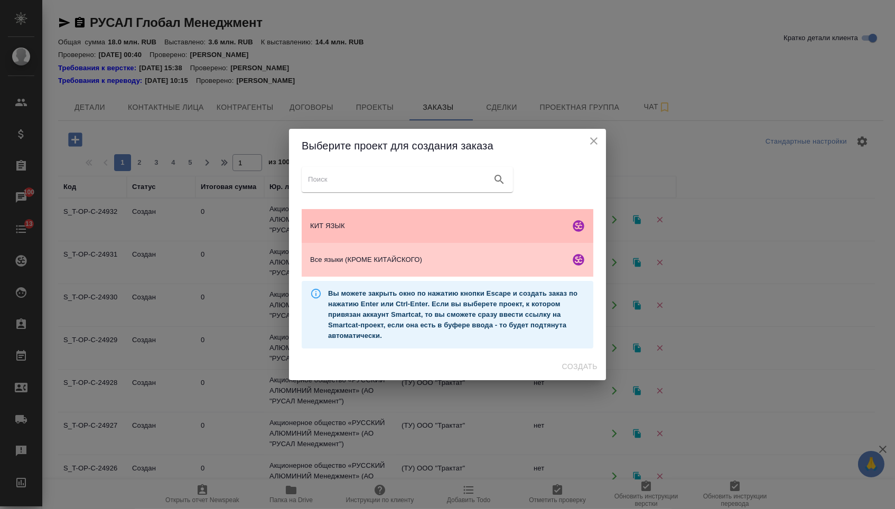
click at [411, 230] on span "КИТ ЯЗЫК" at bounding box center [438, 226] width 256 height 11
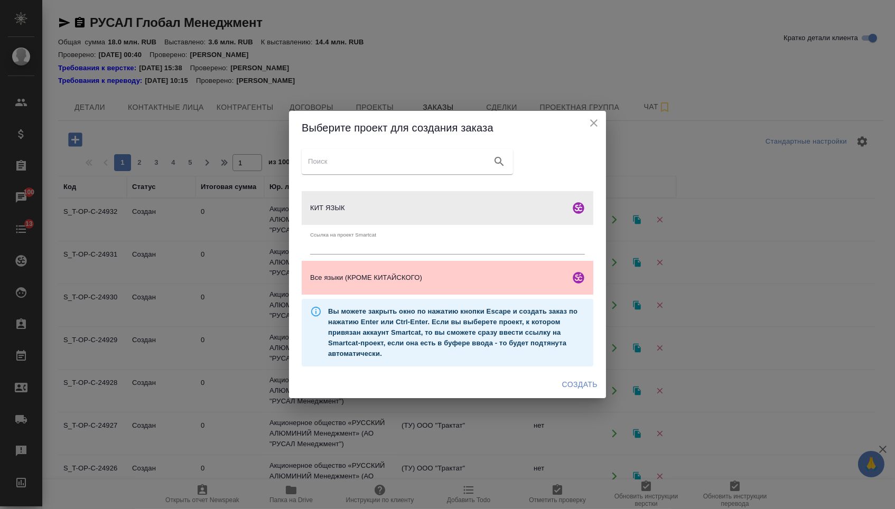
click at [572, 388] on span "Создать" at bounding box center [579, 384] width 35 height 13
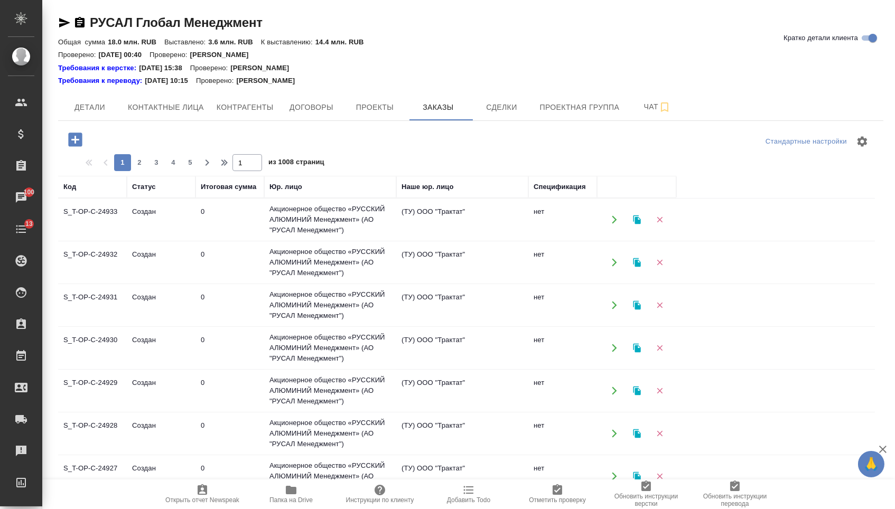
click at [91, 125] on div "Стандартные настройки 1 2 3 4 5 1 из 1008 страниц Код Статус Итоговая сумма Юр.…" at bounding box center [470, 357] width 825 height 472
click at [80, 154] on div at bounding box center [195, 141] width 275 height 25
click at [77, 130] on icon "button" at bounding box center [75, 139] width 18 height 18
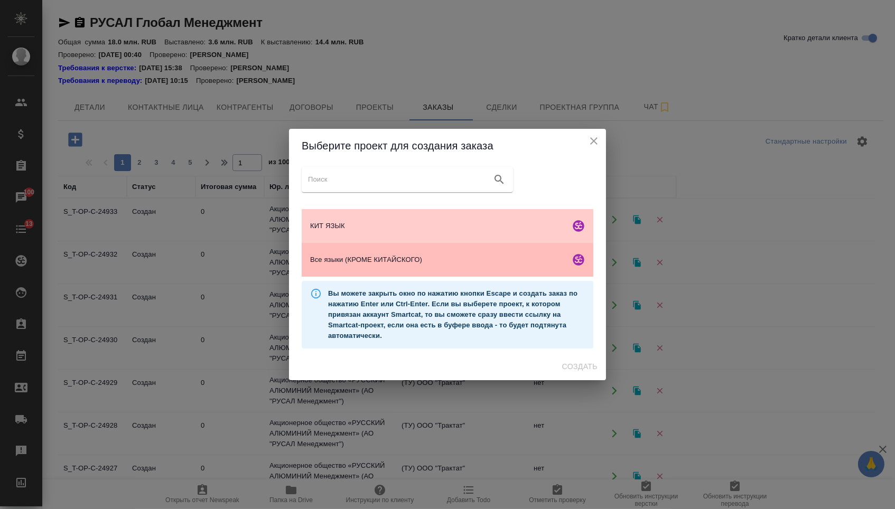
click at [451, 270] on div "Все языки (КРОМЕ КИТАЙСКОГО)" at bounding box center [447, 260] width 291 height 34
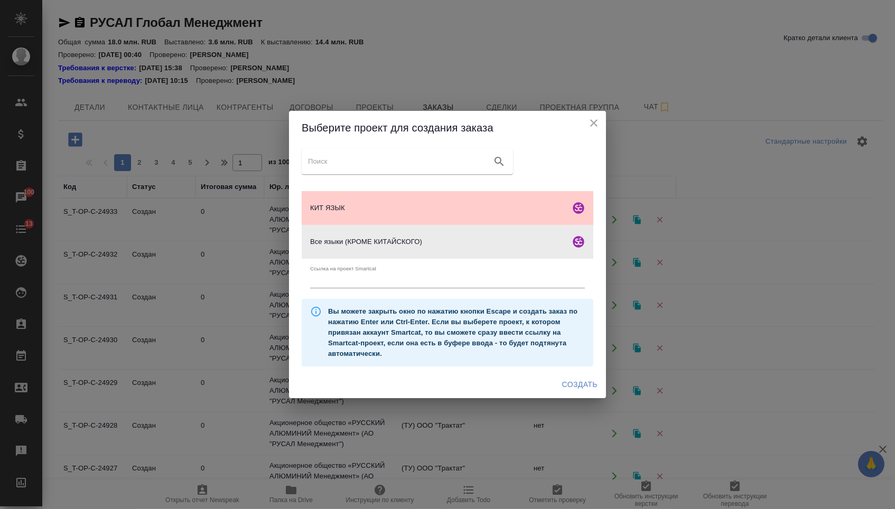
click at [562, 386] on span "Создать" at bounding box center [579, 384] width 35 height 13
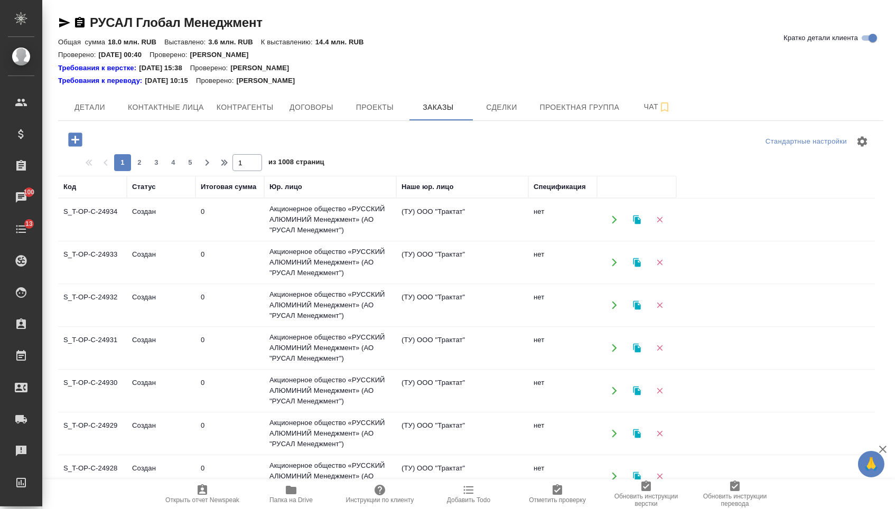
click at [67, 138] on icon "button" at bounding box center [75, 139] width 18 height 18
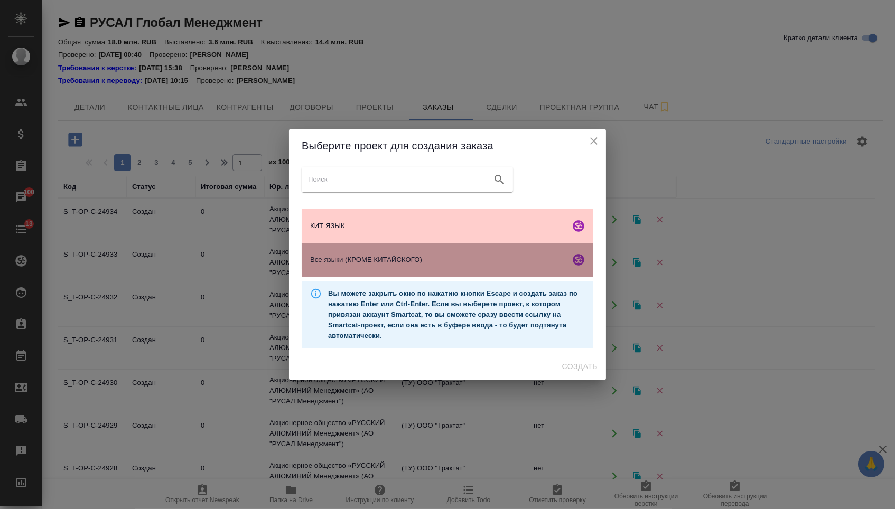
click at [434, 258] on span "Все языки (КРОМЕ КИТАЙСКОГО)" at bounding box center [438, 260] width 256 height 11
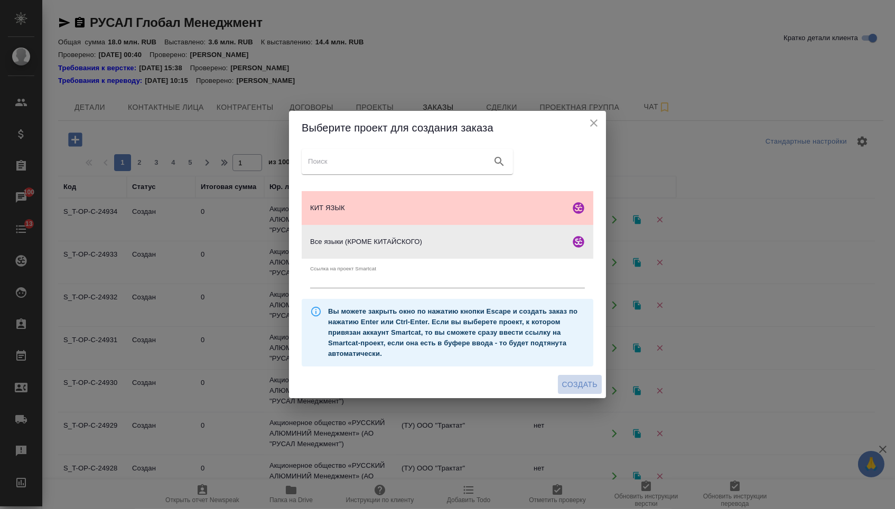
click at [594, 394] on button "Создать" at bounding box center [580, 385] width 44 height 20
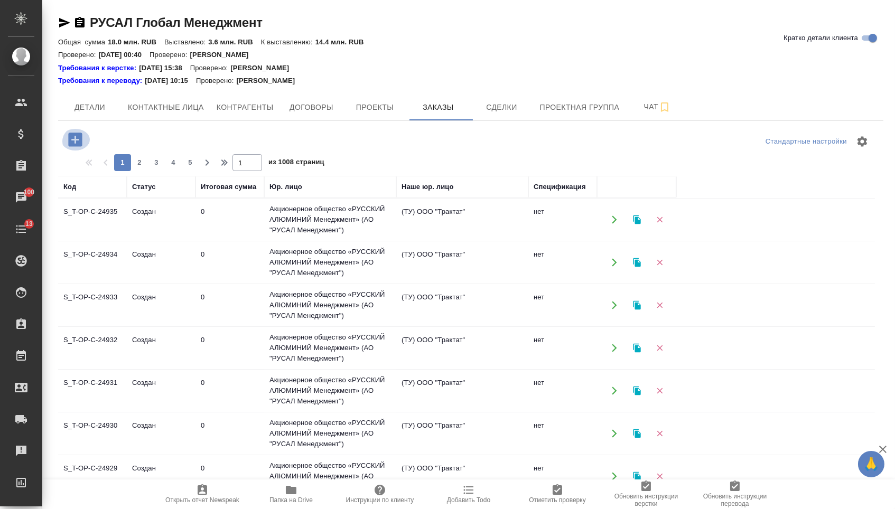
click at [76, 136] on icon "button" at bounding box center [75, 140] width 14 height 14
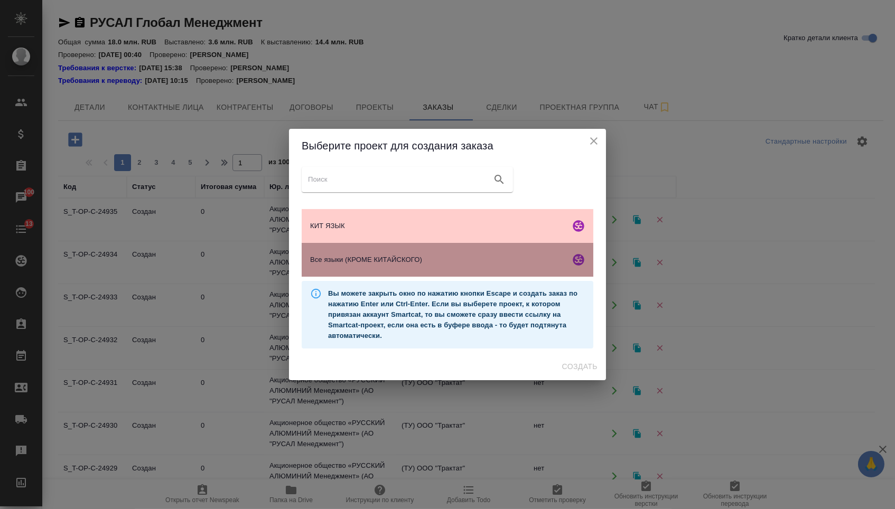
click at [353, 276] on div "Все языки (КРОМЕ КИТАЙСКОГО)" at bounding box center [447, 260] width 291 height 34
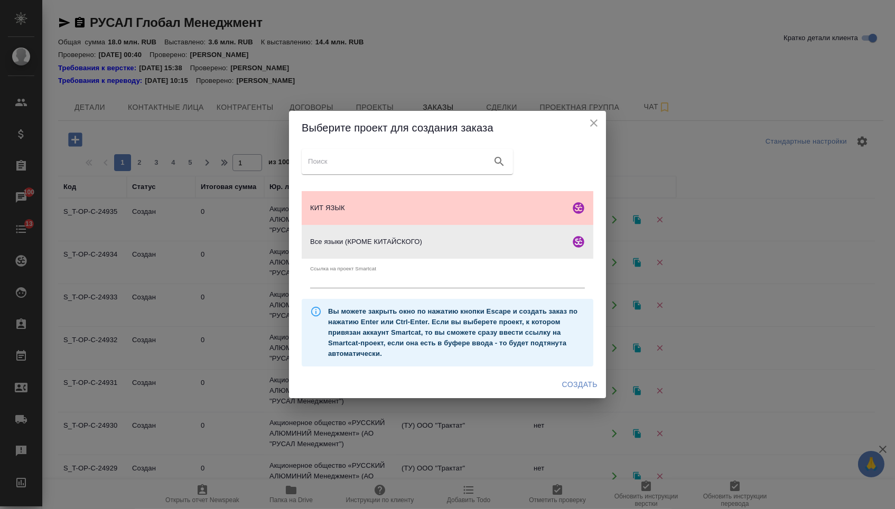
click at [581, 383] on span "Создать" at bounding box center [579, 384] width 35 height 13
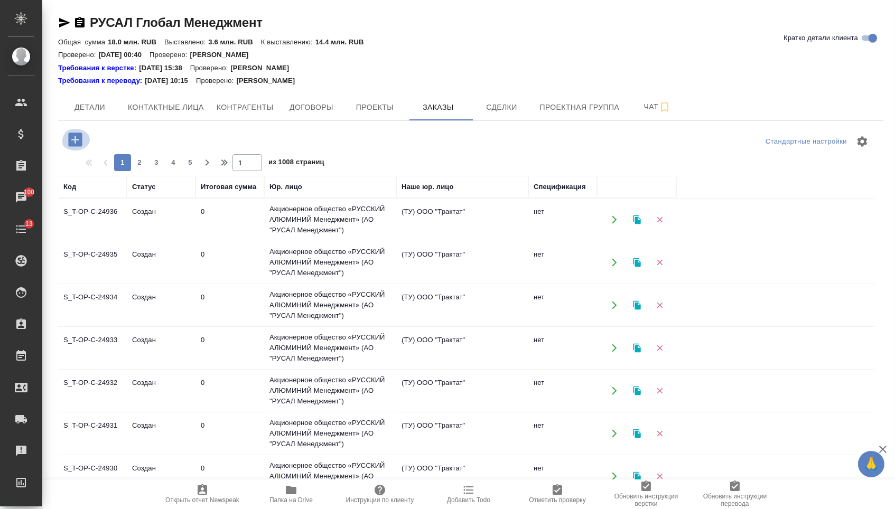
click at [84, 145] on icon "button" at bounding box center [75, 139] width 18 height 18
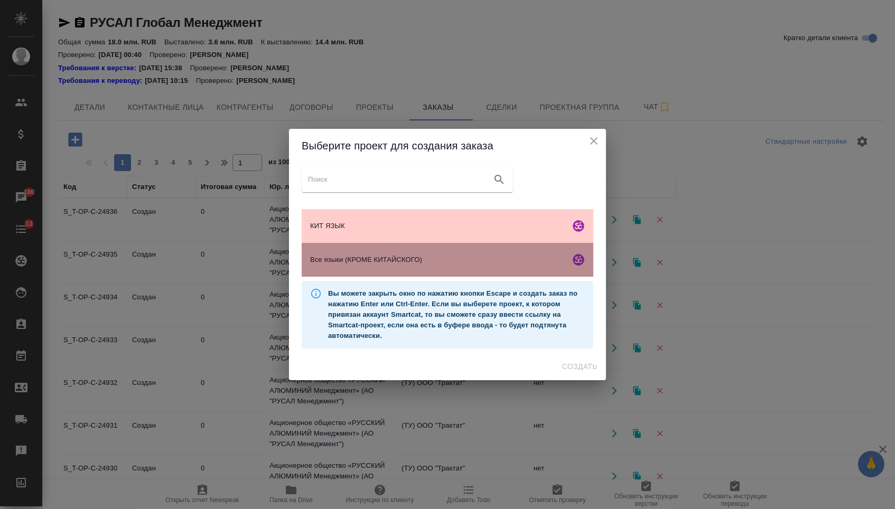
click at [336, 265] on span "Все языки (КРОМЕ КИТАЙСКОГО)" at bounding box center [438, 260] width 256 height 11
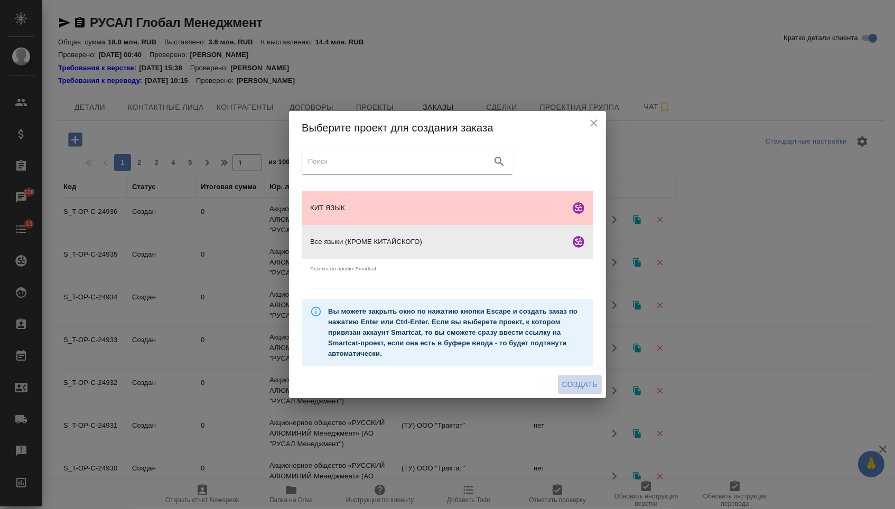
click at [569, 388] on span "Создать" at bounding box center [579, 384] width 35 height 13
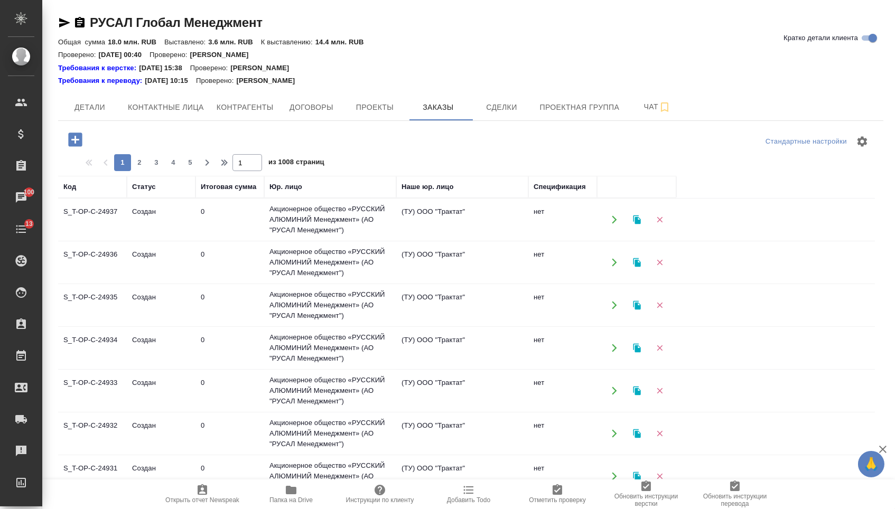
click at [67, 135] on icon "button" at bounding box center [75, 139] width 18 height 18
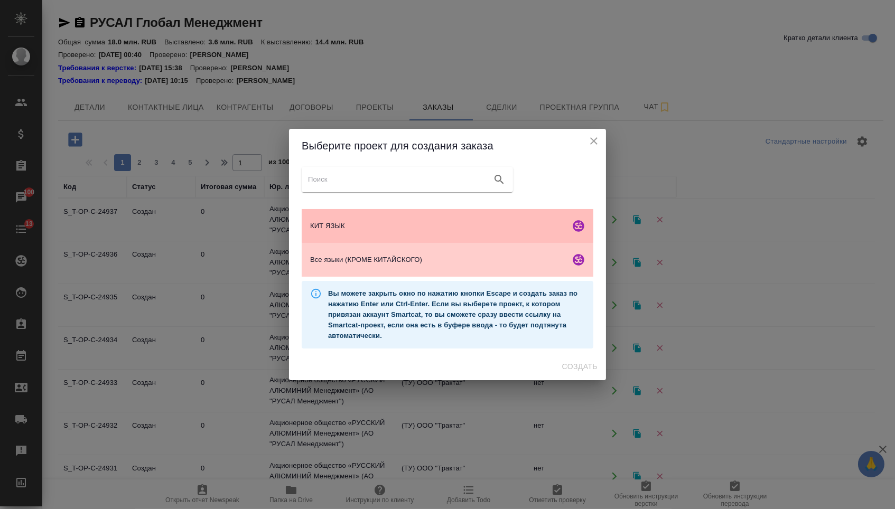
click at [339, 229] on span "КИТ ЯЗЫК" at bounding box center [438, 226] width 256 height 11
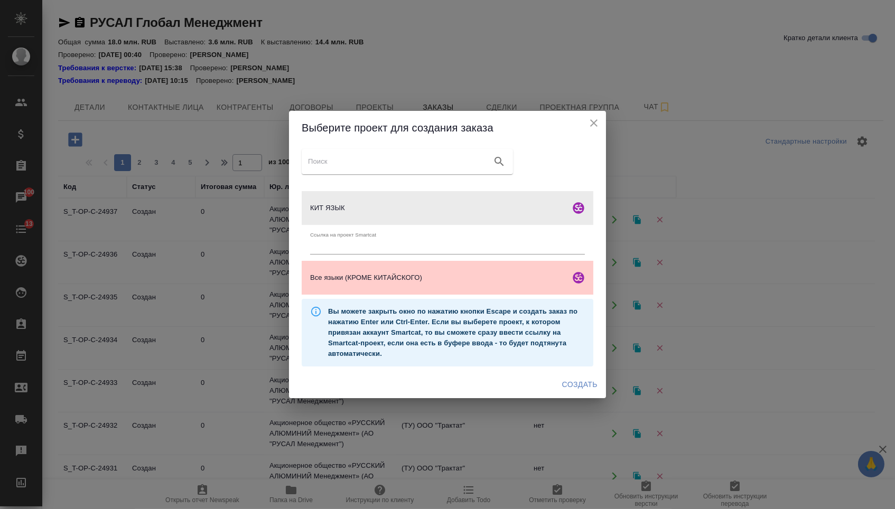
click at [565, 385] on span "Создать" at bounding box center [579, 384] width 35 height 13
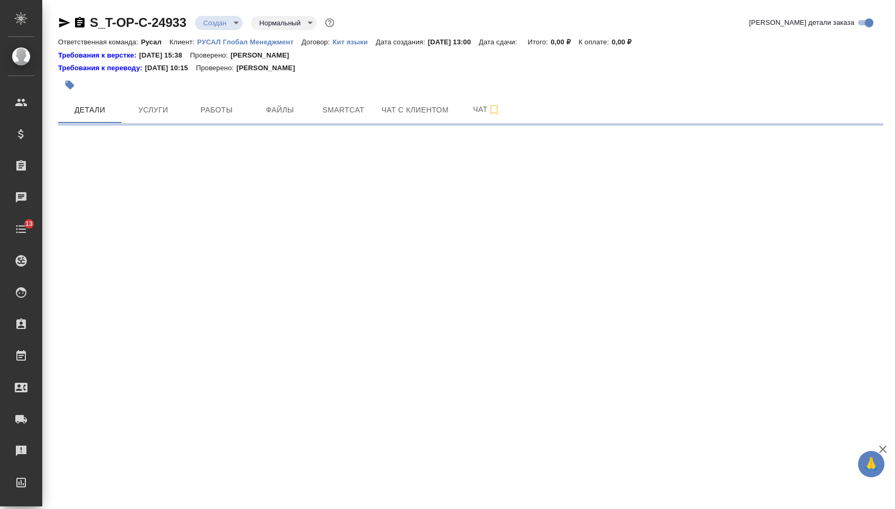
select select "RU"
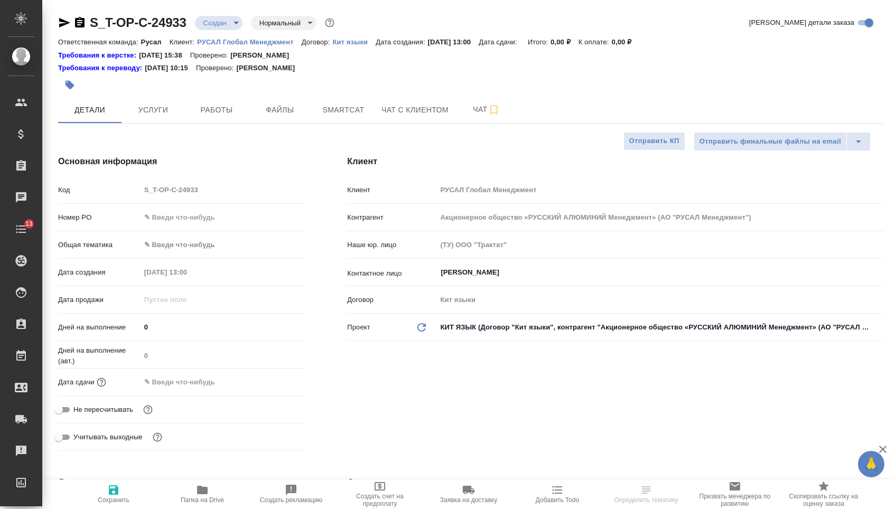
type input "[PERSON_NAME]"
type textarea "x"
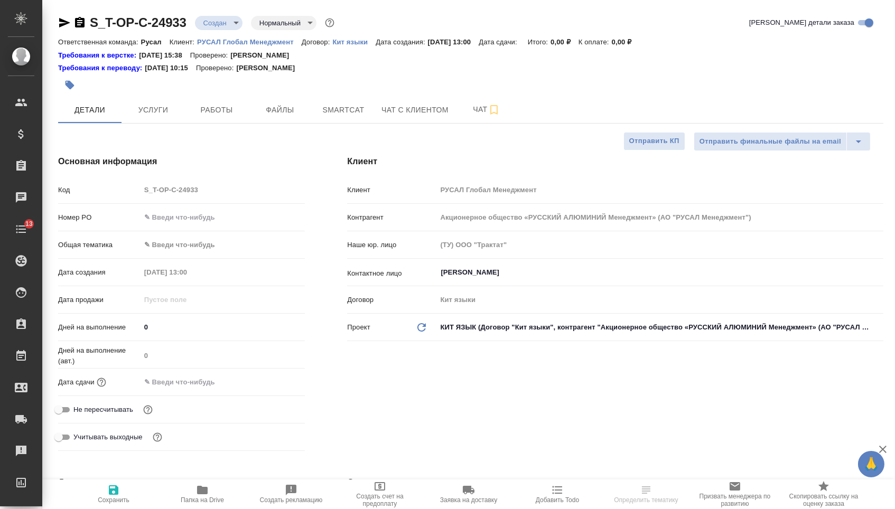
type textarea "x"
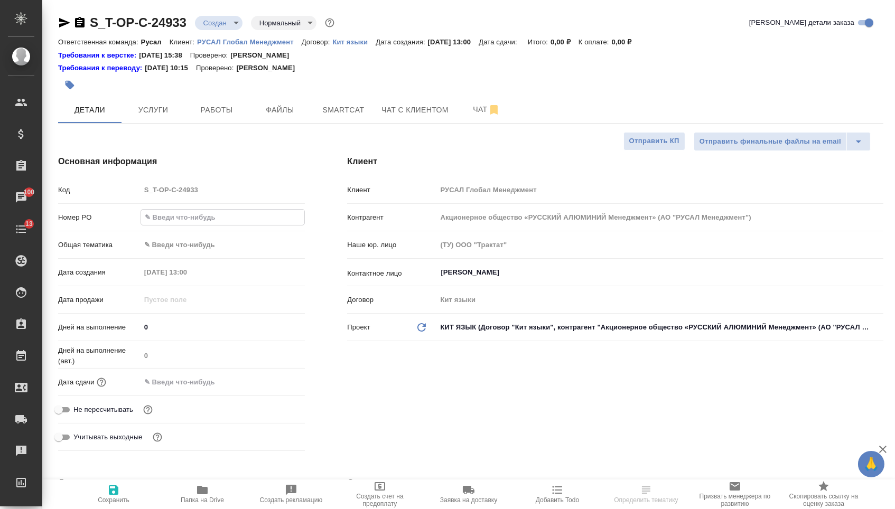
click at [230, 215] on input "text" at bounding box center [223, 217] width 164 height 15
paste input "Т-ОП-С-46551"
type input "Т-ОП-С-46551"
type textarea "x"
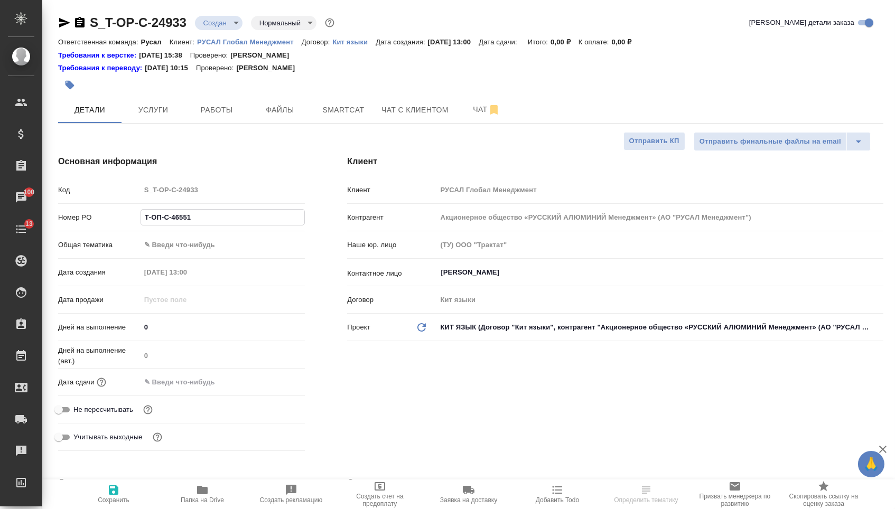
type textarea "x"
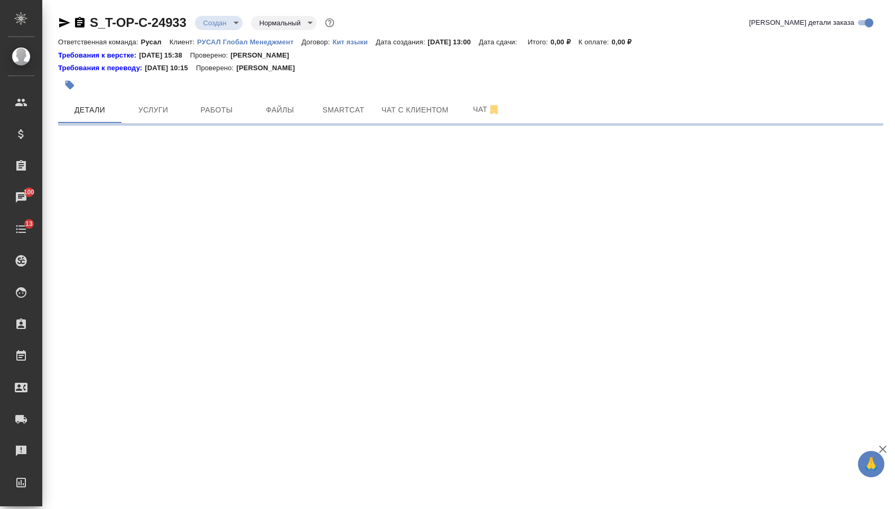
click at [209, 387] on div ".cls-1 fill:#fff; AWATERA [PERSON_NAME] Спецификации Заказы 100 Чаты 13 Todo Пр…" at bounding box center [447, 254] width 895 height 509
select select "RU"
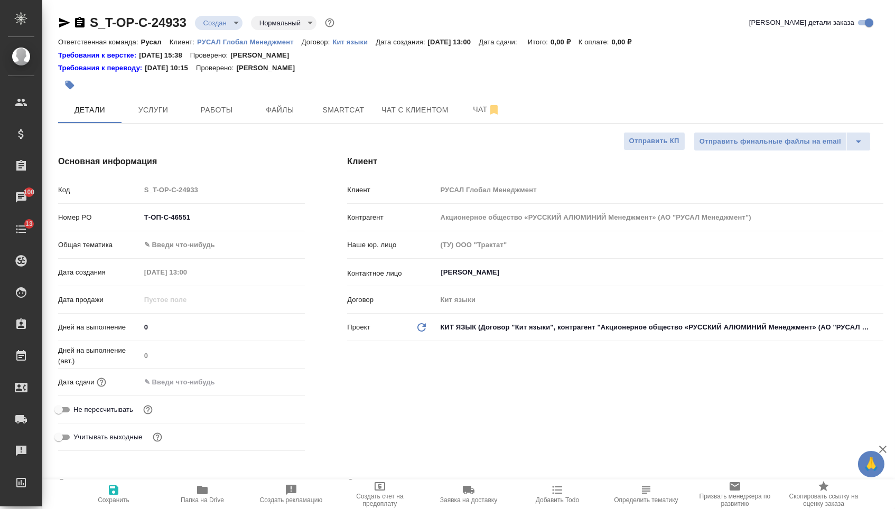
type textarea "x"
click at [204, 391] on div "Дата сдачи" at bounding box center [181, 382] width 247 height 18
click at [226, 388] on input "text" at bounding box center [186, 381] width 92 height 15
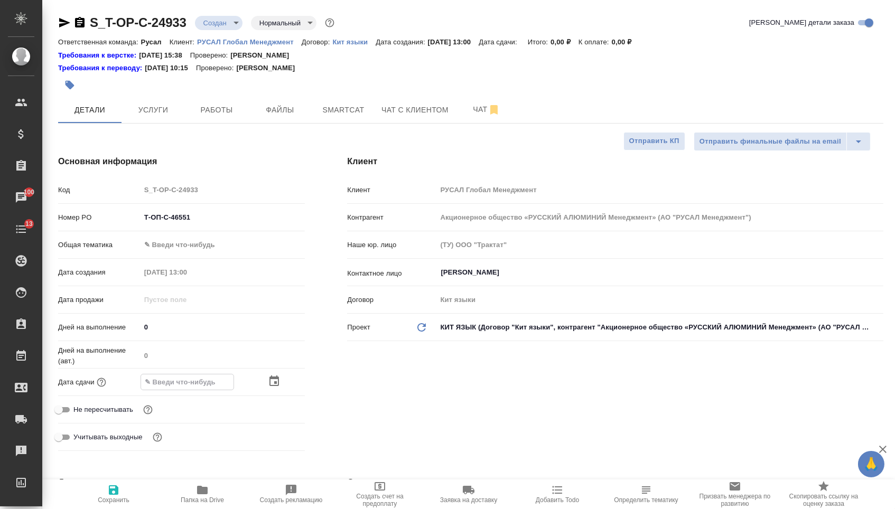
click at [277, 386] on icon "button" at bounding box center [274, 380] width 10 height 11
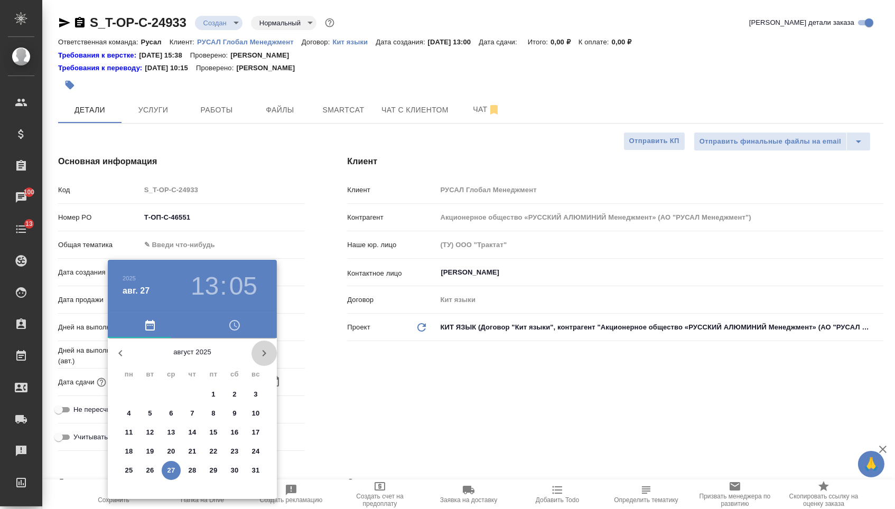
click at [260, 357] on icon "button" at bounding box center [264, 353] width 13 height 13
click at [127, 393] on p "1" at bounding box center [129, 394] width 4 height 11
type input "[DATE] 13:05"
type textarea "x"
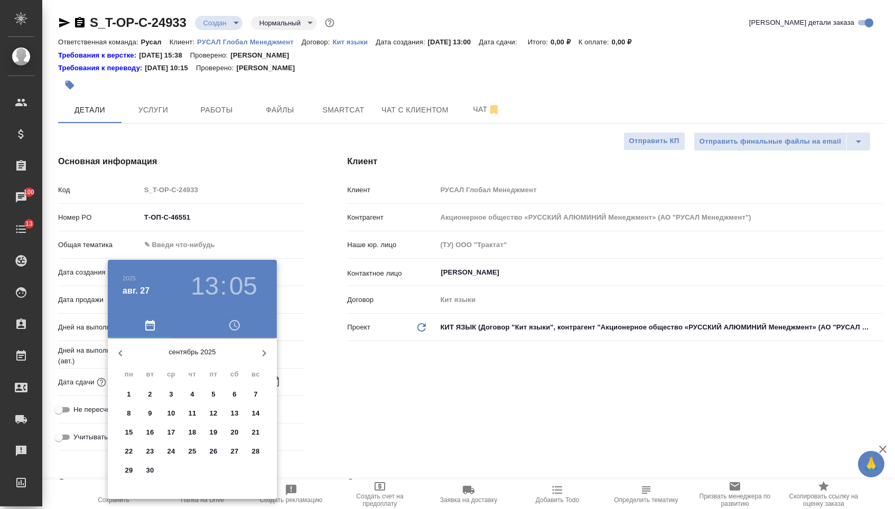
type textarea "x"
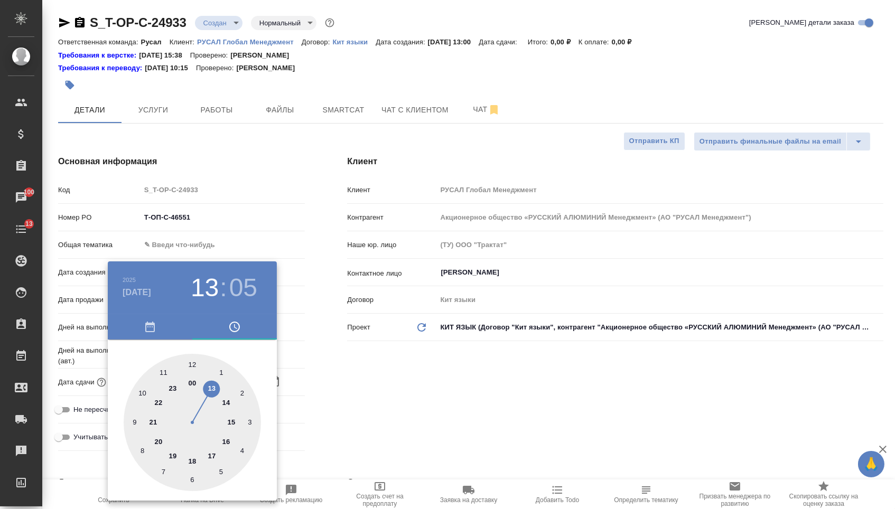
type textarea "x"
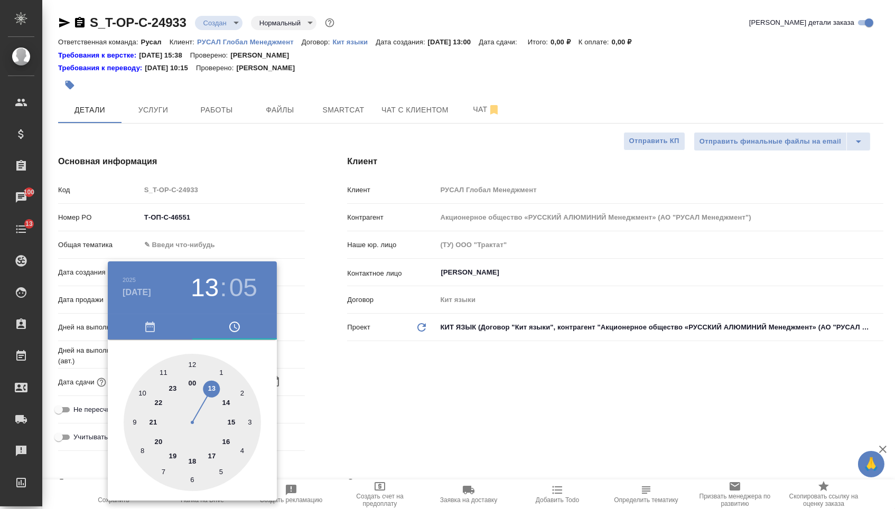
type textarea "x"
type input "[DATE] 14:05"
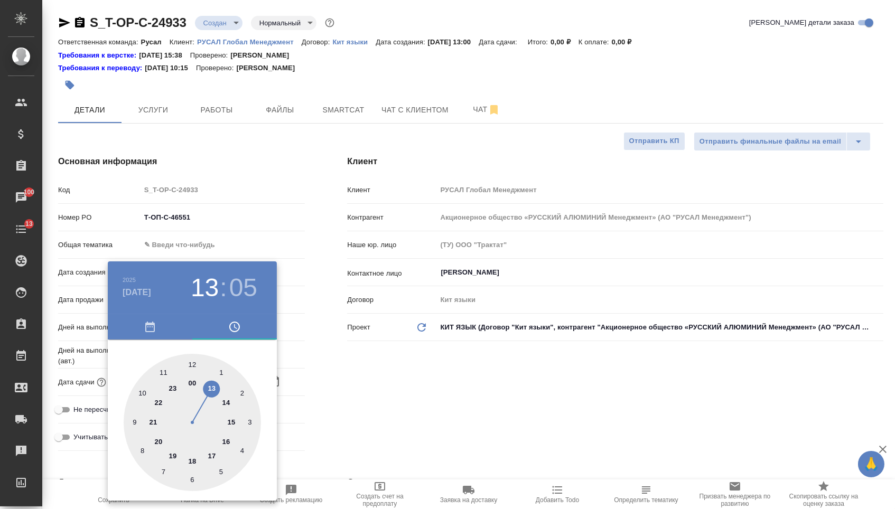
click at [227, 399] on div at bounding box center [192, 422] width 137 height 137
type textarea "x"
click at [189, 363] on div at bounding box center [192, 422] width 137 height 137
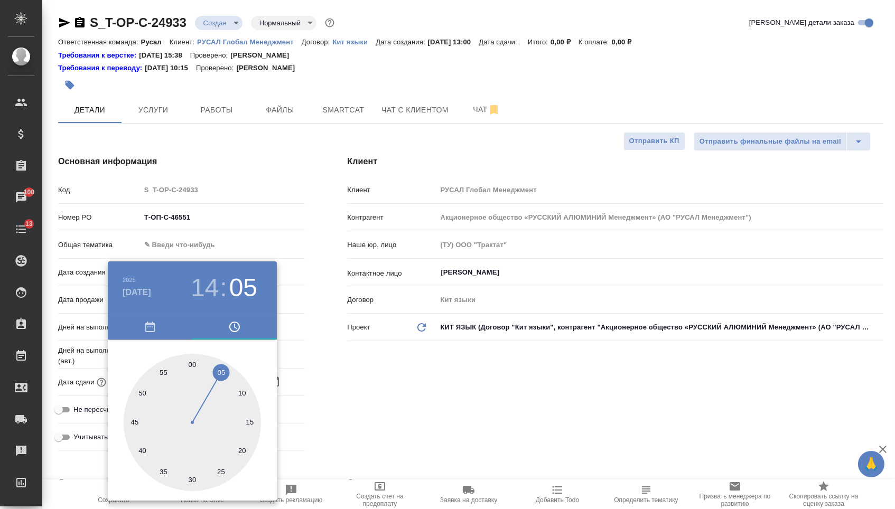
type input "[DATE] 14:00"
type textarea "x"
click at [396, 363] on div at bounding box center [447, 254] width 895 height 509
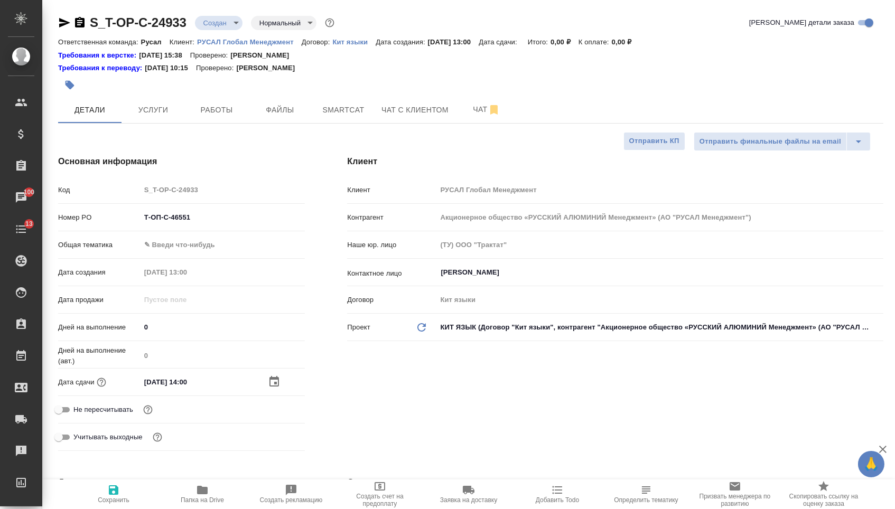
type textarea "x"
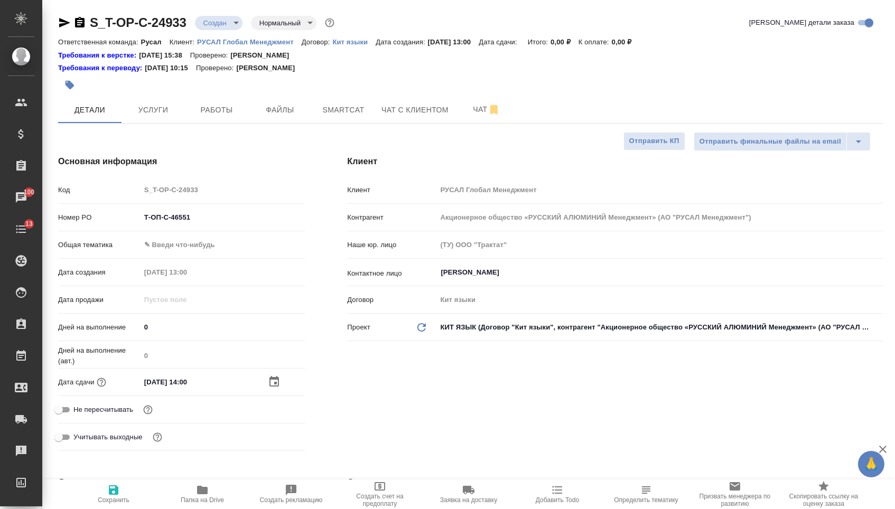
type textarea "x"
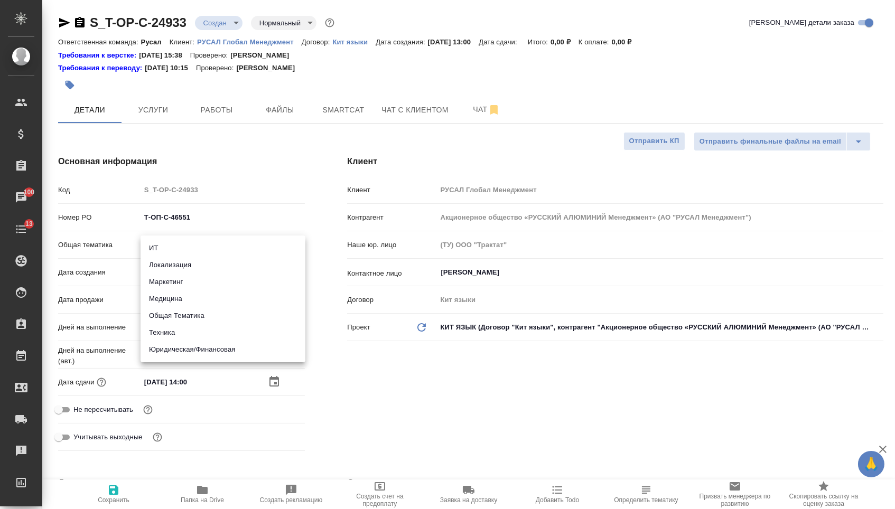
click at [203, 247] on body "🙏 .cls-1 fill:#fff; AWATERA [PERSON_NAME] Спецификации Заказы 100 Чаты 13 Todo …" at bounding box center [447, 254] width 895 height 509
click at [168, 339] on li "Техника" at bounding box center [222, 332] width 165 height 17
type input "tech"
type textarea "x"
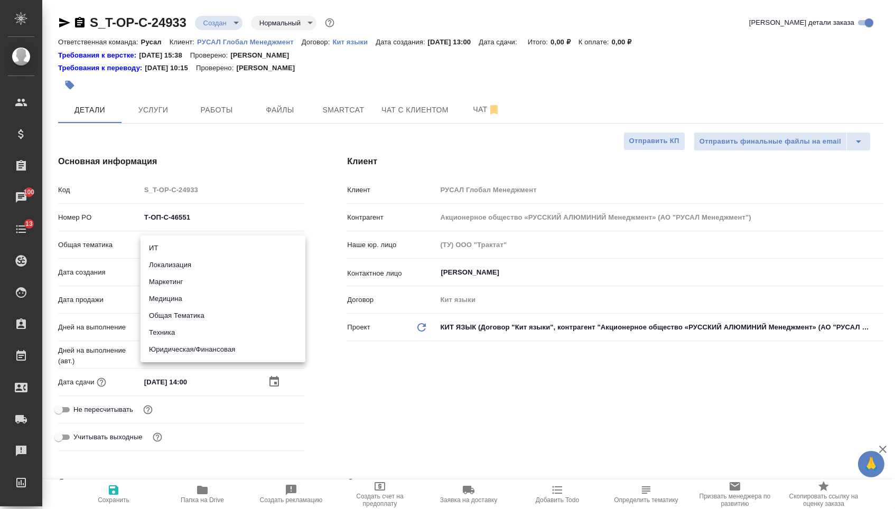
type textarea "x"
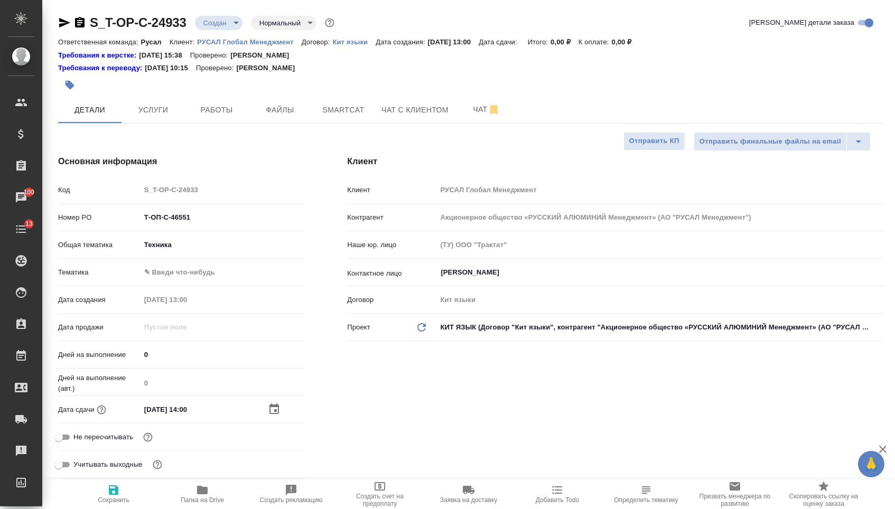
click at [175, 276] on body "🙏 .cls-1 fill:#fff; AWATERA Menshikova Aleksandra Клиенты Спецификации Заказы 1…" at bounding box center [447, 254] width 895 height 509
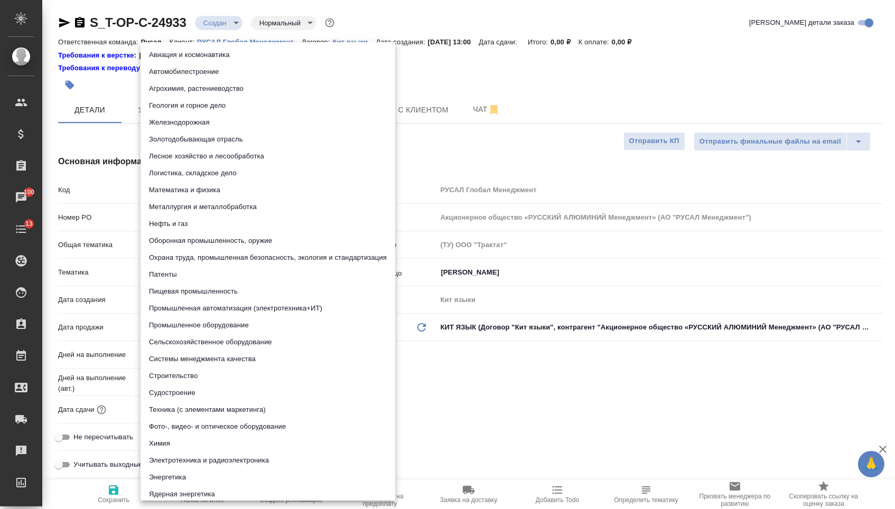
click at [189, 322] on li "Промышленное оборудование" at bounding box center [267, 325] width 255 height 17
type textarea "x"
type input "5f647205b73bc97568ca66bc"
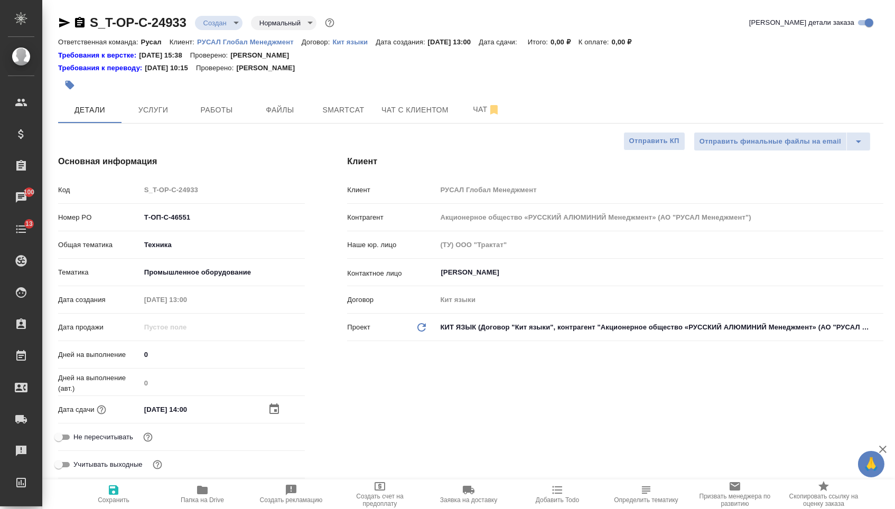
click at [107, 509] on button "Сохранить" at bounding box center [113, 494] width 89 height 30
type textarea "x"
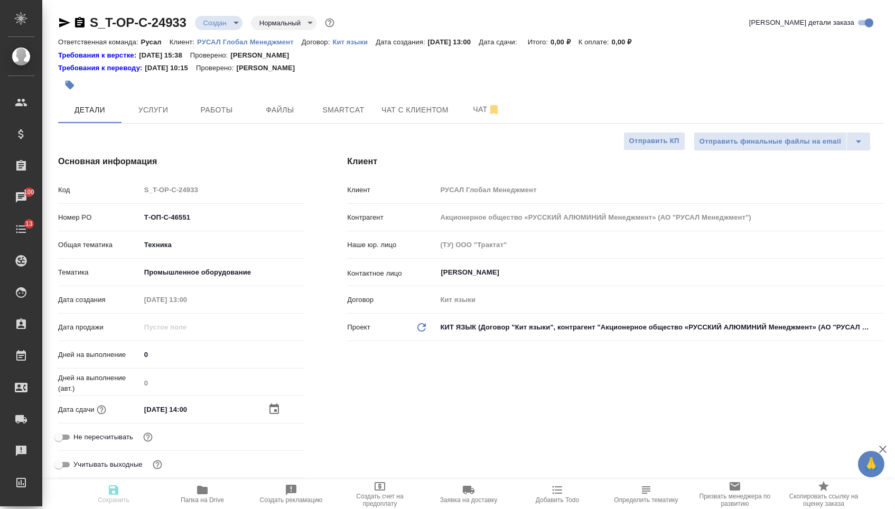
type textarea "x"
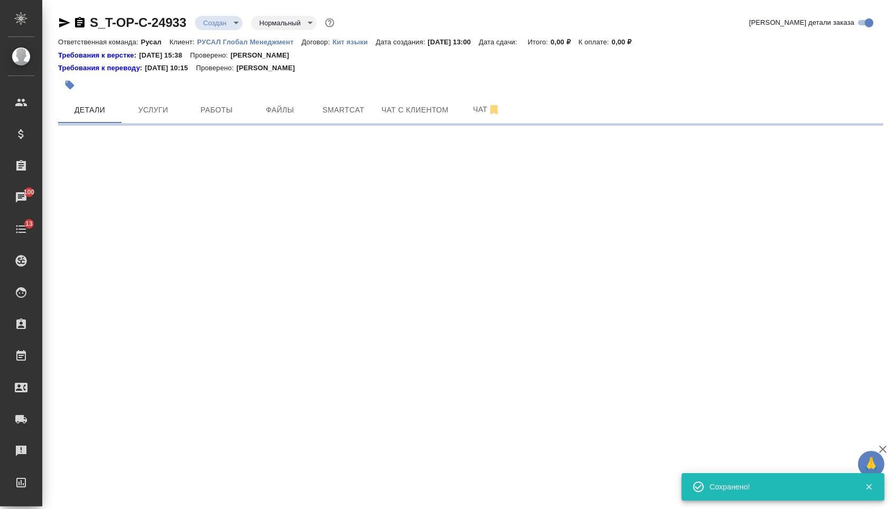
select select "RU"
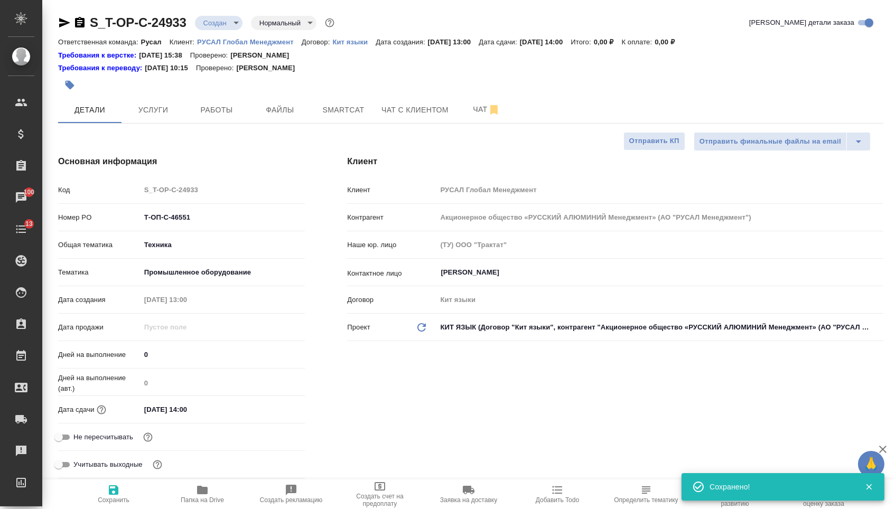
type textarea "x"
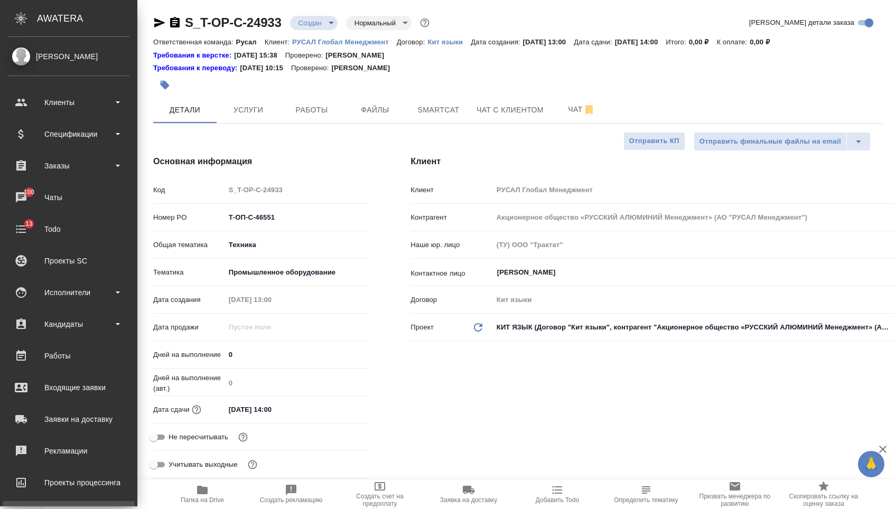
type textarea "x"
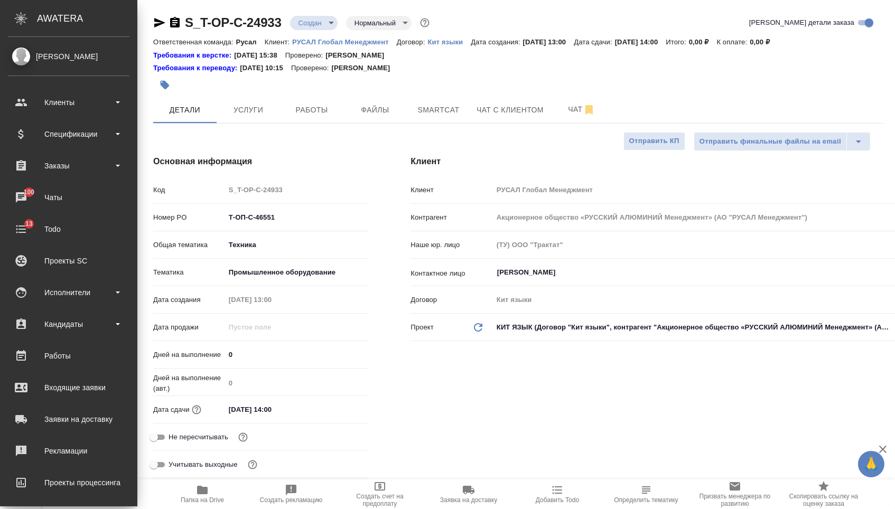
type textarea "x"
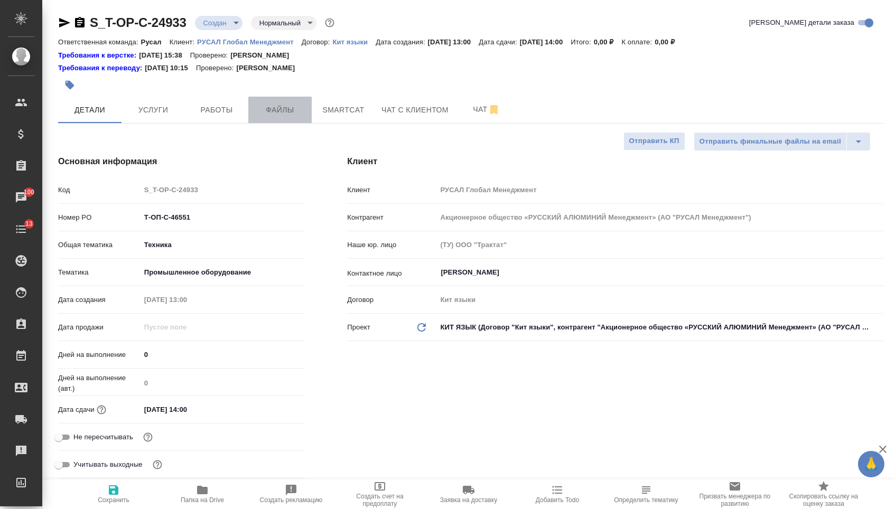
click at [299, 122] on button "Файлы" at bounding box center [279, 110] width 63 height 26
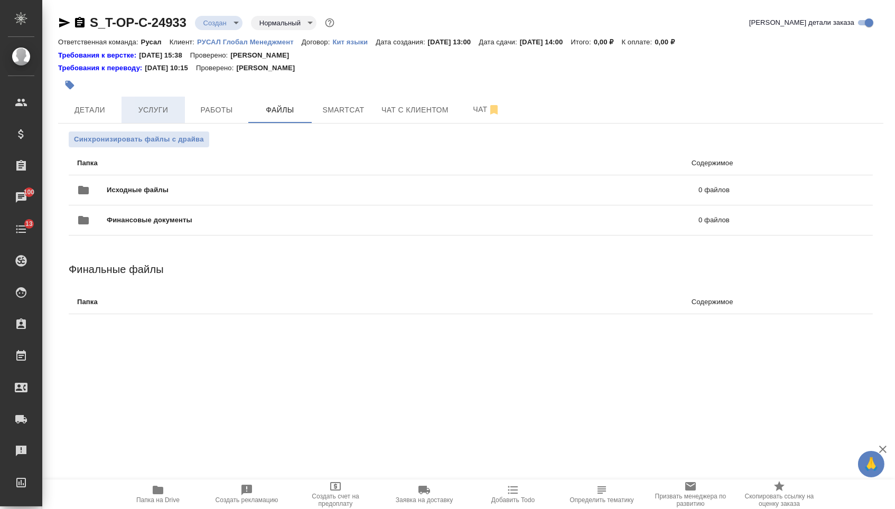
click at [130, 114] on span "Услуги" at bounding box center [153, 109] width 51 height 13
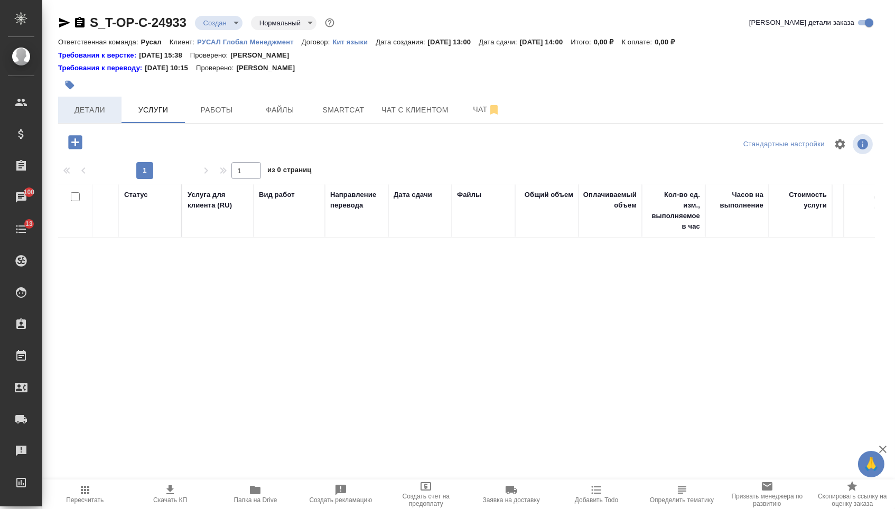
click at [86, 99] on button "Детали" at bounding box center [89, 110] width 63 height 26
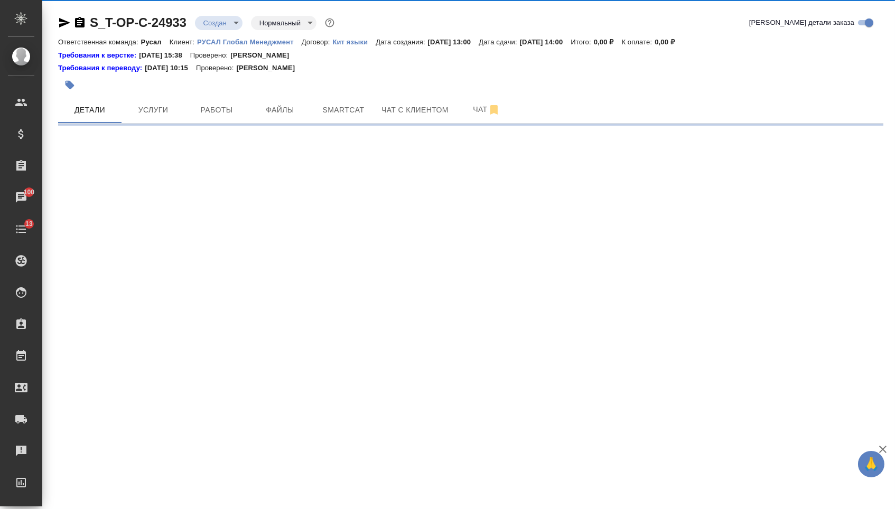
select select "RU"
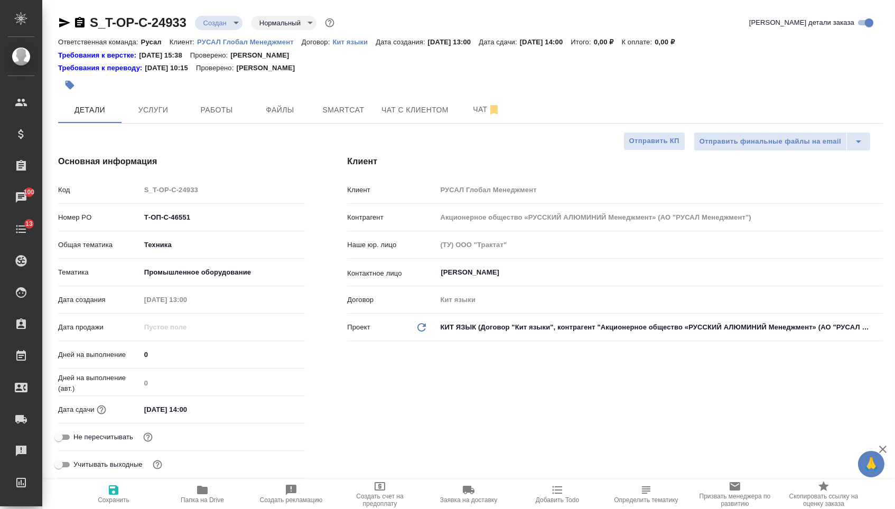
click at [107, 494] on icon "button" at bounding box center [113, 490] width 13 height 13
type textarea "x"
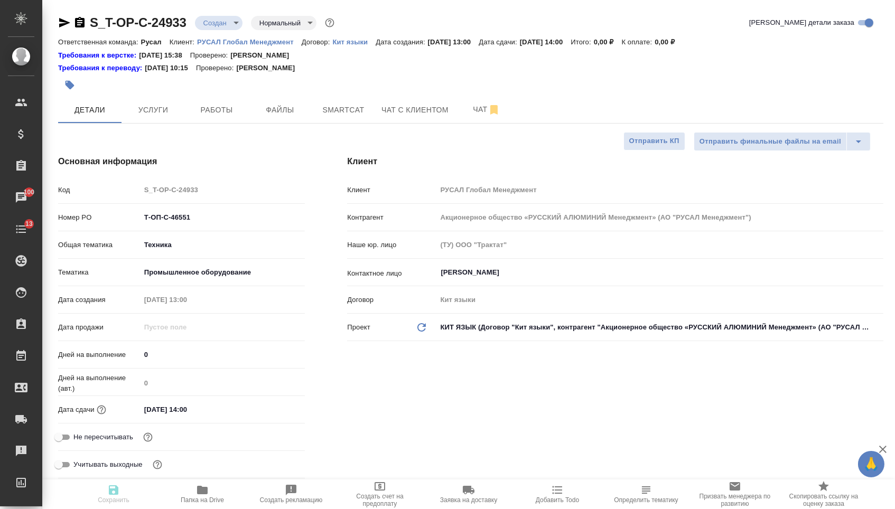
type textarea "x"
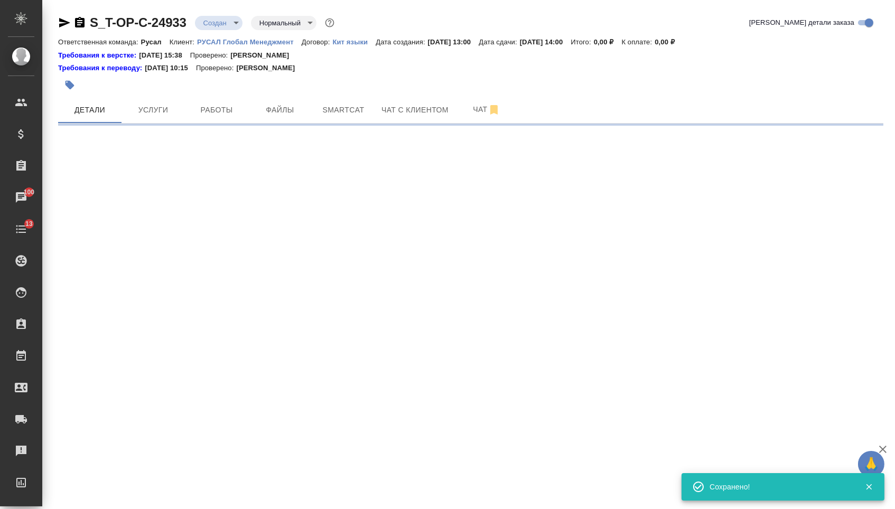
select select "RU"
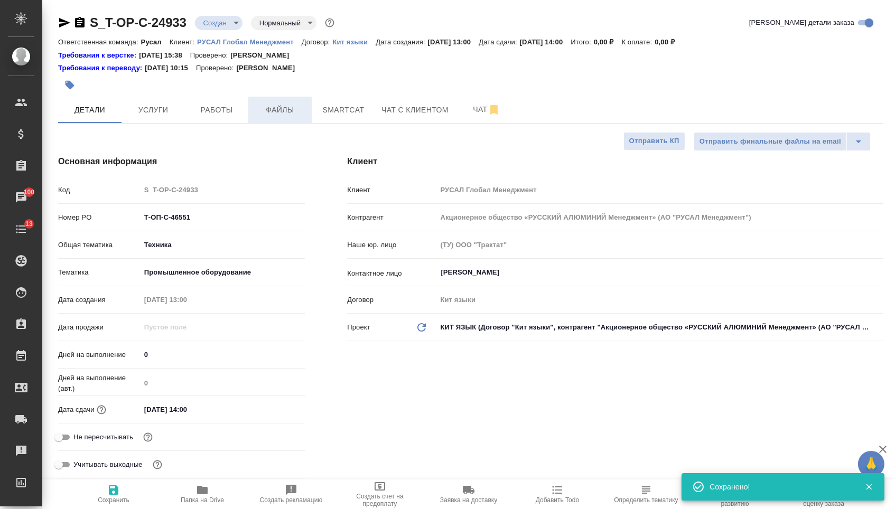
click at [283, 110] on span "Файлы" at bounding box center [280, 109] width 51 height 13
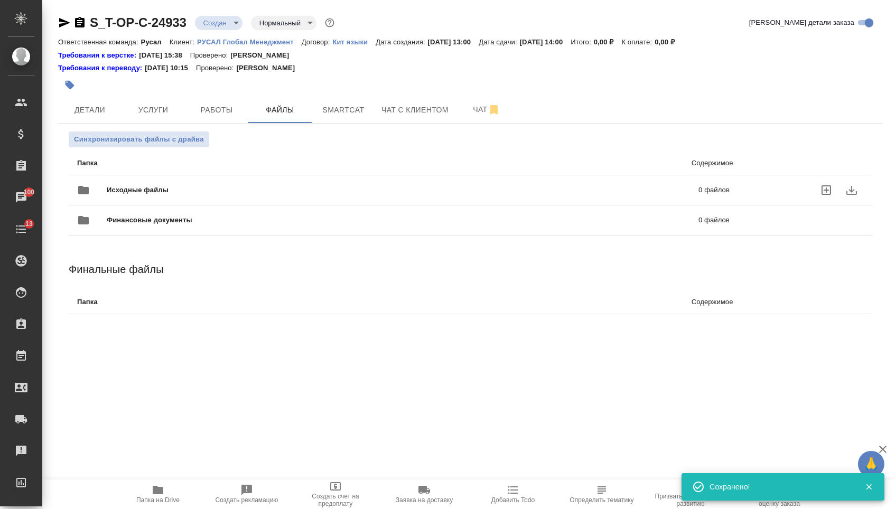
click at [166, 174] on div "Исходные файлы 0 файлов" at bounding box center [403, 190] width 673 height 46
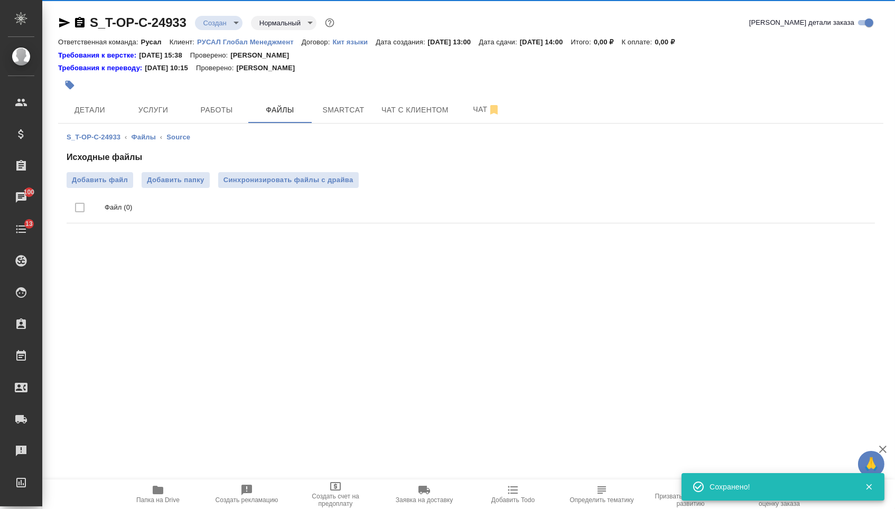
click at [100, 171] on div "Исходные файлы Добавить файл Добавить папку Синхронизировать файлы с драйва Фай…" at bounding box center [471, 189] width 808 height 77
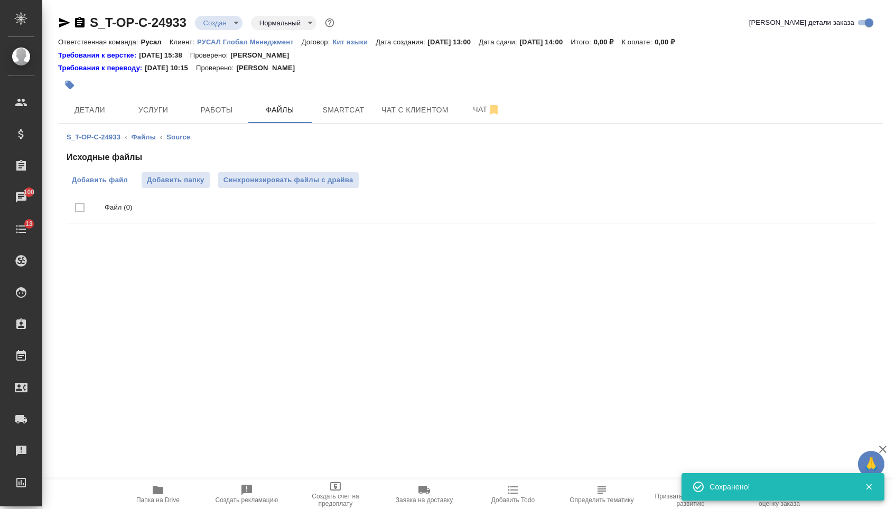
click at [109, 184] on span "Добавить файл" at bounding box center [100, 180] width 56 height 11
click at [0, 0] on input "Добавить файл" at bounding box center [0, 0] width 0 height 0
click at [154, 108] on span "Услуги" at bounding box center [153, 109] width 51 height 13
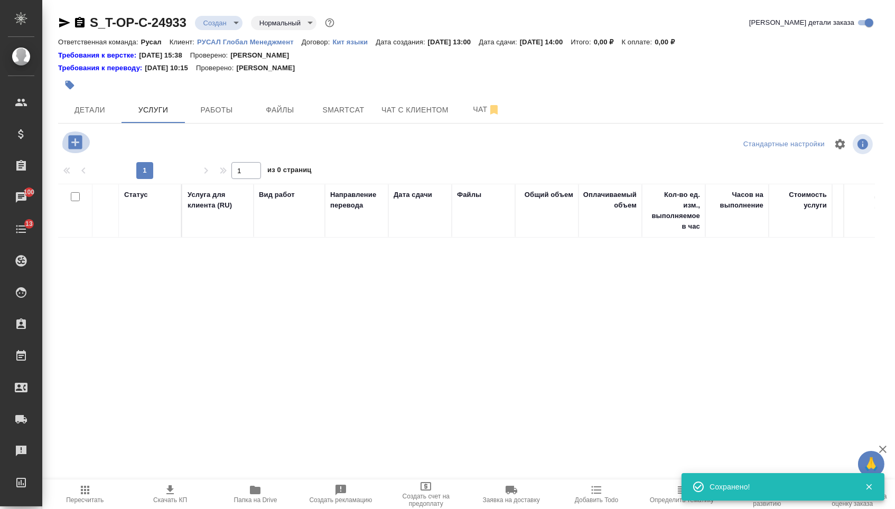
click at [72, 139] on icon "button" at bounding box center [75, 142] width 14 height 14
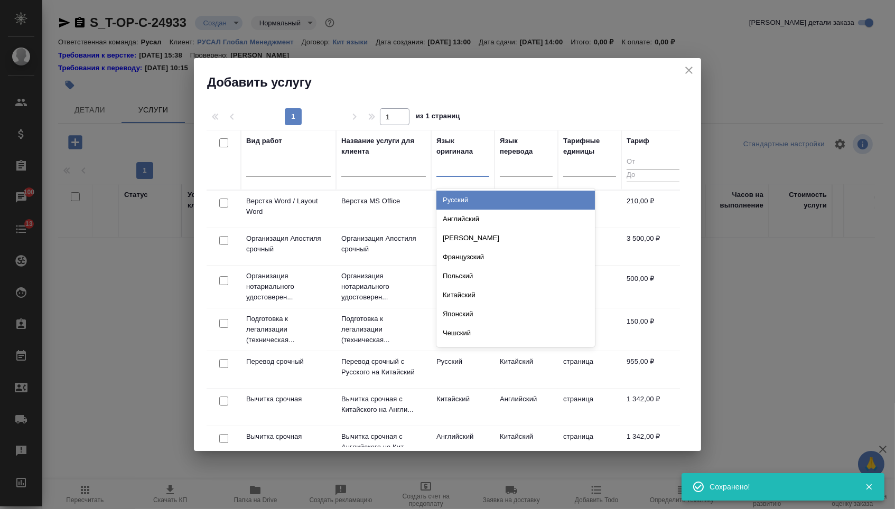
click at [469, 171] on div at bounding box center [462, 165] width 53 height 15
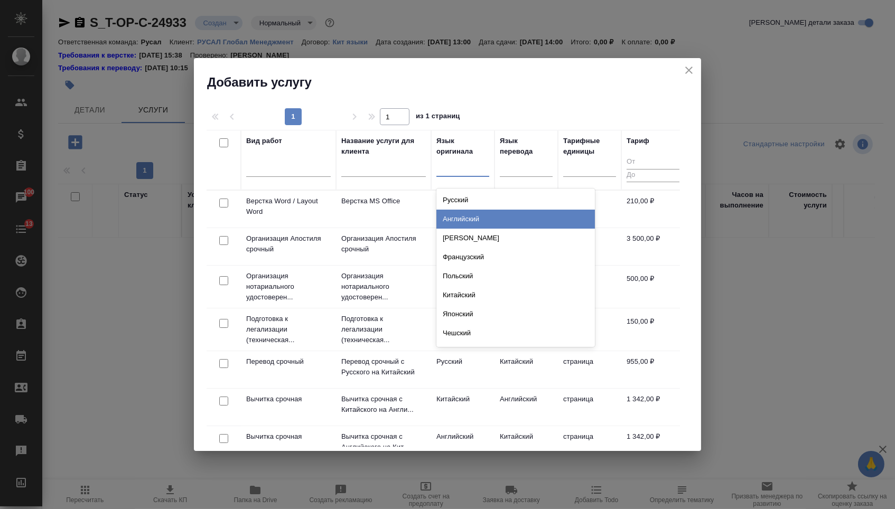
click at [475, 215] on div "Английский" at bounding box center [515, 219] width 158 height 19
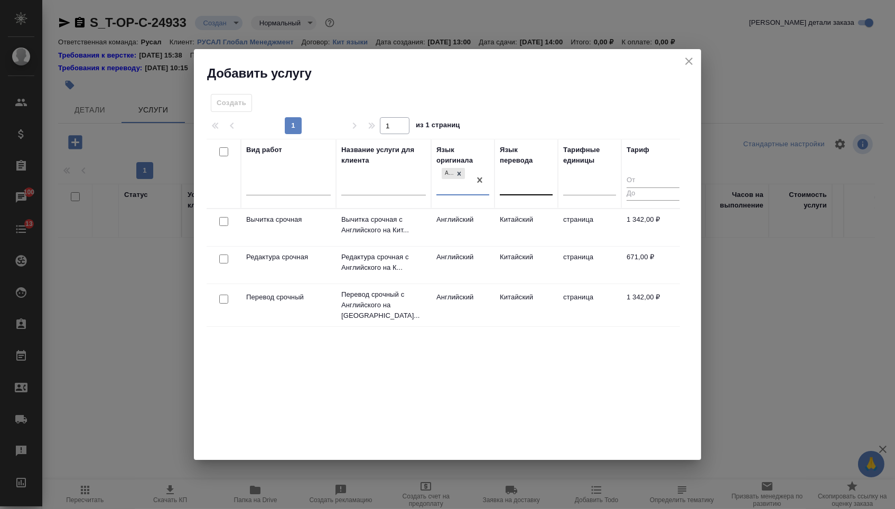
click at [524, 184] on div at bounding box center [526, 184] width 53 height 15
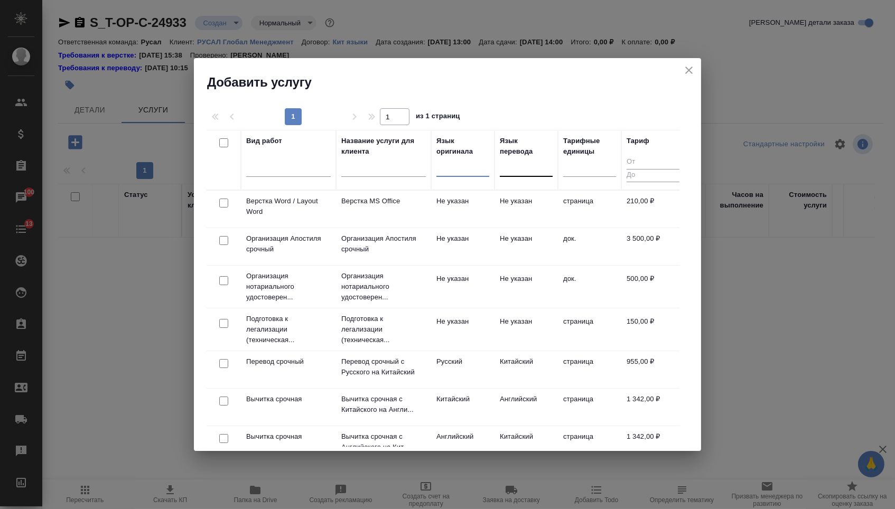
click at [520, 164] on div at bounding box center [526, 165] width 53 height 15
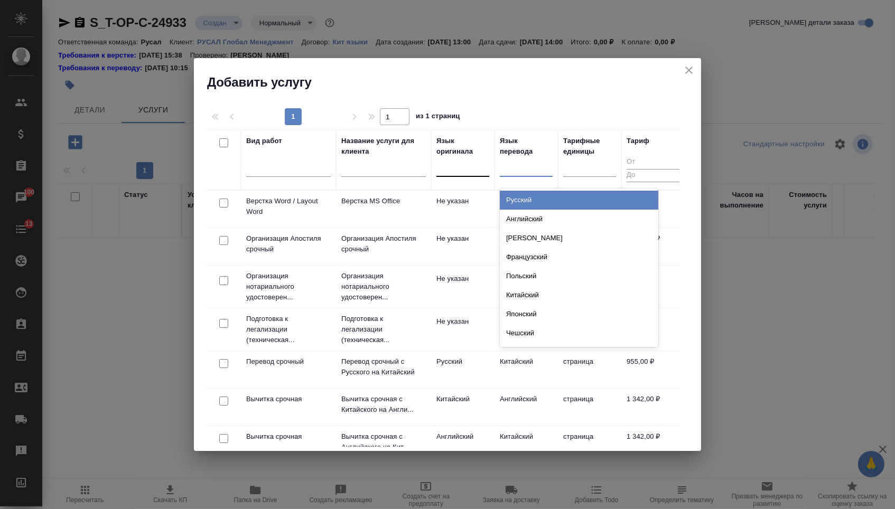
click at [520, 196] on div "Русский" at bounding box center [579, 200] width 158 height 19
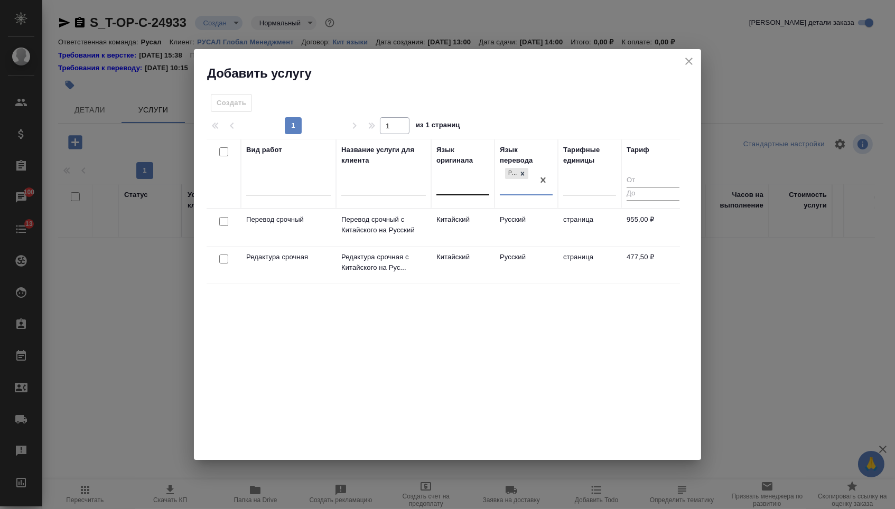
click at [221, 224] on input "checkbox" at bounding box center [223, 221] width 9 height 9
checkbox input "true"
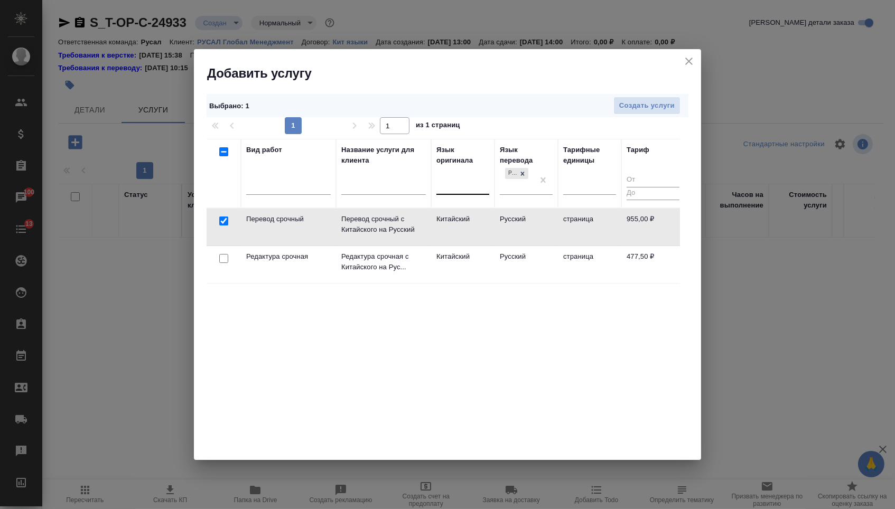
click at [223, 258] on input "checkbox" at bounding box center [223, 258] width 9 height 9
checkbox input "true"
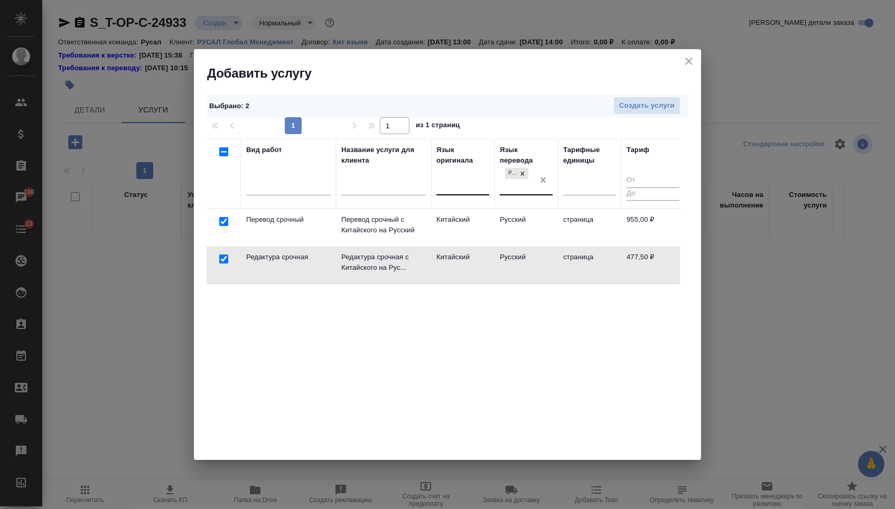
checkbox input "false"
drag, startPoint x: 540, startPoint y: 178, endPoint x: 517, endPoint y: 178, distance: 23.2
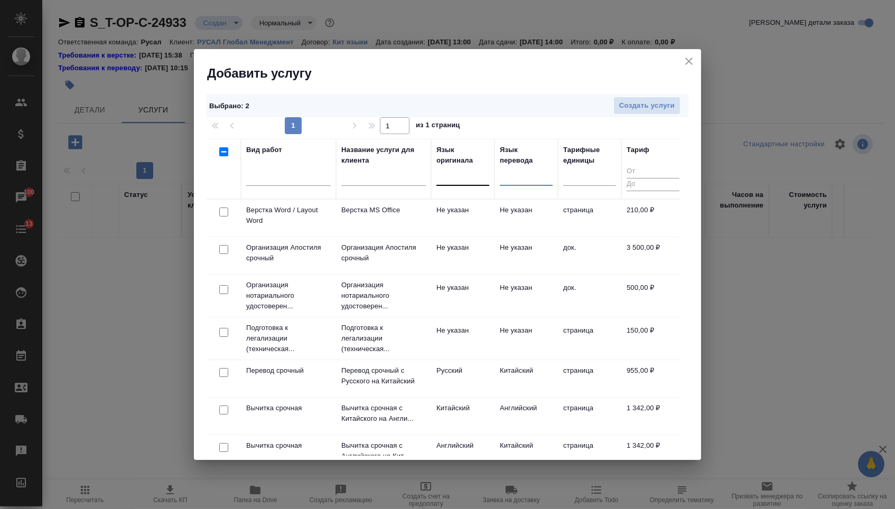
click at [221, 213] on input "checkbox" at bounding box center [223, 212] width 9 height 9
checkbox input "true"
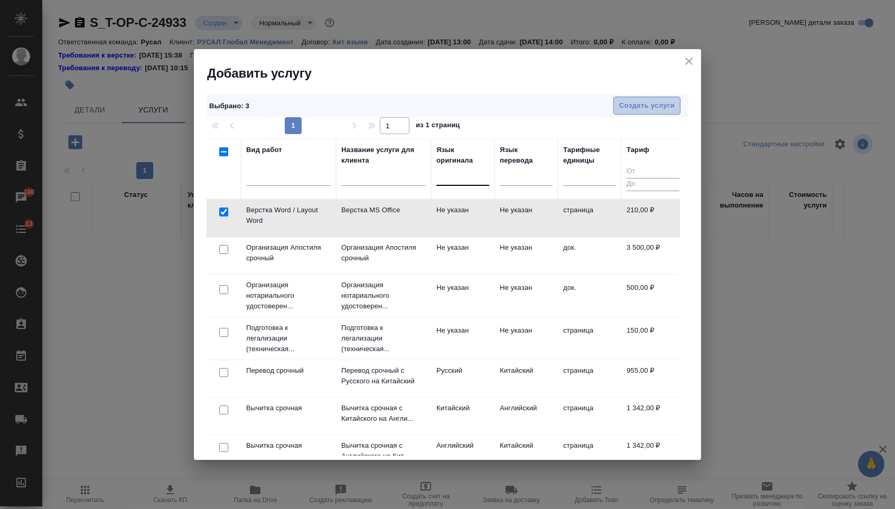
click at [638, 101] on span "Создать услуги" at bounding box center [646, 106] width 55 height 12
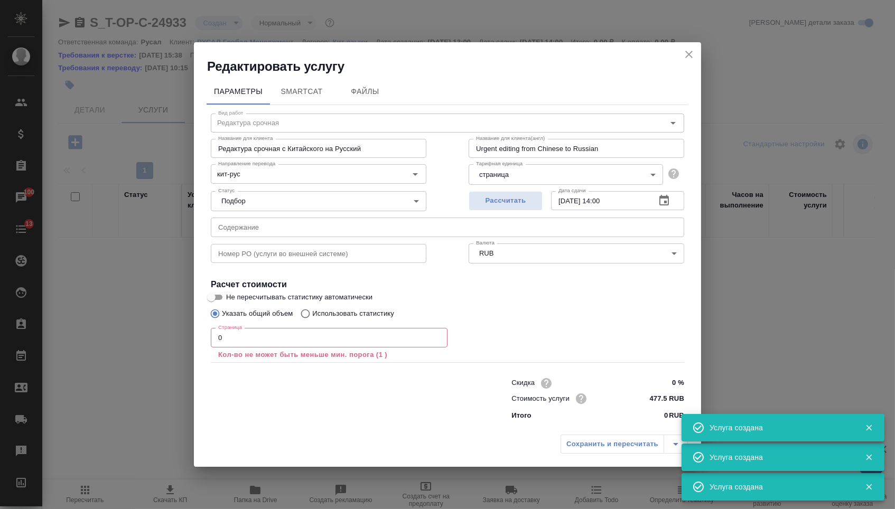
type input "Верстка Word / Layout Word"
type input "Верстка MS Office"
type input "Layout MS Office"
type input "Не указан"
type input "210 RUB"
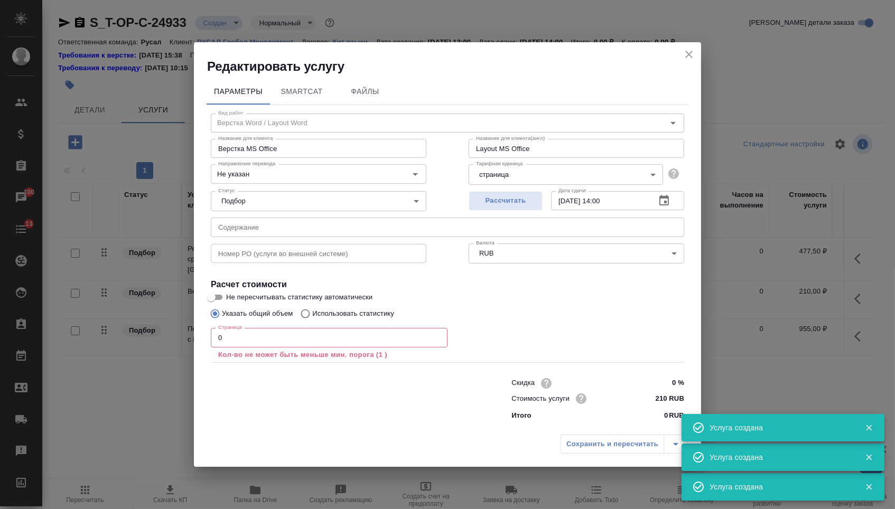
click at [397, 228] on input "text" at bounding box center [447, 227] width 473 height 19
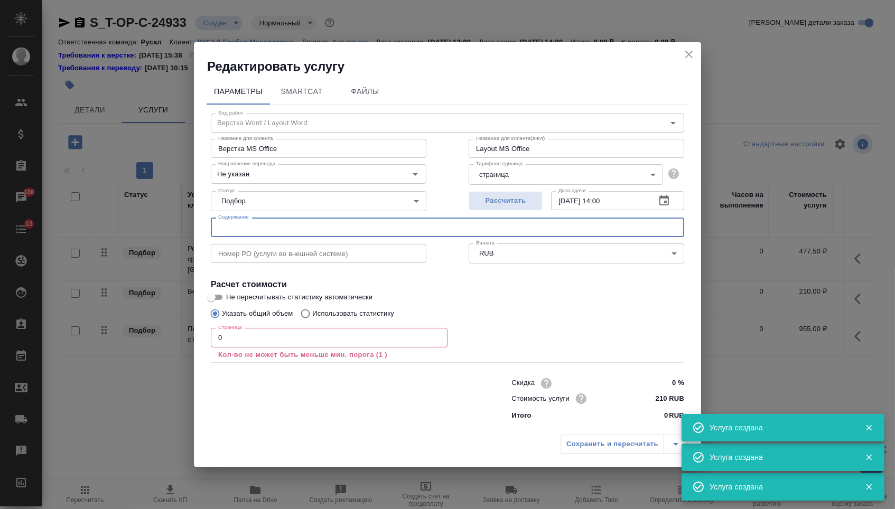
paste input "3"
type input "3"
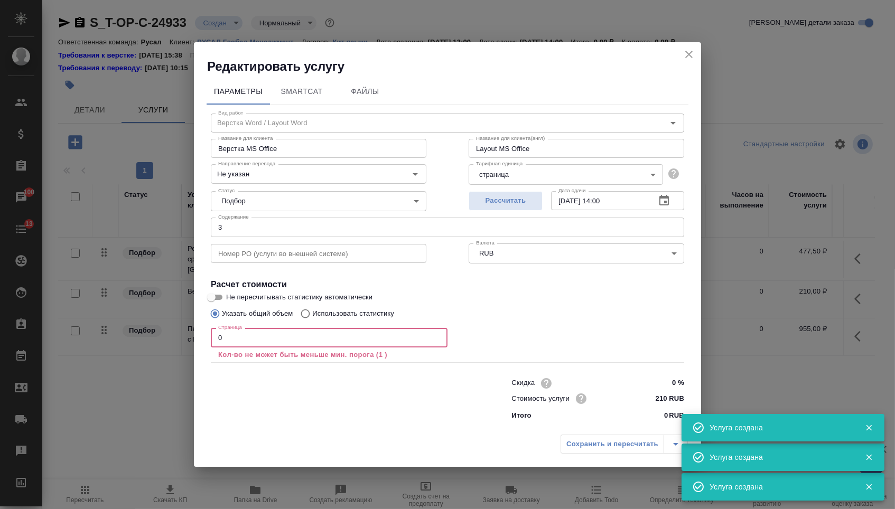
click at [290, 335] on input "0" at bounding box center [329, 337] width 237 height 19
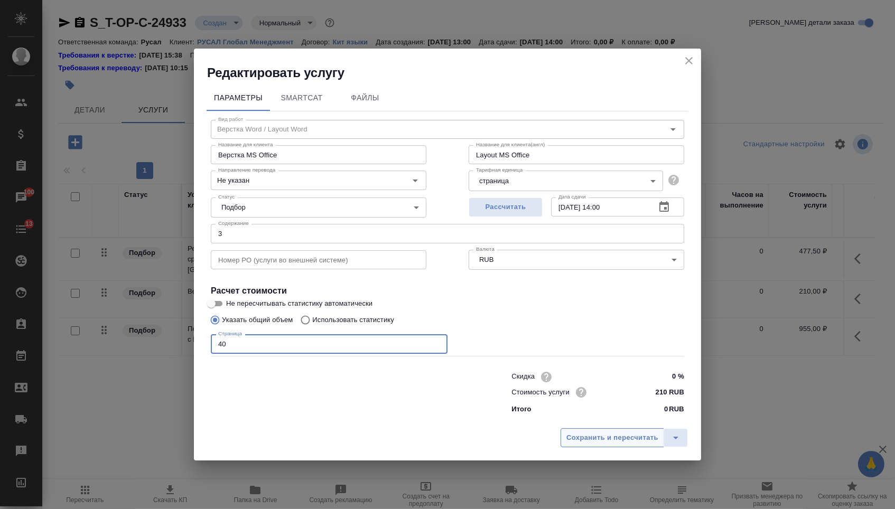
type input "40"
click at [617, 431] on button "Сохранить и пересчитать" at bounding box center [611, 437] width 103 height 19
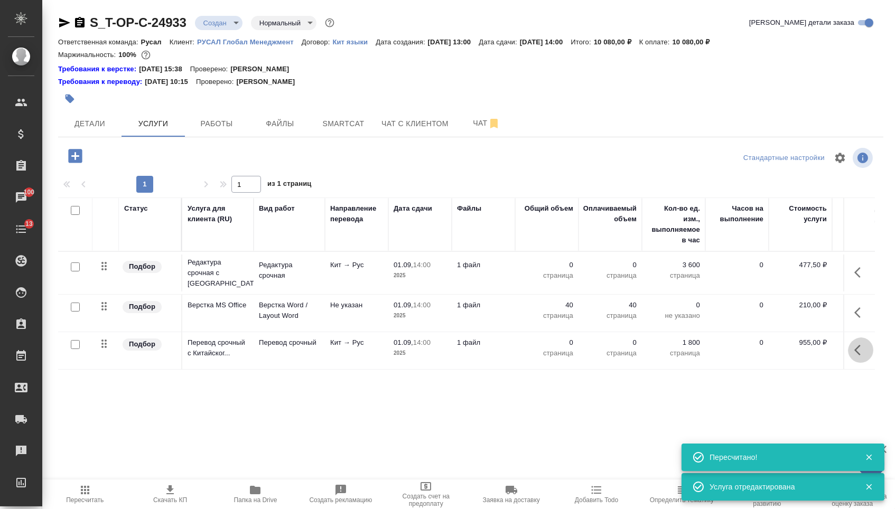
click at [854, 356] on icon "button" at bounding box center [860, 350] width 13 height 13
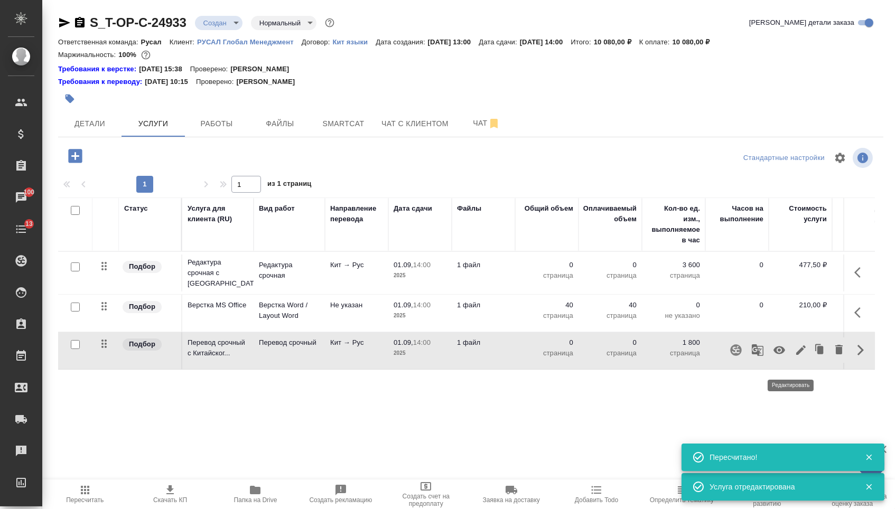
click at [794, 356] on icon "button" at bounding box center [800, 350] width 13 height 13
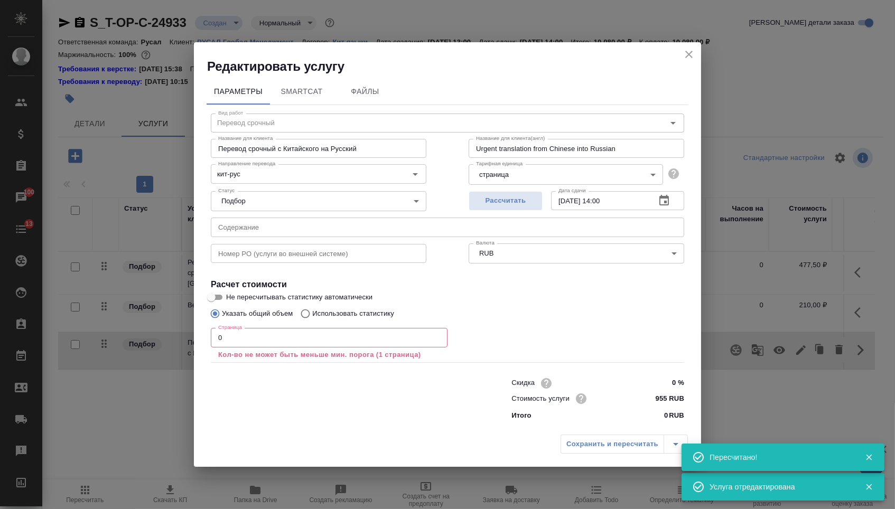
click at [346, 220] on input "text" at bounding box center [447, 227] width 473 height 19
paste input "3"
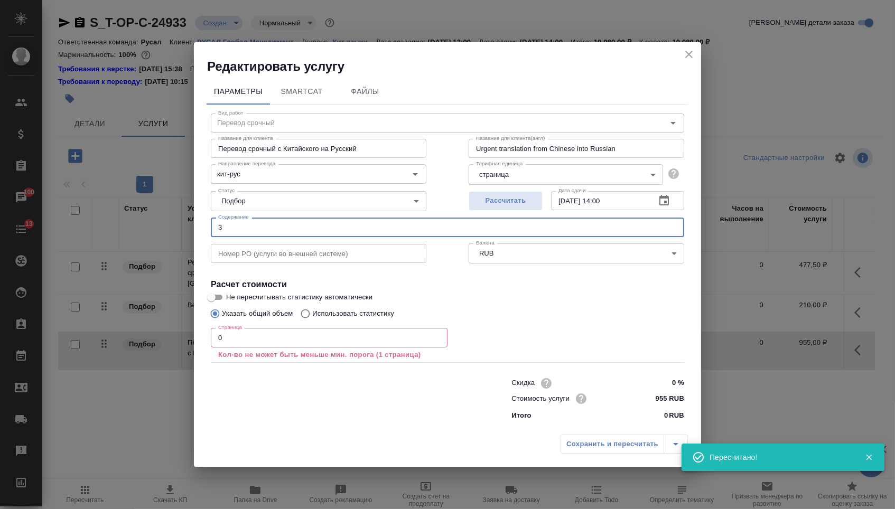
type input "3"
click at [265, 351] on p "Кол-во не может быть меньше мин. порога (1 страница)" at bounding box center [329, 355] width 222 height 11
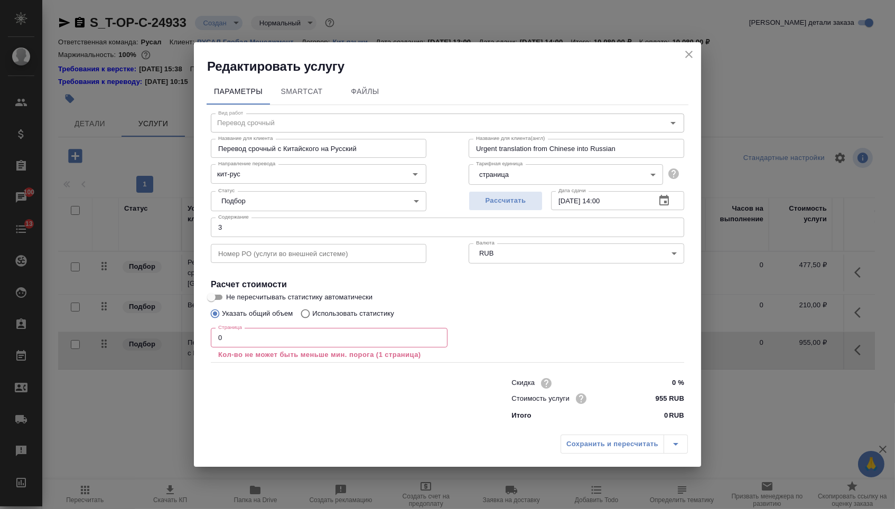
click at [255, 336] on input "0" at bounding box center [329, 337] width 237 height 19
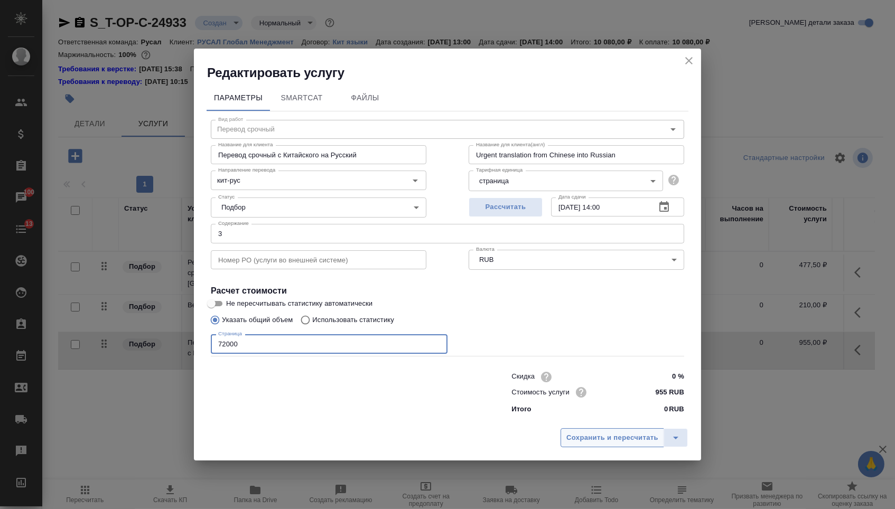
type input "72000"
click at [606, 447] on button "Сохранить и пересчитать" at bounding box center [611, 437] width 103 height 19
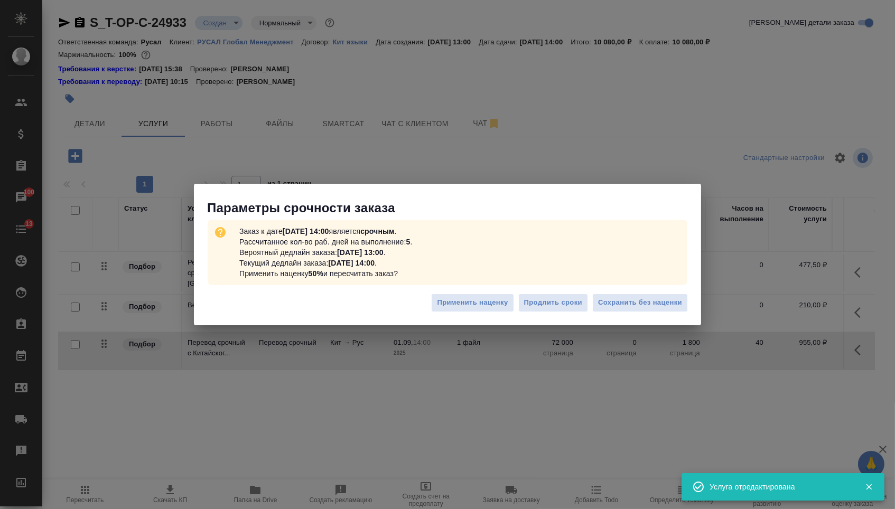
click at [653, 325] on div "Применить наценку Продлить сроки Сохранить без наценки" at bounding box center [447, 306] width 507 height 37
click at [650, 312] on button "Сохранить без наценки" at bounding box center [640, 303] width 96 height 18
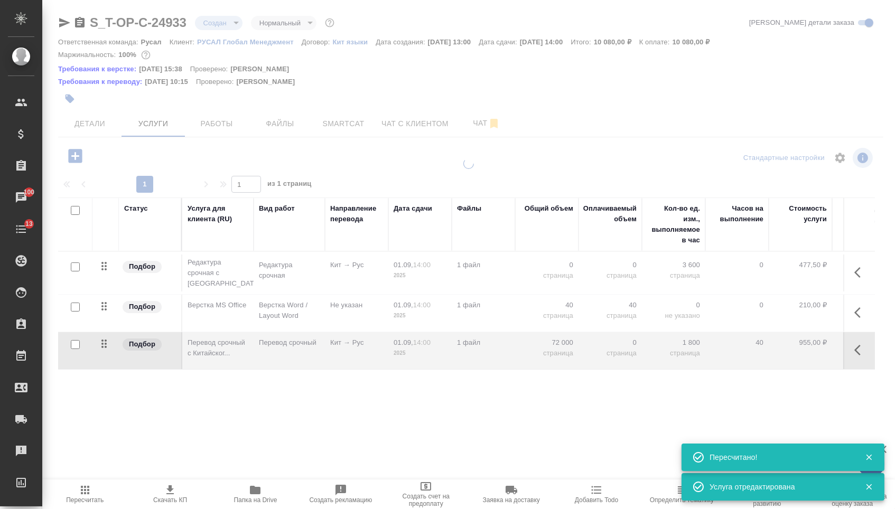
type input "urgent"
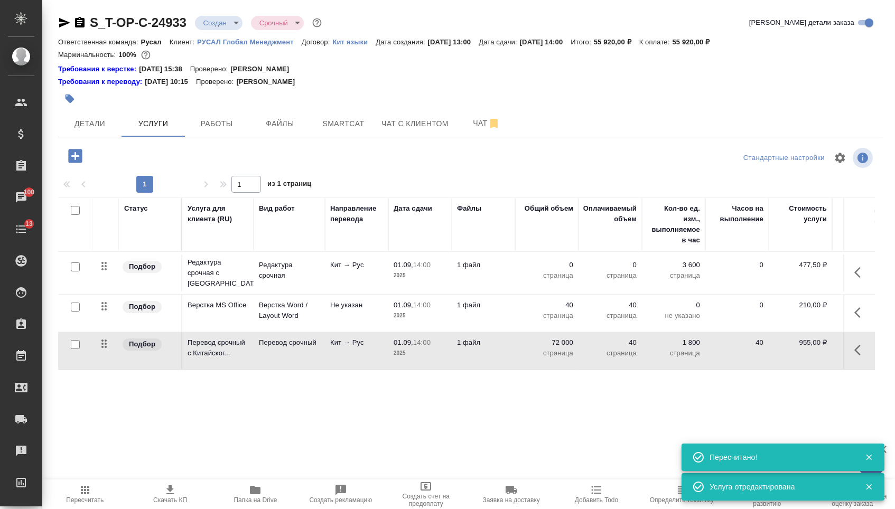
click at [548, 270] on p "0" at bounding box center [546, 265] width 53 height 11
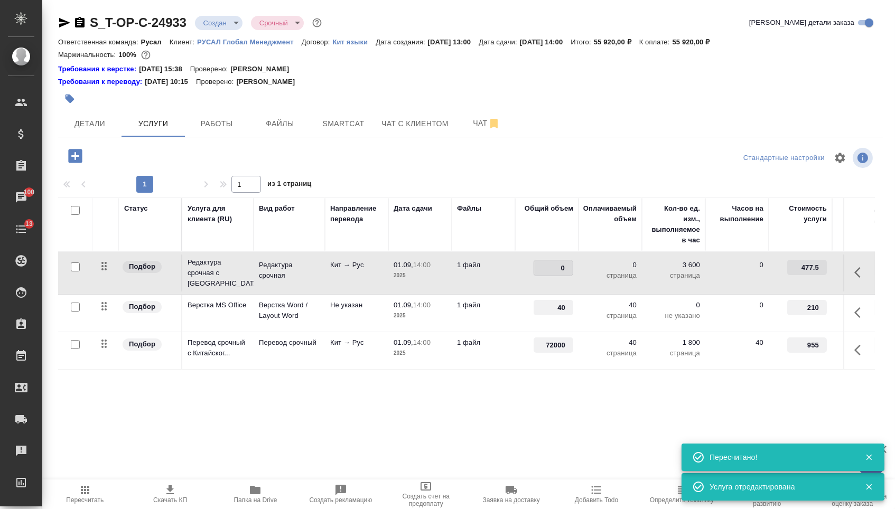
click at [548, 272] on input "0" at bounding box center [553, 267] width 39 height 15
click at [547, 276] on input "0" at bounding box center [553, 267] width 39 height 15
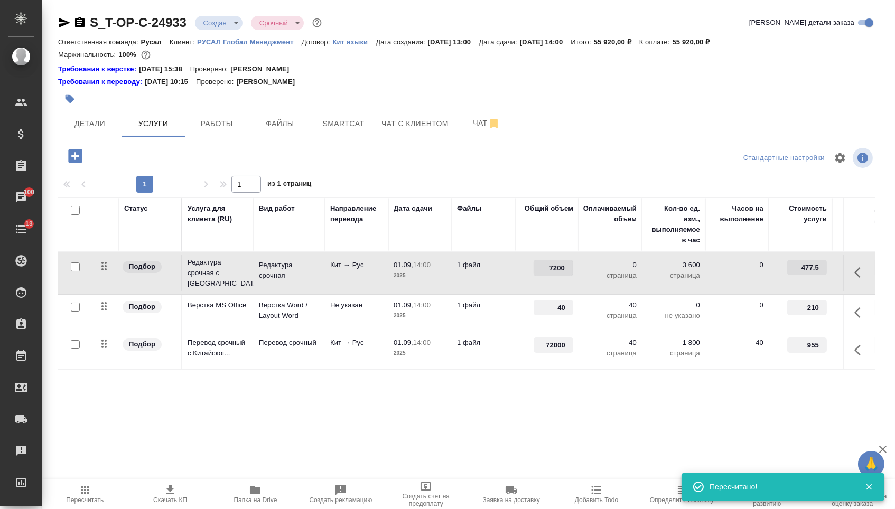
type input "72000"
click at [329, 360] on td "Кит → Рус" at bounding box center [356, 350] width 63 height 37
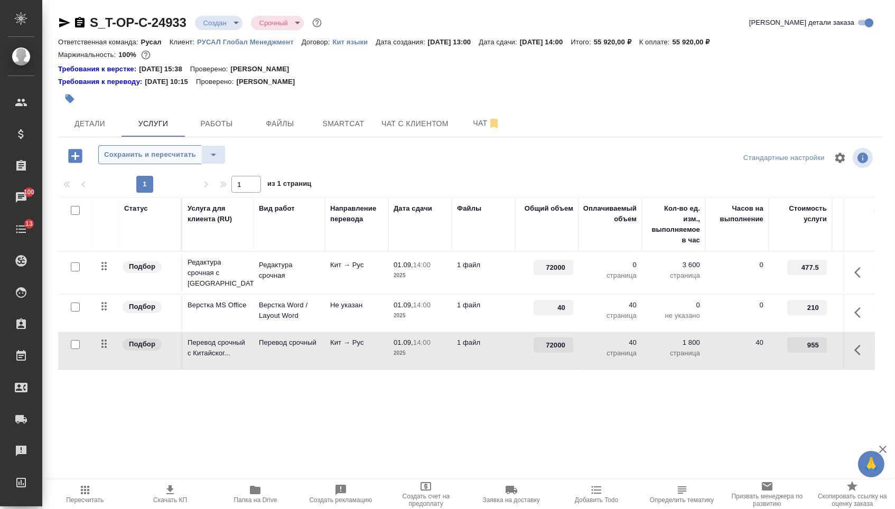
click at [129, 164] on button "Сохранить и пересчитать" at bounding box center [149, 154] width 103 height 19
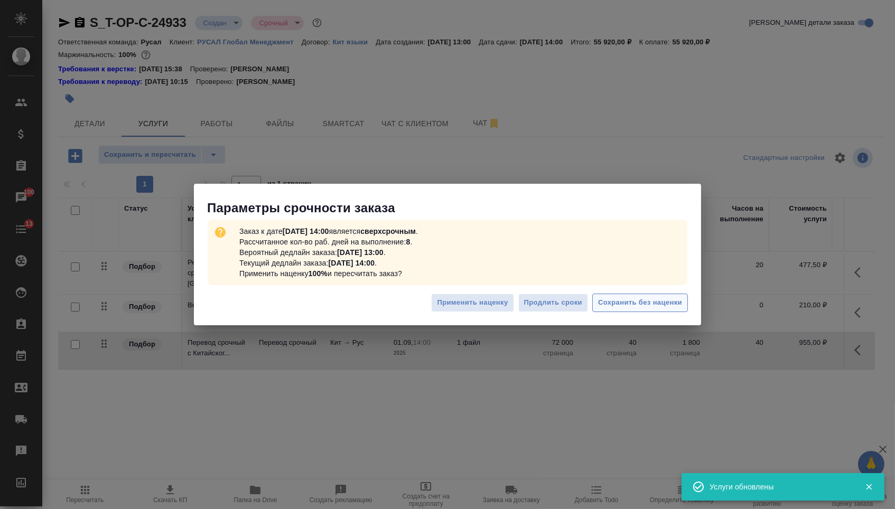
click at [650, 307] on span "Сохранить без наценки" at bounding box center [640, 303] width 84 height 12
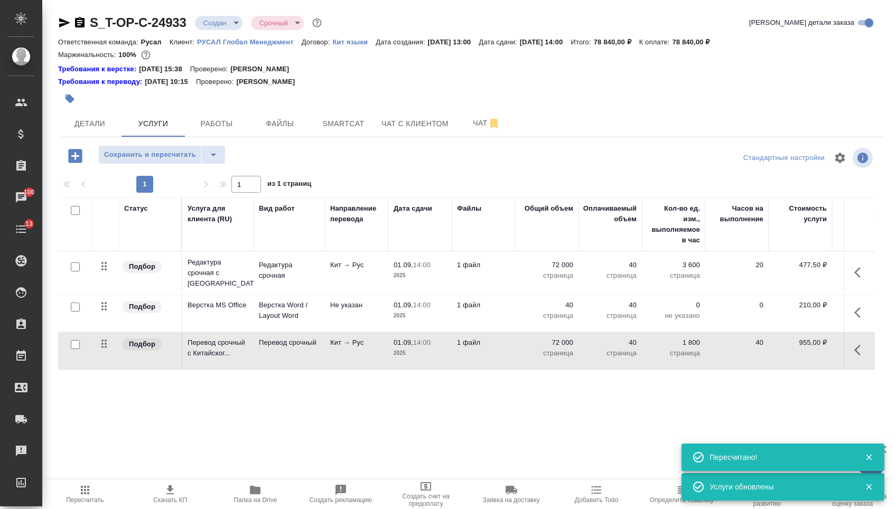
drag, startPoint x: 100, startPoint y: 350, endPoint x: 97, endPoint y: 237, distance: 113.0
click at [97, 237] on table "Статус Услуга для клиента (RU) Вид работ Направление перевода Дата сдачи Файлы …" at bounding box center [555, 283] width 995 height 172
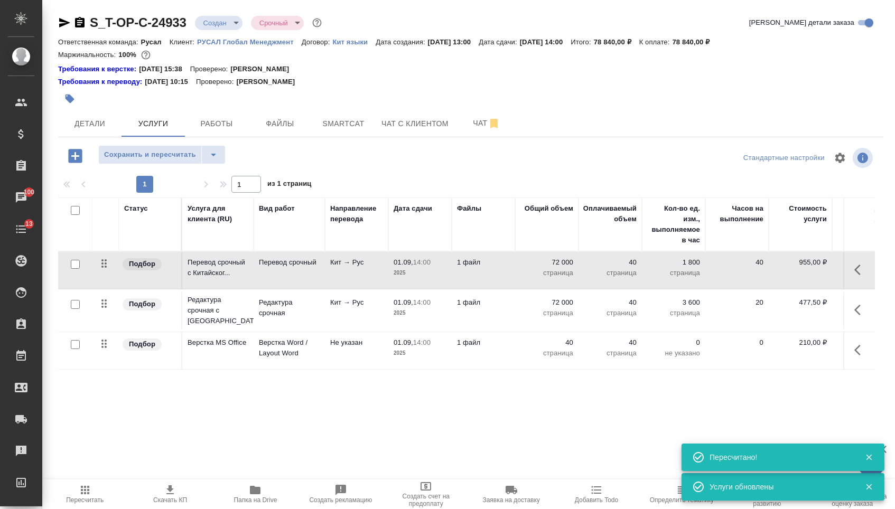
click at [161, 186] on div "1" at bounding box center [145, 184] width 106 height 17
click at [161, 147] on div "S_T-OP-C-24933 Создан new Срочный urgent Кратко детали заказа Ответственная ком…" at bounding box center [470, 225] width 836 height 451
click at [163, 150] on button "Сохранить и пересчитать" at bounding box center [149, 154] width 103 height 19
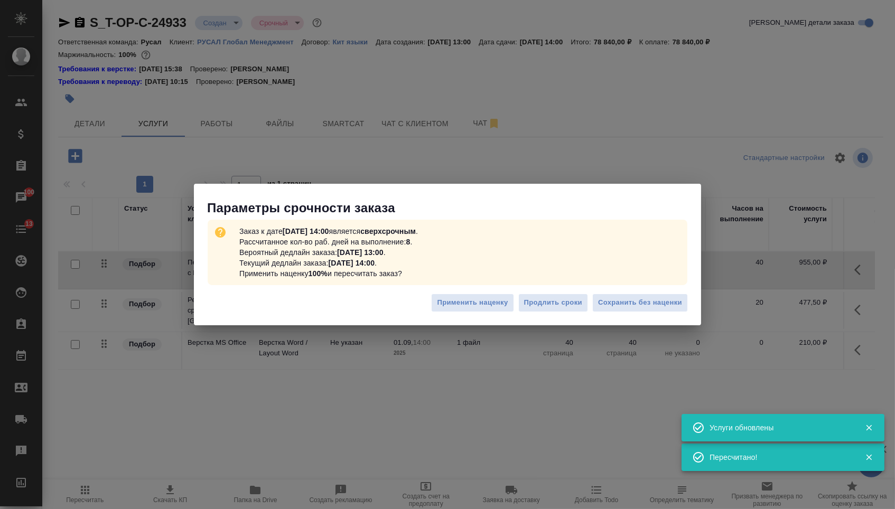
click at [674, 318] on div "Применить наценку Продлить сроки Сохранить без наценки" at bounding box center [447, 306] width 507 height 37
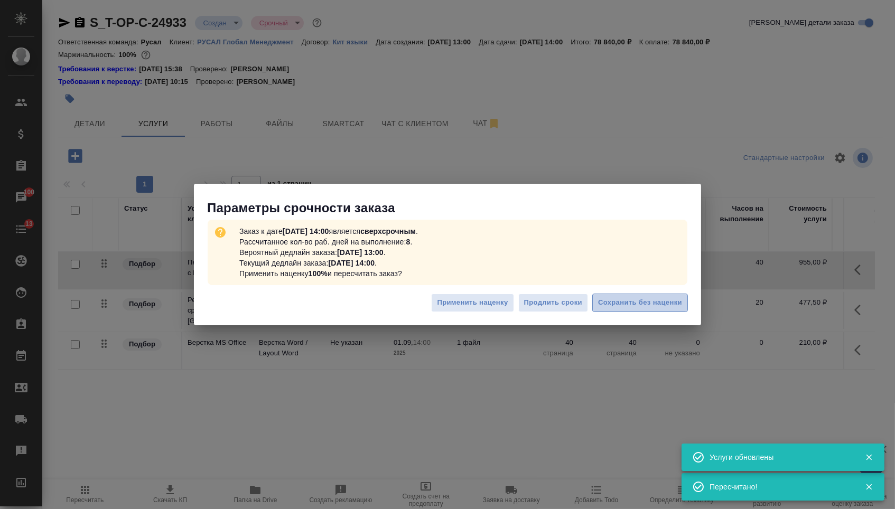
click at [662, 309] on button "Сохранить без наценки" at bounding box center [640, 303] width 96 height 18
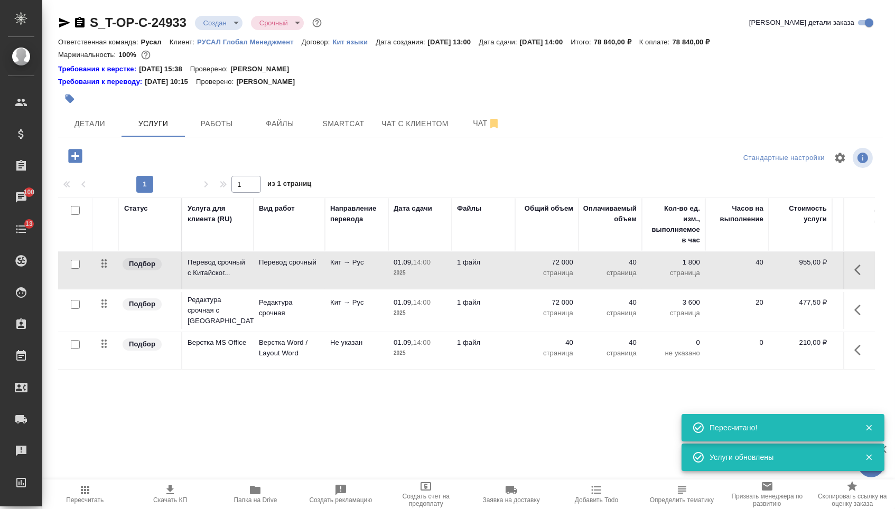
click at [92, 124] on span "Детали" at bounding box center [89, 123] width 51 height 13
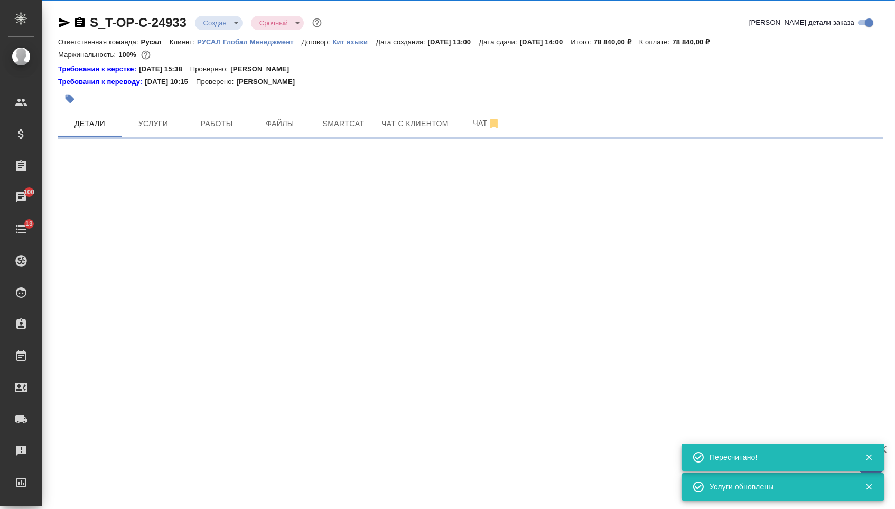
click at [221, 23] on body "🙏 .cls-1 fill:#fff; AWATERA Menshikova Aleksandra Клиенты Спецификации Заказы 1…" at bounding box center [447, 254] width 895 height 509
select select "RU"
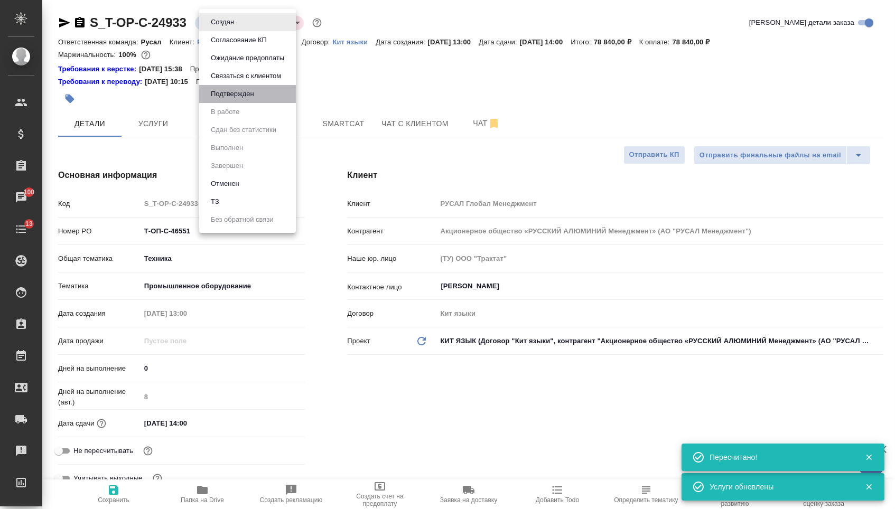
click at [226, 100] on button "Подтвержден" at bounding box center [233, 94] width 50 height 12
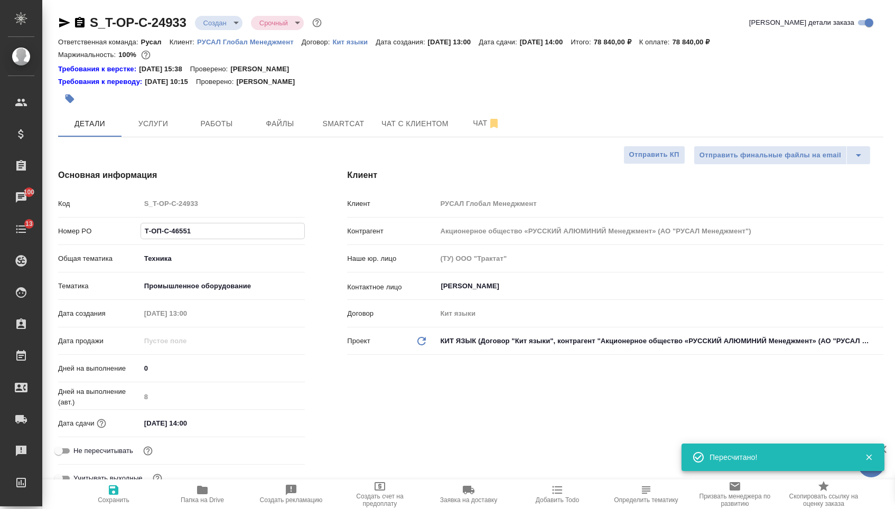
drag, startPoint x: 201, startPoint y: 241, endPoint x: 94, endPoint y: 209, distance: 111.9
click at [94, 209] on div "Код S_T-OP-C-24933 Номер PO Т-ОП-С-46551 Общая тематика Техника tech Тематика П…" at bounding box center [181, 345] width 247 height 302
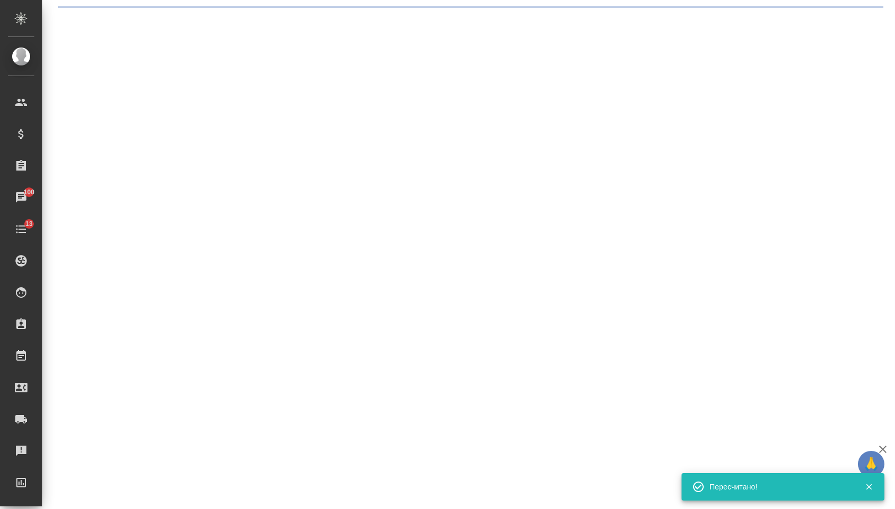
select select "RU"
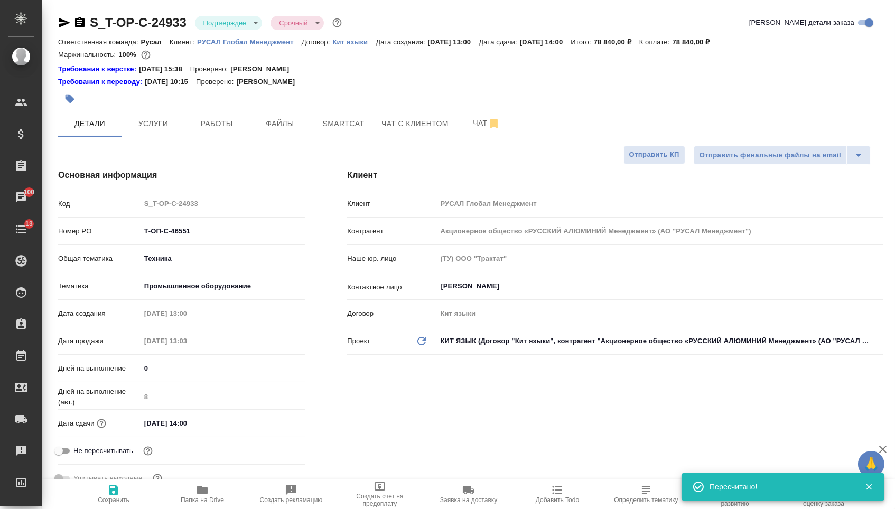
type textarea "x"
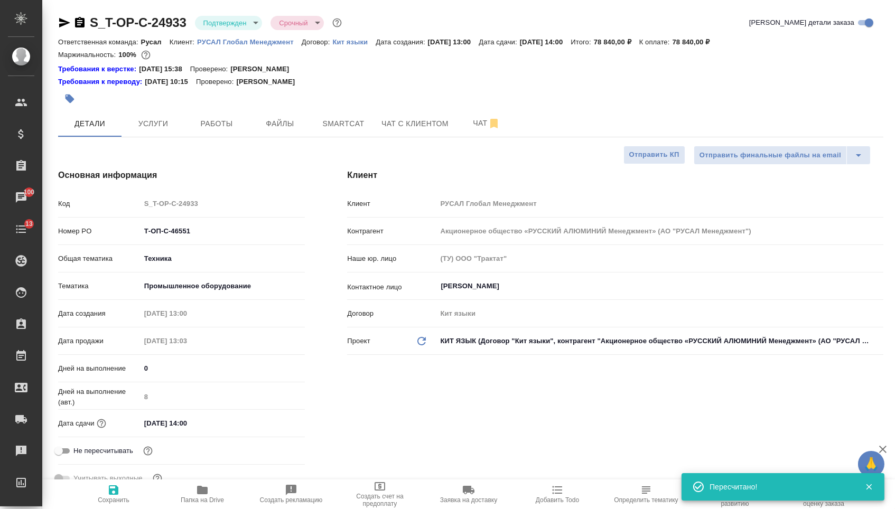
type textarea "x"
click at [83, 22] on icon "button" at bounding box center [80, 22] width 10 height 11
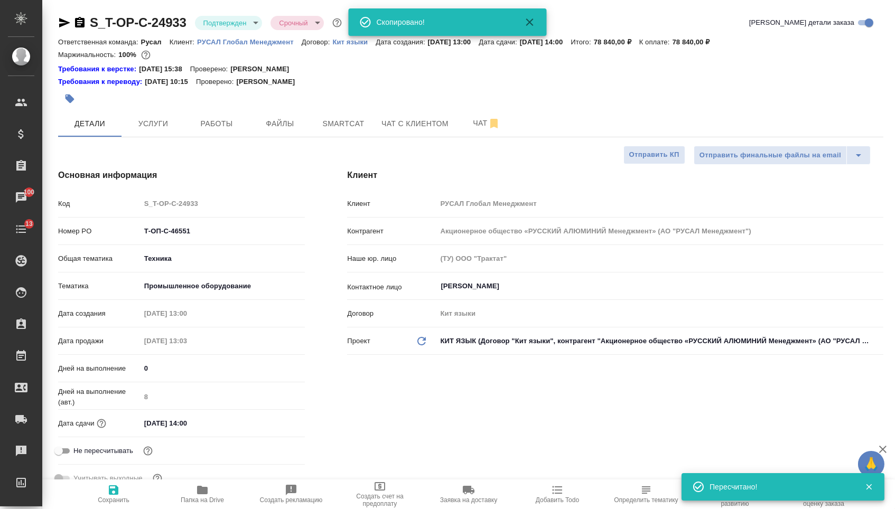
type textarea "x"
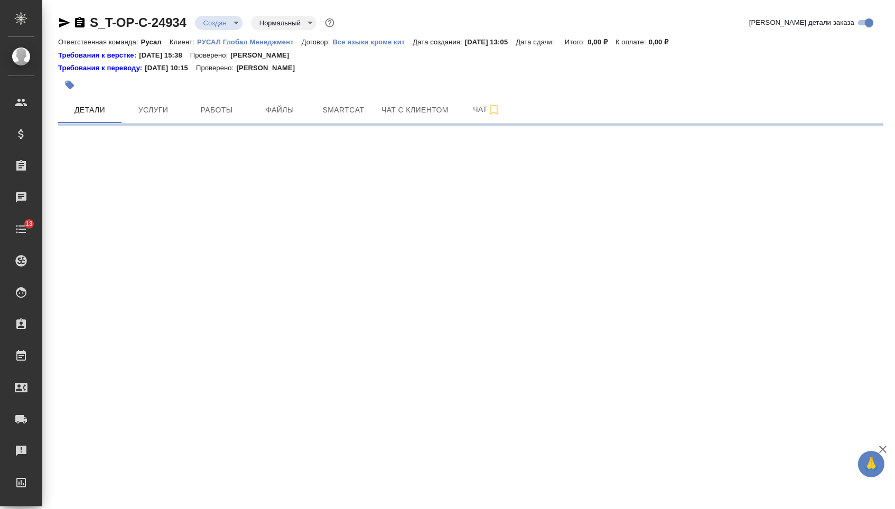
select select "RU"
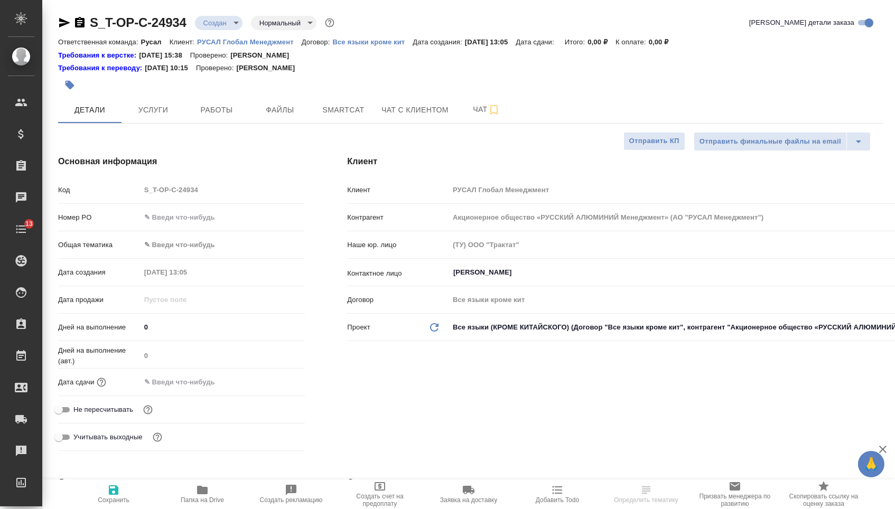
type textarea "x"
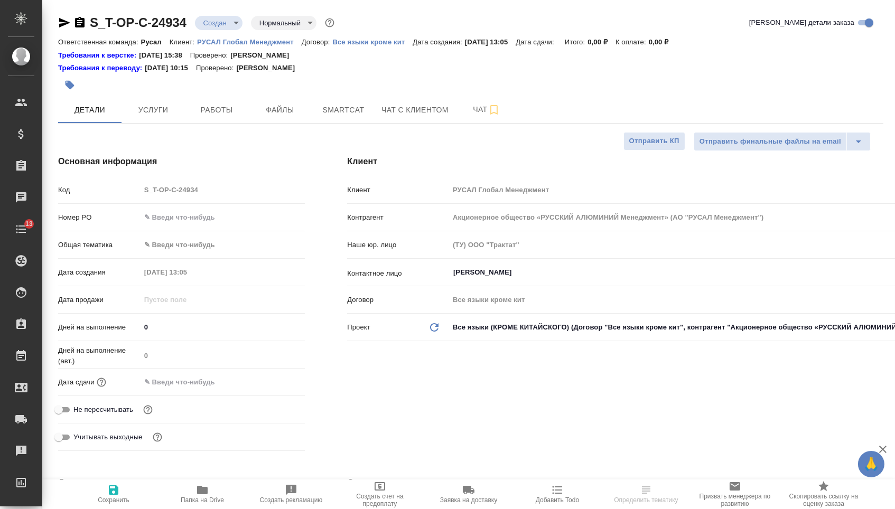
type textarea "x"
click at [199, 216] on input "text" at bounding box center [222, 217] width 165 height 15
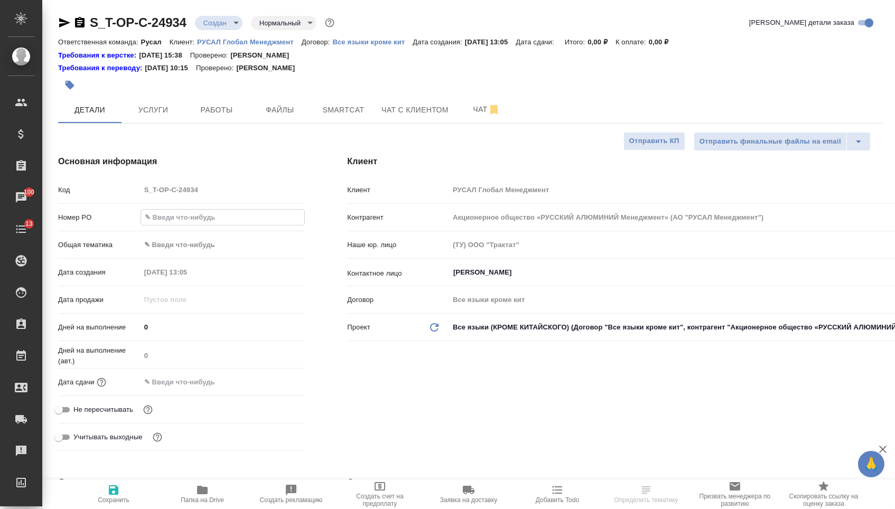
paste input "Т-ОП-С-46552"
type input "Т-ОП-С-46552"
type textarea "x"
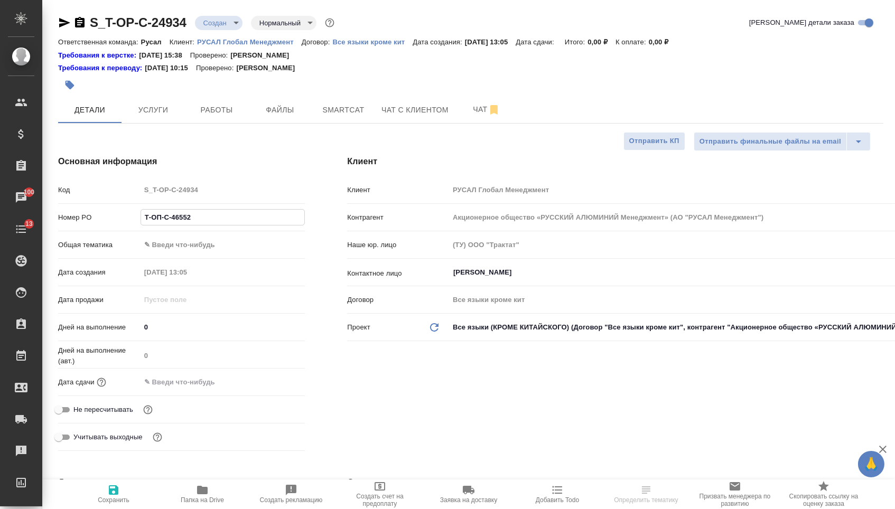
type input "Т-ОП-С-46552"
click at [194, 382] on input "text" at bounding box center [186, 381] width 92 height 15
click at [274, 387] on icon "button" at bounding box center [274, 381] width 13 height 13
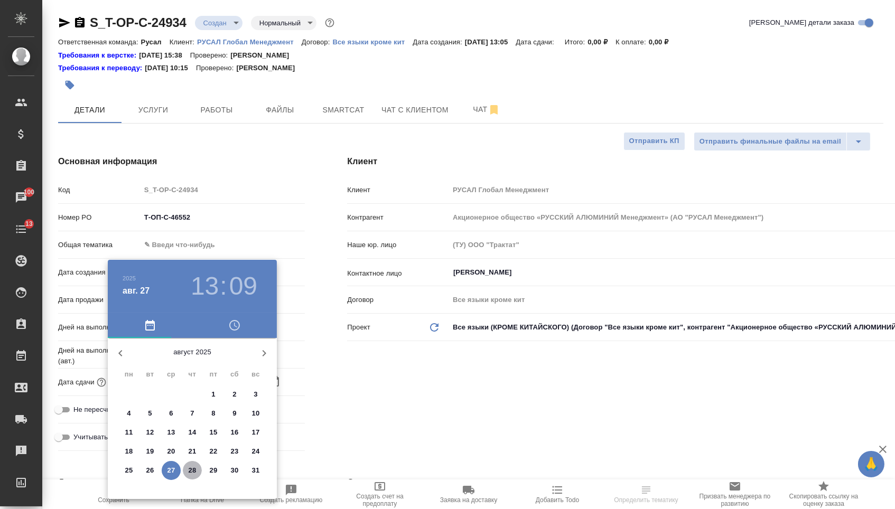
click at [196, 472] on span "28" at bounding box center [192, 470] width 19 height 11
type input "28.08.2025 13:09"
type textarea "x"
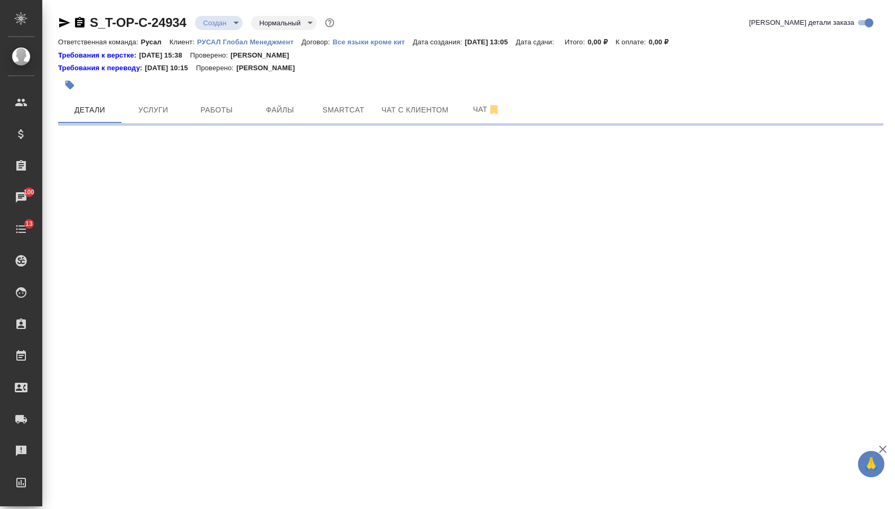
select select "RU"
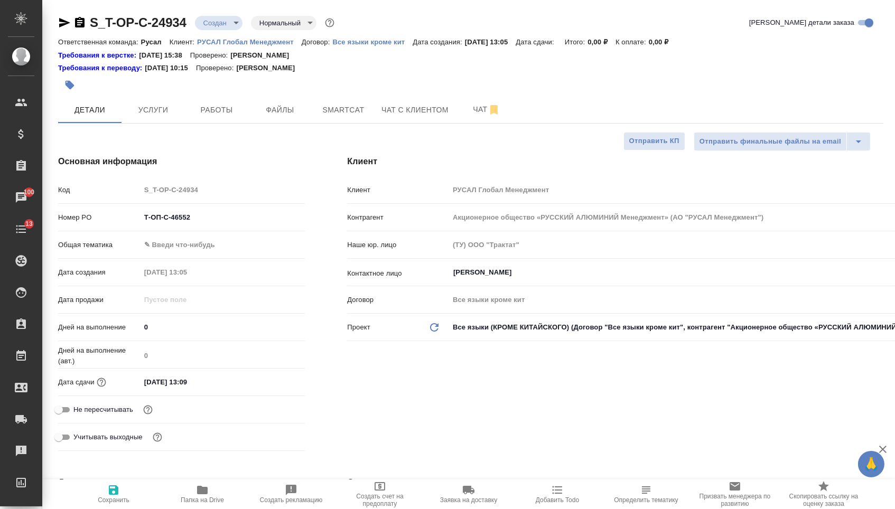
type textarea "x"
click at [210, 380] on input "28.08.2025 13:09" at bounding box center [186, 381] width 92 height 15
click at [277, 384] on icon "button" at bounding box center [274, 381] width 13 height 13
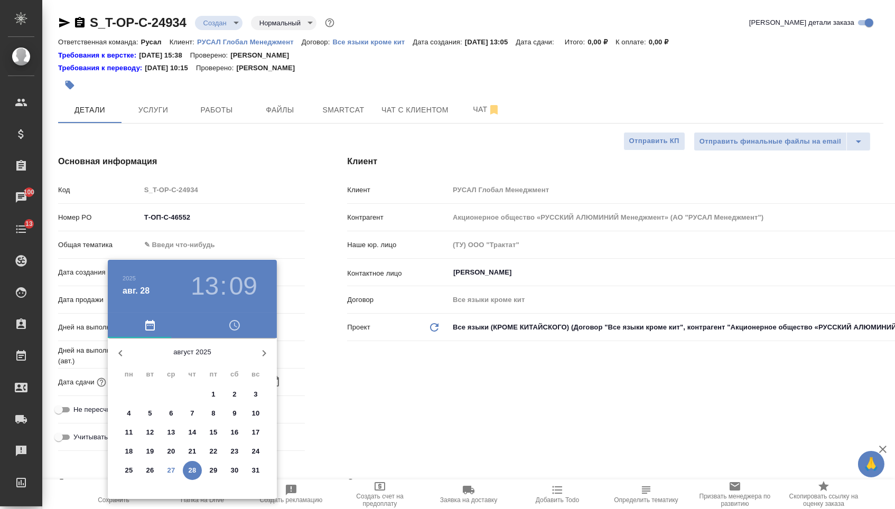
click at [192, 470] on p "28" at bounding box center [193, 470] width 8 height 11
type textarea "x"
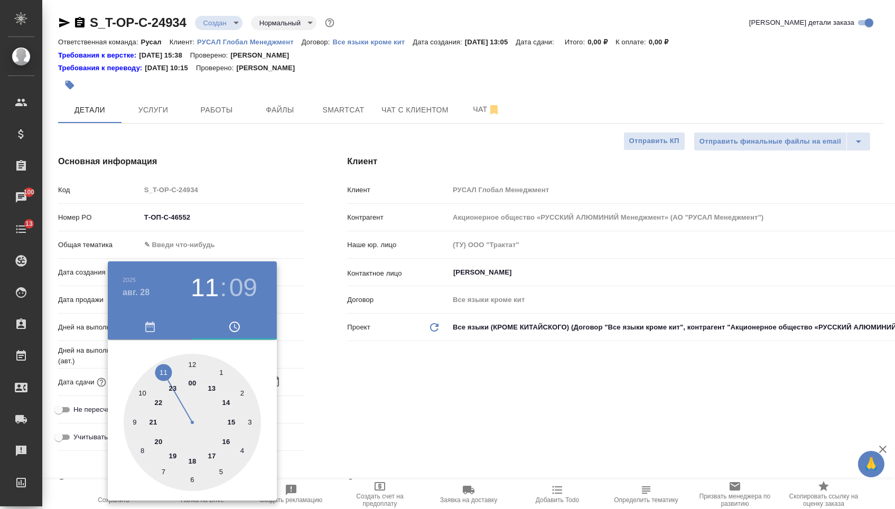
type textarea "x"
click at [166, 367] on div at bounding box center [192, 422] width 137 height 137
type input "28.08.2025 11:09"
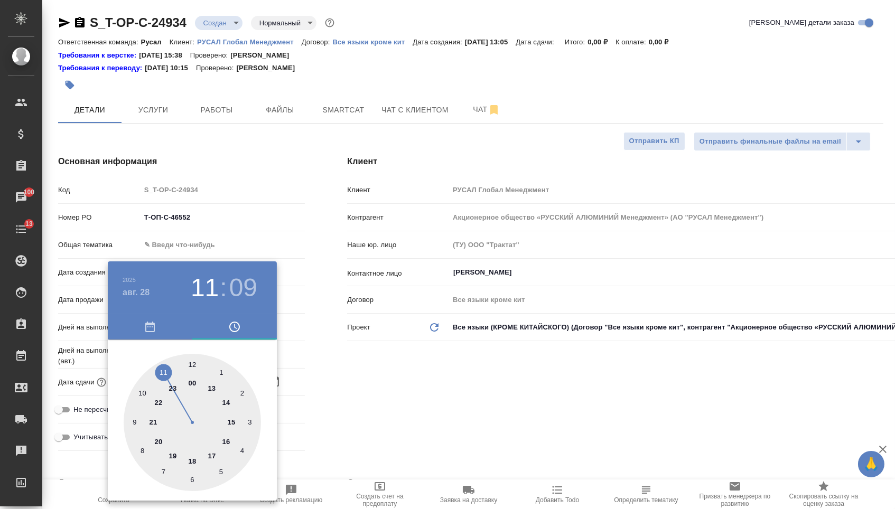
type textarea "x"
click at [190, 361] on div at bounding box center [192, 422] width 137 height 137
type input "28.08.2025 11:00"
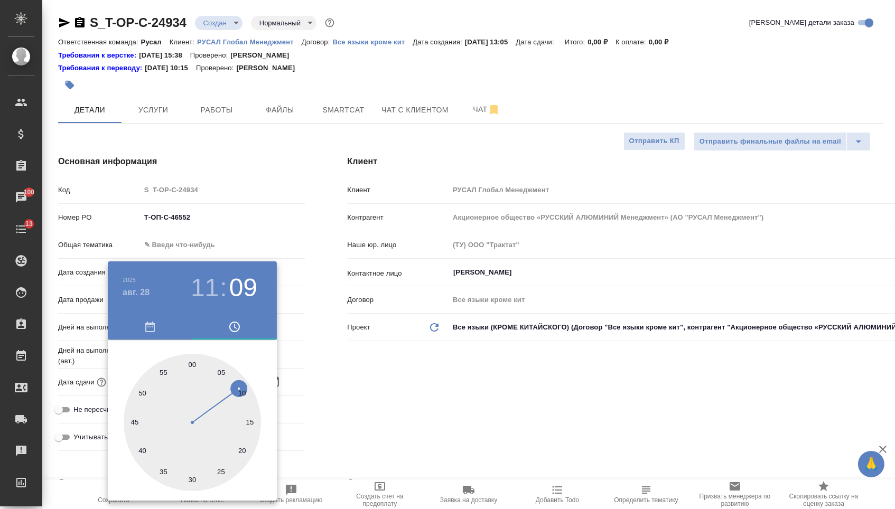
type textarea "x"
click at [316, 365] on div at bounding box center [447, 254] width 895 height 509
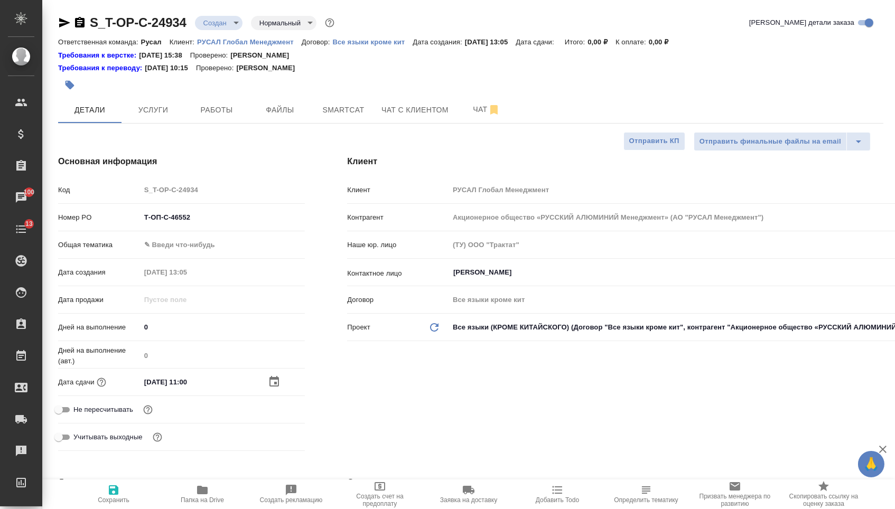
type textarea "x"
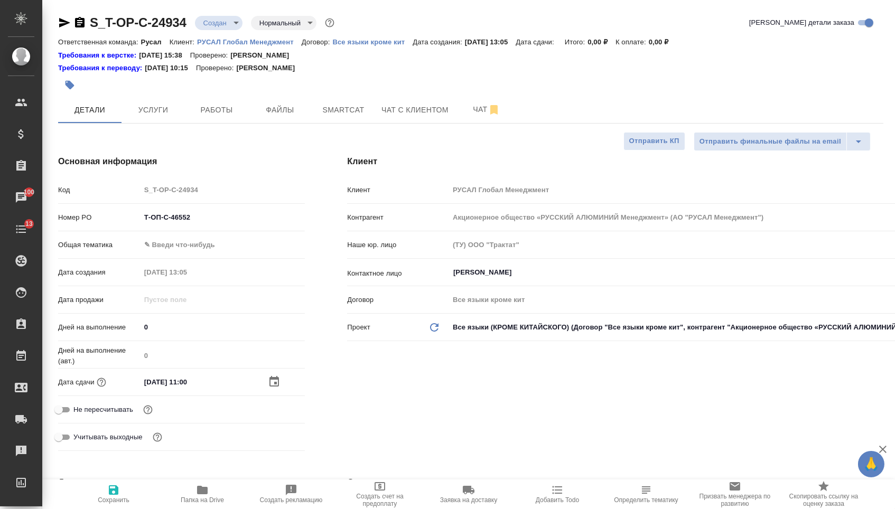
type textarea "x"
click at [231, 246] on body "🙏 .cls-1 fill:#fff; AWATERA Menshikova Aleksandra Клиенты Спецификации Заказы 1…" at bounding box center [447, 254] width 895 height 509
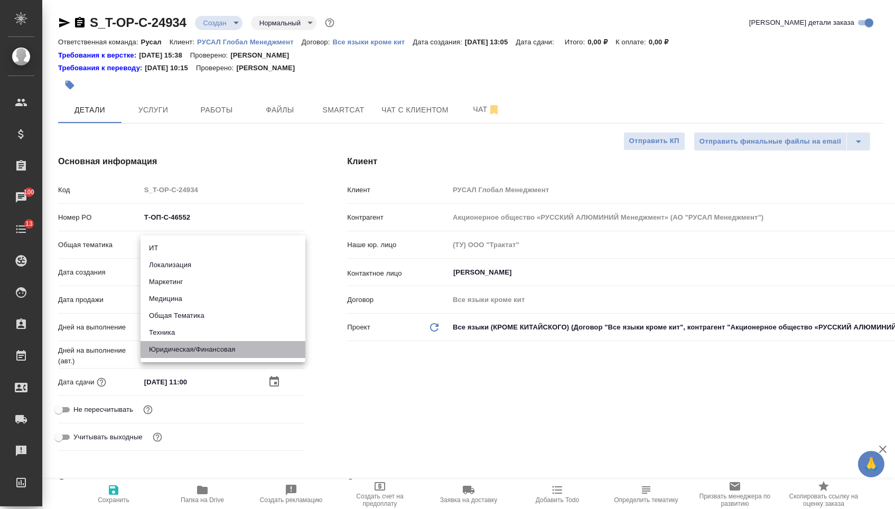
click at [164, 346] on li "Юридическая/Финансовая" at bounding box center [222, 349] width 165 height 17
type input "yr-fn"
type textarea "x"
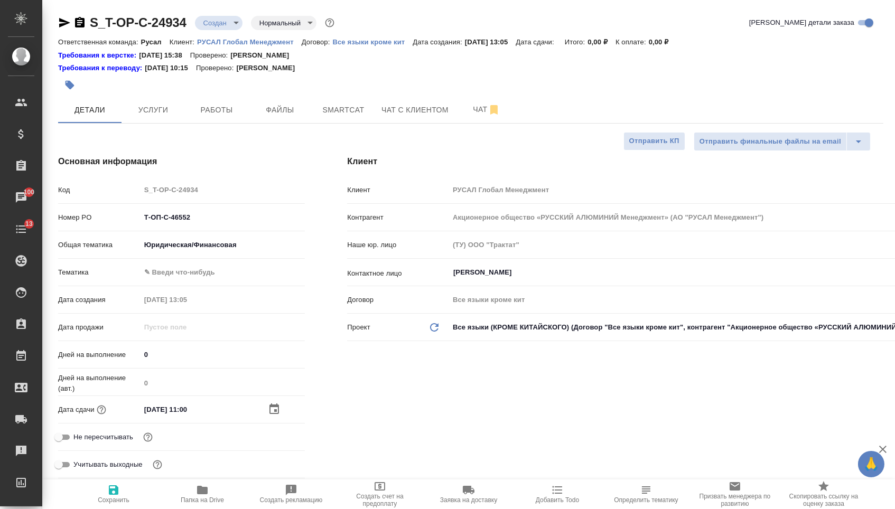
click at [185, 274] on body "🙏 .cls-1 fill:#fff; AWATERA Menshikova Aleksandra Клиенты Спецификации Заказы 1…" at bounding box center [447, 254] width 895 height 509
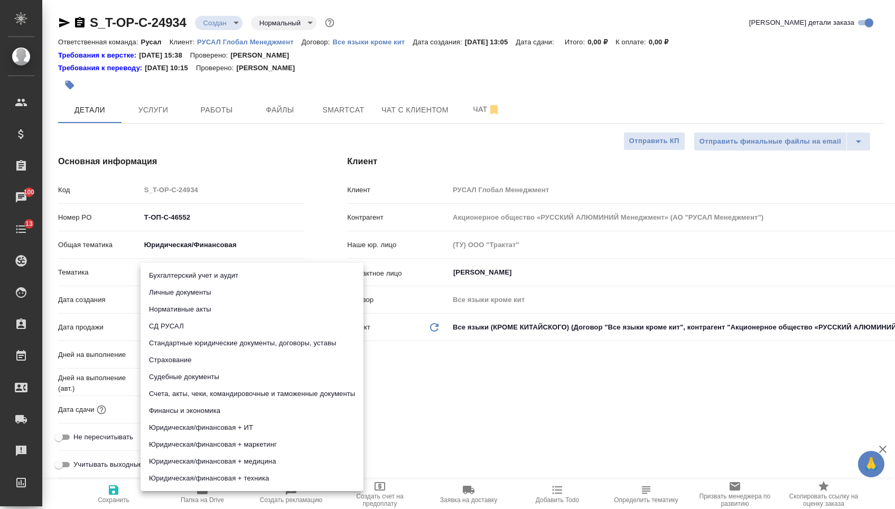
click at [185, 349] on li "Стандартные юридические документы, договоры, уставы" at bounding box center [251, 343] width 223 height 17
type textarea "x"
type input "5f647205b73bc97568ca66bf"
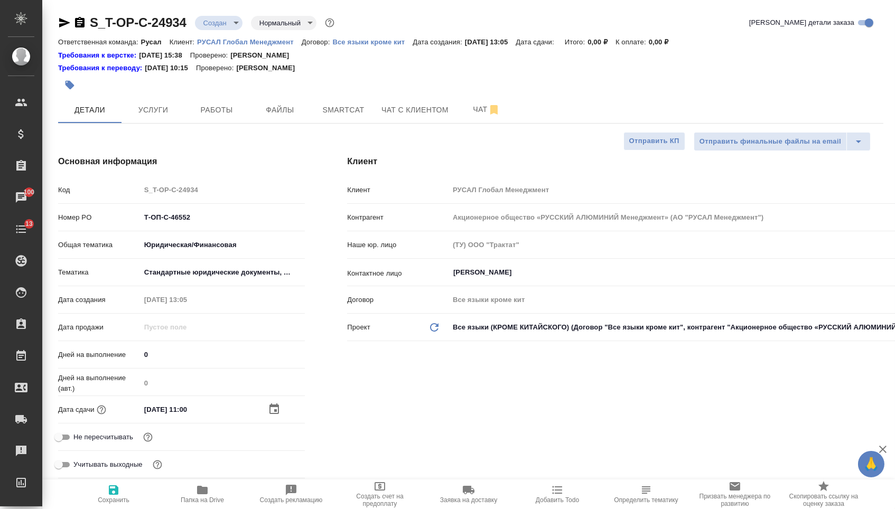
click at [116, 504] on span "Сохранить" at bounding box center [114, 499] width 32 height 7
type textarea "x"
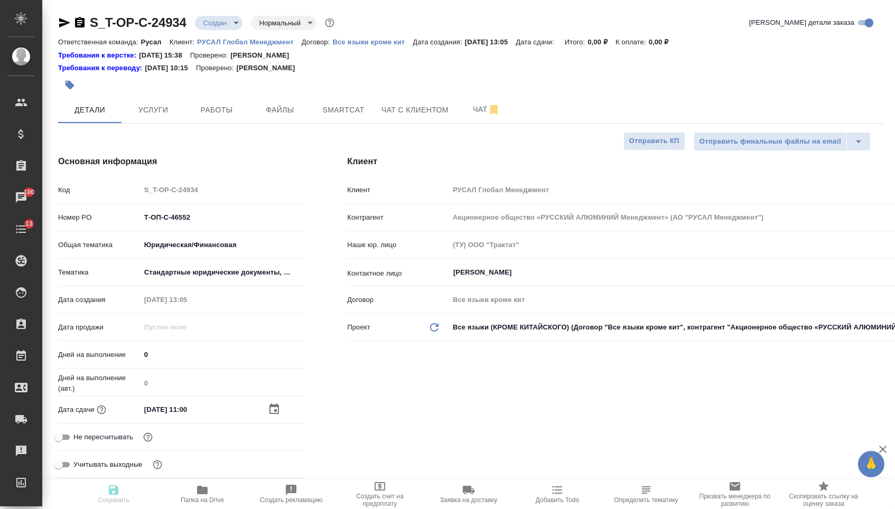
type textarea "x"
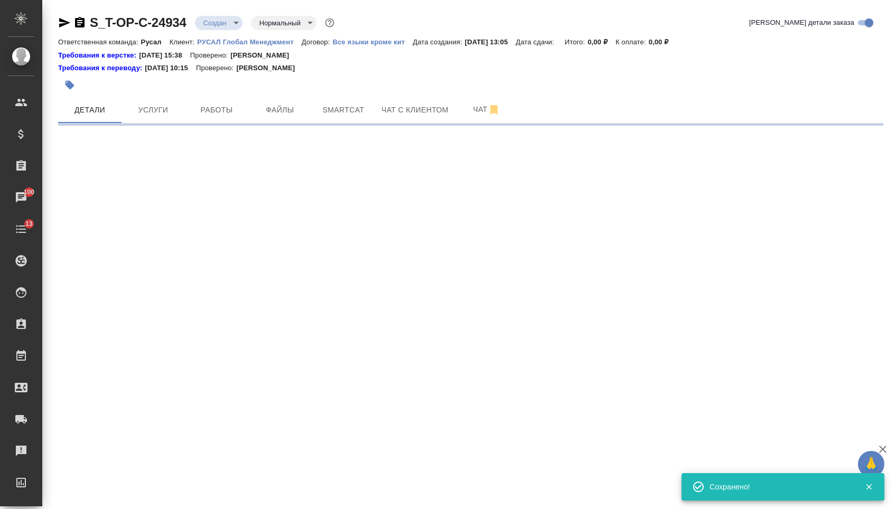
select select "RU"
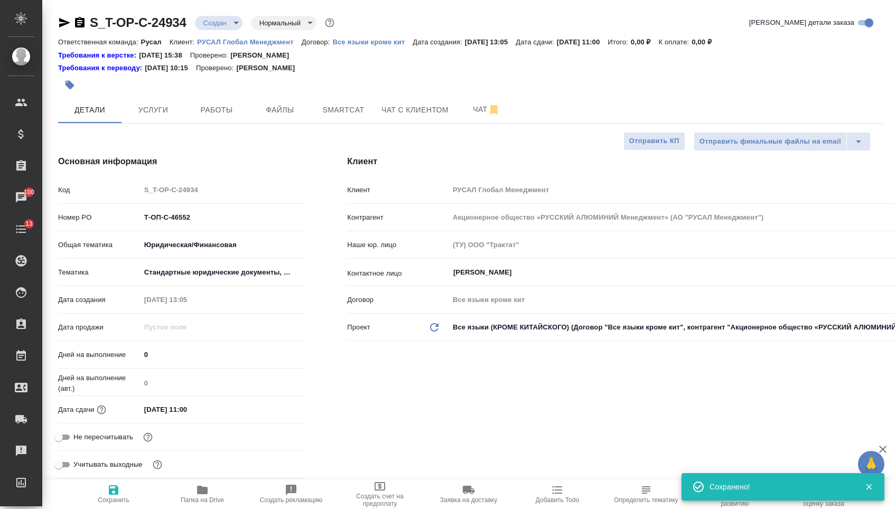
type textarea "x"
click at [268, 111] on span "Файлы" at bounding box center [280, 109] width 51 height 13
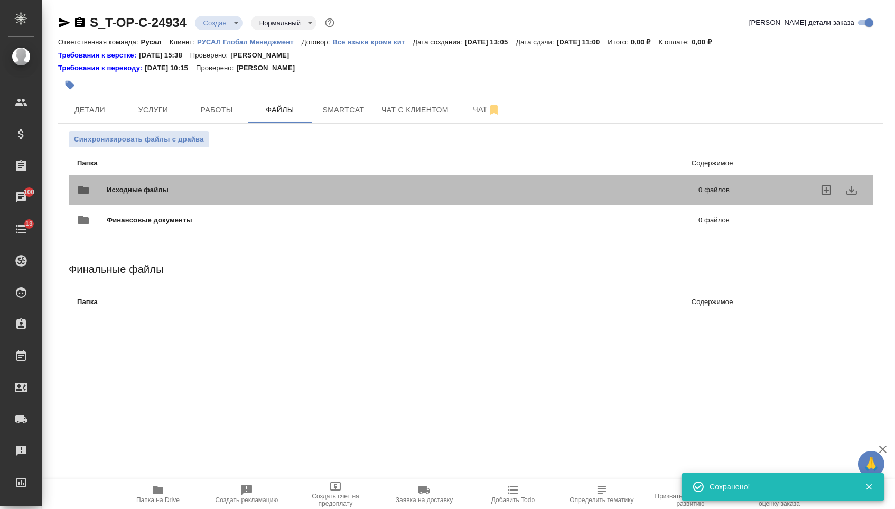
click at [192, 192] on span "Исходные файлы" at bounding box center [270, 190] width 327 height 11
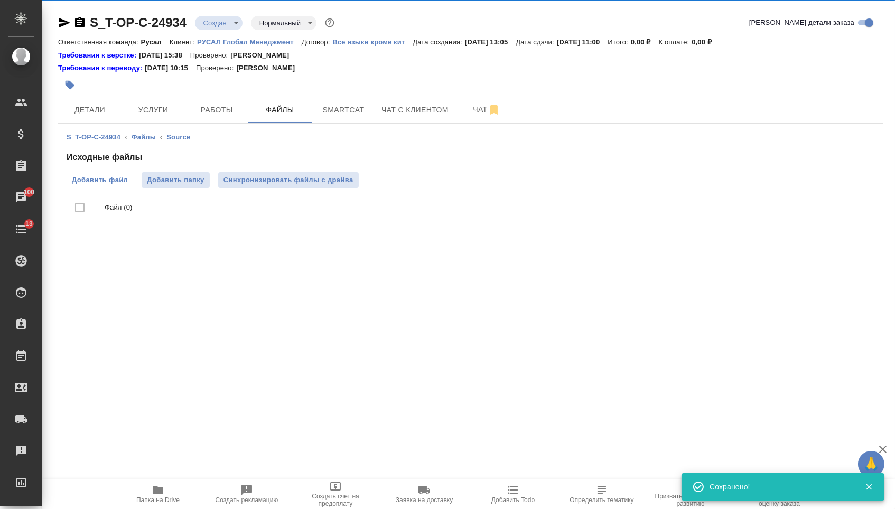
click at [120, 181] on span "Добавить файл" at bounding box center [100, 180] width 56 height 11
click at [0, 0] on input "Добавить файл" at bounding box center [0, 0] width 0 height 0
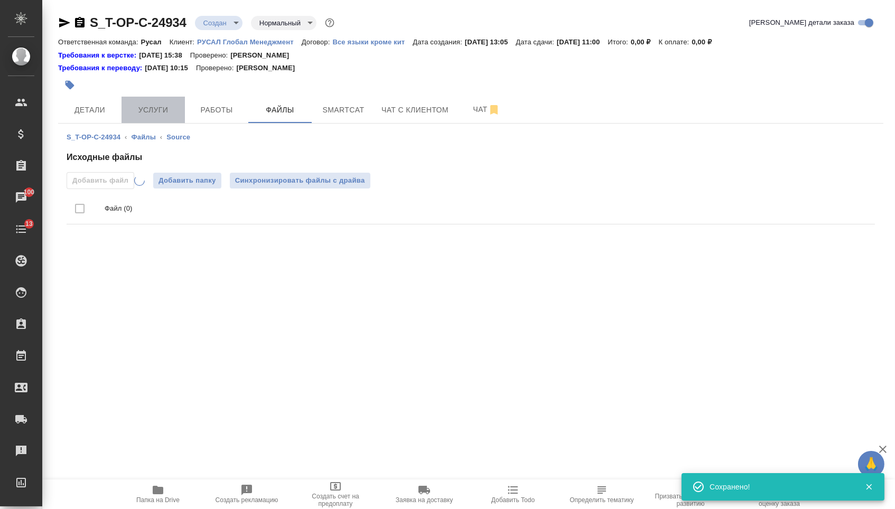
click at [159, 106] on span "Услуги" at bounding box center [153, 109] width 51 height 13
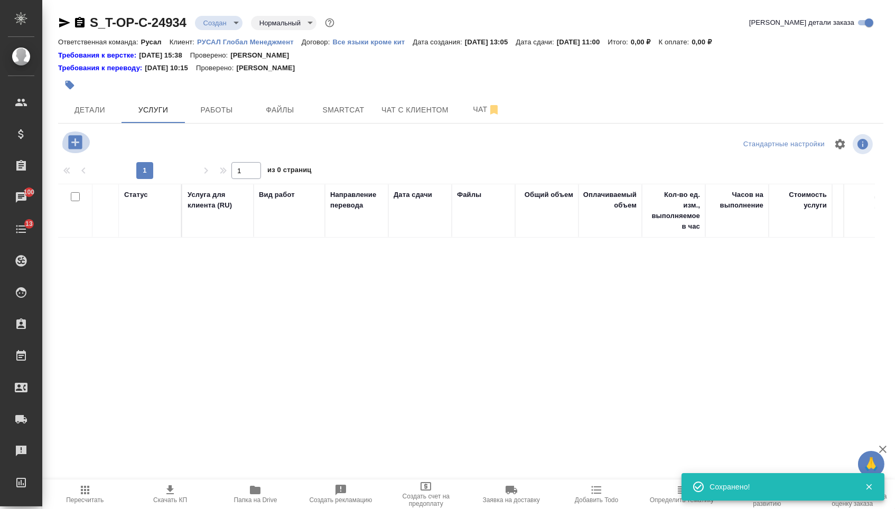
click at [67, 142] on icon "button" at bounding box center [75, 142] width 18 height 18
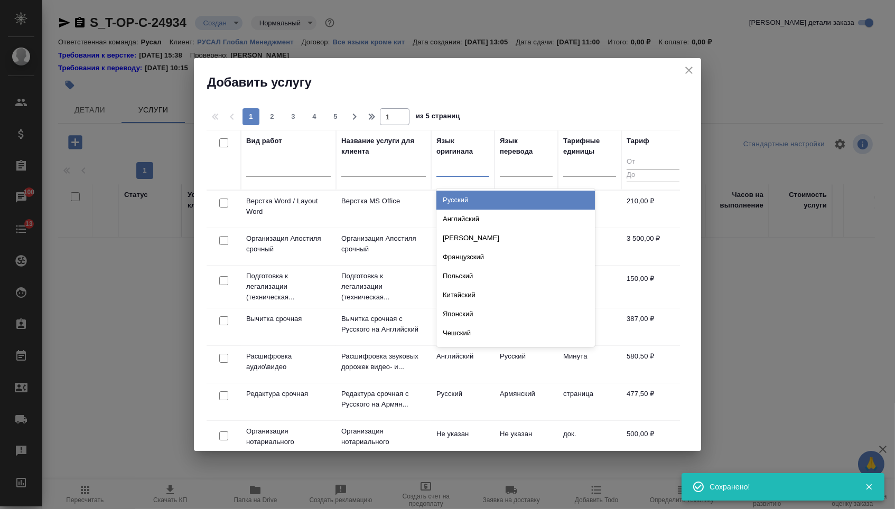
drag, startPoint x: 458, startPoint y: 171, endPoint x: 458, endPoint y: 195, distance: 24.3
click at [458, 171] on div at bounding box center [462, 165] width 53 height 15
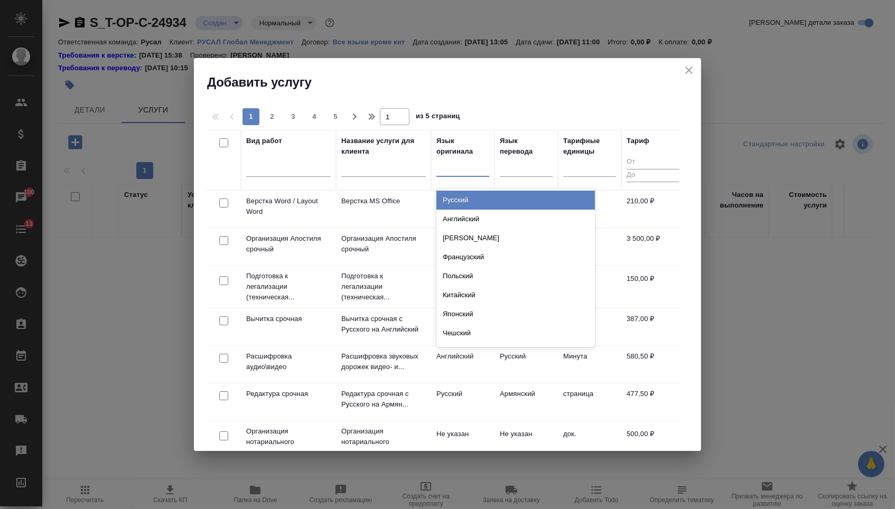
click at [458, 200] on div "Русский" at bounding box center [515, 200] width 158 height 19
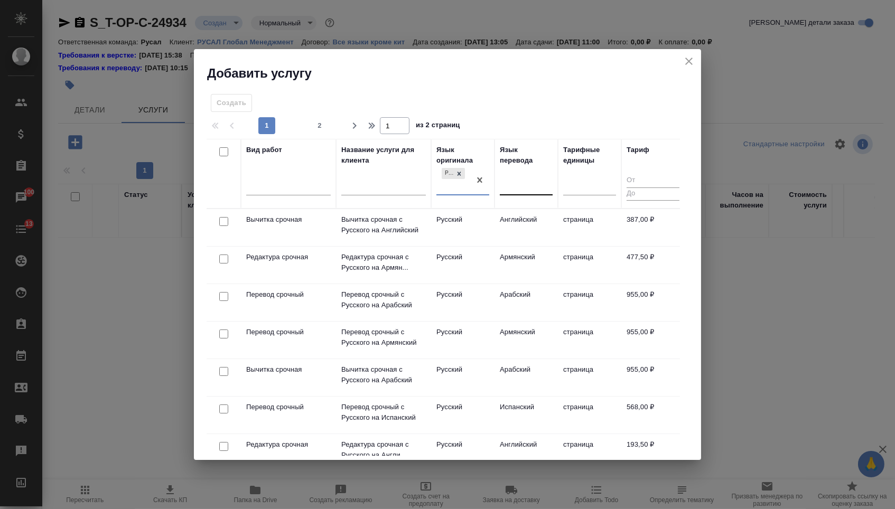
click at [502, 191] on div at bounding box center [526, 184] width 53 height 15
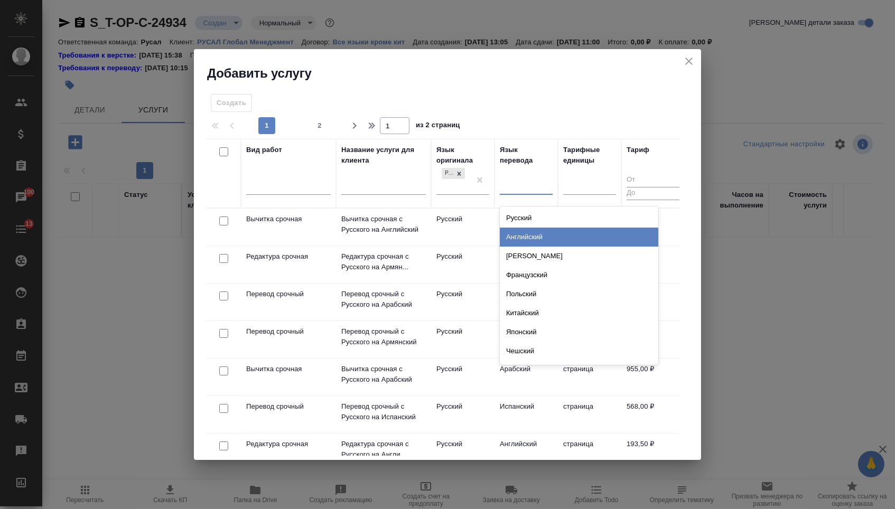
click at [502, 238] on div "Английский" at bounding box center [579, 237] width 158 height 19
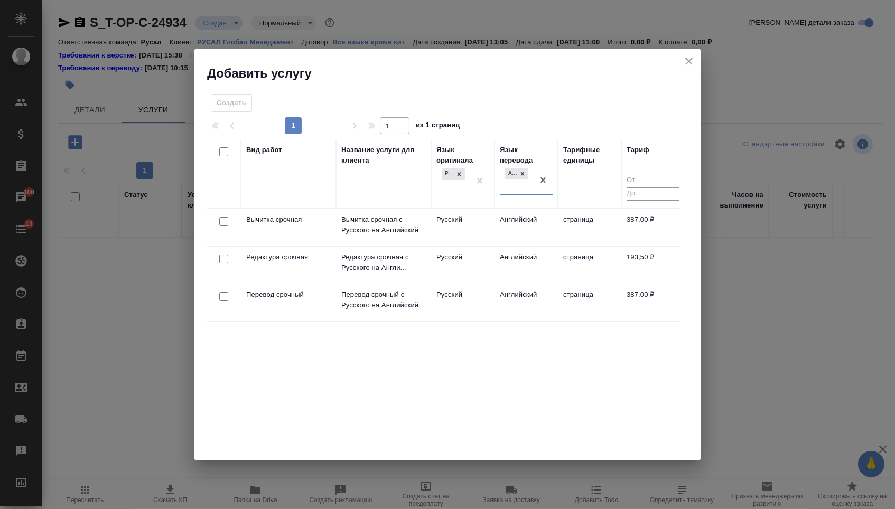
click at [221, 298] on input "checkbox" at bounding box center [223, 296] width 9 height 9
checkbox input "true"
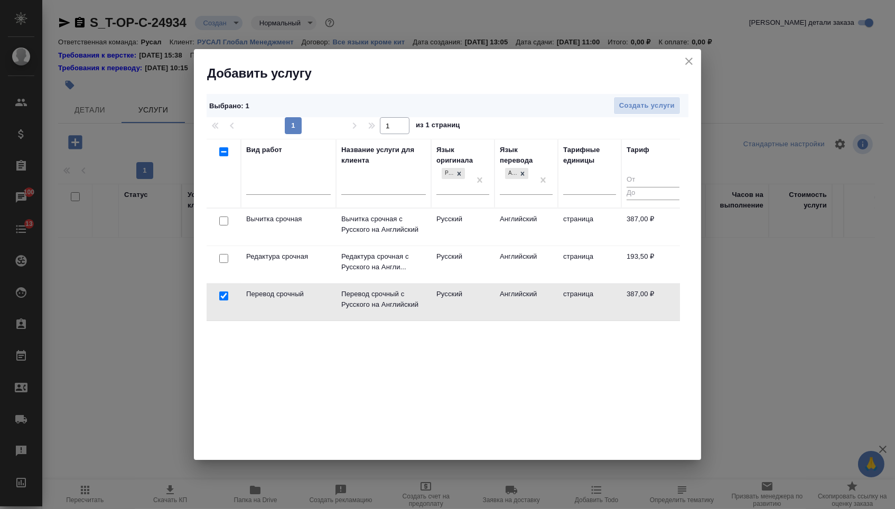
click at [222, 255] on input "checkbox" at bounding box center [223, 258] width 9 height 9
checkbox input "true"
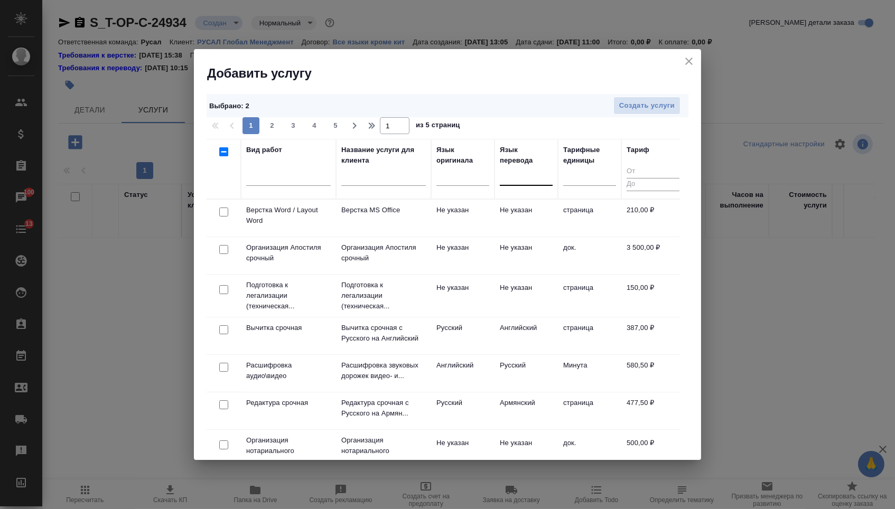
click at [219, 213] on input "checkbox" at bounding box center [223, 212] width 9 height 9
checkbox input "true"
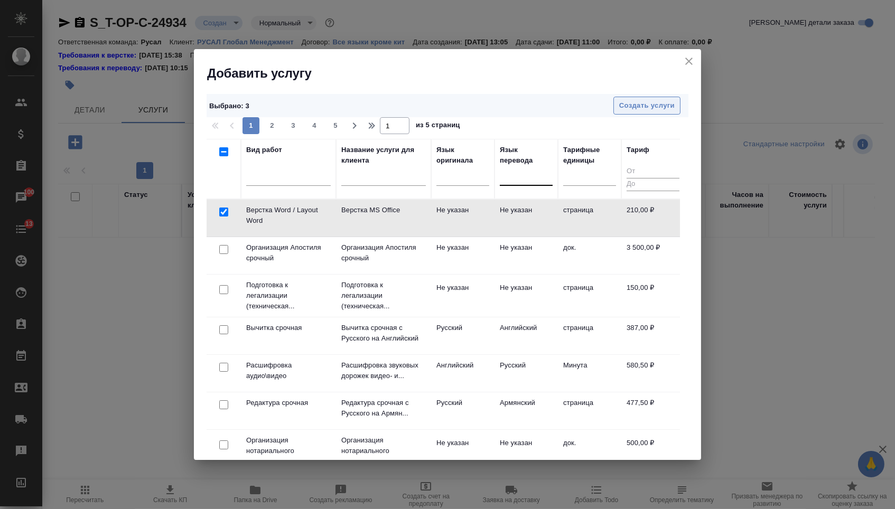
click at [645, 105] on span "Создать услуги" at bounding box center [646, 106] width 55 height 12
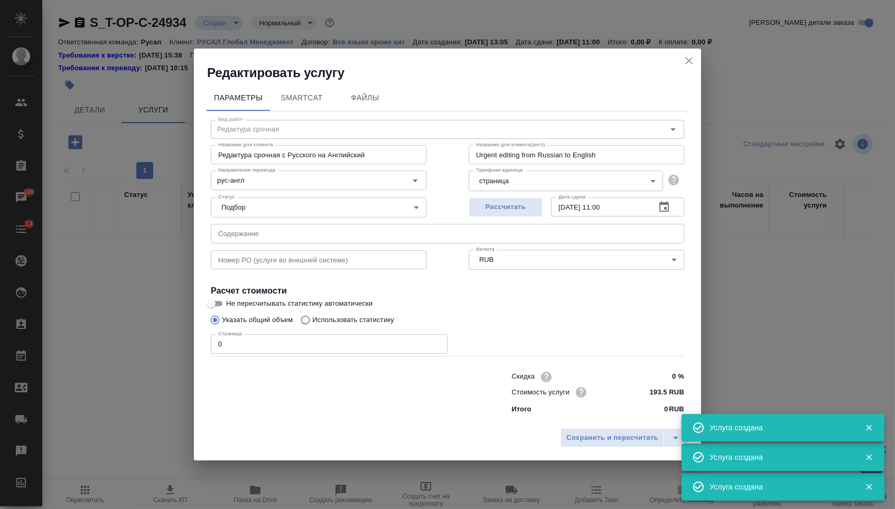
type input "Перевод срочный"
type input "Перевод срочный с Русского на Английский"
type input "Urgent translation from Russian to English"
type input "387 RUB"
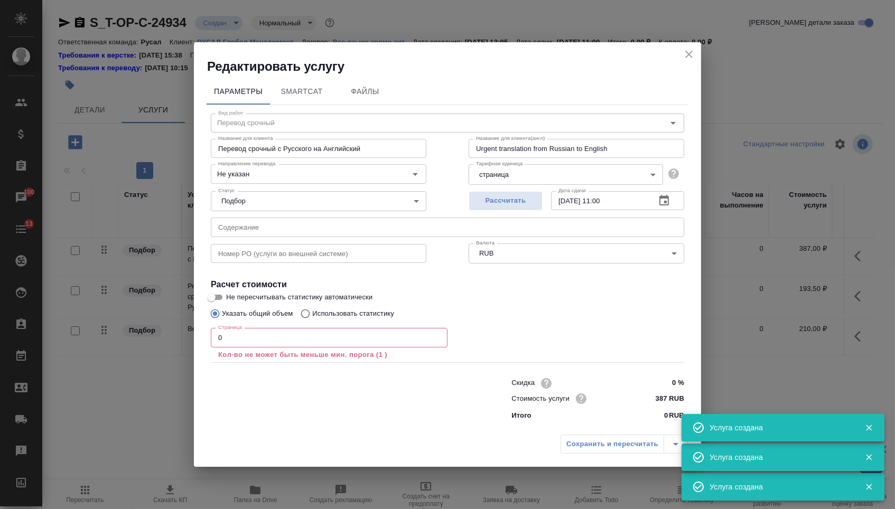
type input "Верстка Word / Layout Word"
type input "Верстка MS Office"
type input "Layout MS Office"
type input "Не указан"
type input "210 RUB"
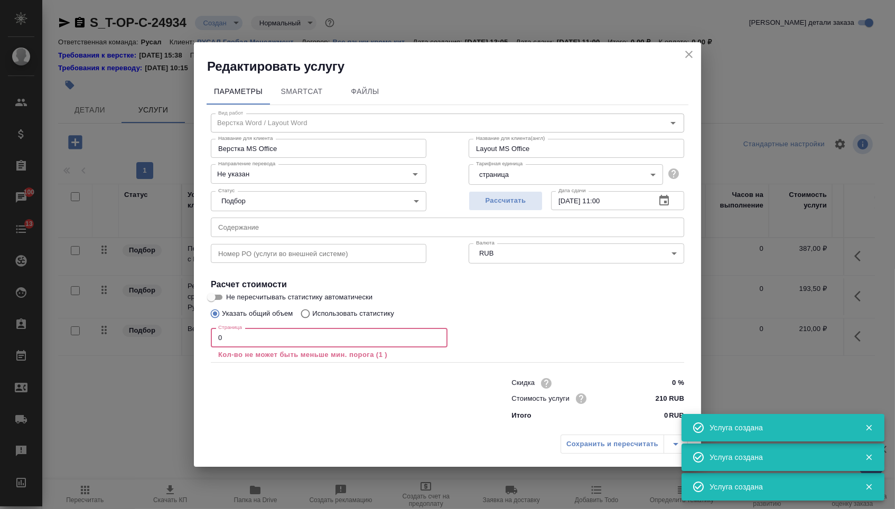
drag, startPoint x: 227, startPoint y: 343, endPoint x: 194, endPoint y: 343, distance: 32.2
click at [194, 343] on div "Параметры SmartCat Файлы Вид работ Верстка Word / Layout Word Вид работ Названи…" at bounding box center [447, 252] width 507 height 355
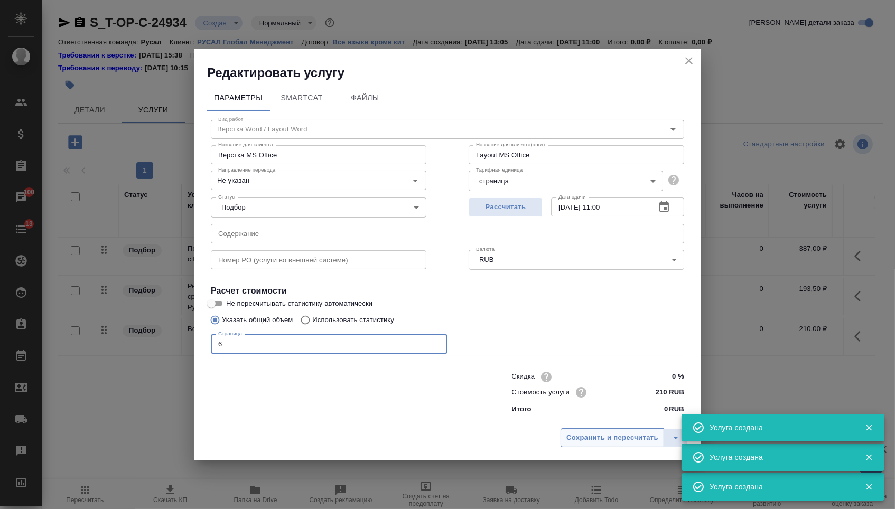
type input "6"
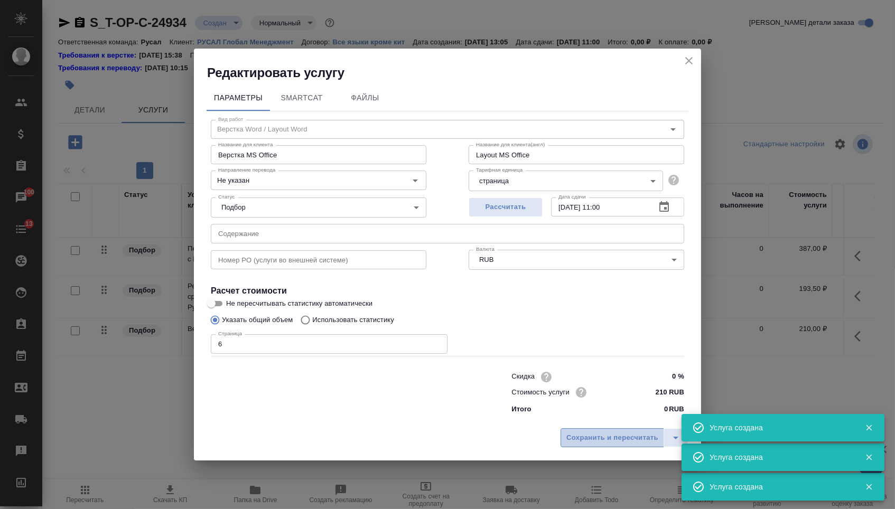
click at [574, 444] on span "Сохранить и пересчитать" at bounding box center [612, 438] width 92 height 12
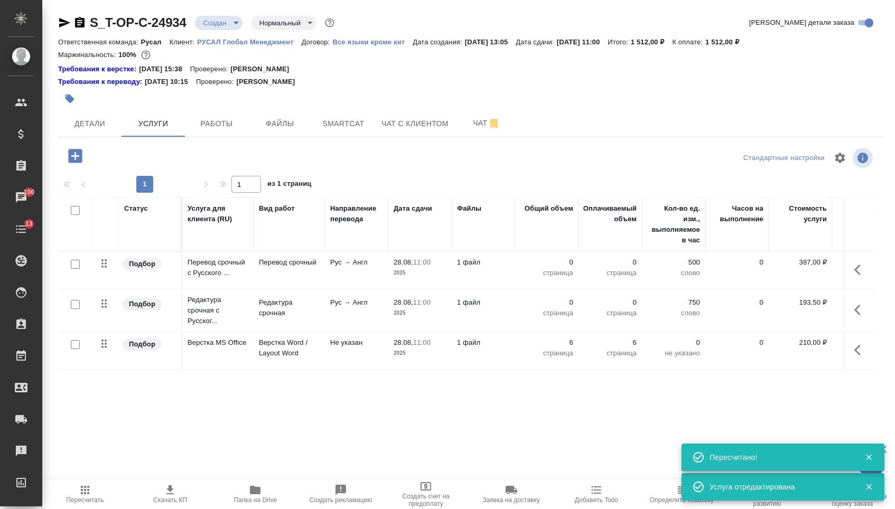
click at [862, 276] on icon "button" at bounding box center [860, 270] width 13 height 13
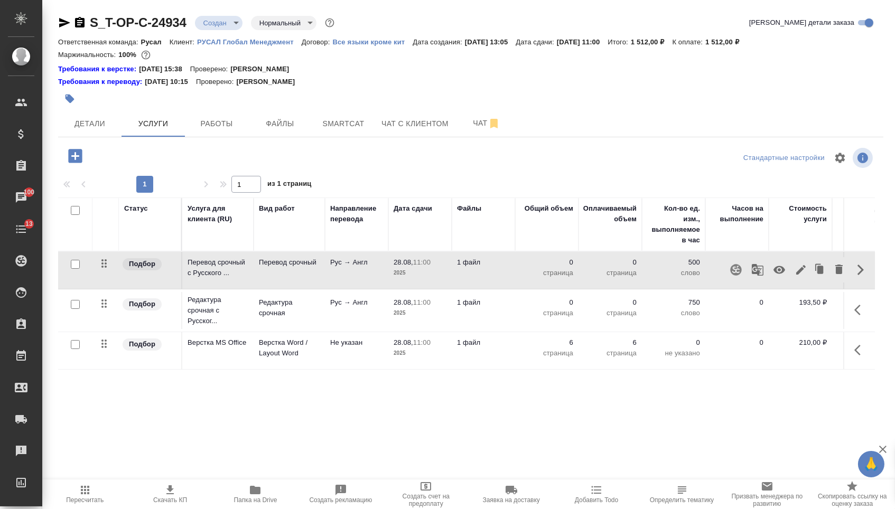
click at [794, 276] on icon "button" at bounding box center [800, 270] width 13 height 13
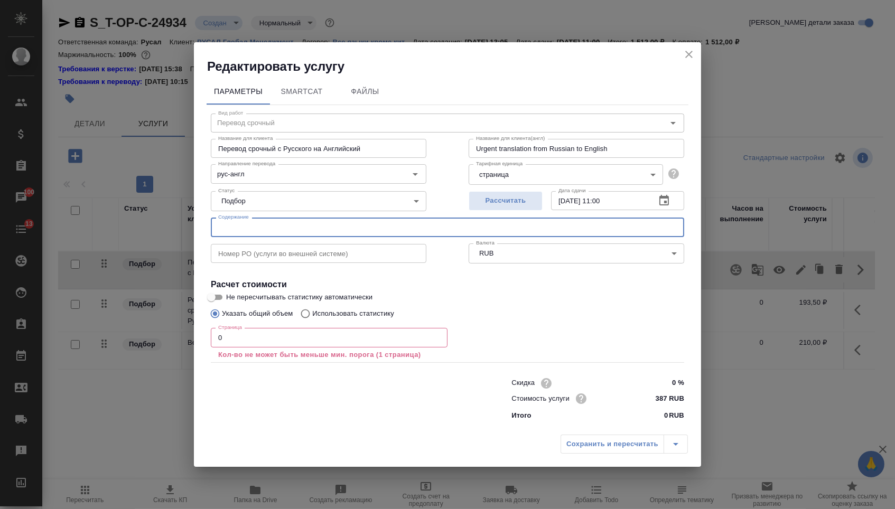
click at [355, 225] on input "text" at bounding box center [447, 227] width 473 height 19
paste input "Договор-2024-03-19 к-п доли (50) UCR Aluminium Сибинфософт"
type input "Договор-2024-03-19 к-п доли (50) UCR Aluminium Сибинфософт"
click at [289, 337] on input "0" at bounding box center [329, 337] width 237 height 19
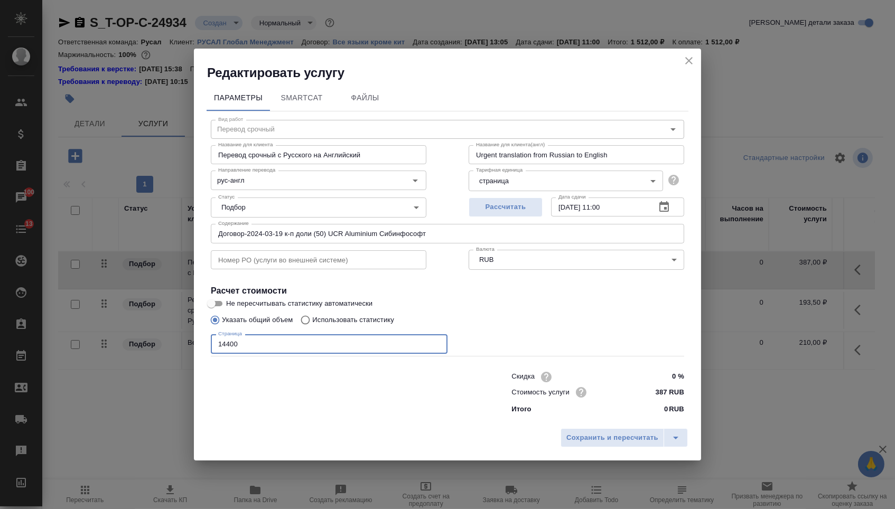
type input "14400"
click at [633, 455] on div "Сохранить и пересчитать" at bounding box center [447, 441] width 507 height 37
click at [620, 440] on span "Сохранить и пересчитать" at bounding box center [612, 438] width 92 height 12
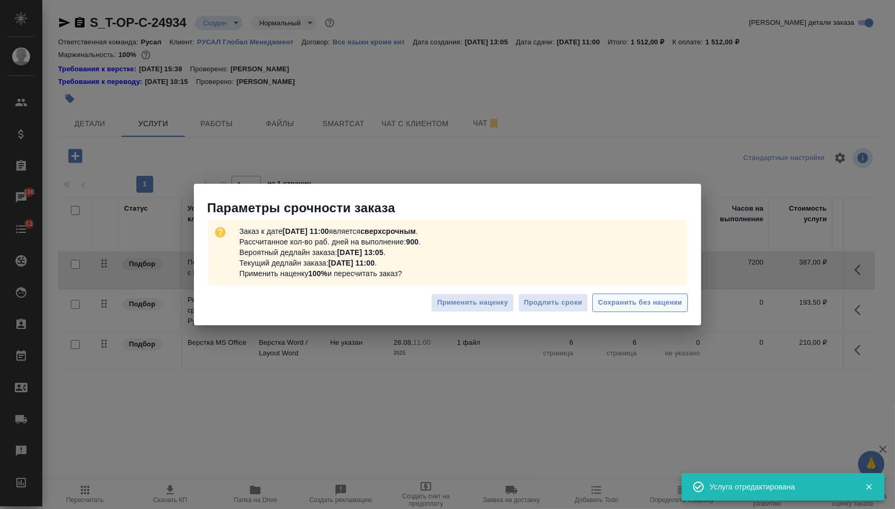
click at [656, 298] on span "Сохранить без наценки" at bounding box center [640, 303] width 84 height 12
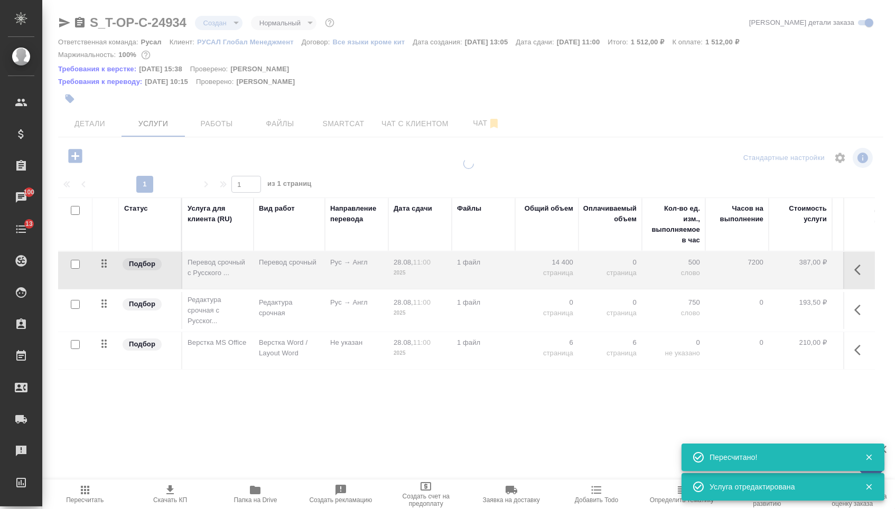
type input "urgent"
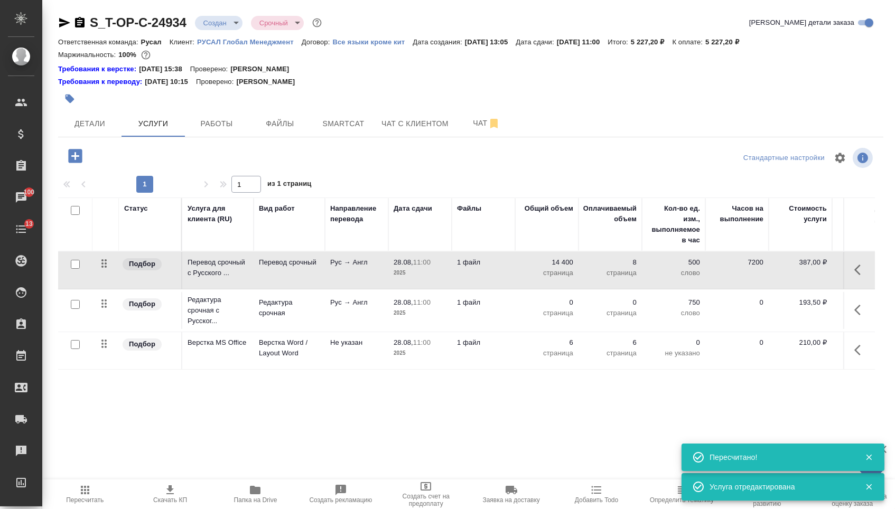
click at [858, 316] on icon "button" at bounding box center [860, 310] width 13 height 13
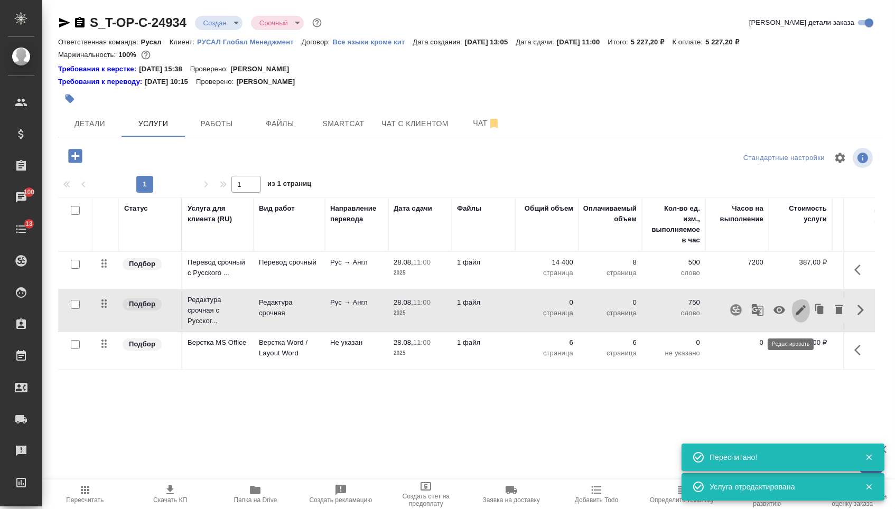
click at [796, 315] on icon "button" at bounding box center [801, 310] width 10 height 10
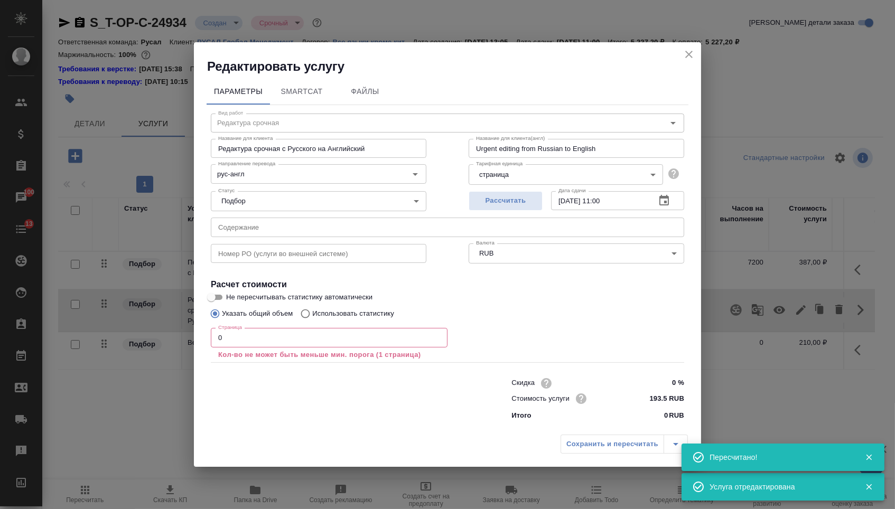
click at [361, 338] on input "0" at bounding box center [329, 337] width 237 height 19
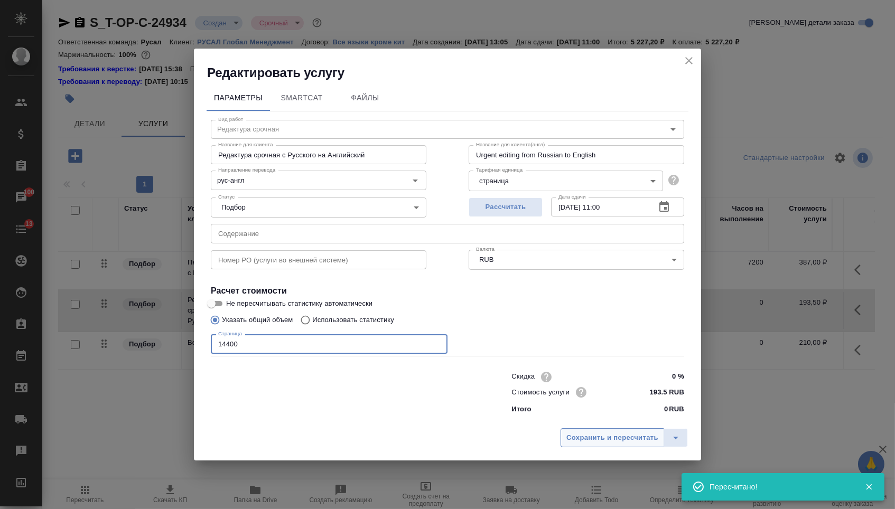
type input "14400"
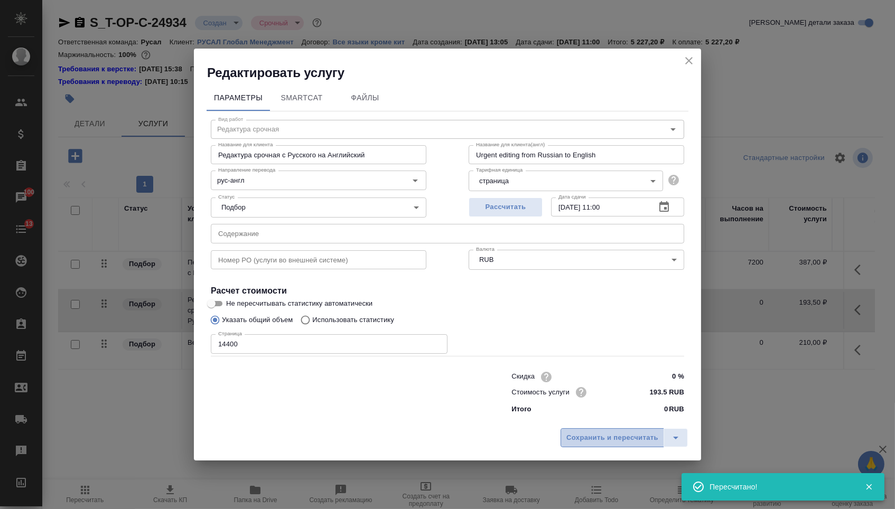
click at [588, 438] on span "Сохранить и пересчитать" at bounding box center [612, 438] width 92 height 12
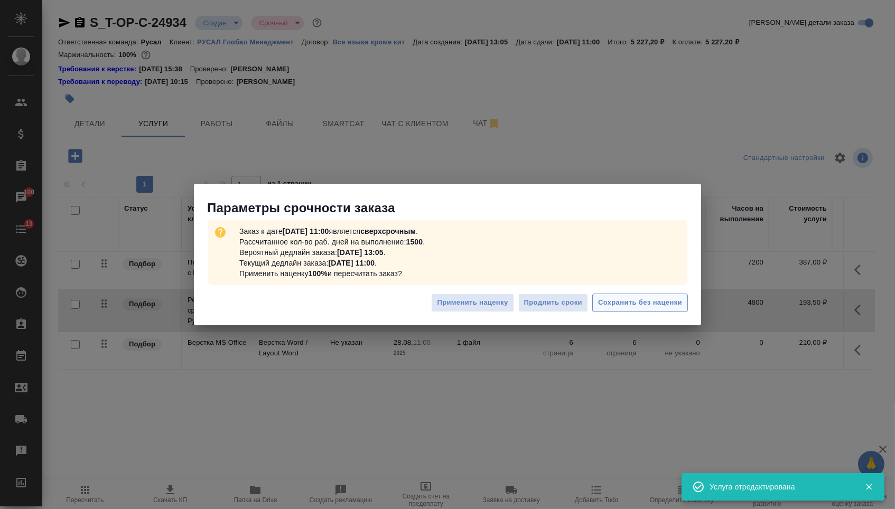
click at [638, 301] on span "Сохранить без наценки" at bounding box center [640, 303] width 84 height 12
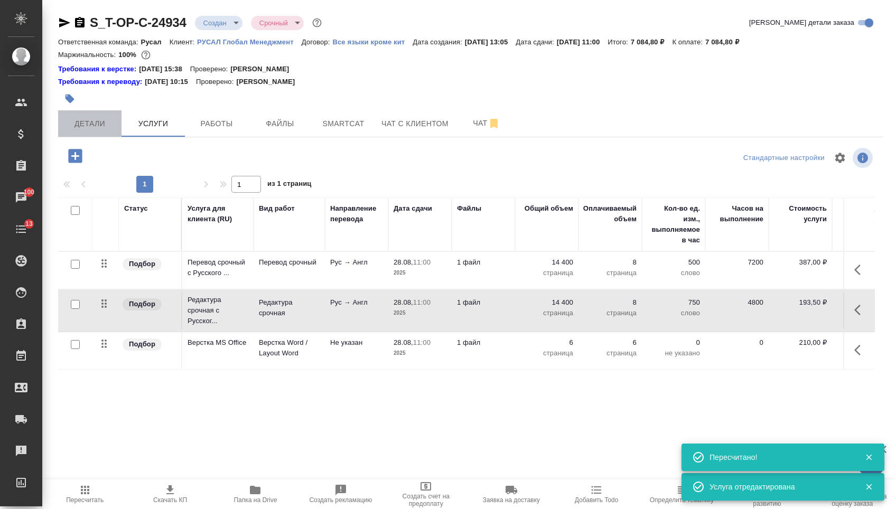
click at [86, 136] on button "Детали" at bounding box center [89, 123] width 63 height 26
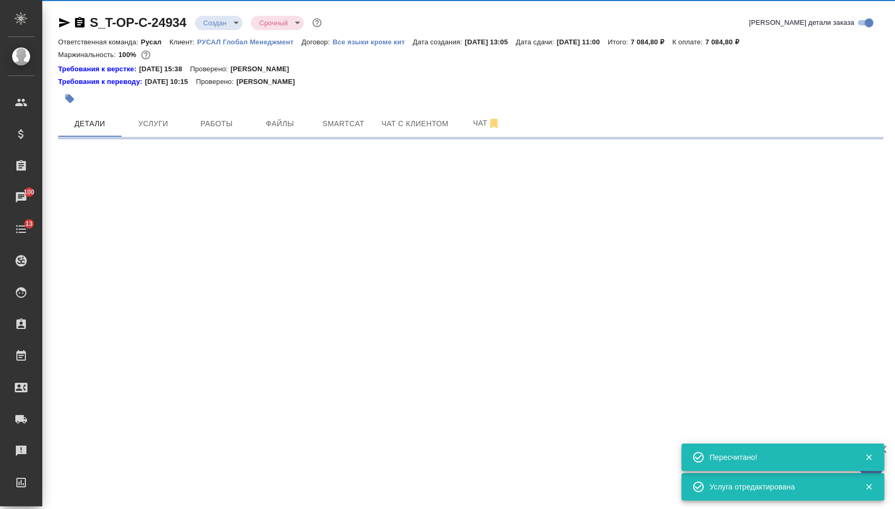
select select "RU"
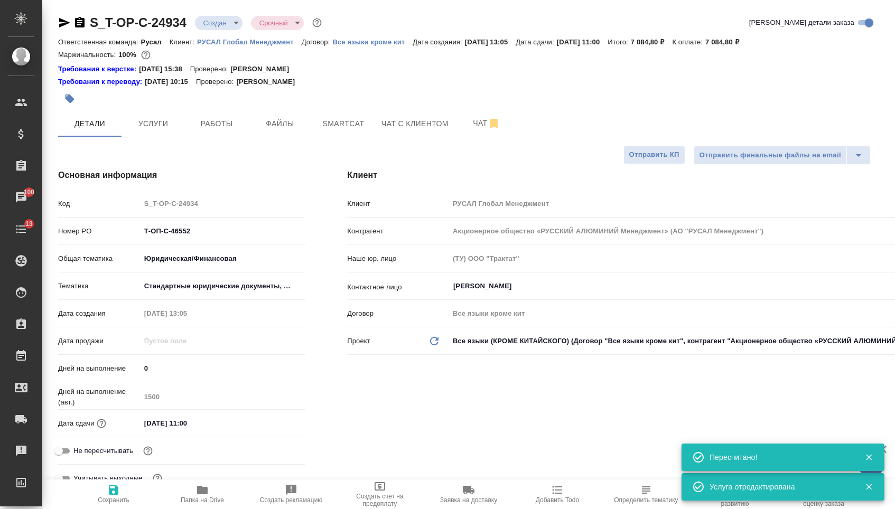
click at [213, 27] on body "🙏 .cls-1 fill:#fff; AWATERA Menshikova Aleksandra Клиенты Спецификации Заказы 1…" at bounding box center [447, 254] width 895 height 509
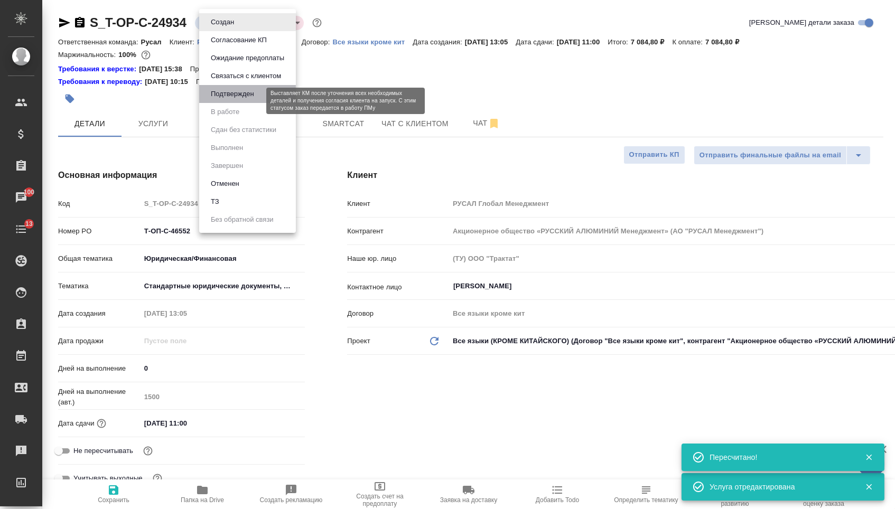
click at [218, 100] on button "Подтвержден" at bounding box center [233, 94] width 50 height 12
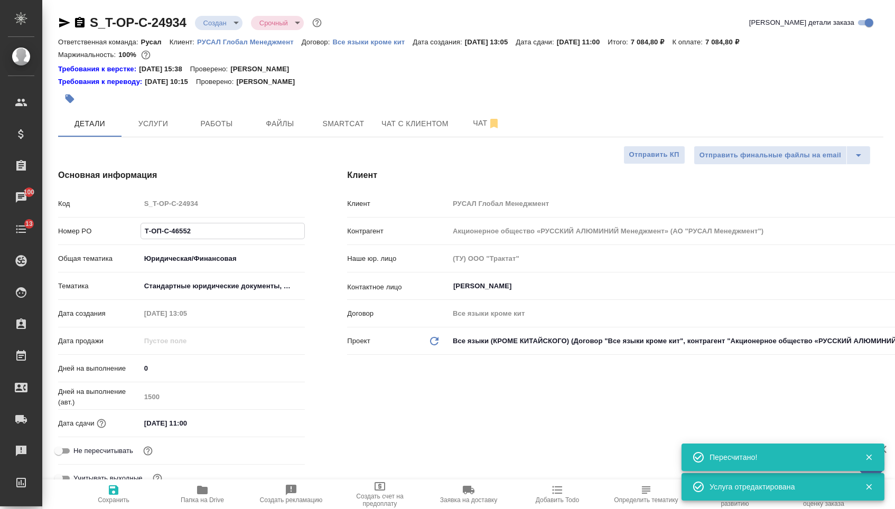
drag, startPoint x: 196, startPoint y: 234, endPoint x: 86, endPoint y: 228, distance: 110.5
click at [90, 230] on div "Номер PO Т-ОП-С-46552" at bounding box center [181, 231] width 247 height 18
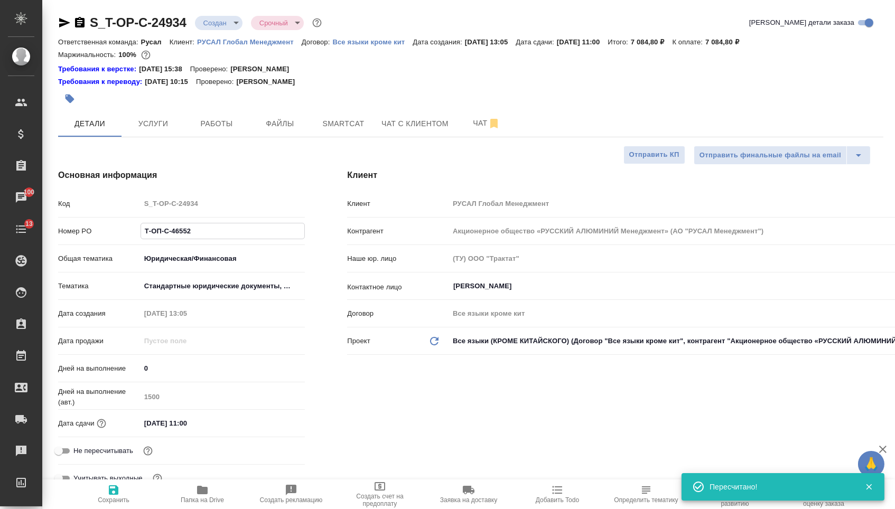
type textarea "x"
select select "RU"
type textarea "x"
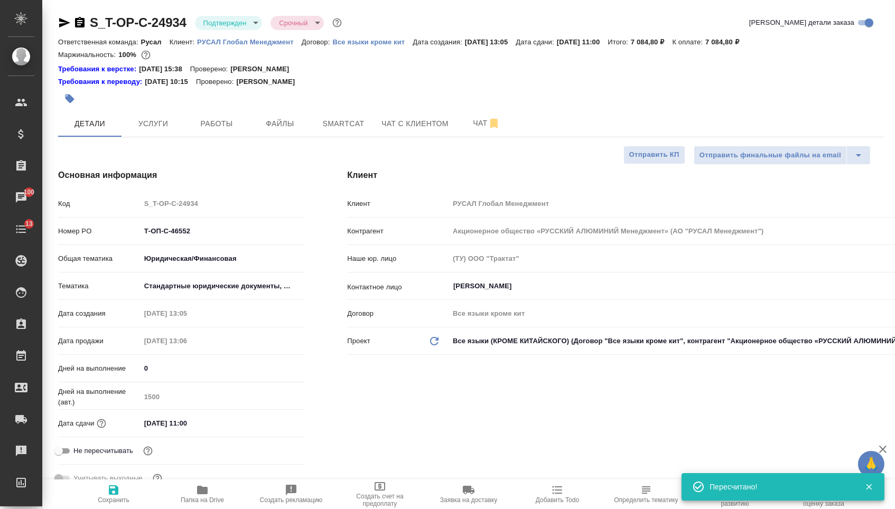
type textarea "x"
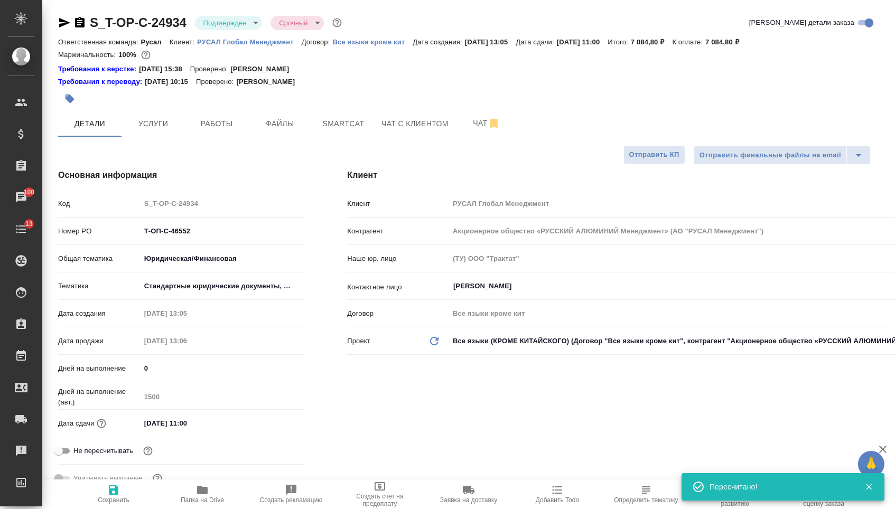
type textarea "x"
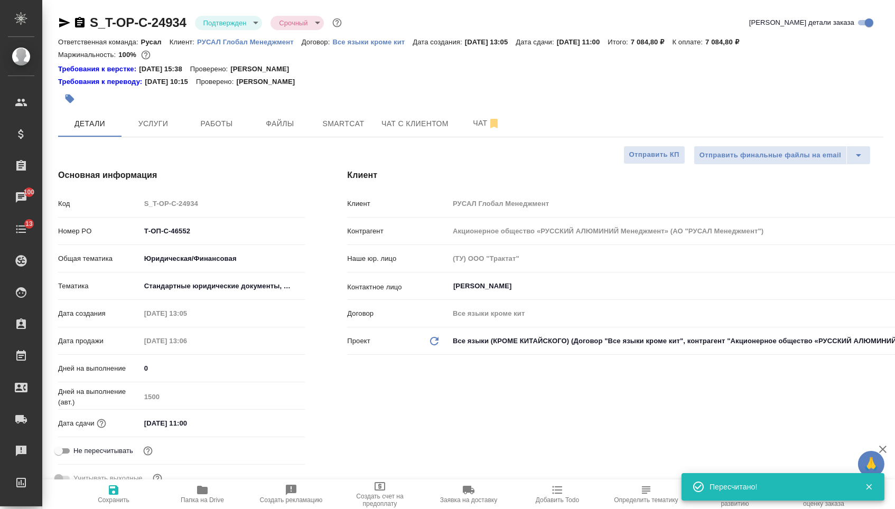
type textarea "x"
click at [79, 21] on icon "button" at bounding box center [80, 22] width 10 height 11
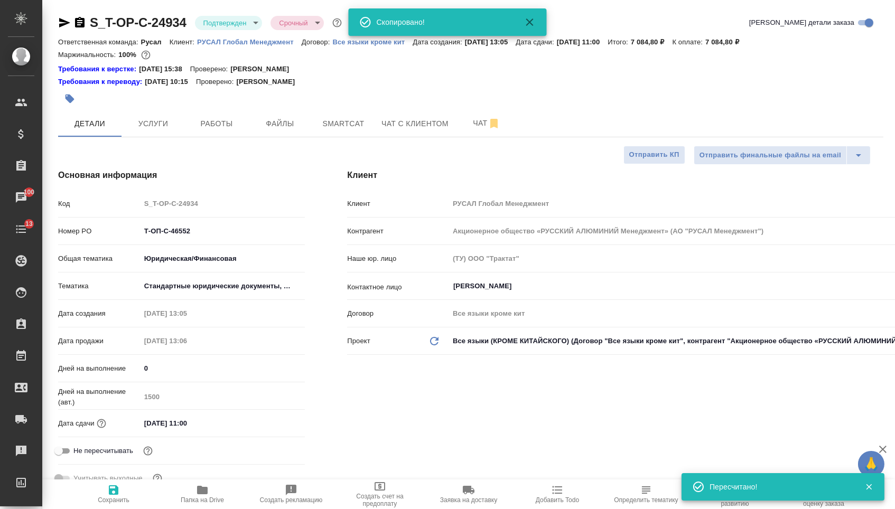
click at [68, 22] on icon "button" at bounding box center [64, 23] width 11 height 10
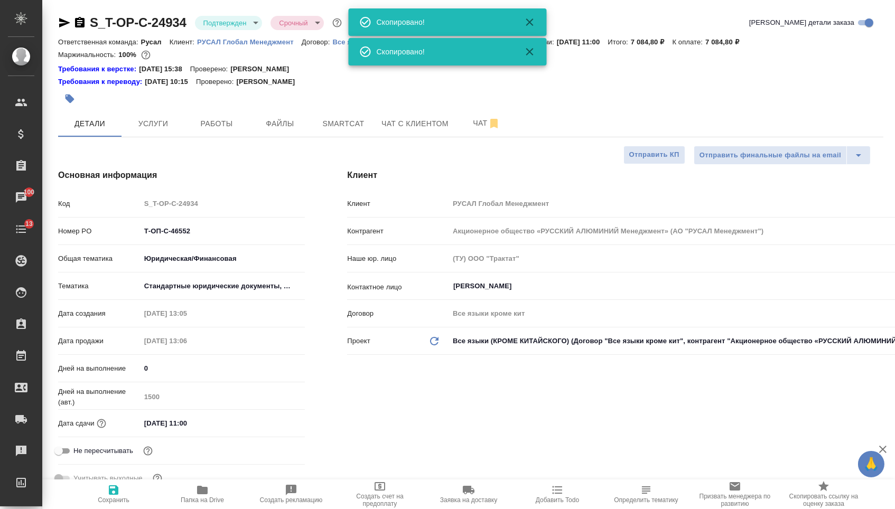
type textarea "x"
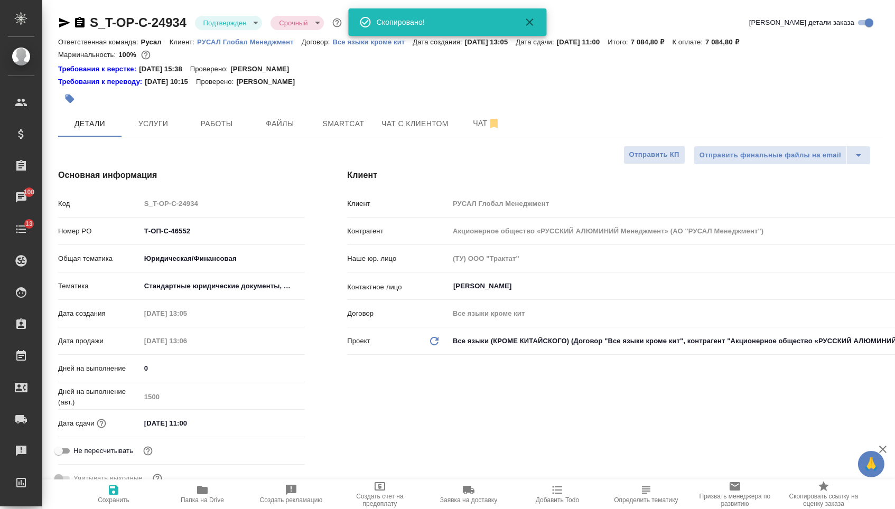
type textarea "x"
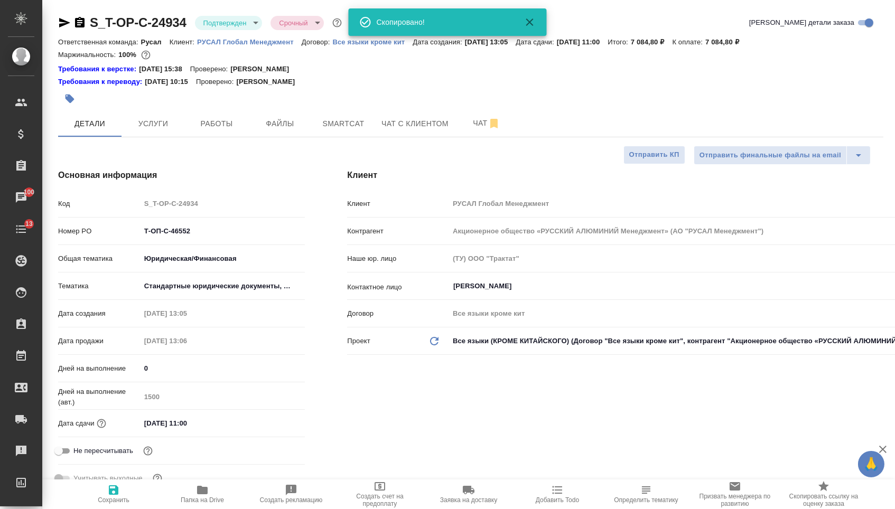
type textarea "x"
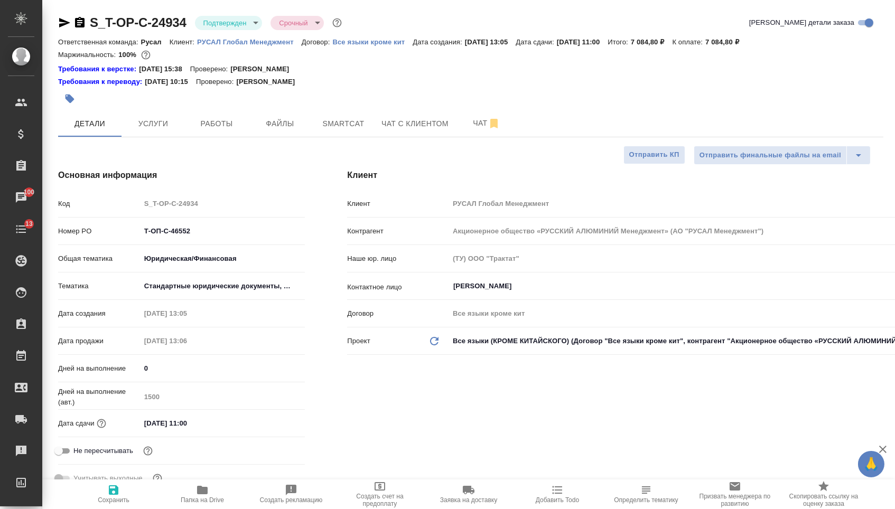
type textarea "x"
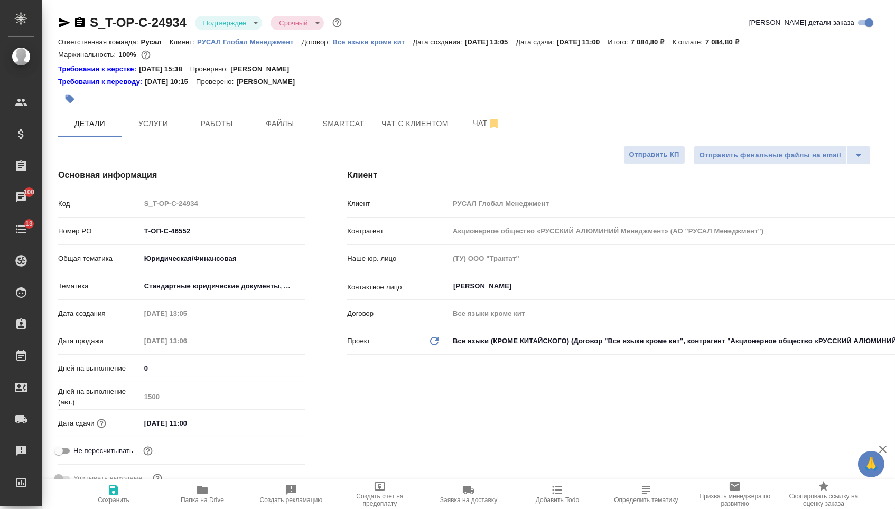
type textarea "x"
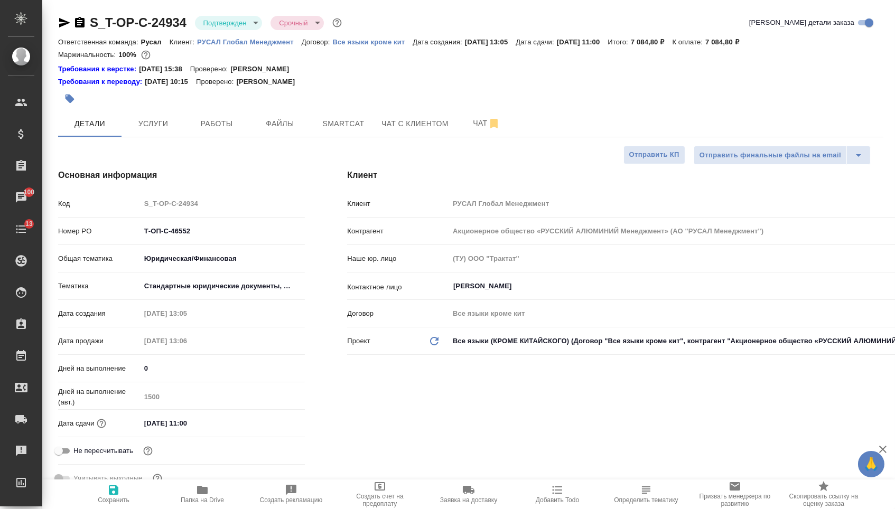
type textarea "x"
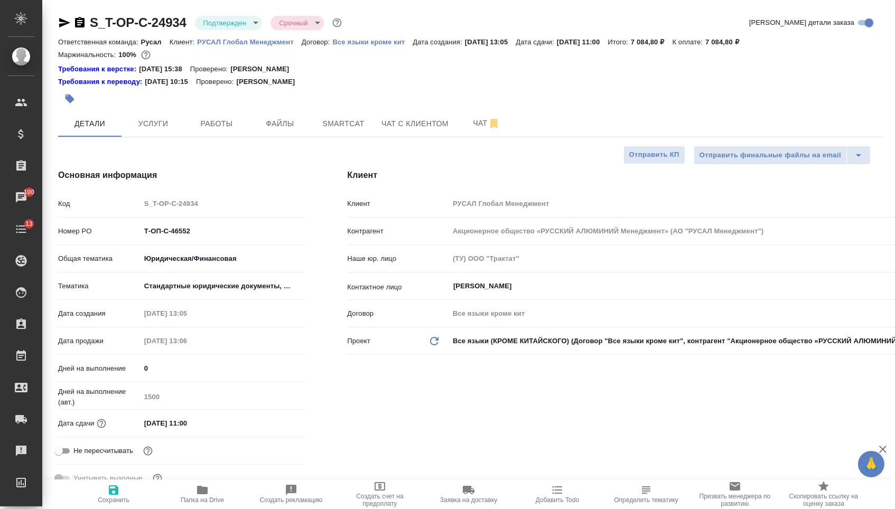
type textarea "x"
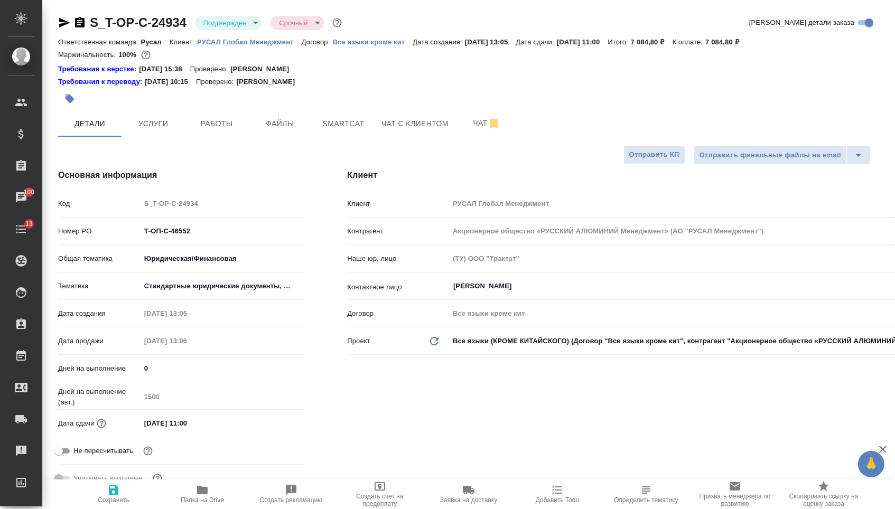
type textarea "x"
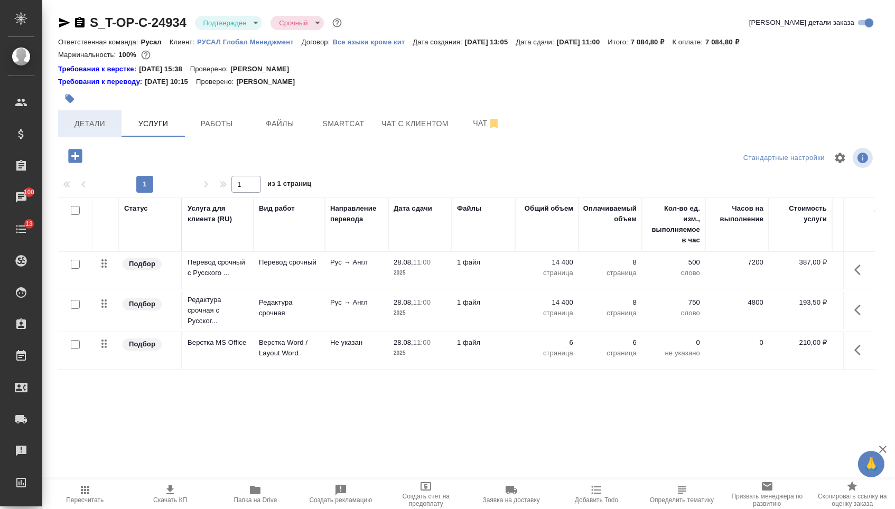
click at [101, 125] on span "Детали" at bounding box center [89, 123] width 51 height 13
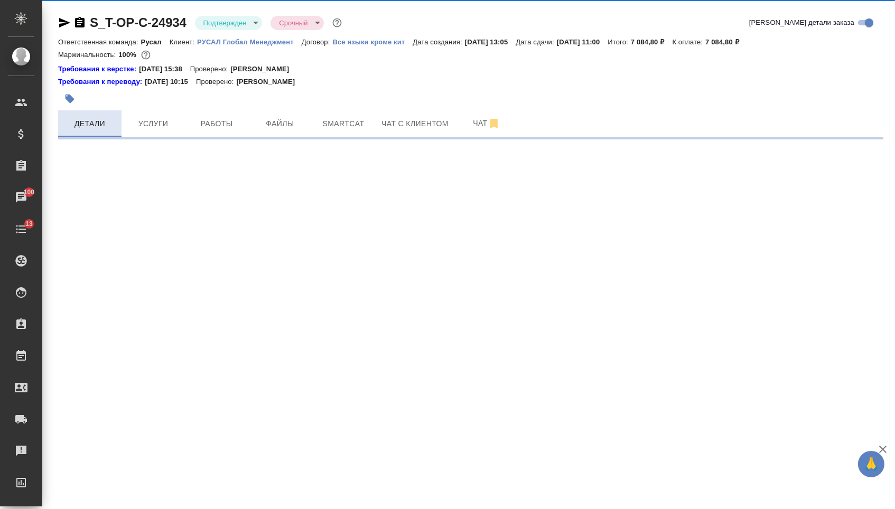
select select "RU"
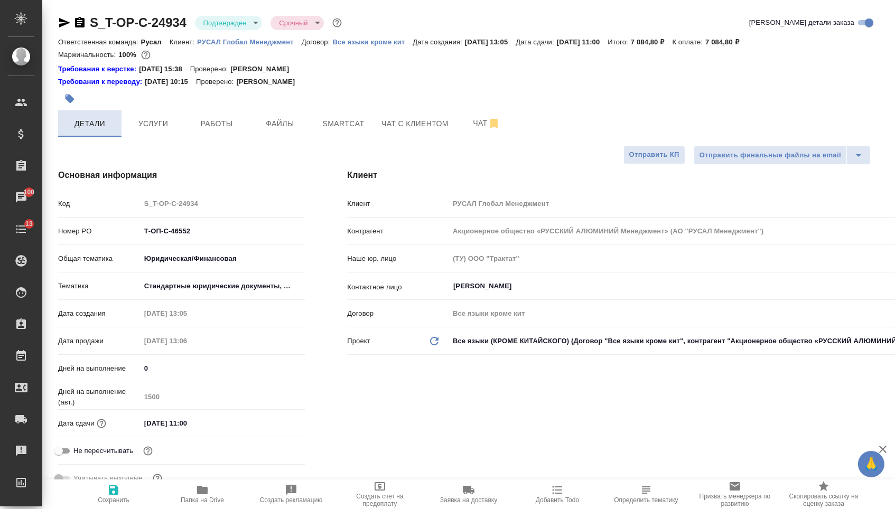
type textarea "x"
click at [82, 22] on icon "button" at bounding box center [79, 22] width 13 height 13
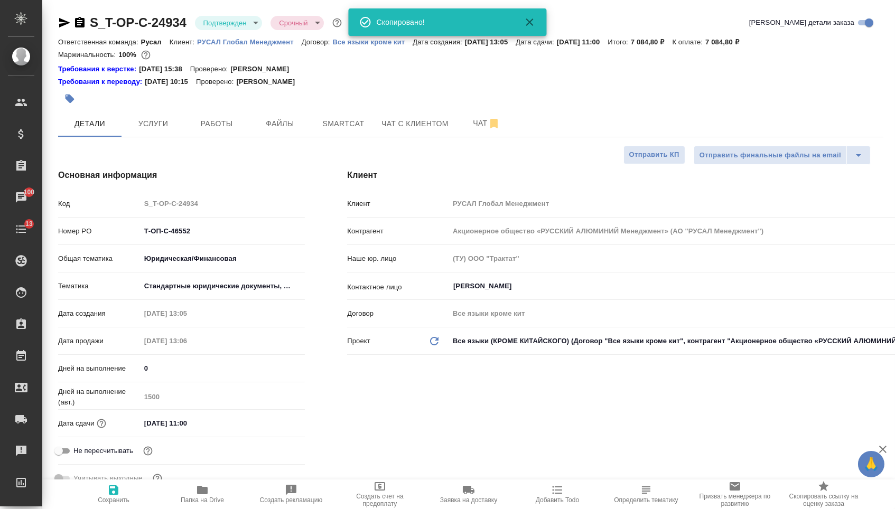
type textarea "x"
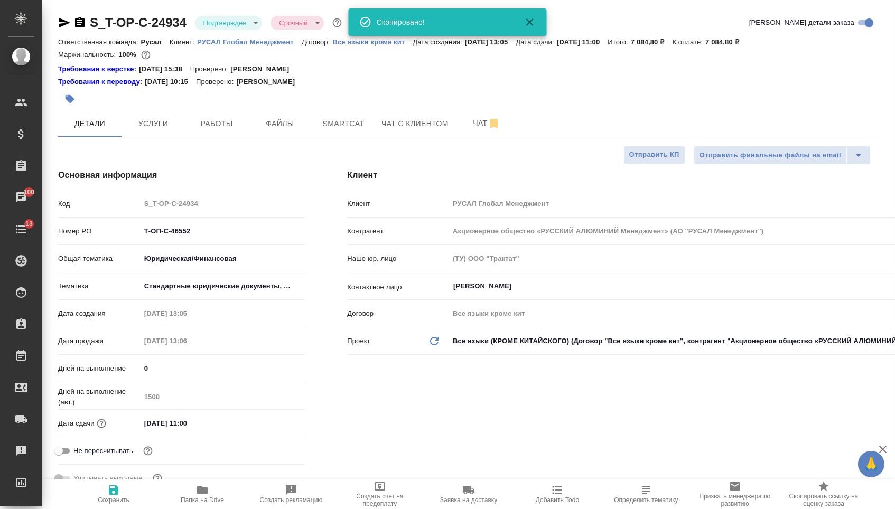
type textarea "x"
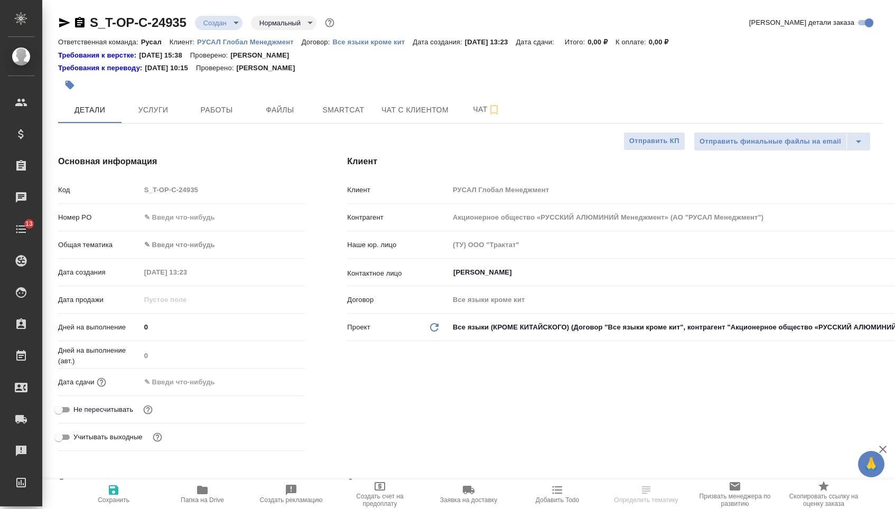
select select "RU"
click at [210, 212] on div "Номер PO" at bounding box center [181, 217] width 247 height 18
click at [211, 217] on input "text" at bounding box center [222, 217] width 165 height 15
paste input "Т-ОП-С-46553"
type input "Т-ОП-С-46553"
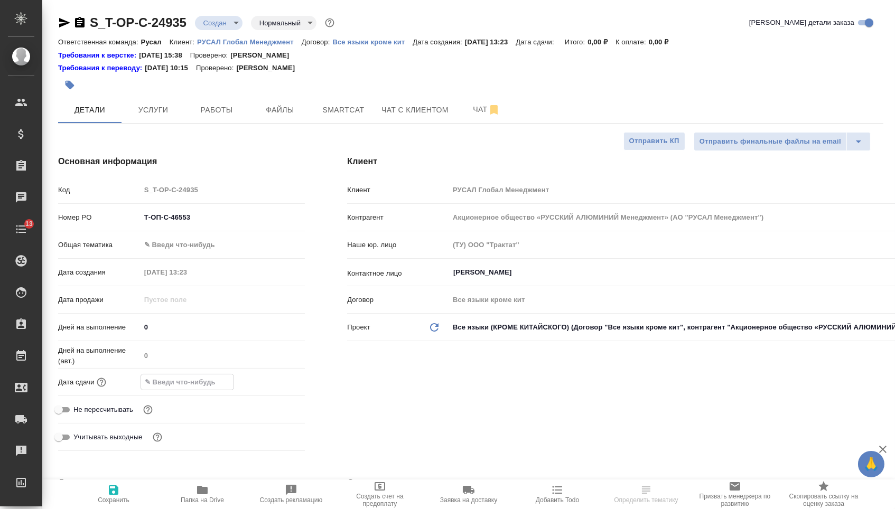
click at [203, 389] on input "text" at bounding box center [187, 381] width 92 height 15
click at [280, 388] on icon "button" at bounding box center [274, 381] width 13 height 13
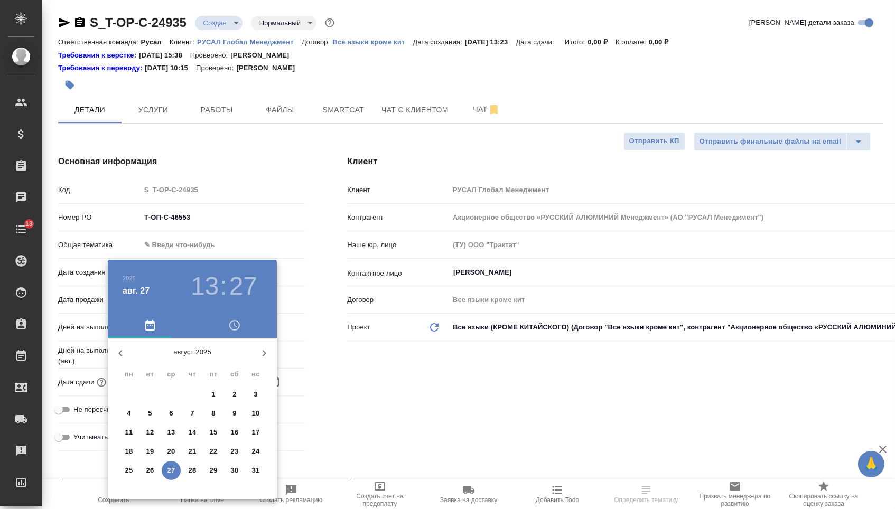
click at [217, 474] on p "29" at bounding box center [214, 470] width 8 height 11
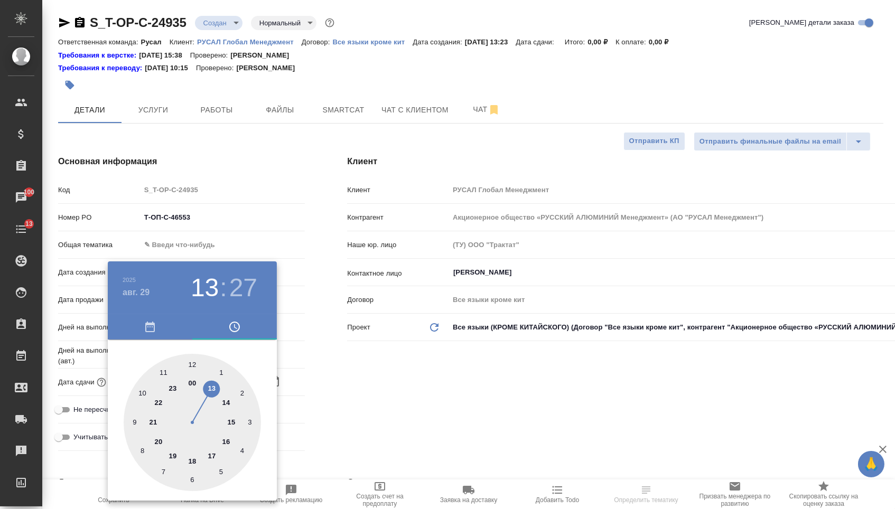
click at [225, 442] on div at bounding box center [192, 422] width 137 height 137
click at [192, 361] on div at bounding box center [192, 422] width 137 height 137
type input "29.08.2025 16:00"
click at [364, 392] on div at bounding box center [447, 254] width 895 height 509
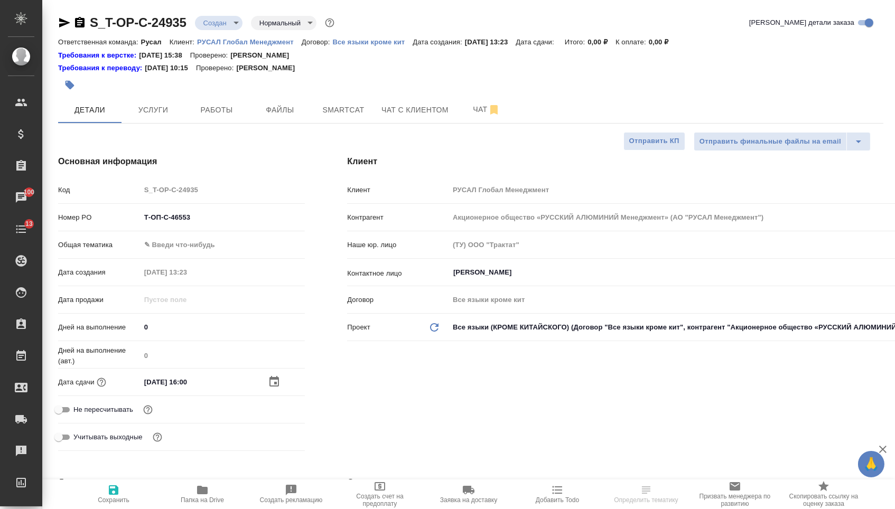
select select "RU"
type textarea "x"
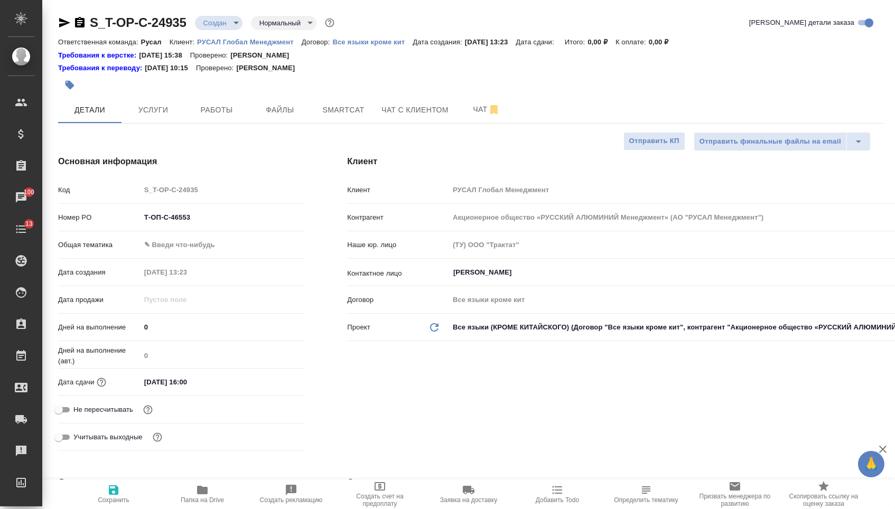
type textarea "x"
click at [228, 247] on body "🙏 .cls-1 fill:#fff; AWATERA Menshikova Aleksandra Клиенты Спецификации Заказы 1…" at bounding box center [447, 254] width 895 height 509
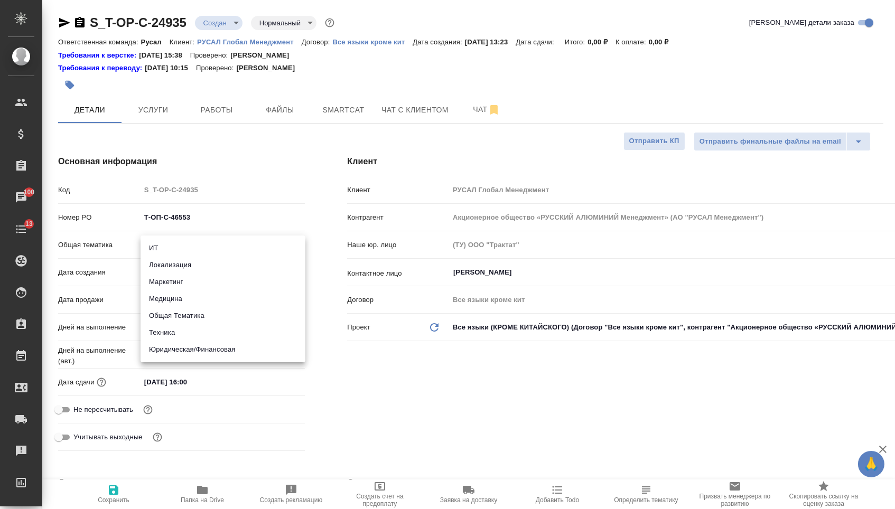
type textarea "x"
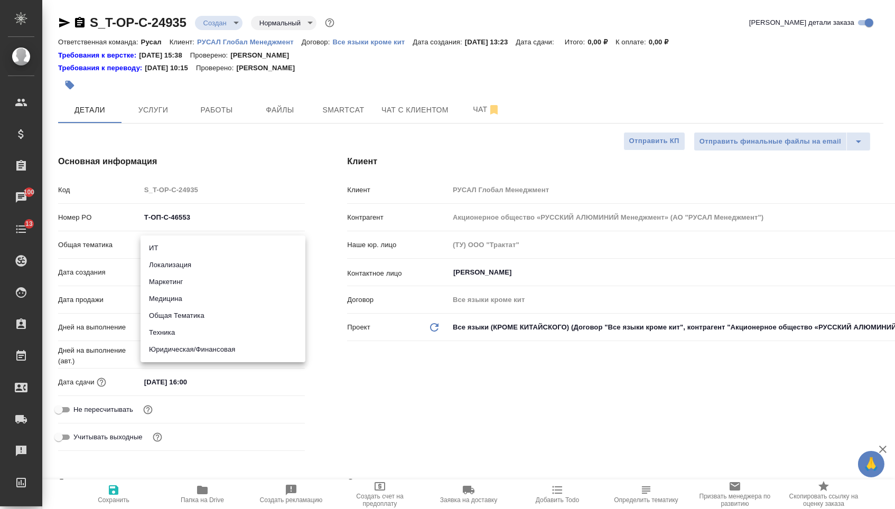
type textarea "x"
click at [182, 350] on li "Юридическая/Финансовая" at bounding box center [222, 349] width 165 height 17
type input "yr-fn"
type textarea "x"
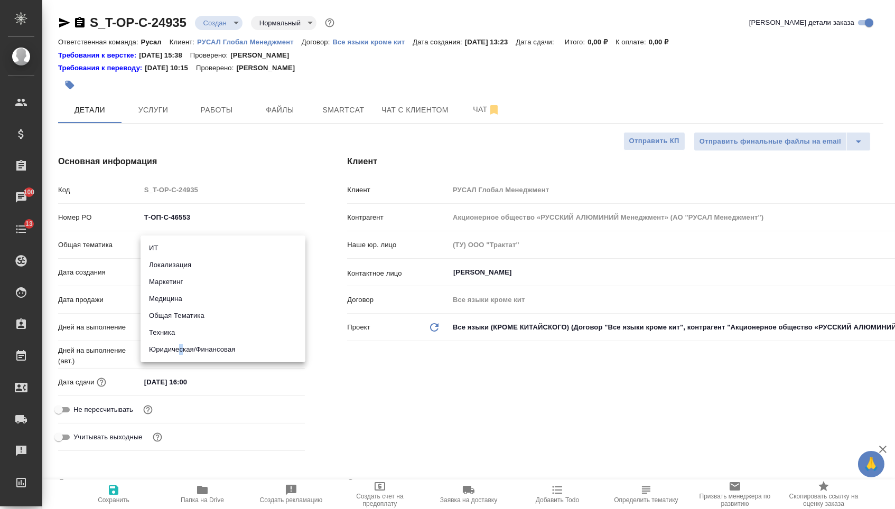
type textarea "x"
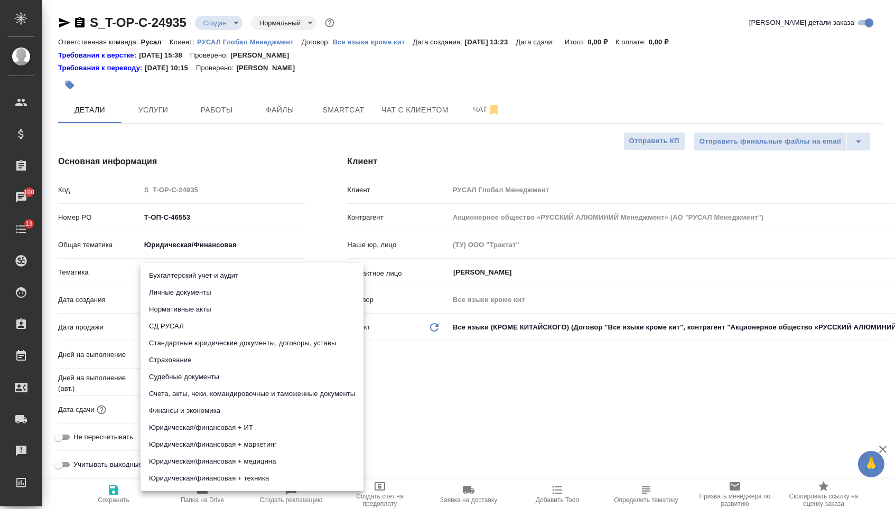
click at [203, 274] on body "🙏 .cls-1 fill:#fff; AWATERA Menshikova Aleksandra Клиенты Спецификации Заказы 1…" at bounding box center [447, 254] width 895 height 509
click at [199, 341] on li "Стандартные юридические документы, договоры, уставы" at bounding box center [251, 343] width 223 height 17
type textarea "x"
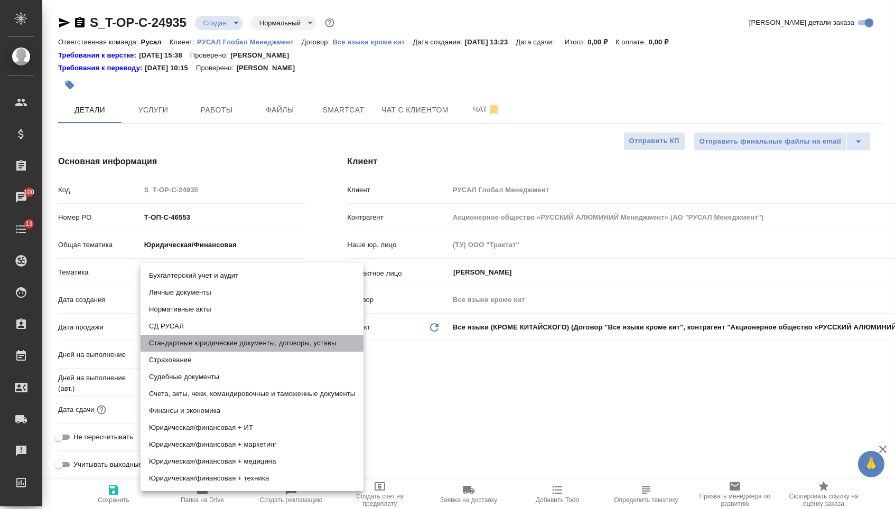
type input "5f647205b73bc97568ca66bf"
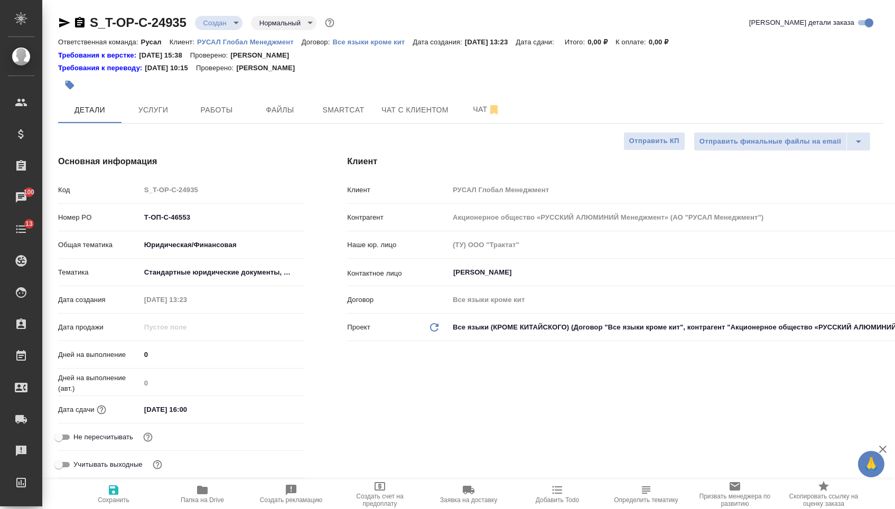
click at [118, 496] on div "Бухгалтерский учет и аудит Личные документы Нормативные акты СД РУСАЛ Стандартн…" at bounding box center [447, 254] width 895 height 509
click at [117, 509] on button "Сохранить" at bounding box center [113, 494] width 89 height 30
type textarea "x"
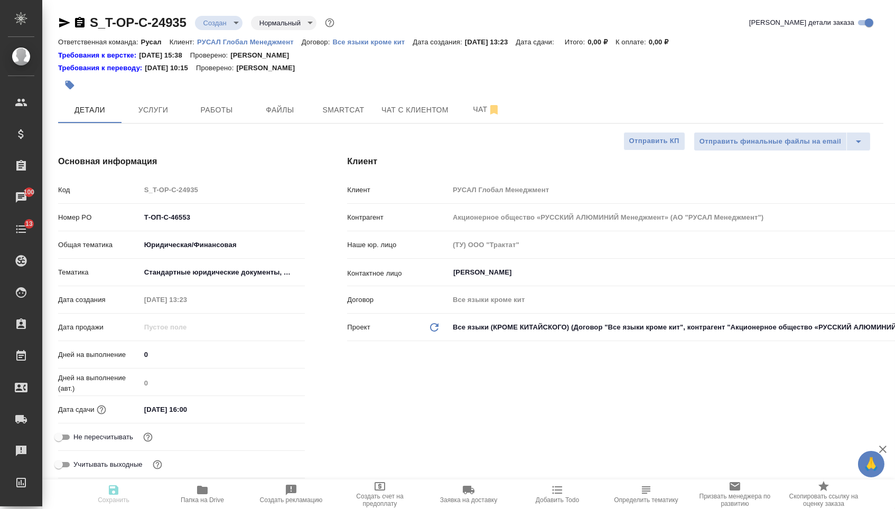
type textarea "x"
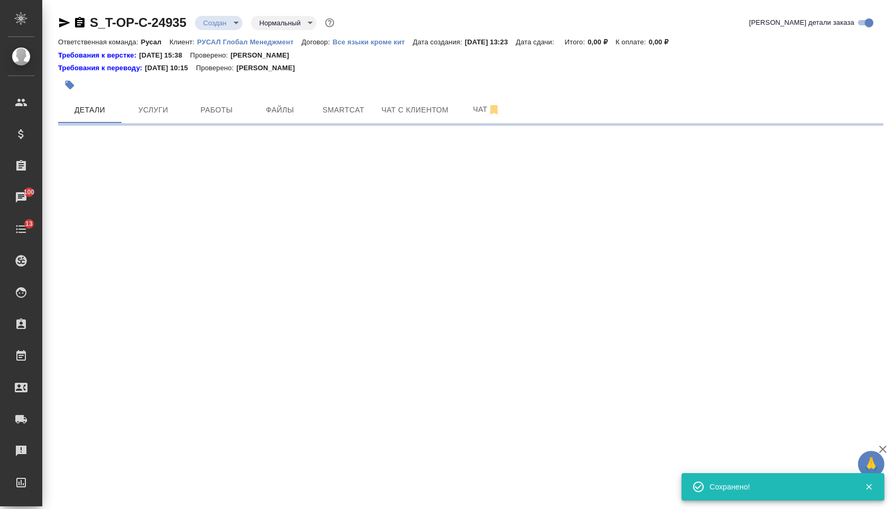
select select "RU"
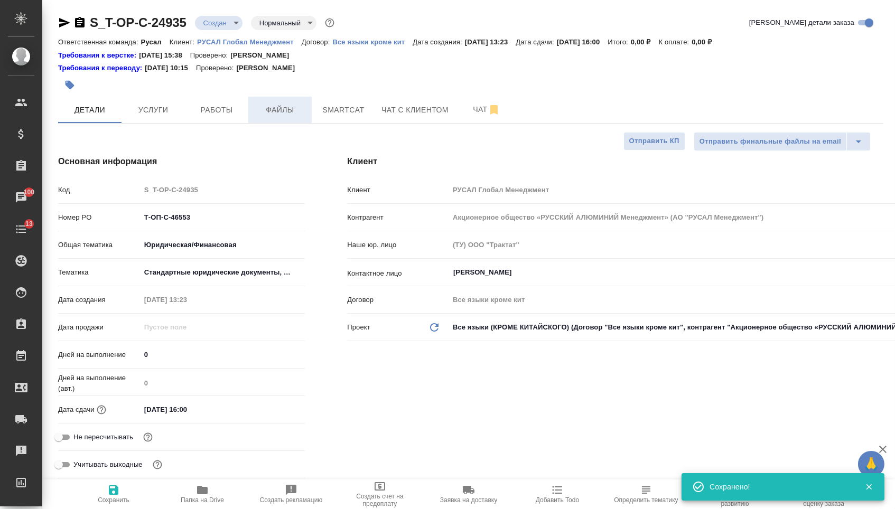
type textarea "x"
click at [259, 111] on span "Файлы" at bounding box center [280, 109] width 51 height 13
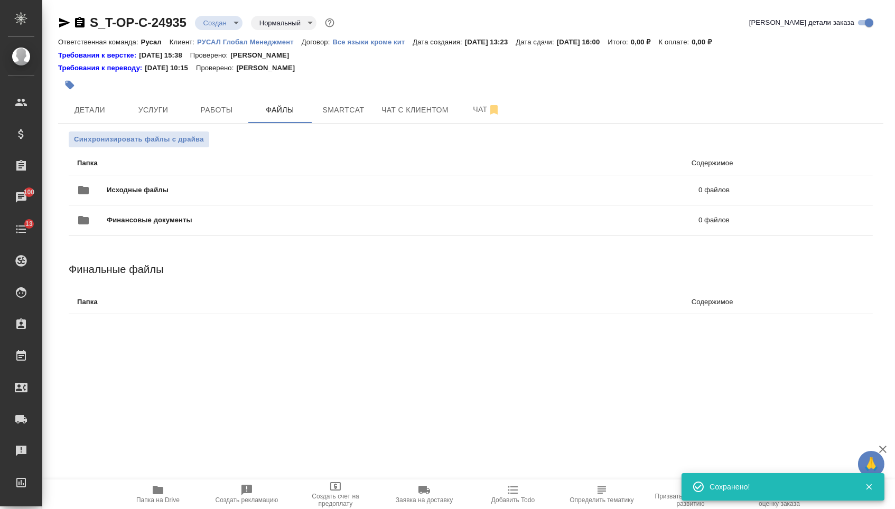
click at [187, 178] on div "Исходные файлы 0 файлов" at bounding box center [403, 190] width 673 height 46
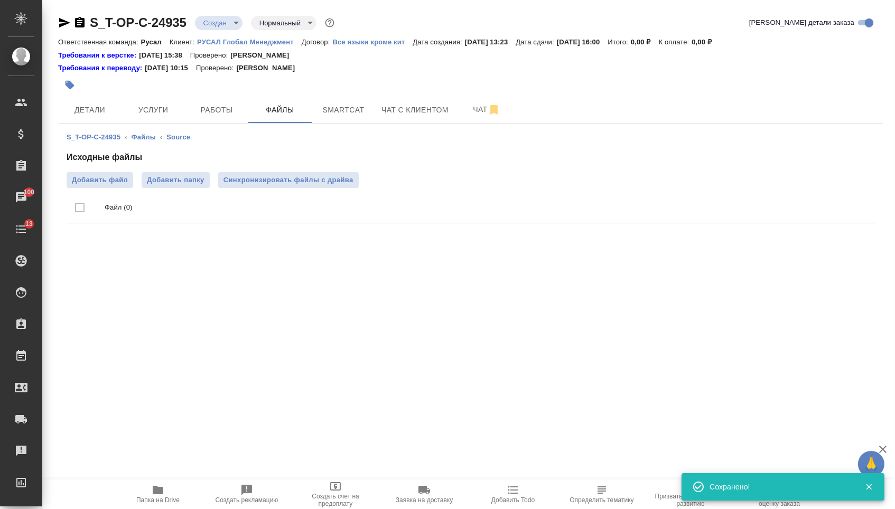
click at [102, 192] on ul "Файл (0)" at bounding box center [471, 208] width 808 height 40
click at [102, 191] on ul "Файл (0)" at bounding box center [471, 208] width 808 height 40
click at [103, 184] on span "Добавить файл" at bounding box center [100, 180] width 56 height 11
click at [0, 0] on input "Добавить файл" at bounding box center [0, 0] width 0 height 0
click at [137, 117] on span "Услуги" at bounding box center [153, 109] width 51 height 13
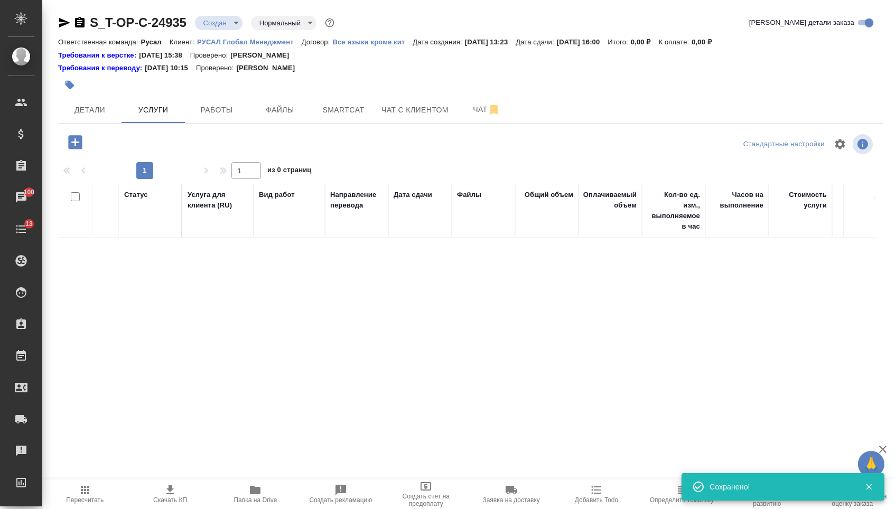
click at [93, 140] on div at bounding box center [195, 142] width 275 height 22
click at [82, 144] on icon "button" at bounding box center [75, 142] width 14 height 14
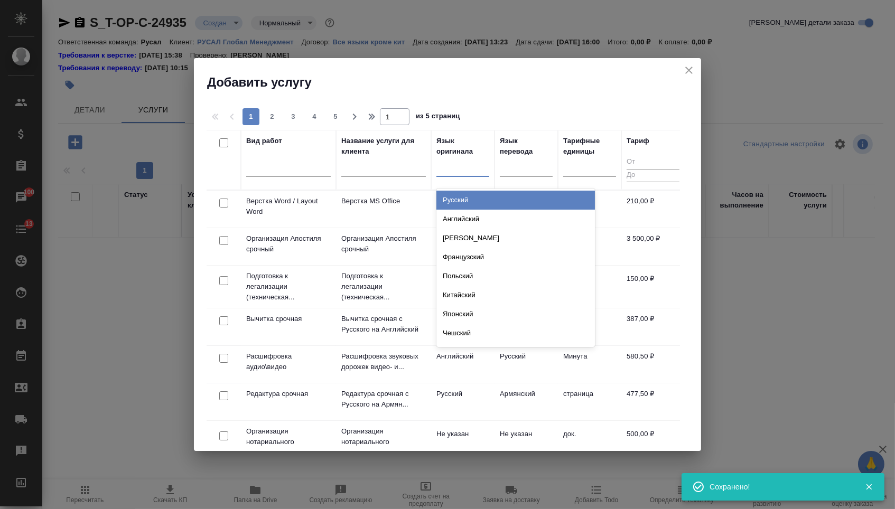
click at [471, 175] on div at bounding box center [462, 167] width 53 height 20
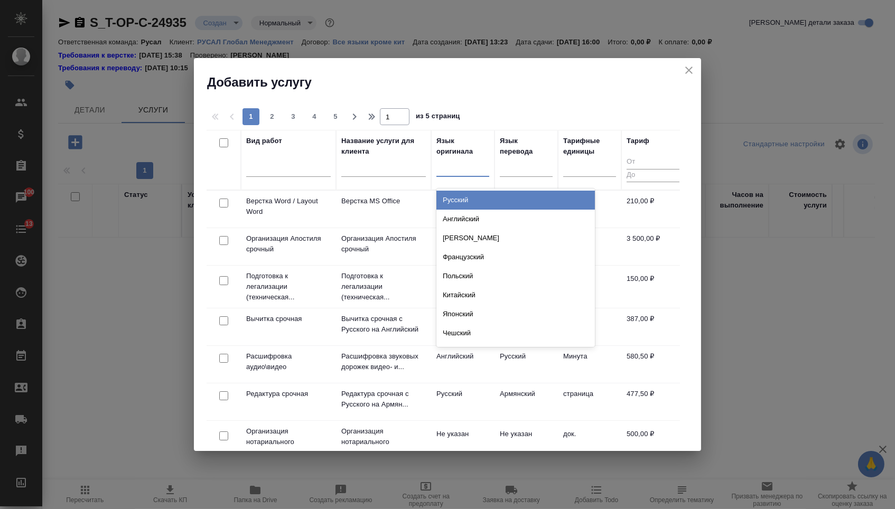
click at [463, 204] on div "Русский" at bounding box center [515, 200] width 158 height 19
click at [477, 174] on div at bounding box center [462, 165] width 53 height 15
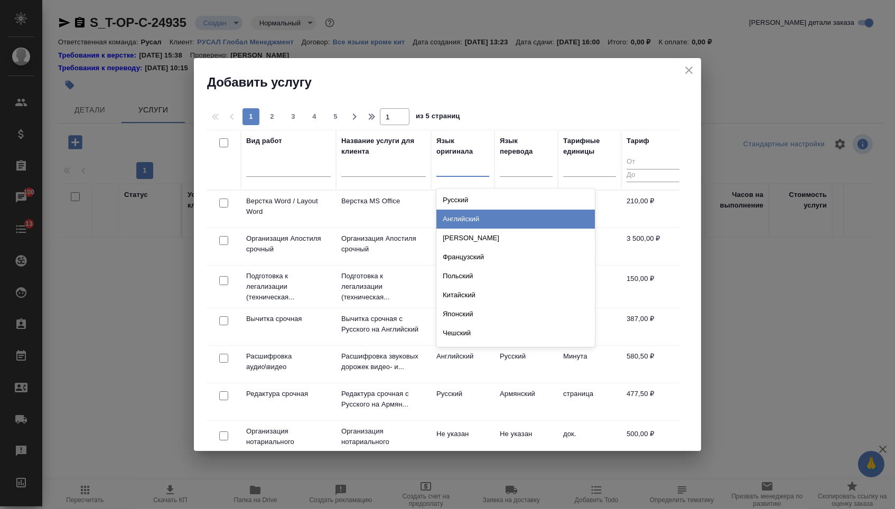
click at [472, 224] on div "Английский" at bounding box center [515, 219] width 158 height 19
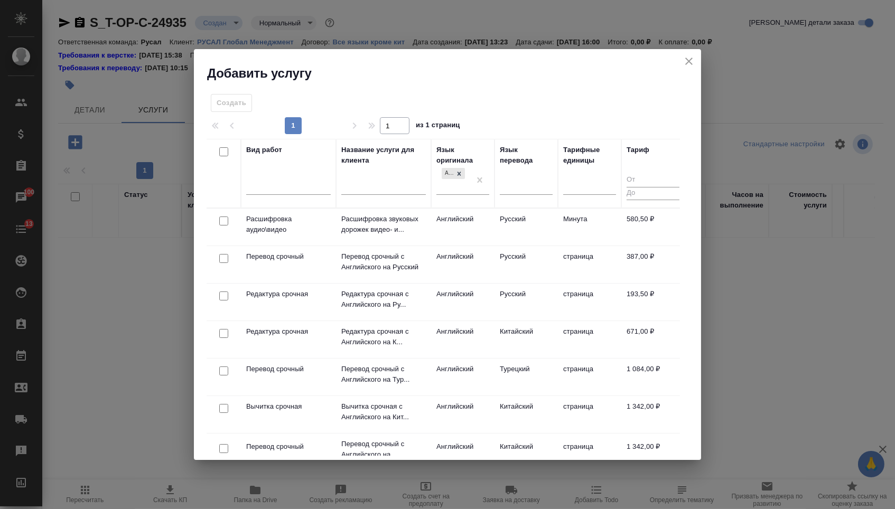
click at [522, 196] on div at bounding box center [526, 188] width 53 height 27
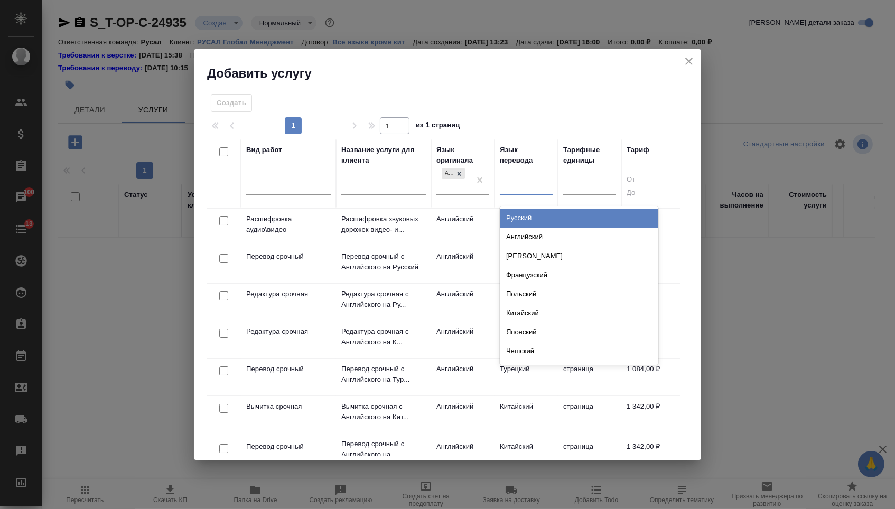
click at [513, 183] on div at bounding box center [526, 184] width 53 height 15
click at [513, 212] on div "Русский" at bounding box center [579, 218] width 158 height 19
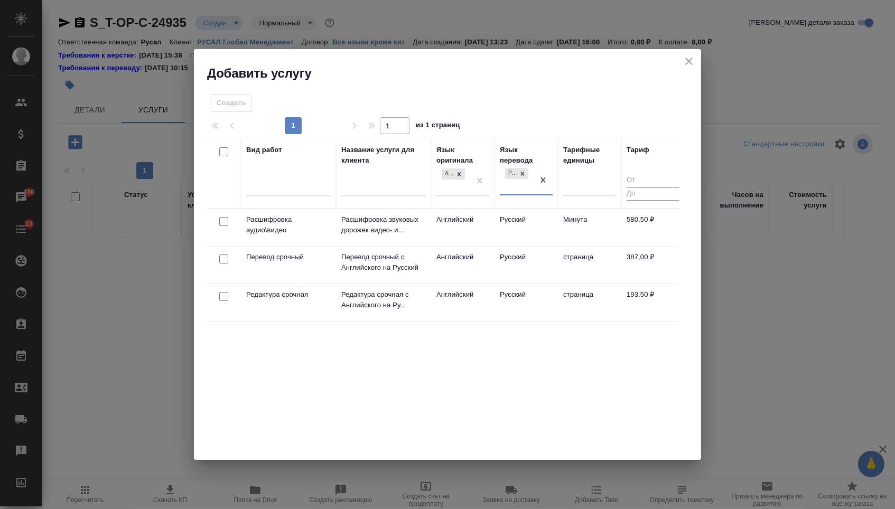
click at [221, 259] on input "checkbox" at bounding box center [223, 259] width 9 height 9
checkbox input "true"
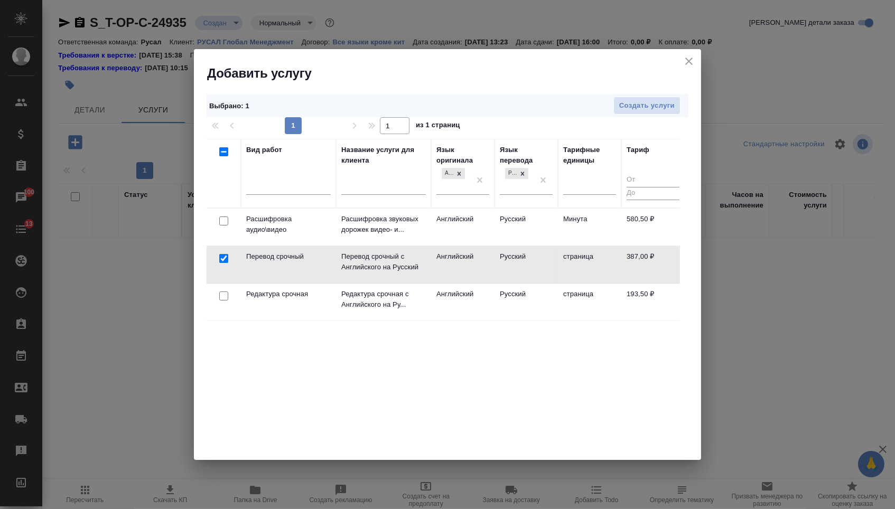
click at [221, 299] on input "checkbox" at bounding box center [223, 295] width 9 height 9
checkbox input "true"
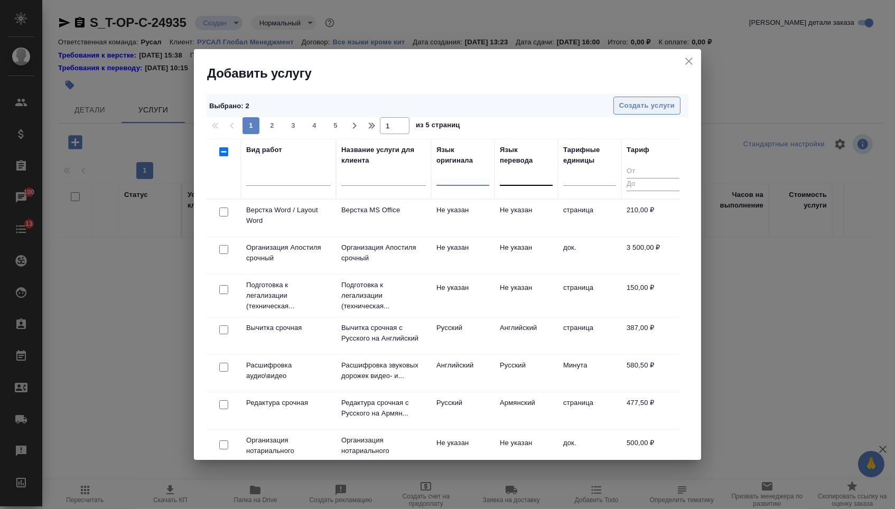
click at [672, 99] on button "Создать услуги" at bounding box center [646, 106] width 67 height 18
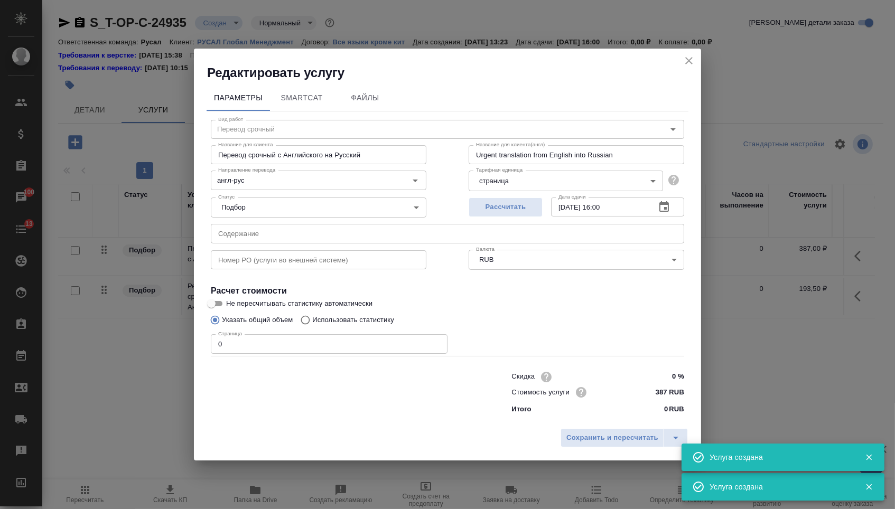
type input "Перевод срочный"
type input "Перевод срочный с Английского на Русский"
type input "Urgent translation from English into Russian"
type input "387 RUB"
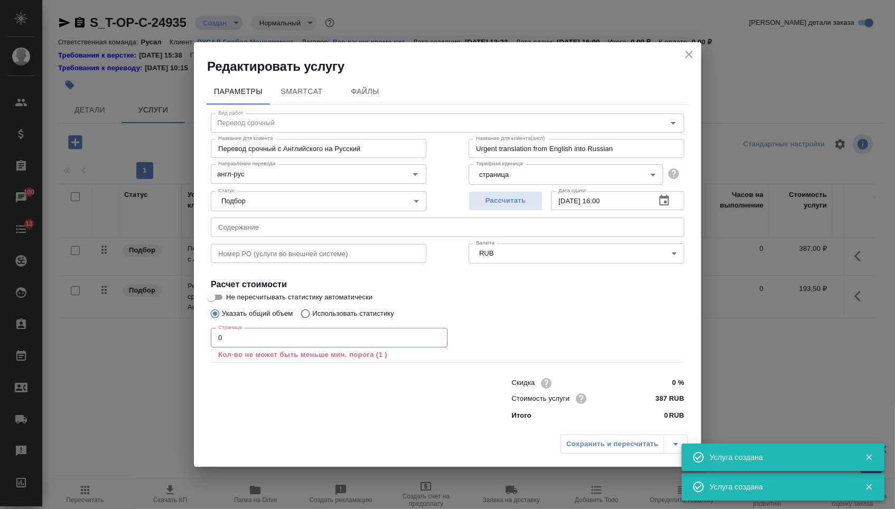
click at [265, 232] on input "text" at bounding box center [447, 227] width 473 height 19
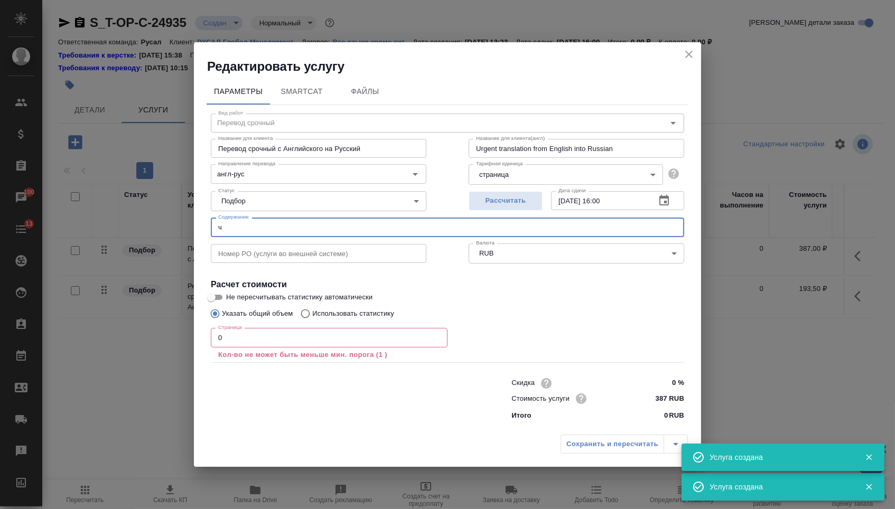
paste input "ITG Guarantee_Eng_ver"
type input "ITG Guarantee_Eng_ver"
click at [267, 344] on input "0" at bounding box center [329, 337] width 237 height 19
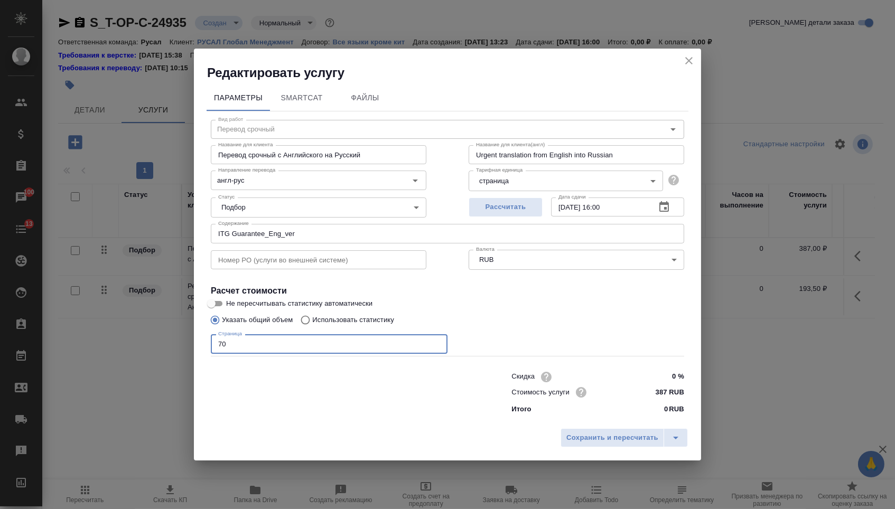
type input "7"
type input "12600"
click at [636, 444] on span "Сохранить и пересчитать" at bounding box center [612, 438] width 92 height 12
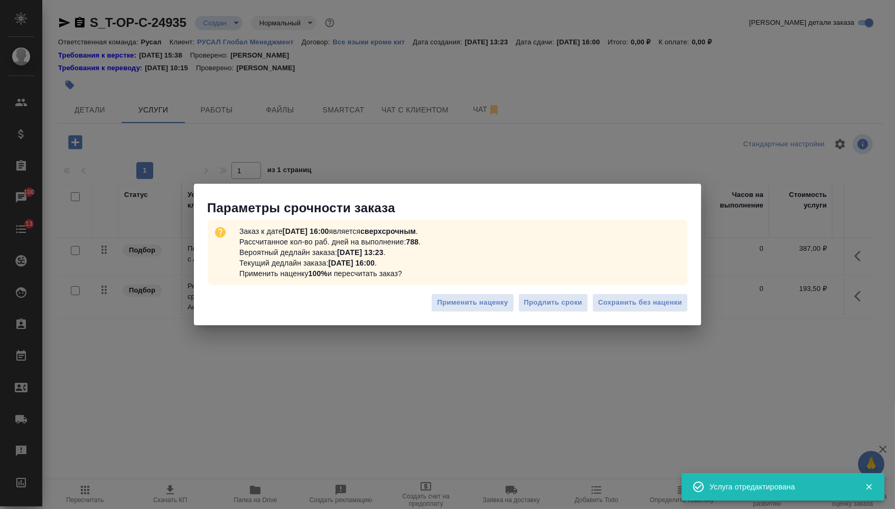
click at [666, 314] on div "Применить наценку Продлить сроки Сохранить без наценки" at bounding box center [447, 306] width 507 height 37
click at [663, 310] on button "Сохранить без наценки" at bounding box center [640, 303] width 96 height 18
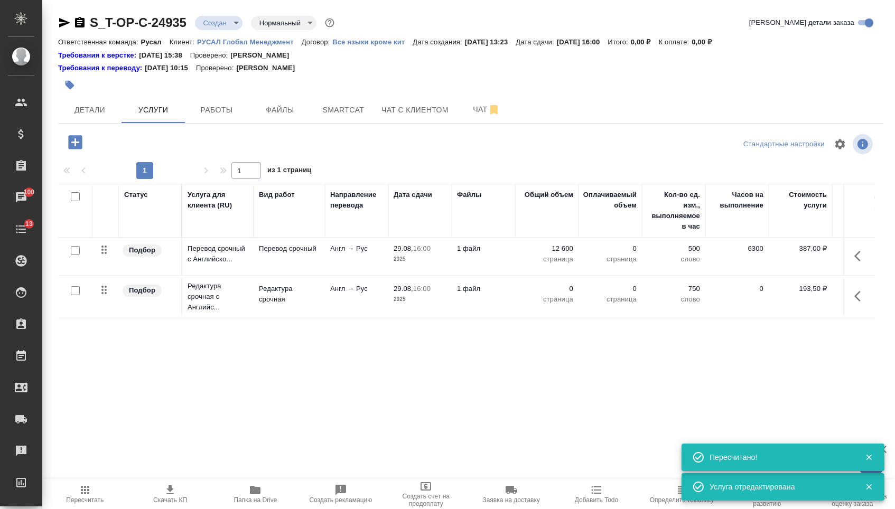
type input "urgent"
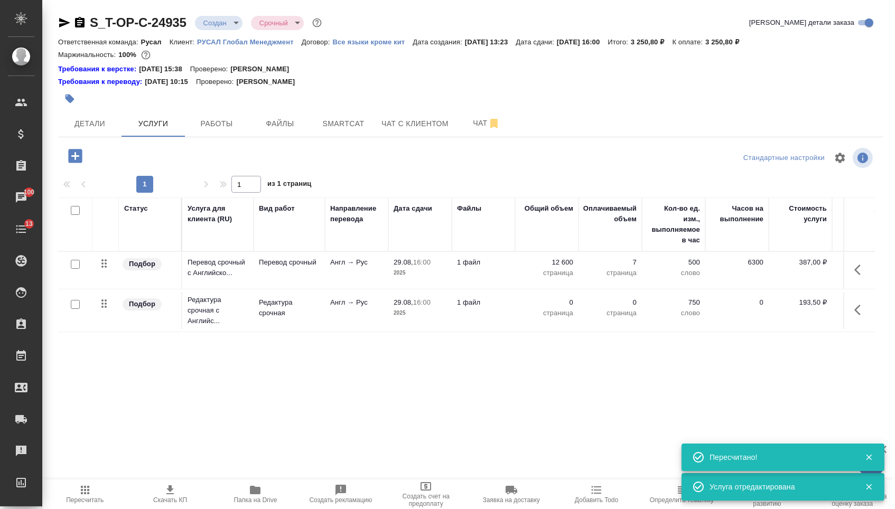
click at [555, 308] on p "0" at bounding box center [546, 302] width 53 height 11
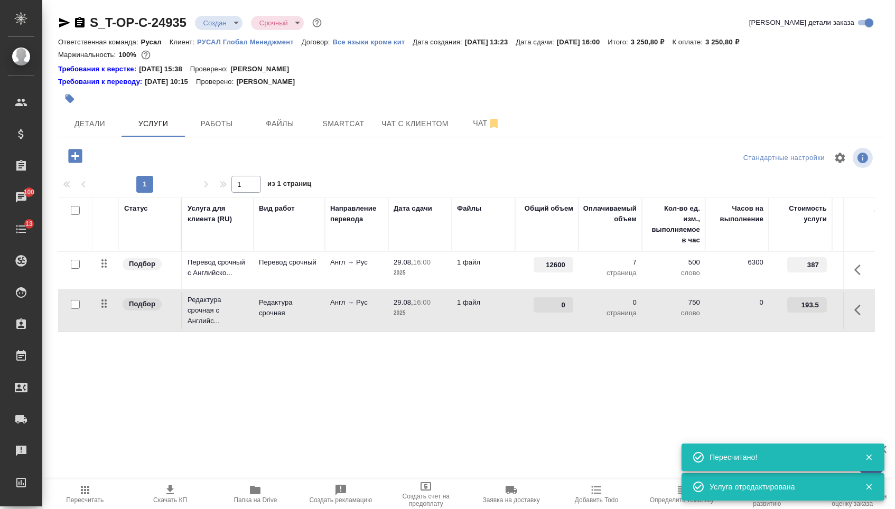
click at [555, 311] on input "0" at bounding box center [553, 304] width 40 height 15
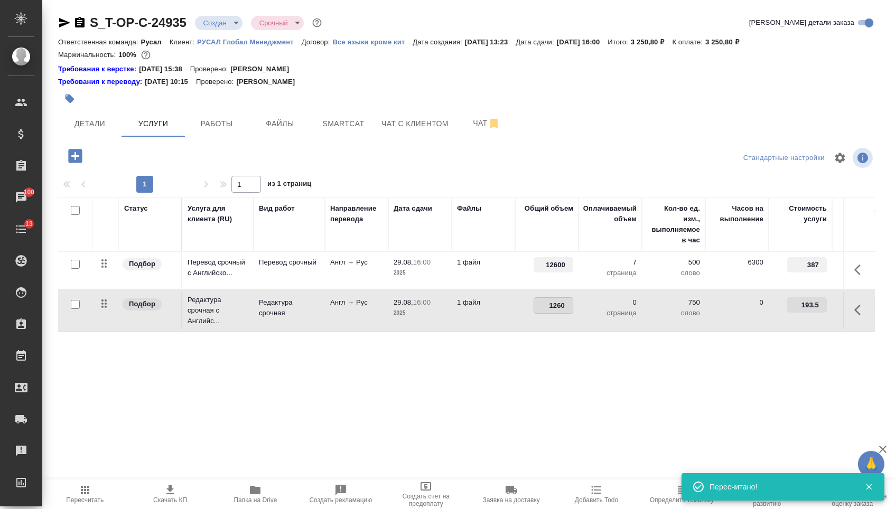
type input "12600"
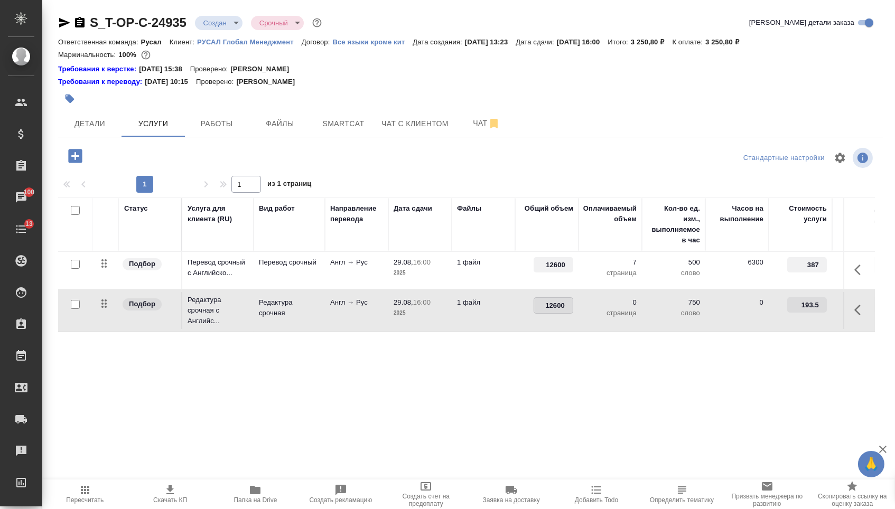
click at [542, 381] on div "Статус Услуга для клиента (RU) Вид работ Направление перевода Дата сдачи Файлы …" at bounding box center [466, 310] width 816 height 227
click at [162, 159] on span "Сохранить и пересчитать" at bounding box center [150, 155] width 92 height 12
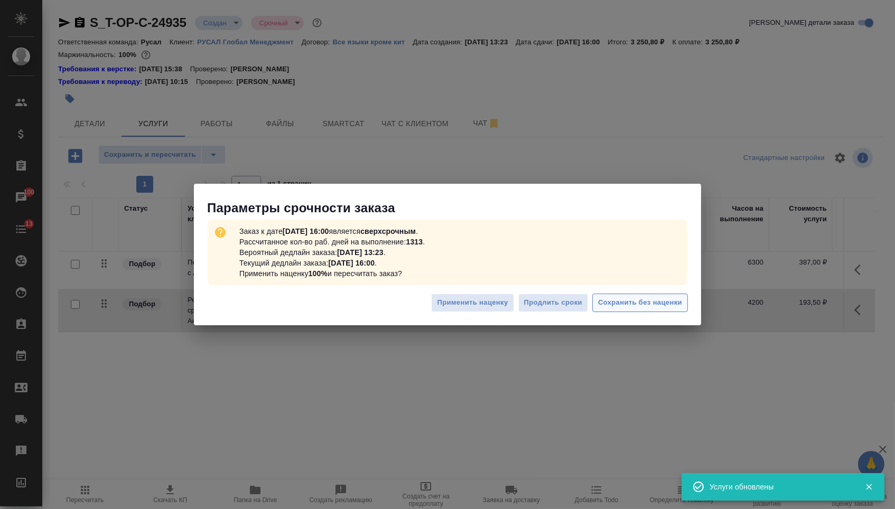
click at [614, 303] on span "Сохранить без наценки" at bounding box center [640, 303] width 84 height 12
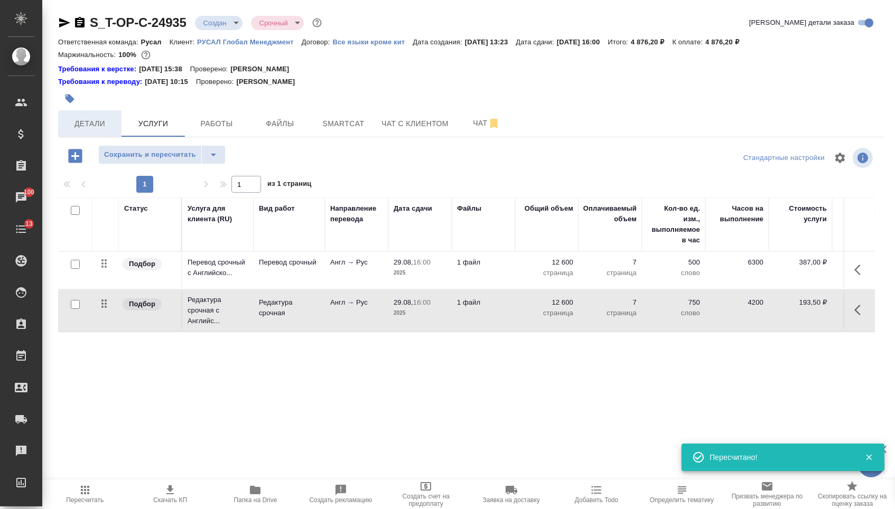
click at [106, 130] on span "Детали" at bounding box center [89, 123] width 51 height 13
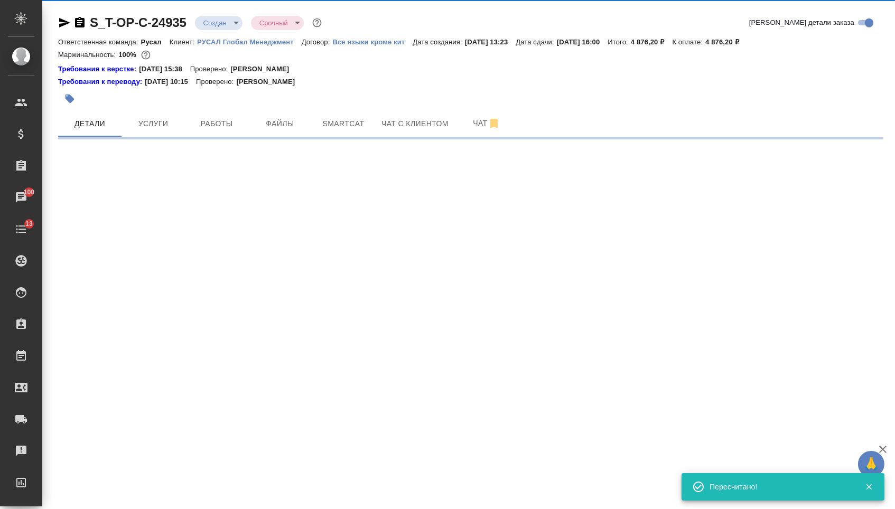
select select "RU"
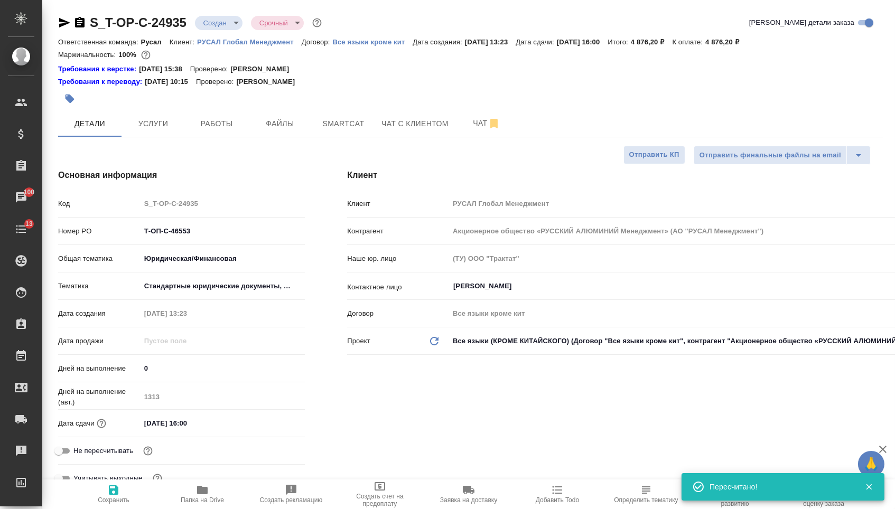
drag, startPoint x: 177, startPoint y: 238, endPoint x: 89, endPoint y: 234, distance: 88.3
click at [89, 234] on div "Номер PO Т-ОП-С-46553" at bounding box center [181, 231] width 247 height 18
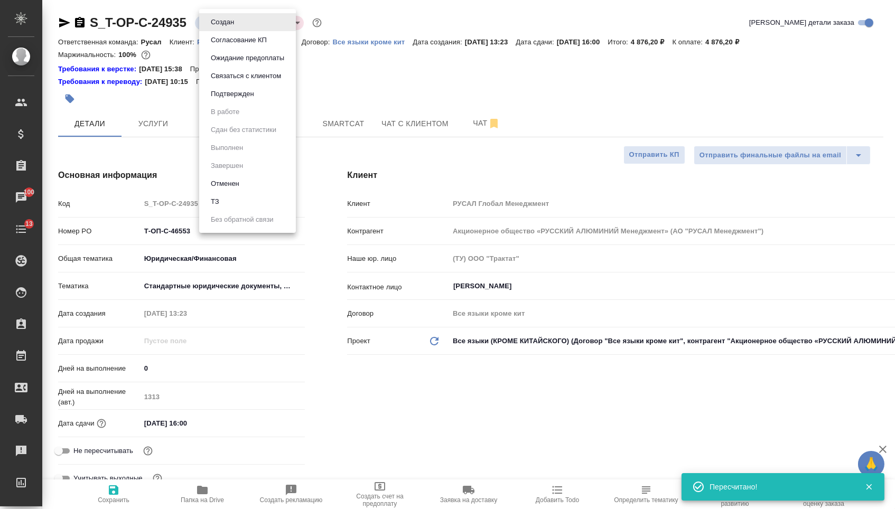
click at [230, 29] on body "🙏 .cls-1 fill:#fff; AWATERA Menshikova Aleksandra Клиенты Спецификации Заказы 1…" at bounding box center [447, 254] width 895 height 509
click at [234, 100] on button "Подтвержден" at bounding box center [233, 94] width 50 height 12
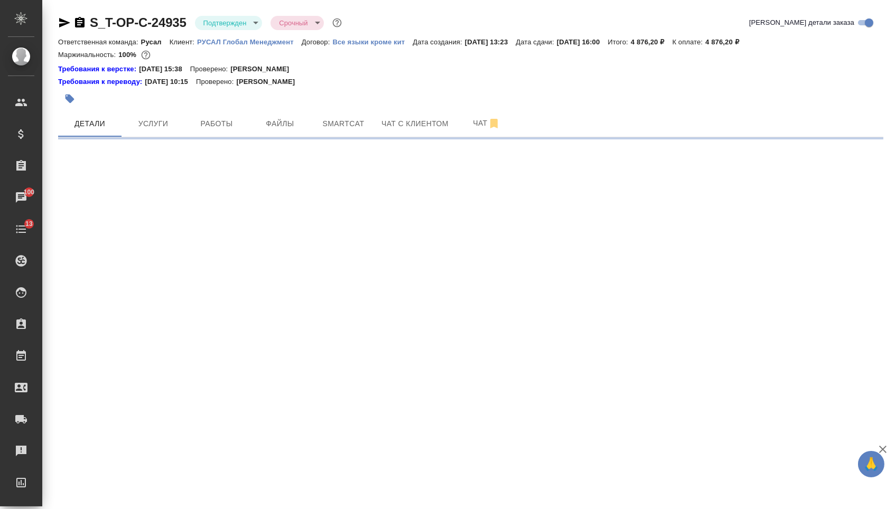
select select "RU"
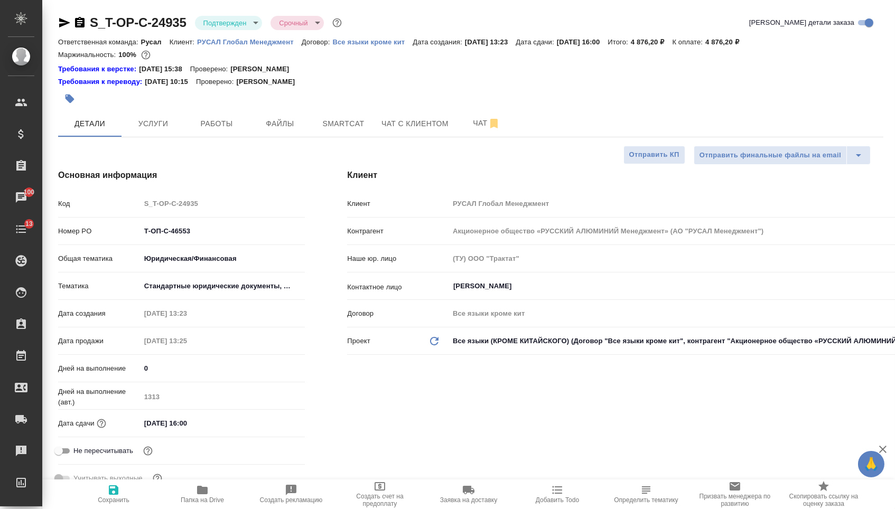
type textarea "x"
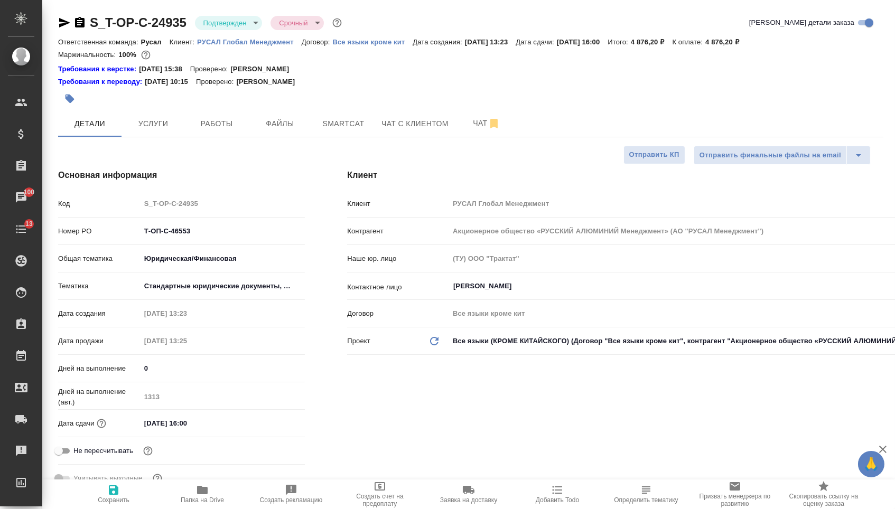
type textarea "x"
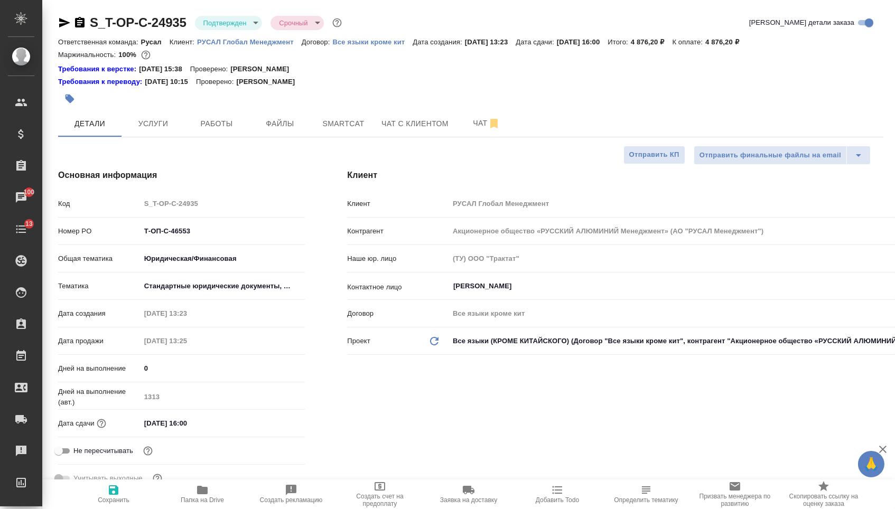
type textarea "x"
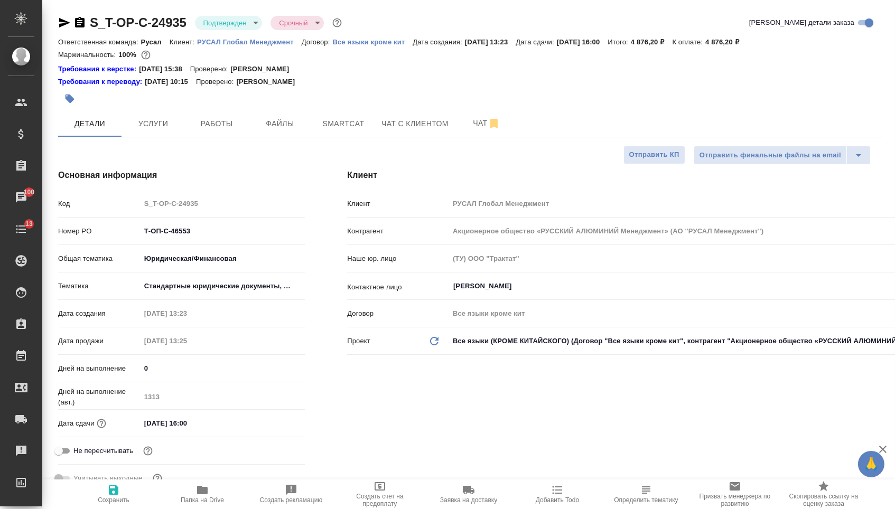
click at [84, 29] on icon "button" at bounding box center [79, 22] width 13 height 13
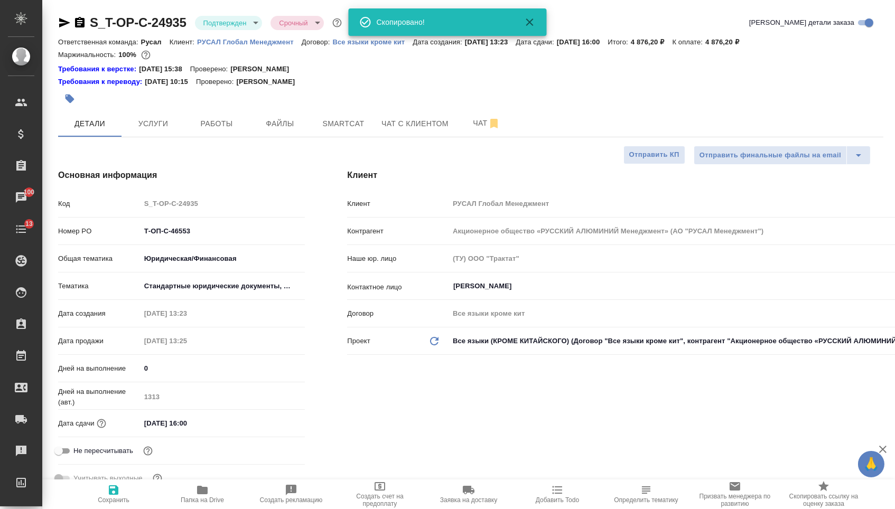
type textarea "x"
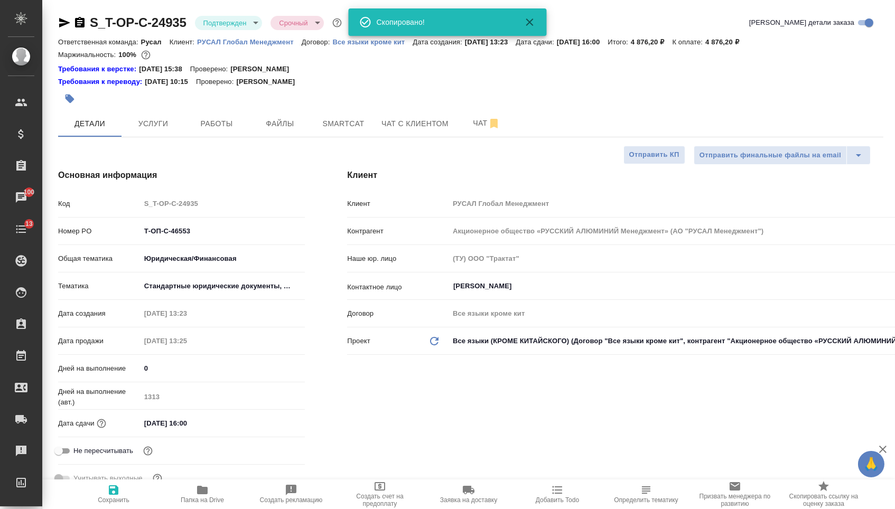
type textarea "x"
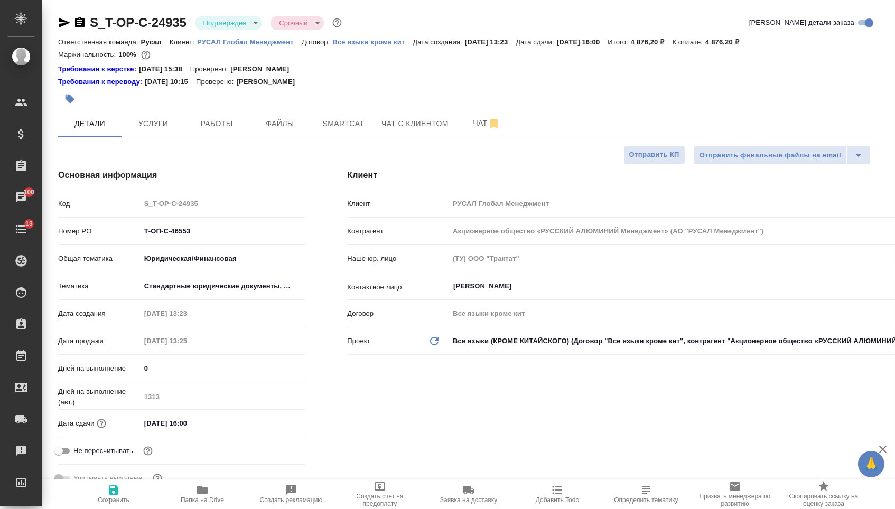
type textarea "x"
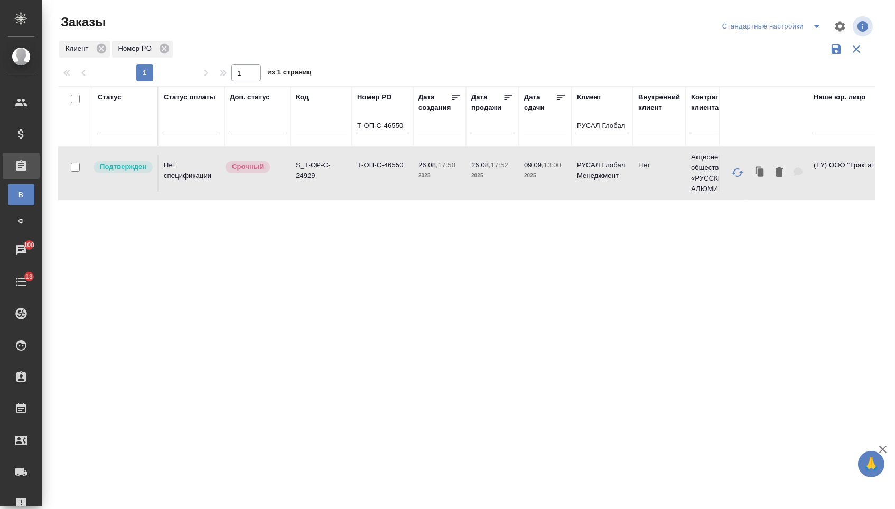
click at [406, 129] on input "Т-ОП-С-46550" at bounding box center [382, 126] width 51 height 13
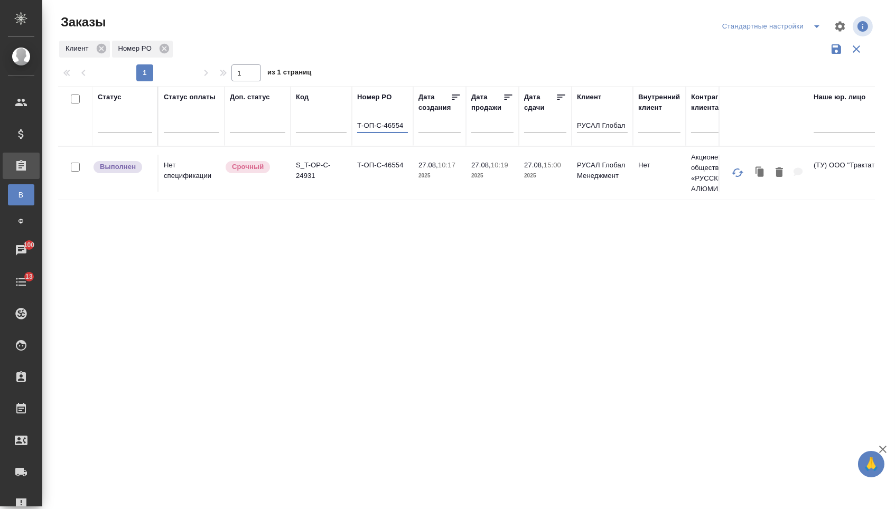
click at [368, 181] on td "Т-ОП-С-46554" at bounding box center [382, 173] width 61 height 37
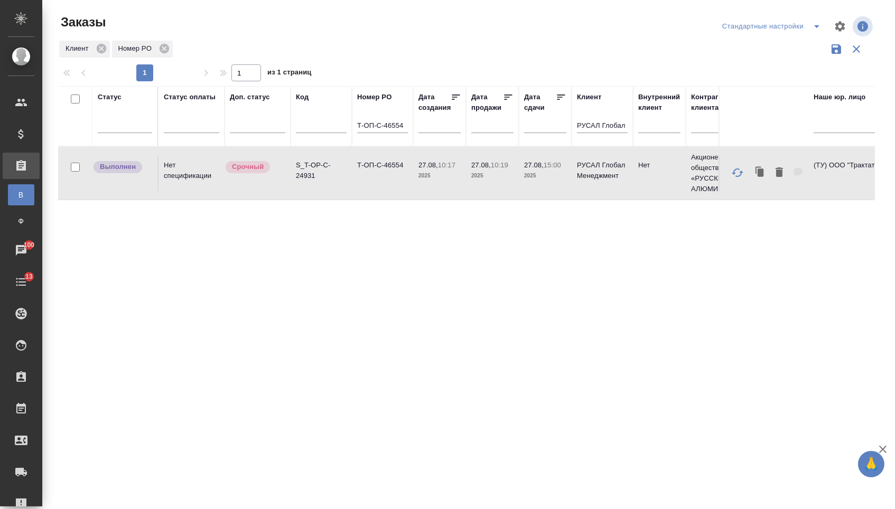
click at [368, 181] on td "Т-ОП-С-46554" at bounding box center [382, 173] width 61 height 37
click at [398, 124] on input "Т-ОП-С-46554" at bounding box center [382, 126] width 51 height 13
click at [407, 128] on input "Т-ОП-С-46554" at bounding box center [382, 126] width 51 height 13
type input "Т-ОП-С-46557"
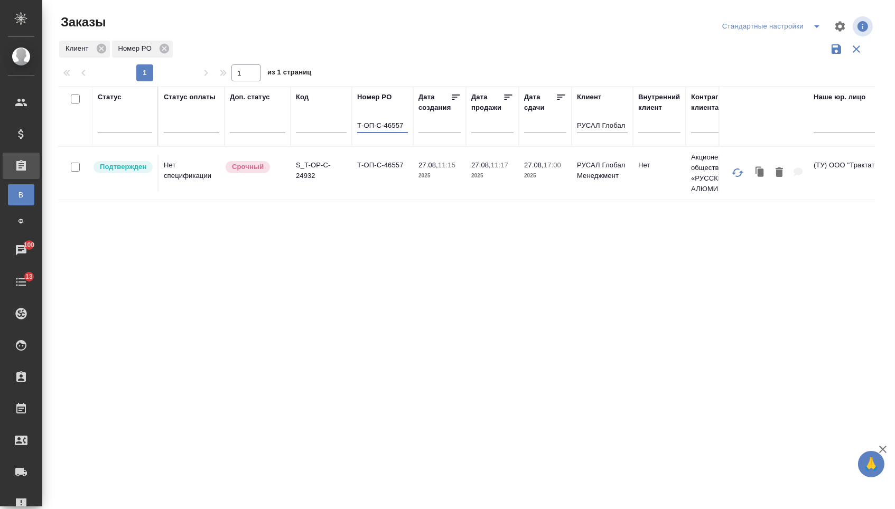
click at [331, 187] on td "S_T-OP-C-24932" at bounding box center [320, 173] width 61 height 37
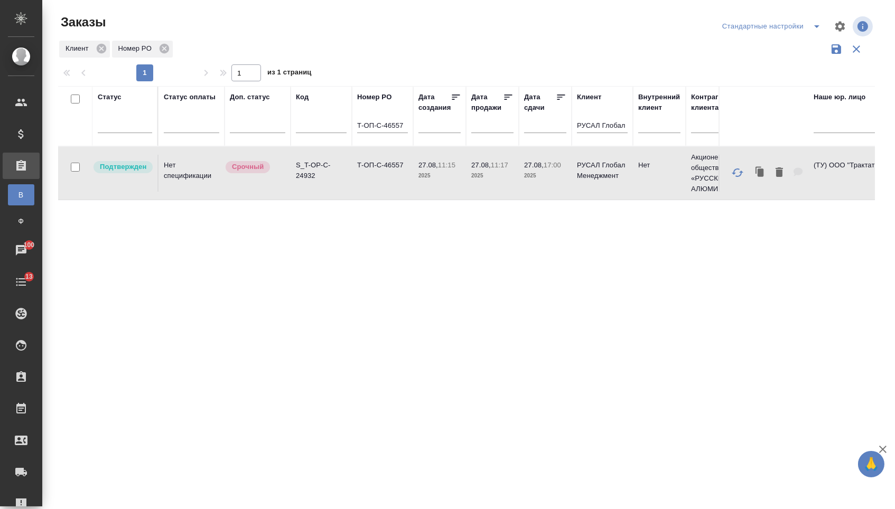
click at [331, 187] on td "S_T-OP-C-24932" at bounding box center [320, 173] width 61 height 37
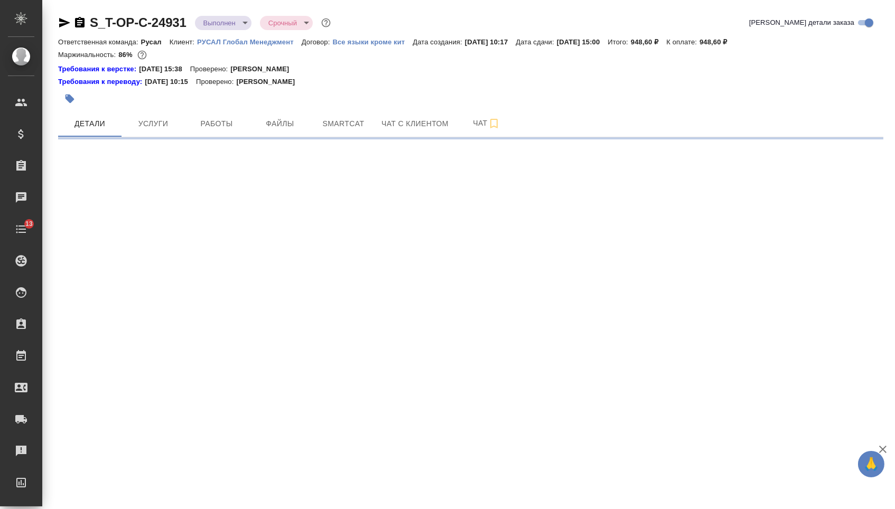
select select "RU"
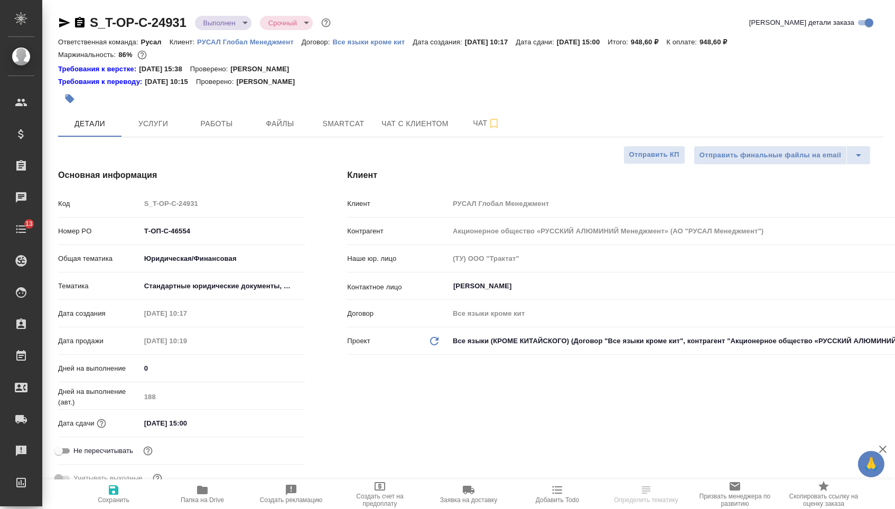
type textarea "x"
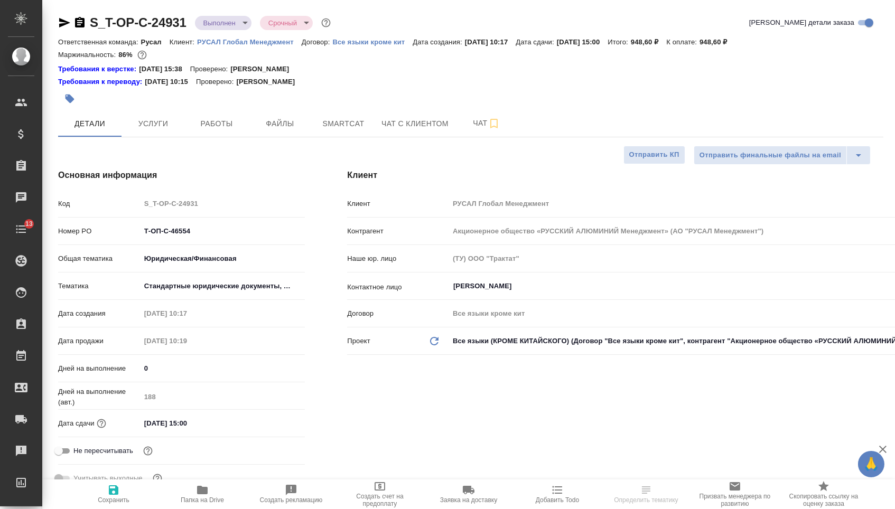
type textarea "x"
click at [78, 25] on icon "button" at bounding box center [80, 22] width 10 height 11
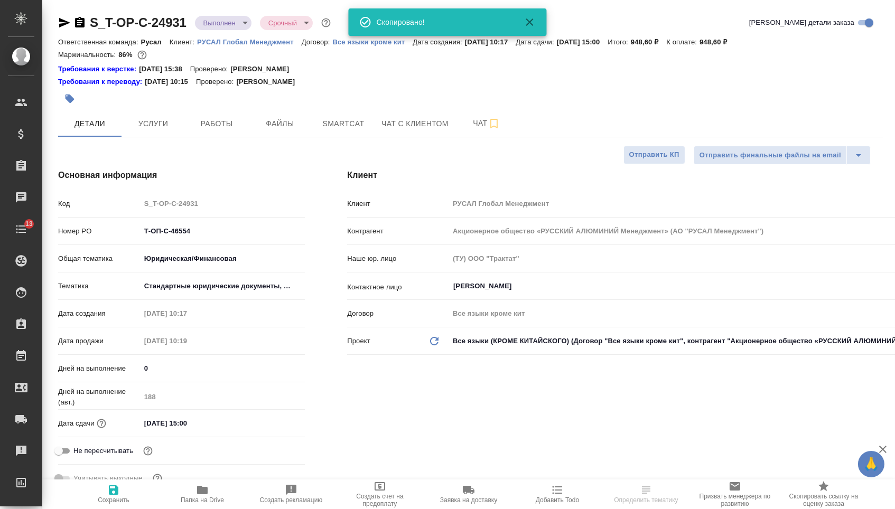
type textarea "x"
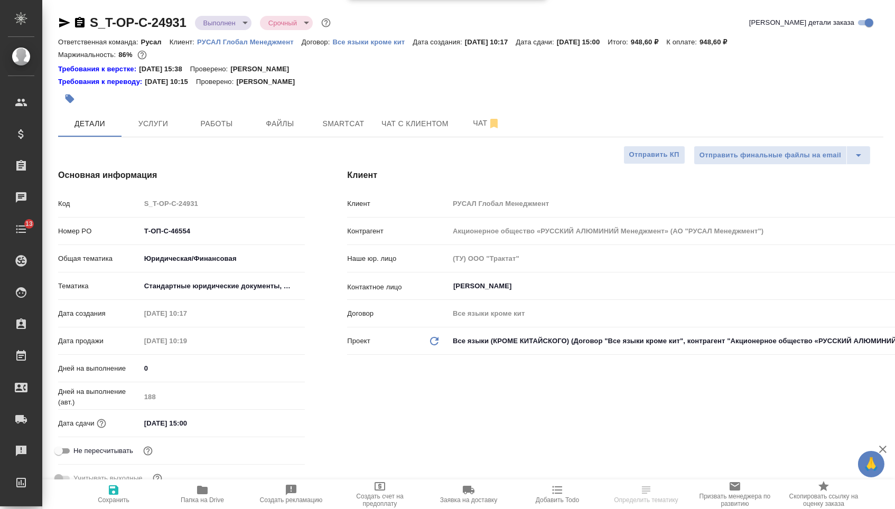
type textarea "x"
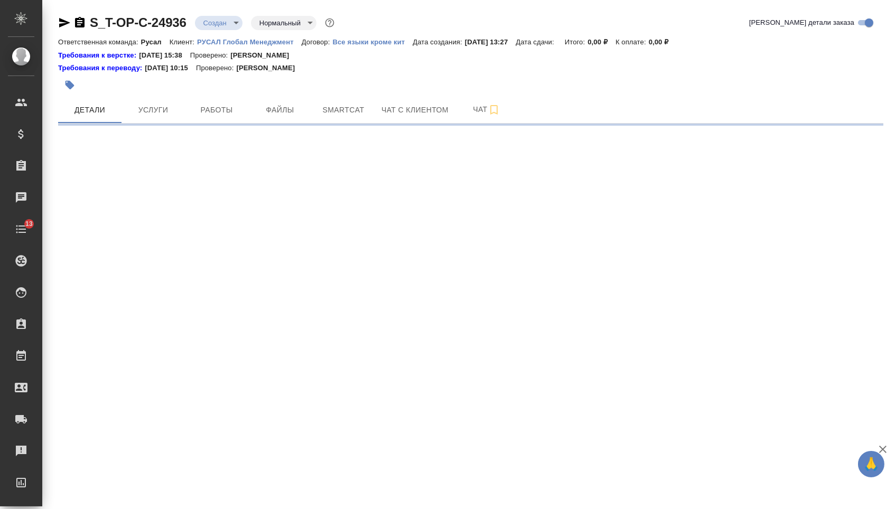
select select "RU"
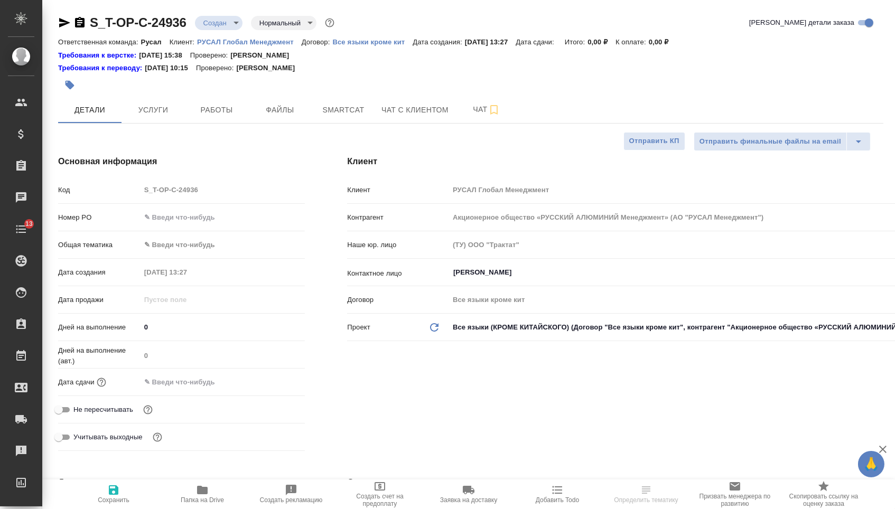
type textarea "x"
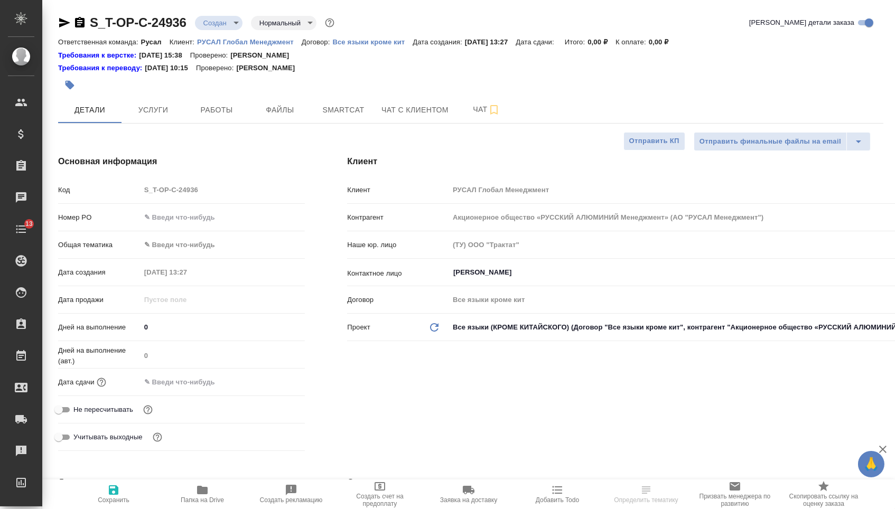
type textarea "x"
click at [178, 218] on input "text" at bounding box center [222, 217] width 165 height 15
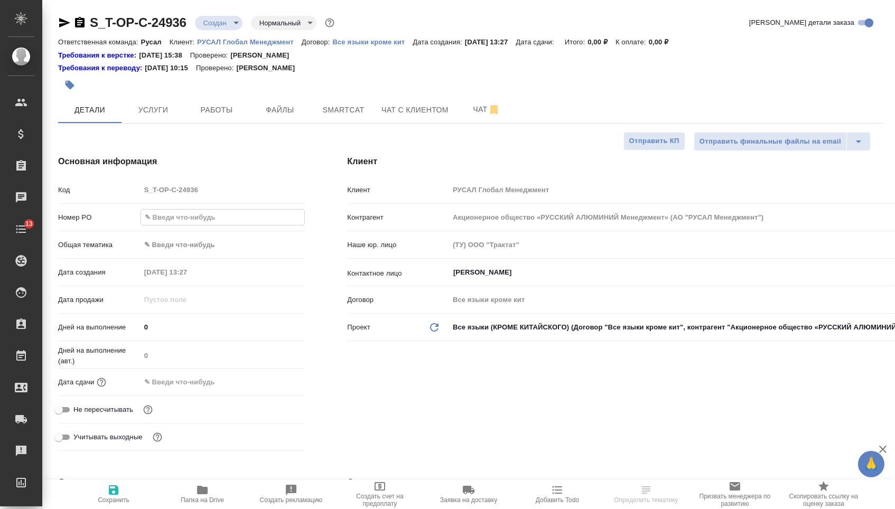
paste input "Т-ОП-С-46555"
type input "Т-ОП-С-46555"
type textarea "x"
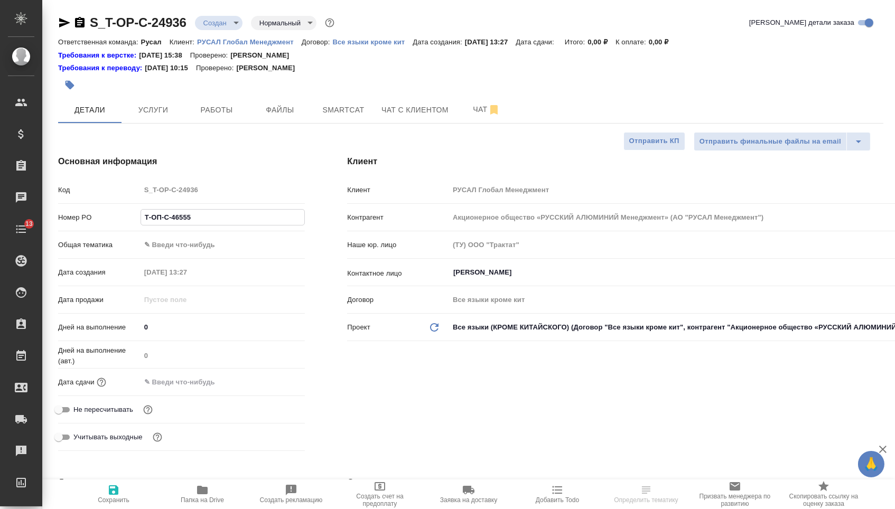
type textarea "x"
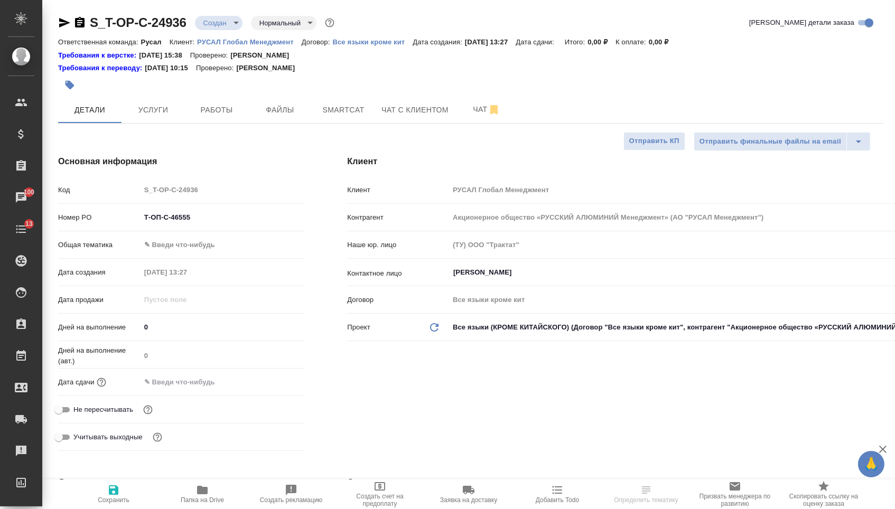
type textarea "x"
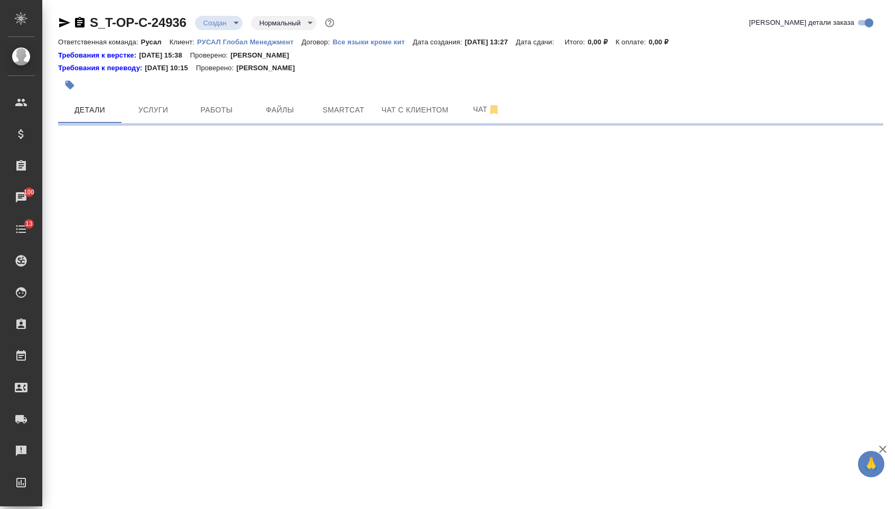
select select "RU"
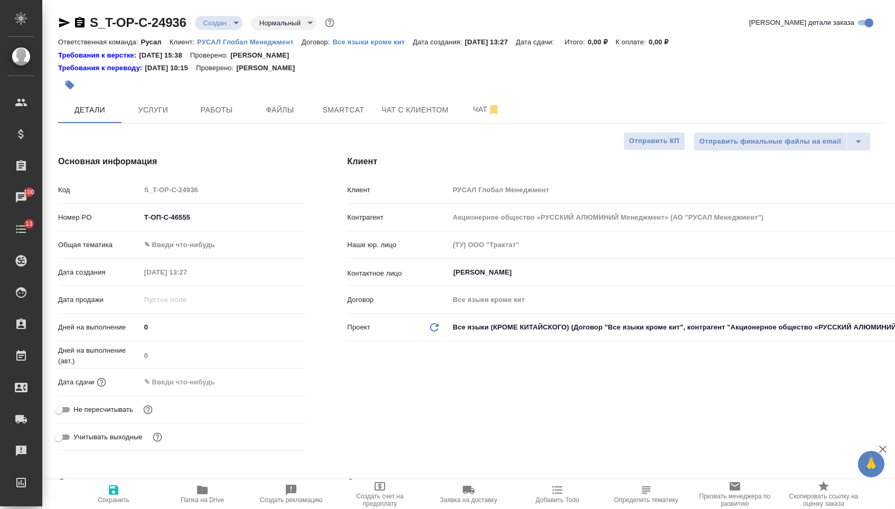
type textarea "x"
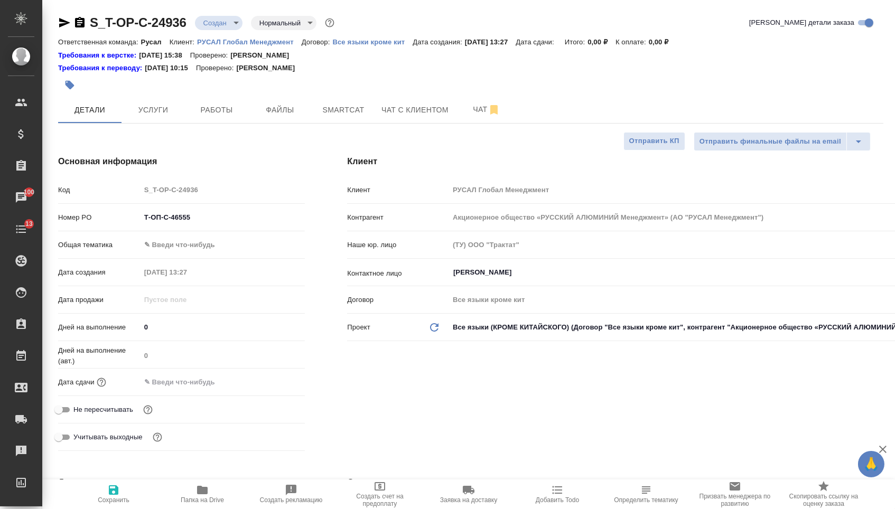
type textarea "x"
click at [194, 250] on body "🙏 .cls-1 fill:#fff; AWATERA [PERSON_NAME] Спецификации Заказы 100 Чаты 13 Todo …" at bounding box center [447, 254] width 895 height 509
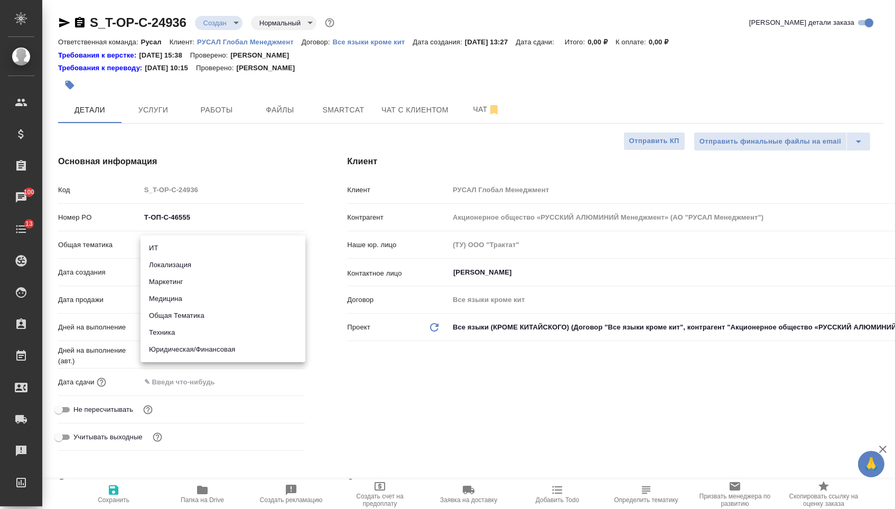
click at [173, 360] on ul "ИТ Локализация Маркетинг Медицина Общая Тематика Техника Юридическая/Финансовая" at bounding box center [222, 299] width 165 height 127
click at [173, 353] on li "Юридическая/Финансовая" at bounding box center [222, 349] width 165 height 17
type input "yr-fn"
type textarea "x"
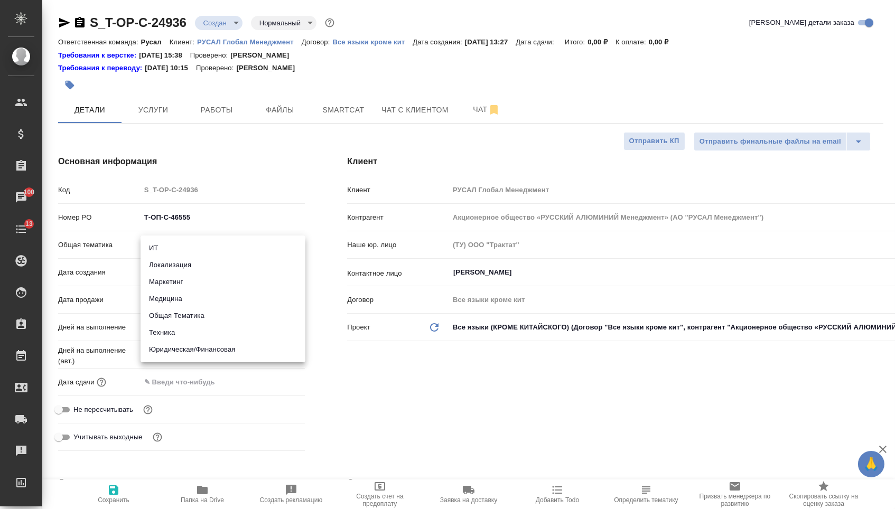
type textarea "x"
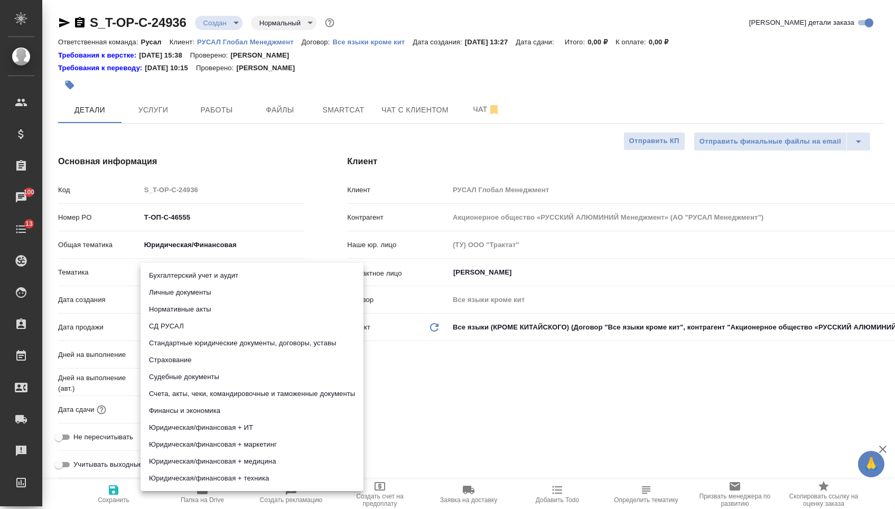
click at [167, 283] on body "🙏 .cls-1 fill:#fff; AWATERA [PERSON_NAME] Спецификации Заказы 100 Чаты 13 Todo …" at bounding box center [447, 254] width 895 height 509
click at [177, 343] on li "Стандартные юридические документы, договоры, уставы" at bounding box center [251, 343] width 223 height 17
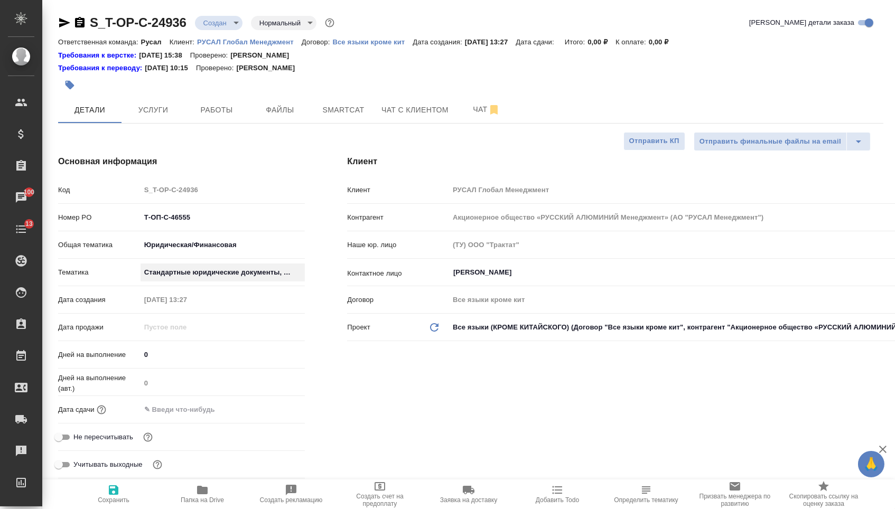
type textarea "x"
type input "5f647205b73bc97568ca66bf"
type textarea "x"
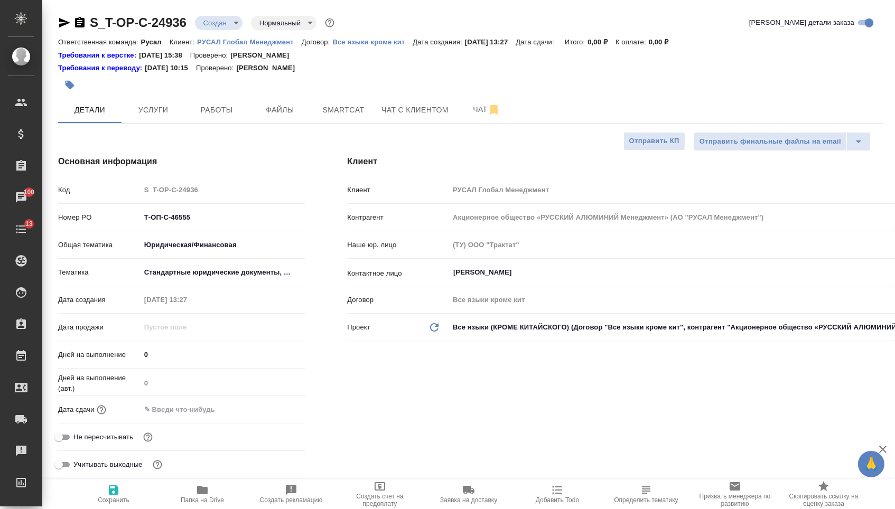
type textarea "x"
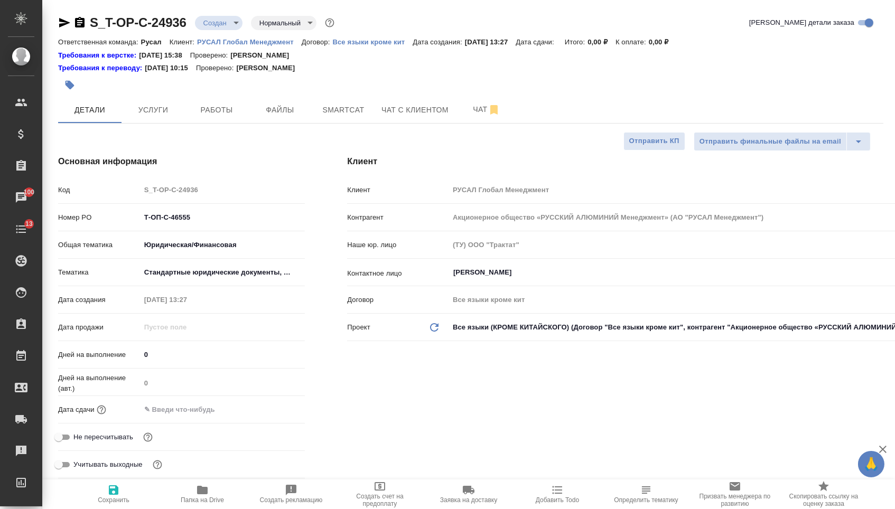
click at [185, 412] on input "text" at bounding box center [186, 409] width 92 height 15
click at [274, 414] on icon "button" at bounding box center [274, 409] width 13 height 13
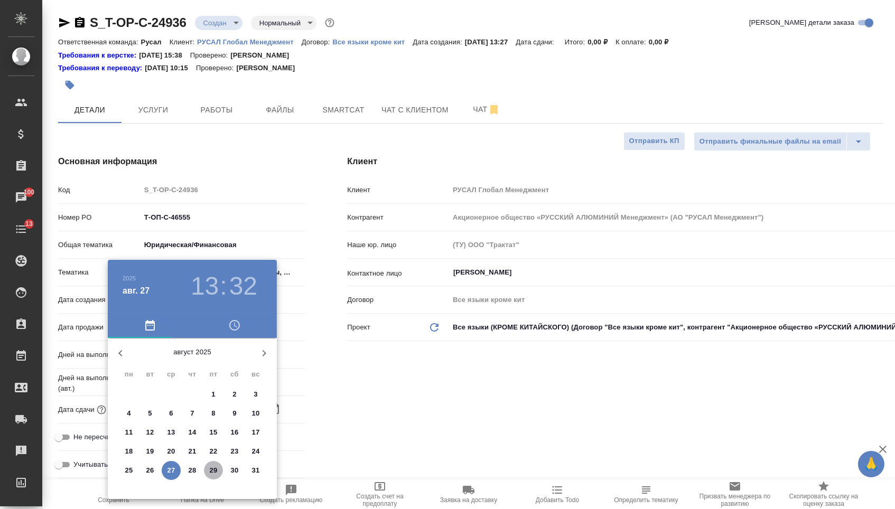
click at [210, 471] on p "29" at bounding box center [214, 470] width 8 height 11
type input "[DATE] 13:32"
type textarea "x"
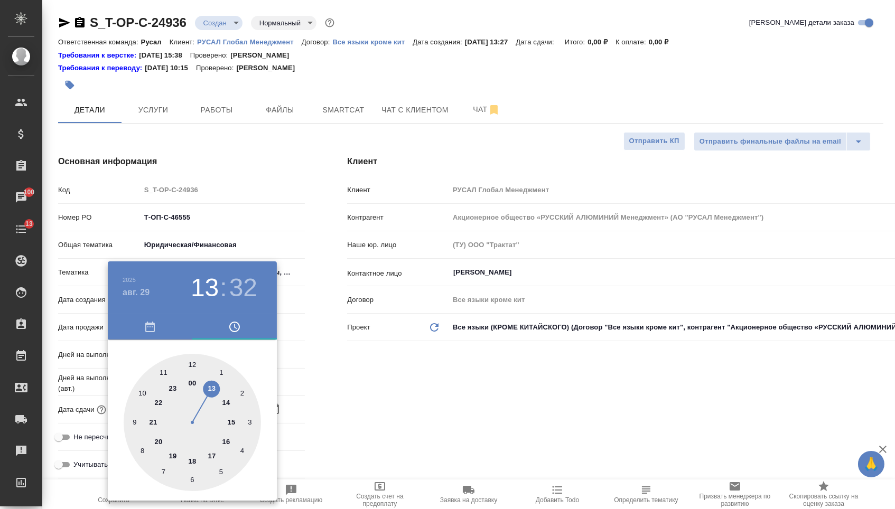
type textarea "x"
click at [146, 390] on div at bounding box center [192, 422] width 137 height 137
type input "[DATE] 10:32"
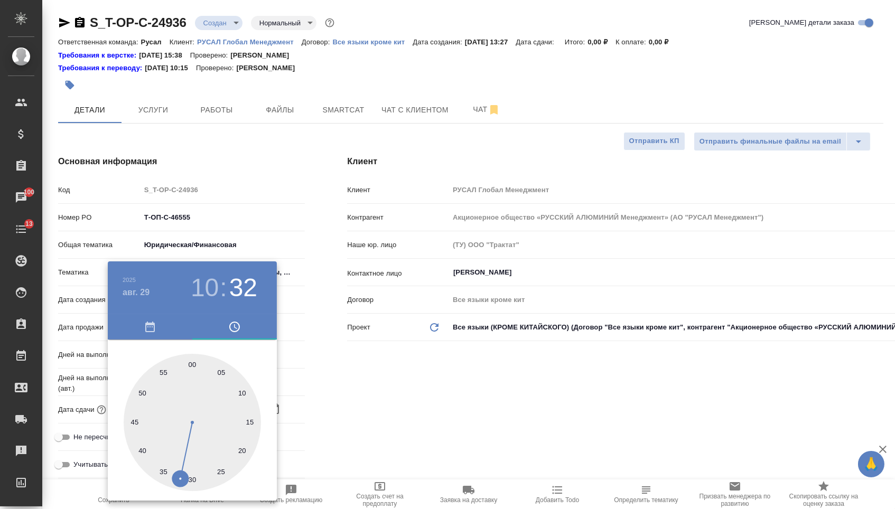
type textarea "x"
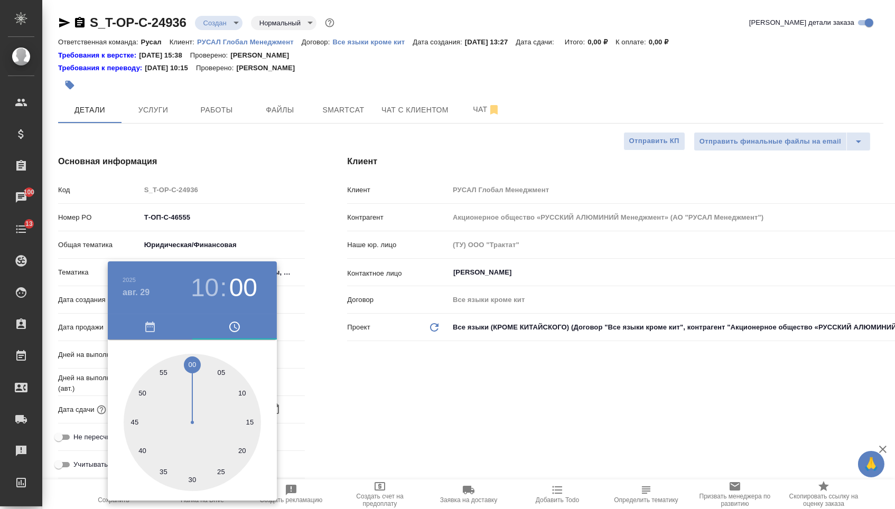
type textarea "x"
type input "[DATE] 10:00"
click at [193, 360] on div at bounding box center [192, 422] width 137 height 137
type textarea "x"
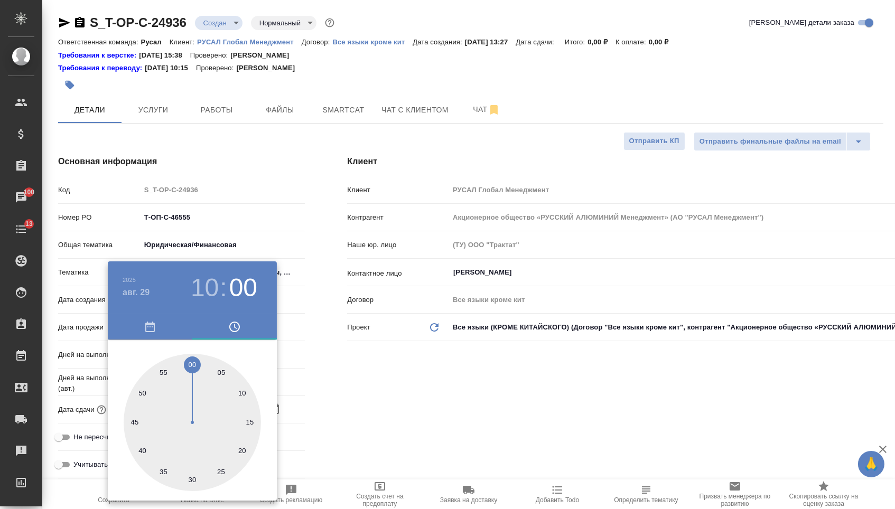
type textarea "x"
click at [302, 381] on div at bounding box center [447, 254] width 895 height 509
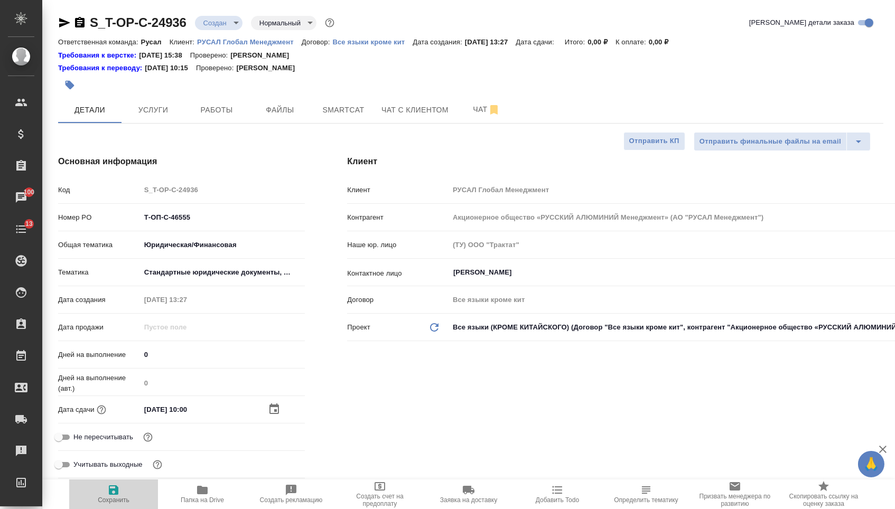
click at [121, 497] on span "Сохранить" at bounding box center [114, 494] width 76 height 20
type textarea "x"
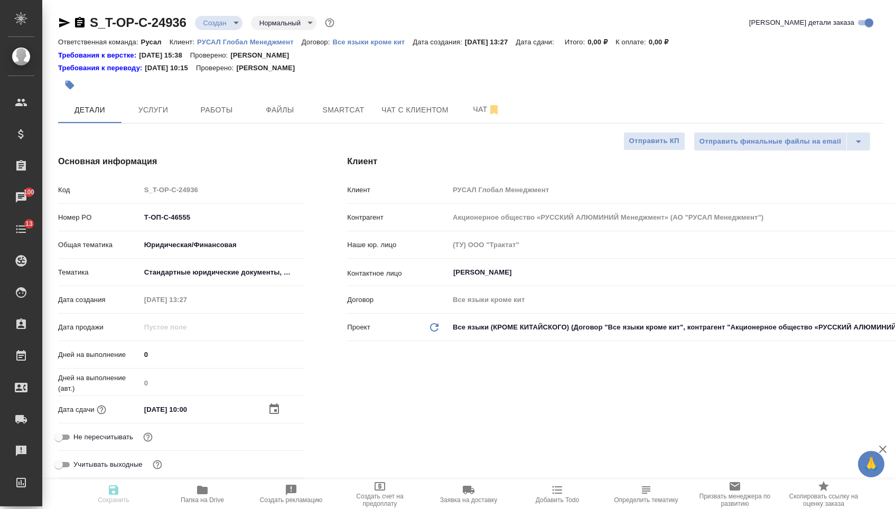
type textarea "x"
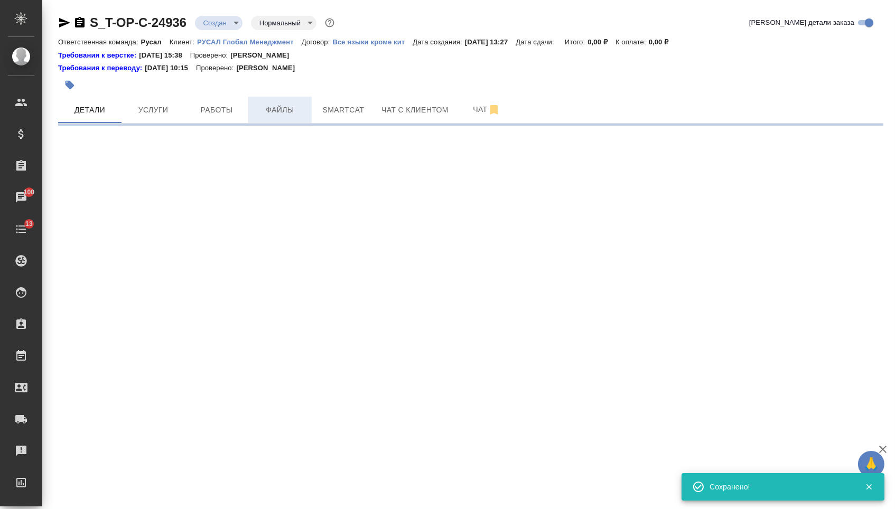
select select "RU"
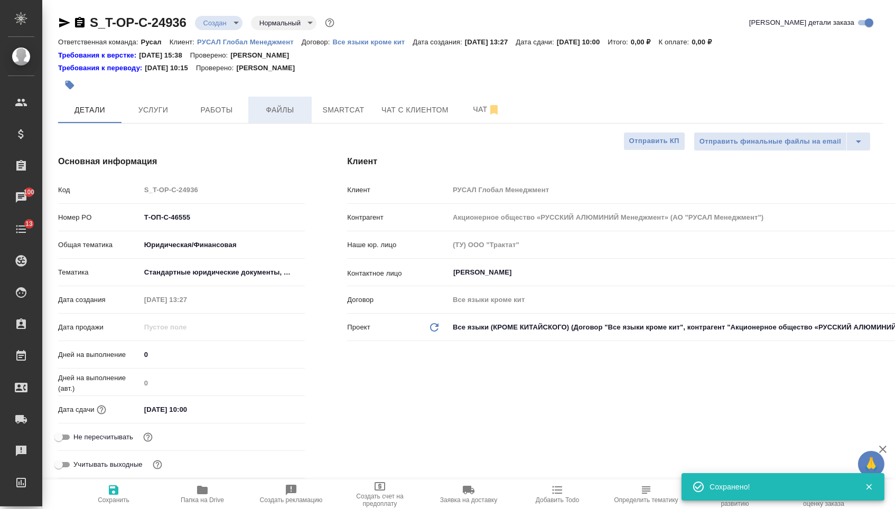
type textarea "x"
click at [284, 103] on button "Файлы" at bounding box center [279, 110] width 63 height 26
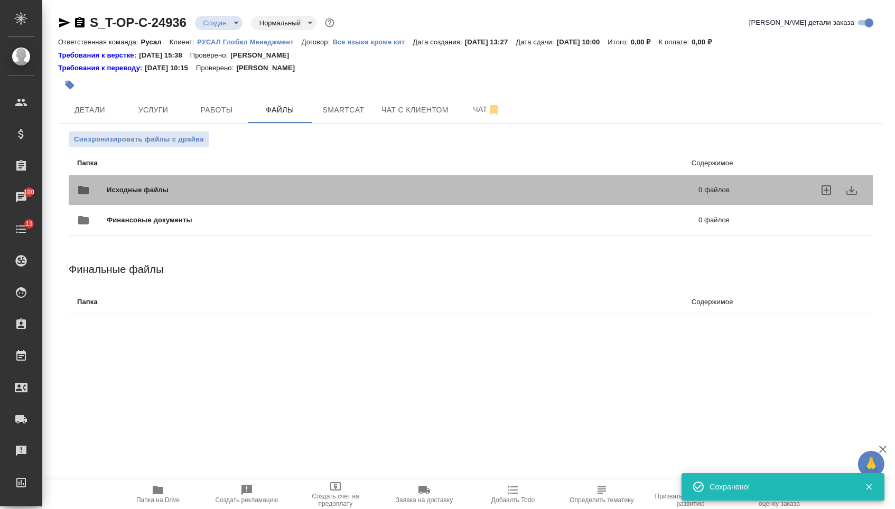
drag, startPoint x: 191, startPoint y: 188, endPoint x: 185, endPoint y: 188, distance: 5.8
click at [190, 188] on span "Исходные файлы" at bounding box center [270, 190] width 327 height 11
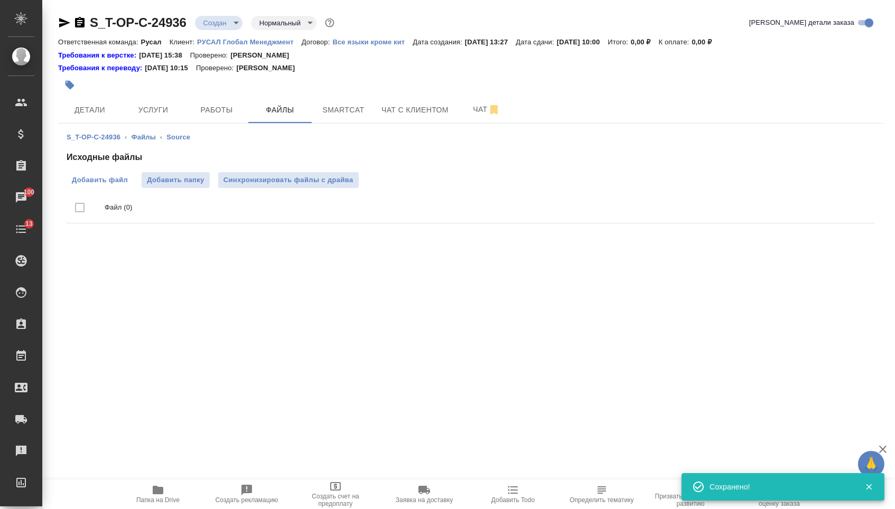
click at [121, 173] on label "Добавить файл" at bounding box center [100, 180] width 67 height 16
click at [0, 0] on input "Добавить файл" at bounding box center [0, 0] width 0 height 0
click at [140, 108] on span "Услуги" at bounding box center [153, 109] width 51 height 13
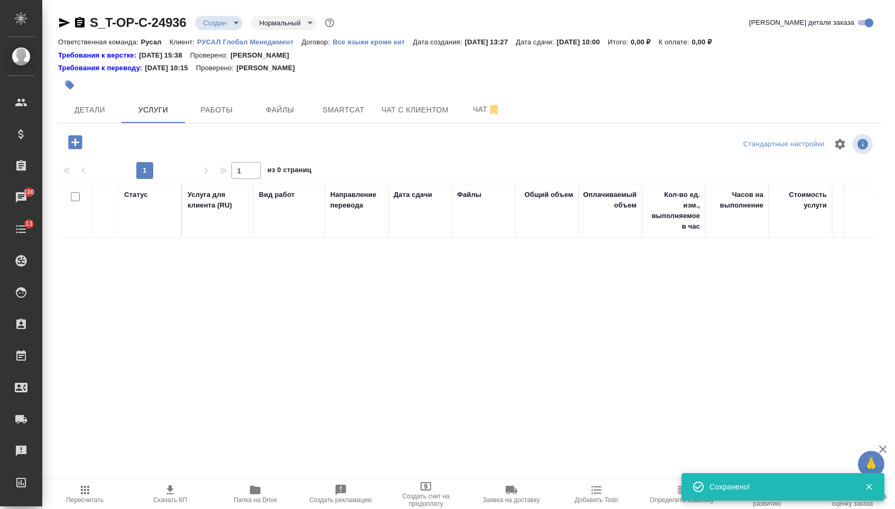
click at [74, 146] on icon "button" at bounding box center [75, 142] width 18 height 18
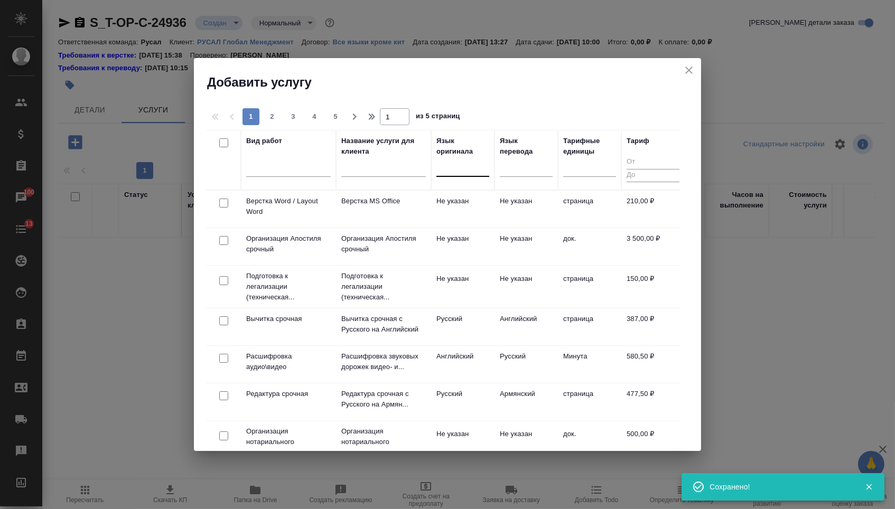
click at [479, 170] on div at bounding box center [462, 165] width 53 height 15
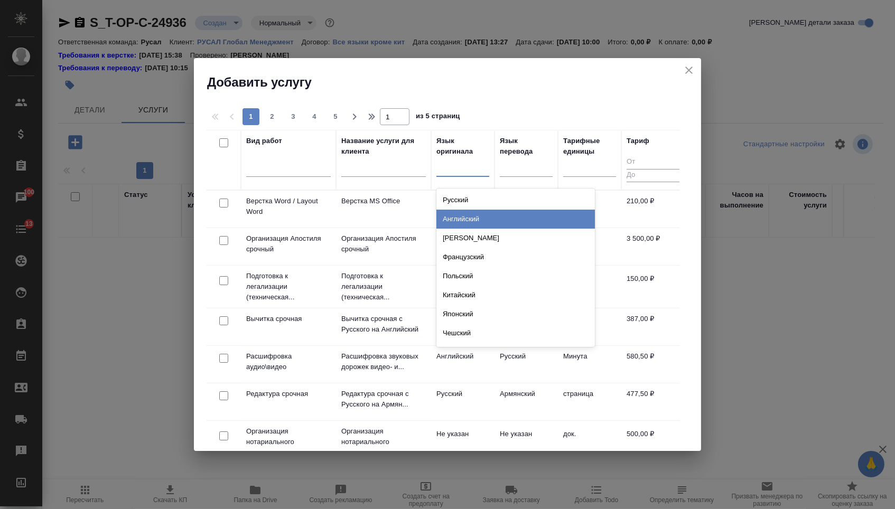
click at [485, 217] on div "Английский" at bounding box center [515, 219] width 158 height 19
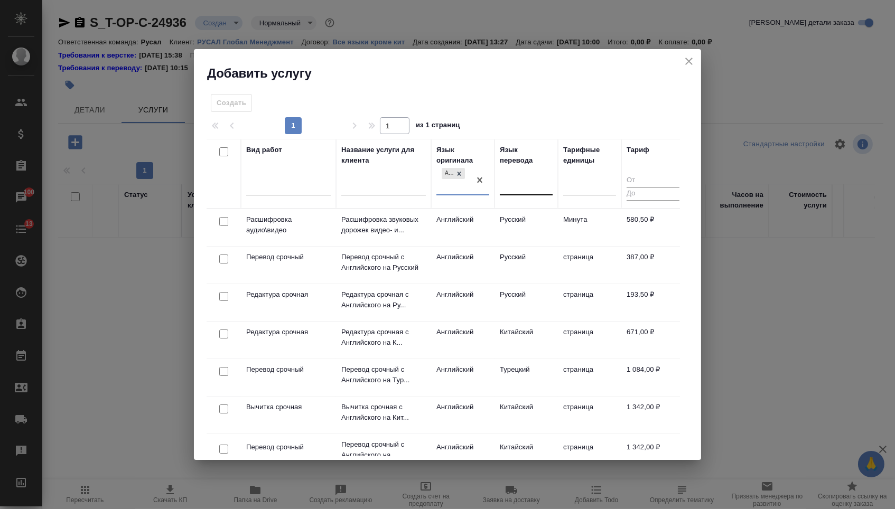
click at [515, 187] on div at bounding box center [526, 184] width 53 height 15
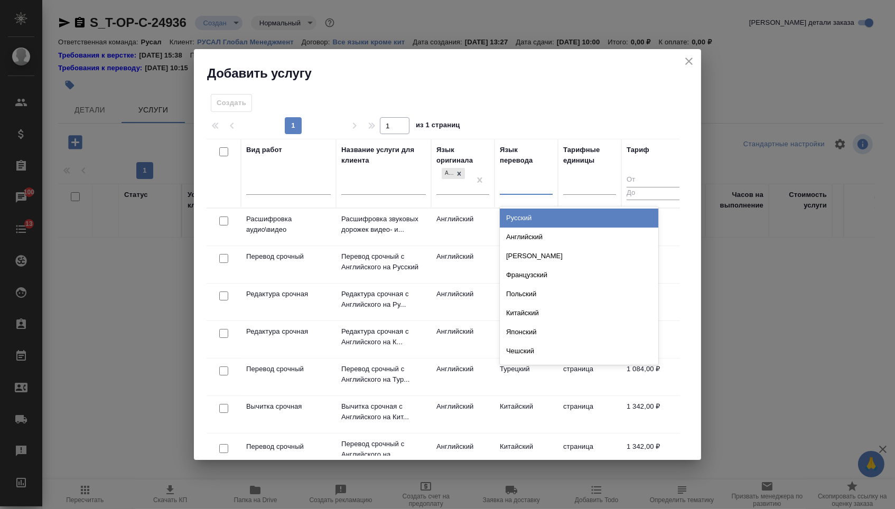
click at [515, 215] on div "Русский" at bounding box center [579, 218] width 158 height 19
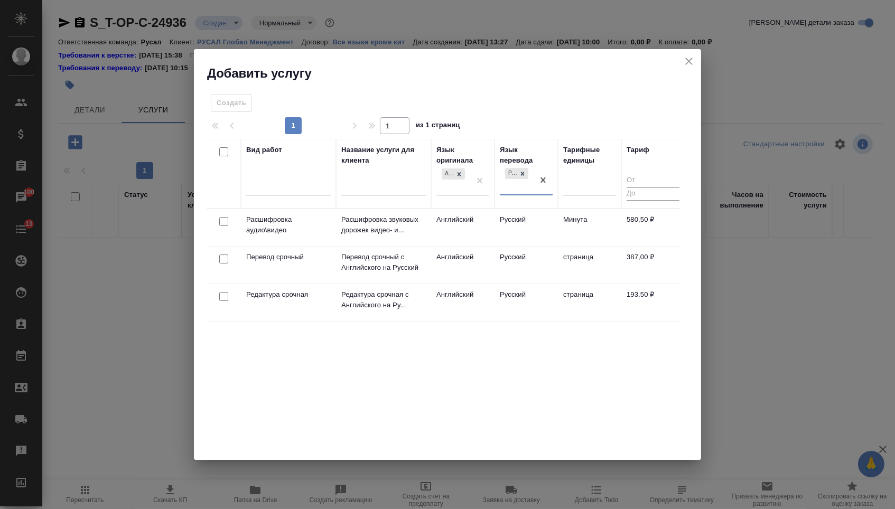
drag, startPoint x: 224, startPoint y: 259, endPoint x: 224, endPoint y: 266, distance: 6.9
click at [224, 259] on input "checkbox" at bounding box center [223, 259] width 9 height 9
checkbox input "true"
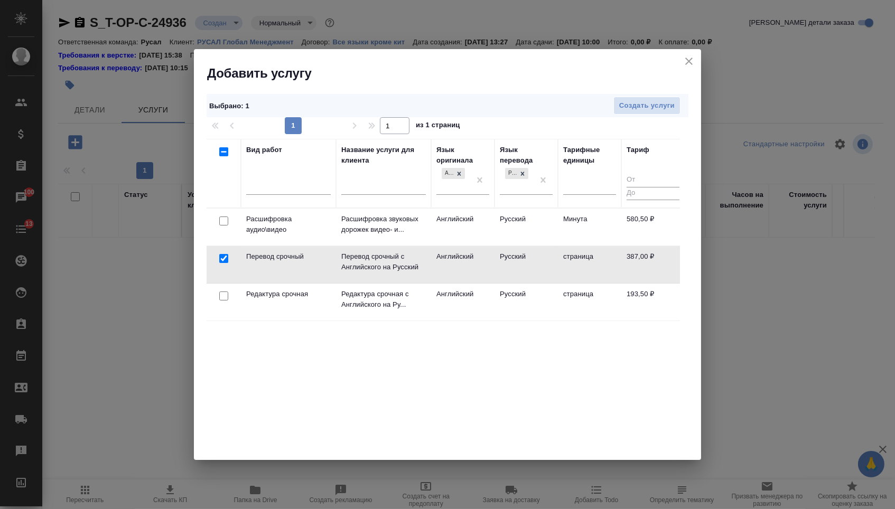
click at [223, 305] on td at bounding box center [223, 302] width 34 height 37
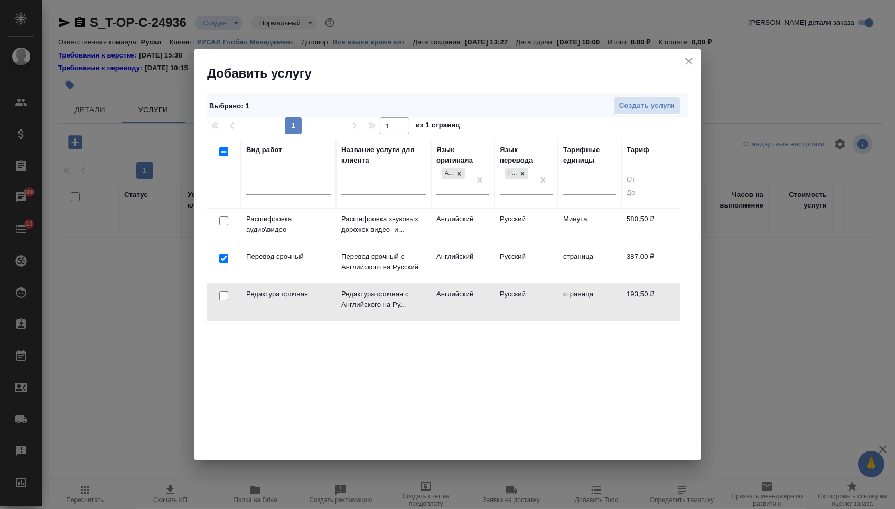
click at [222, 300] on div at bounding box center [224, 296] width 24 height 15
click at [223, 299] on input "checkbox" at bounding box center [223, 295] width 9 height 9
checkbox input "true"
click at [645, 100] on span "Создать услуги" at bounding box center [646, 106] width 55 height 12
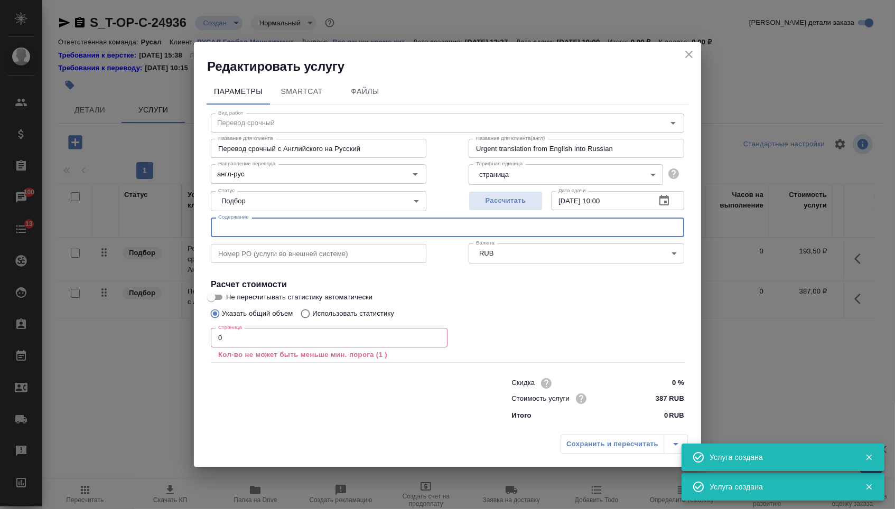
click at [332, 233] on input "text" at bounding box center [447, 227] width 473 height 19
paste input "ДОКУМЕНТЫ-Бахрейн, Катар, ОАЭ-2025"
type input "ДОКУМЕНТЫ-Бахрейн, Катар, ОАЭ-2025"
click at [252, 333] on input "0" at bounding box center [329, 337] width 237 height 19
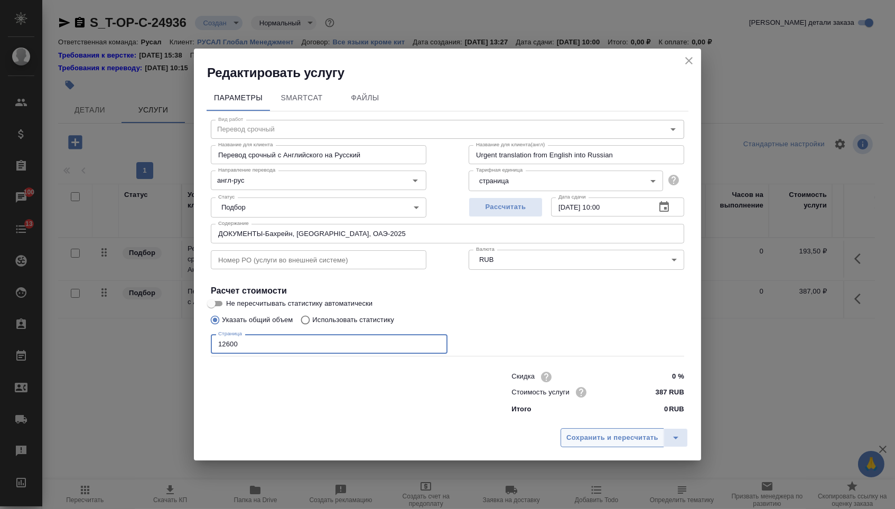
type input "12600"
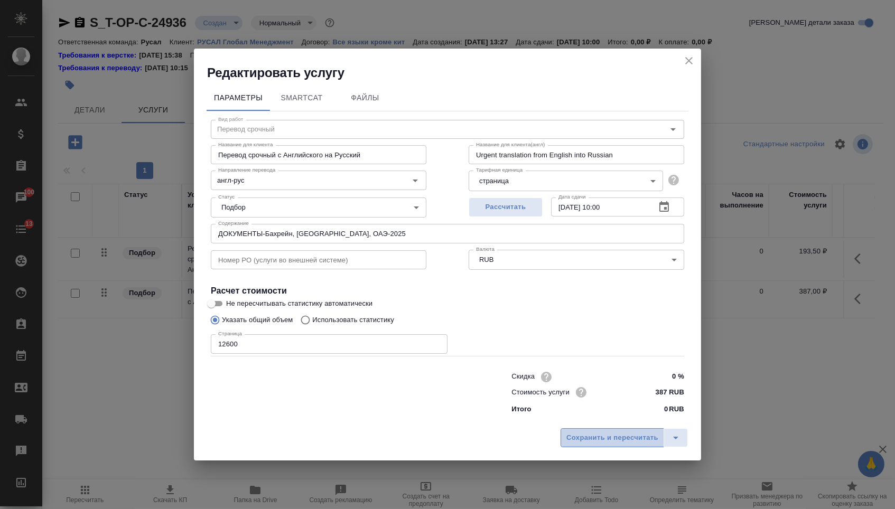
click at [575, 440] on span "Сохранить и пересчитать" at bounding box center [612, 438] width 92 height 12
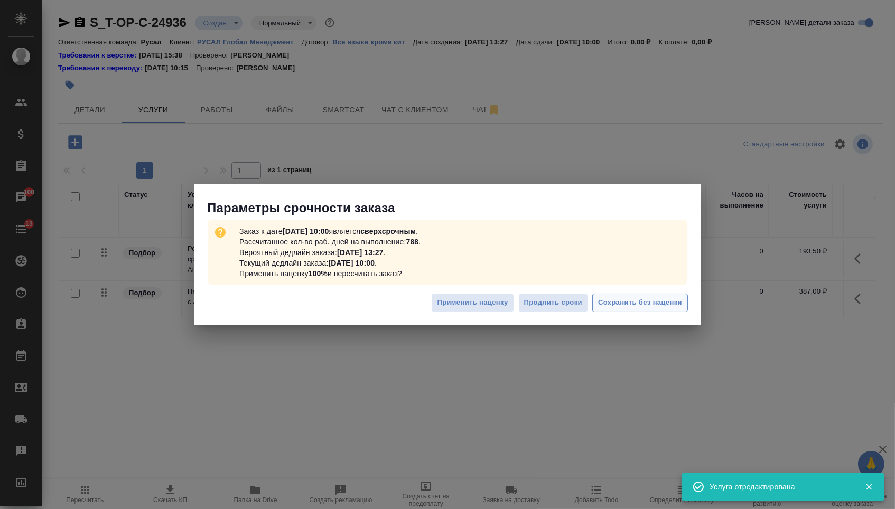
click at [623, 307] on span "Сохранить без наценки" at bounding box center [640, 303] width 84 height 12
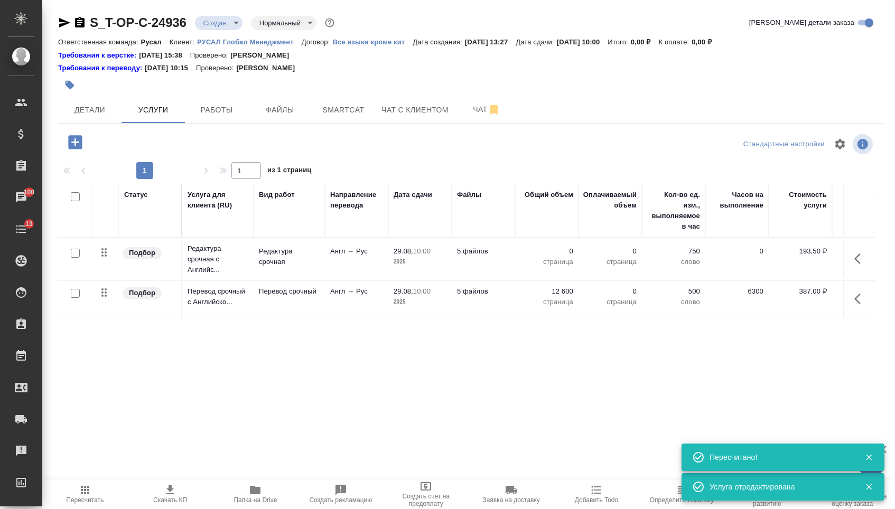
type input "urgent"
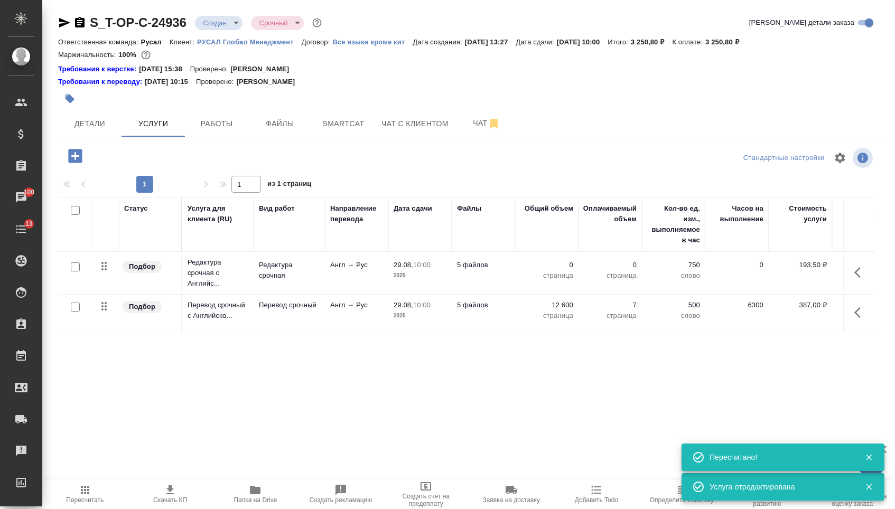
click at [550, 259] on tbody "Подбор Редактура срочная с Английс... Редактура срочная Англ → Рус 29.08, 10:00…" at bounding box center [555, 292] width 995 height 80
click at [550, 261] on td "0 страница" at bounding box center [546, 273] width 63 height 37
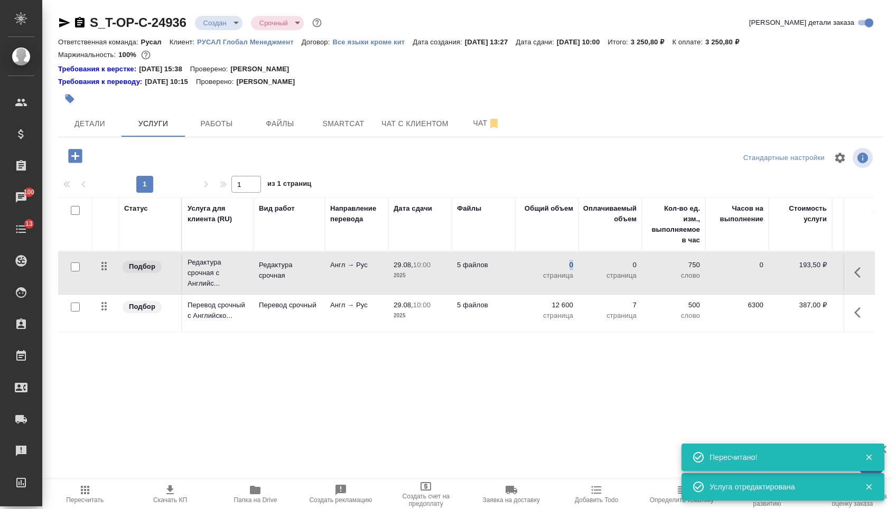
click at [550, 262] on td "0 страница" at bounding box center [546, 273] width 63 height 37
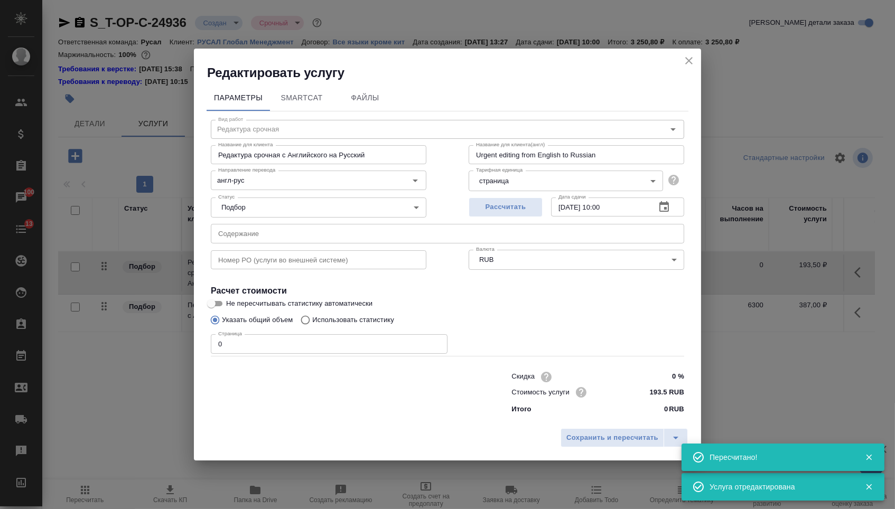
click at [550, 263] on body "🙏 .cls-1 fill:#fff; AWATERA Menshikova Aleksandra Клиенты Спецификации Заказы 1…" at bounding box center [447, 254] width 895 height 509
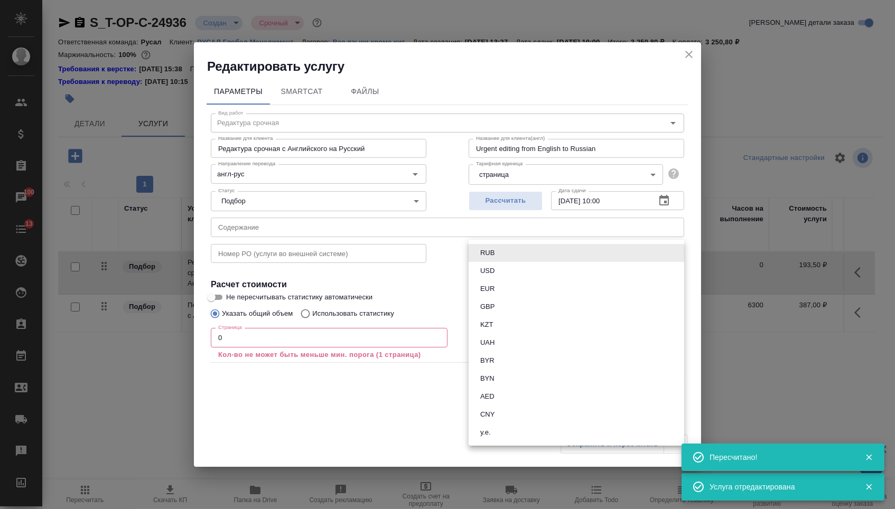
click at [354, 347] on div at bounding box center [447, 254] width 895 height 509
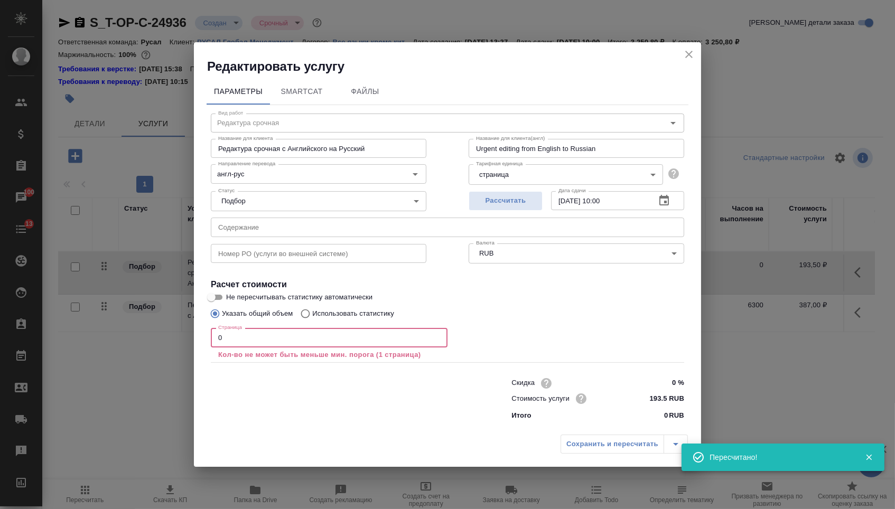
click at [352, 340] on input "0" at bounding box center [329, 337] width 237 height 19
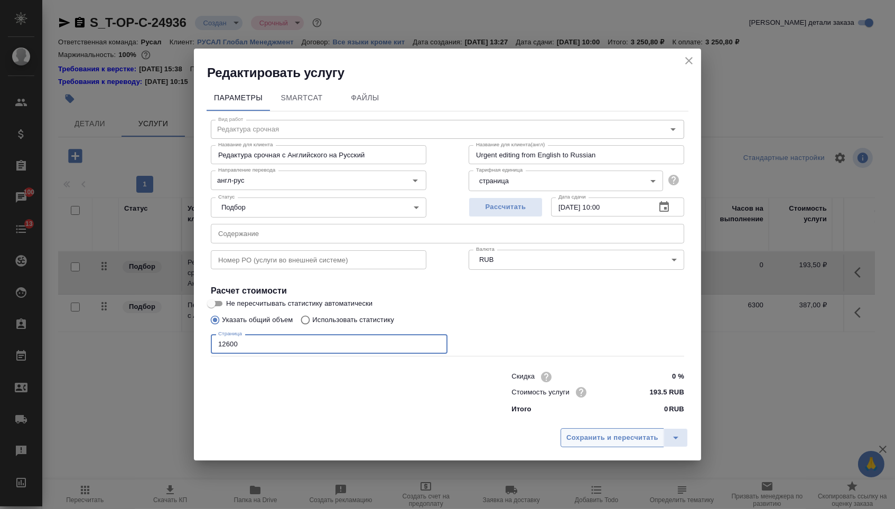
type input "12600"
click at [585, 434] on button "Сохранить и пересчитать" at bounding box center [611, 437] width 103 height 19
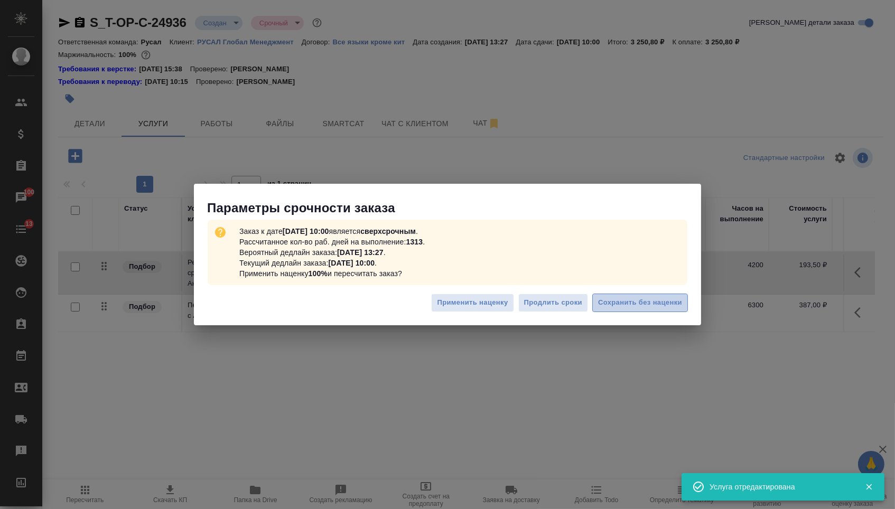
click at [675, 297] on span "Сохранить без наценки" at bounding box center [640, 303] width 84 height 12
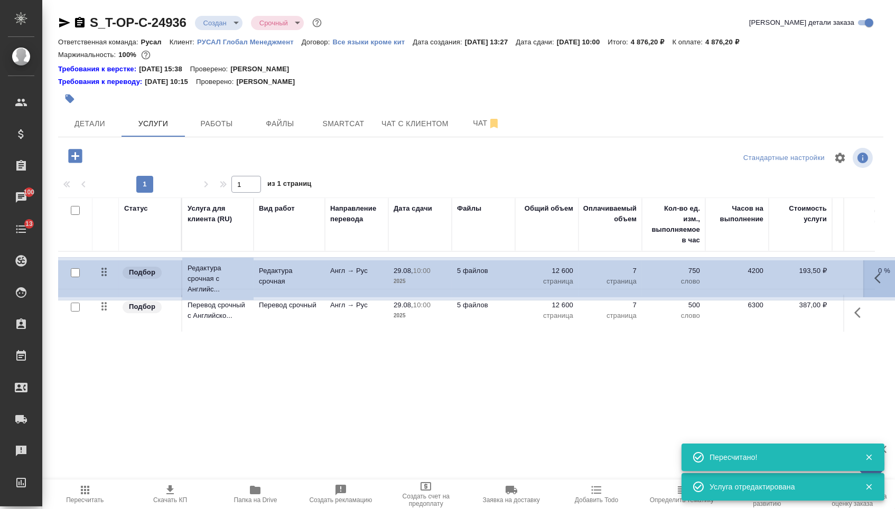
drag, startPoint x: 100, startPoint y: 277, endPoint x: 100, endPoint y: 330, distance: 53.3
click at [100, 330] on table "Статус Услуга для клиента (RU) Вид работ Направление перевода Дата сдачи Файлы …" at bounding box center [555, 264] width 995 height 135
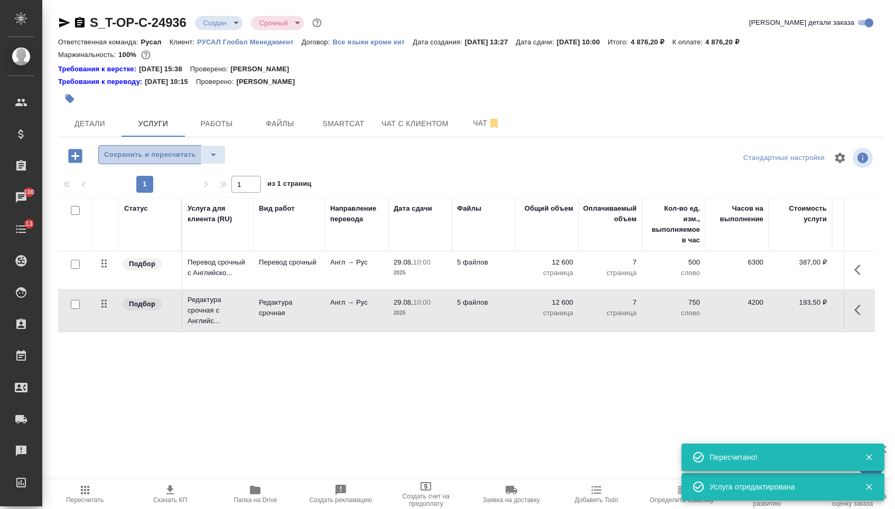
click at [184, 161] on span "Сохранить и пересчитать" at bounding box center [150, 155] width 92 height 12
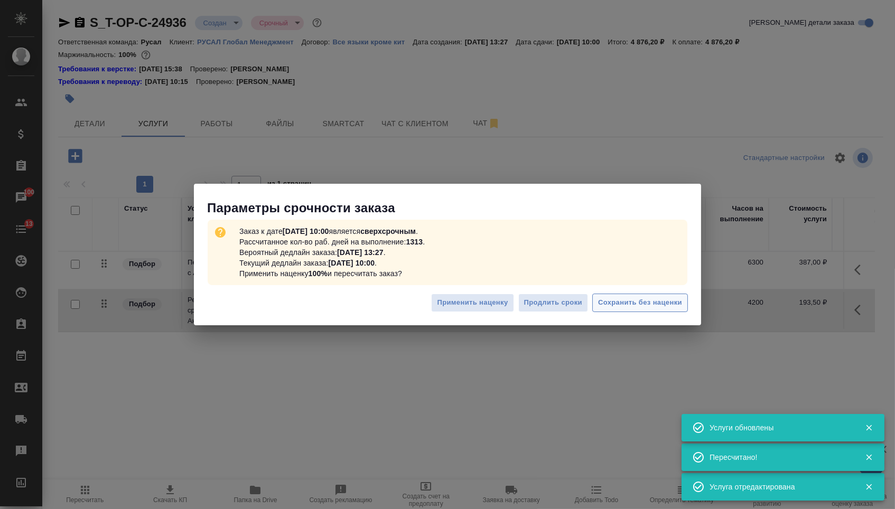
click at [618, 309] on button "Сохранить без наценки" at bounding box center [640, 303] width 96 height 18
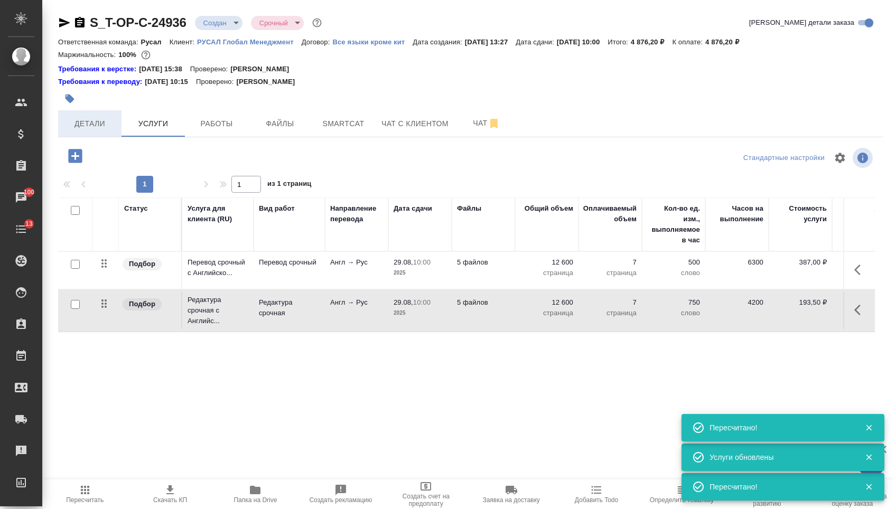
click at [82, 123] on span "Детали" at bounding box center [89, 123] width 51 height 13
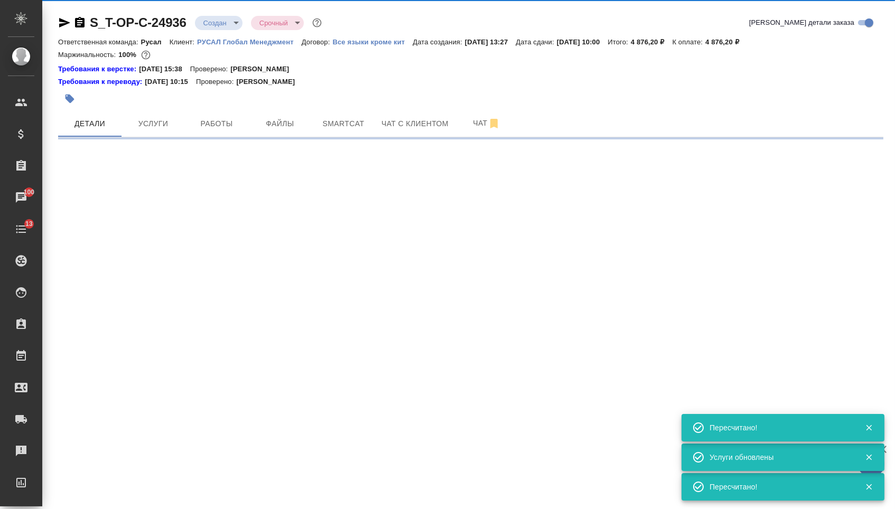
select select "RU"
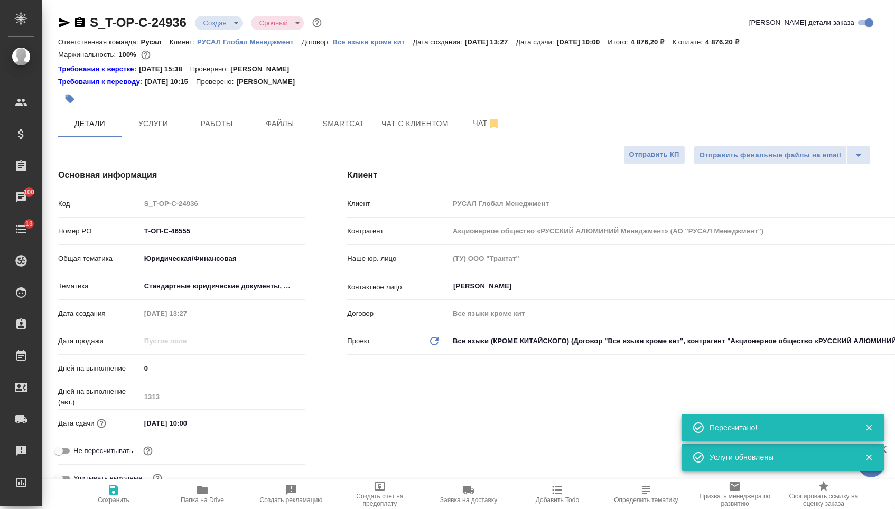
click at [210, 23] on body "🙏 .cls-1 fill:#fff; AWATERA Menshikova Aleksandra Клиенты Спецификации Заказы 1…" at bounding box center [447, 254] width 895 height 509
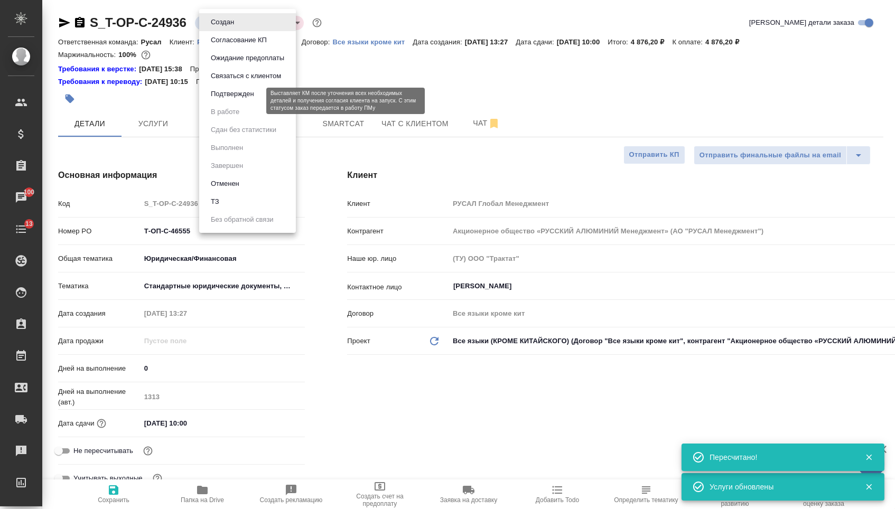
click at [248, 100] on button "Подтвержден" at bounding box center [233, 94] width 50 height 12
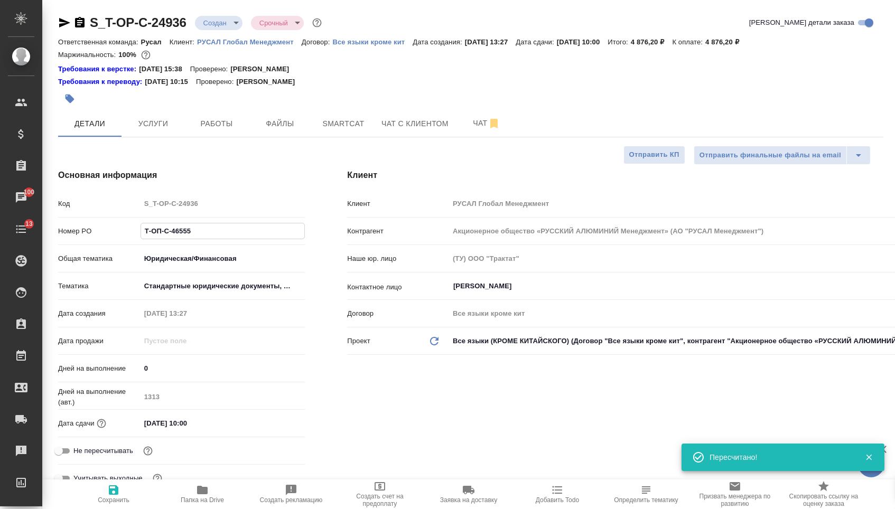
drag, startPoint x: 203, startPoint y: 236, endPoint x: 70, endPoint y: 233, distance: 133.1
click at [70, 233] on div "Номер PO Т-ОП-С-46555" at bounding box center [181, 231] width 247 height 18
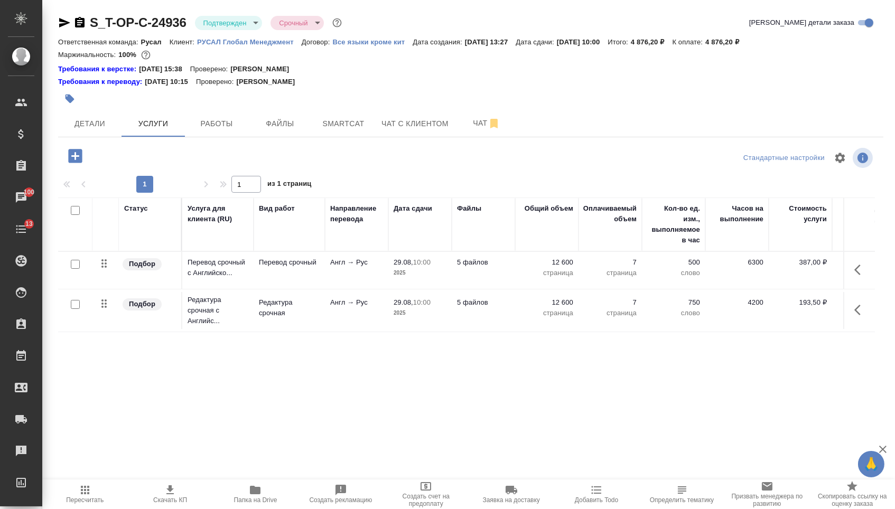
click at [84, 165] on icon "button" at bounding box center [75, 156] width 18 height 18
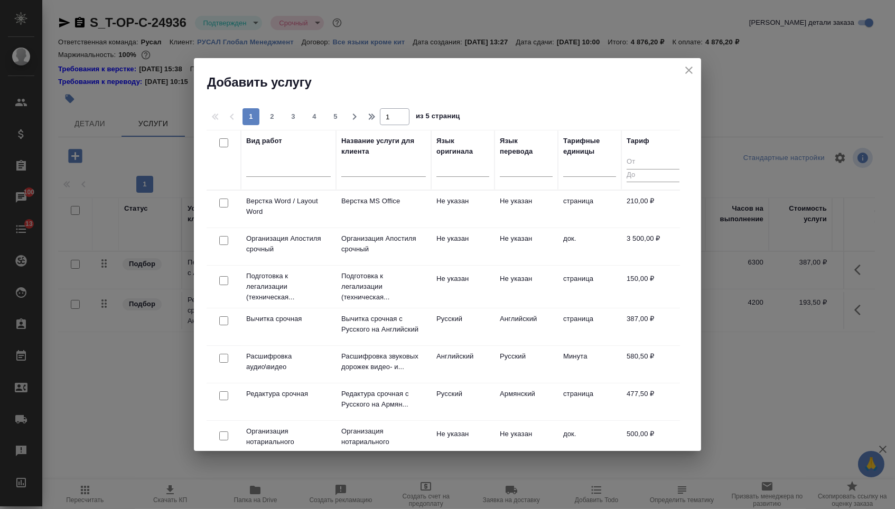
scroll to position [32, 0]
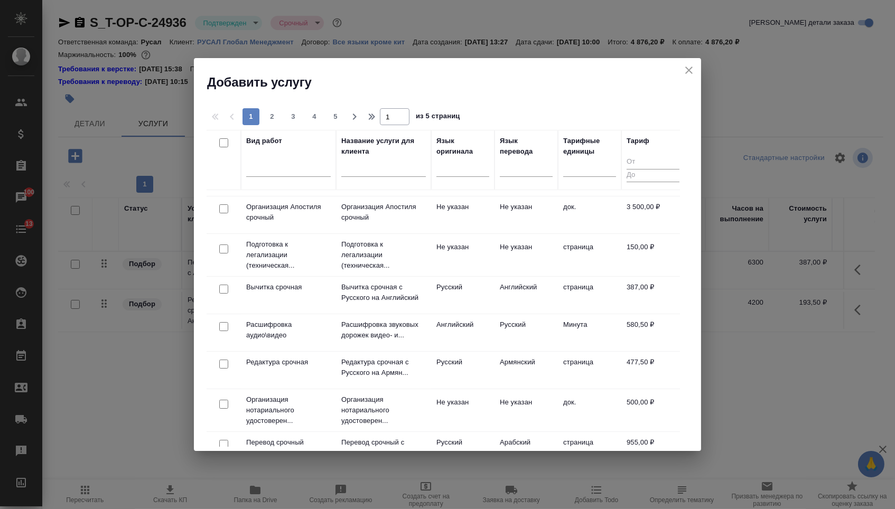
click at [223, 404] on input "checkbox" at bounding box center [223, 404] width 9 height 9
checkbox input "true"
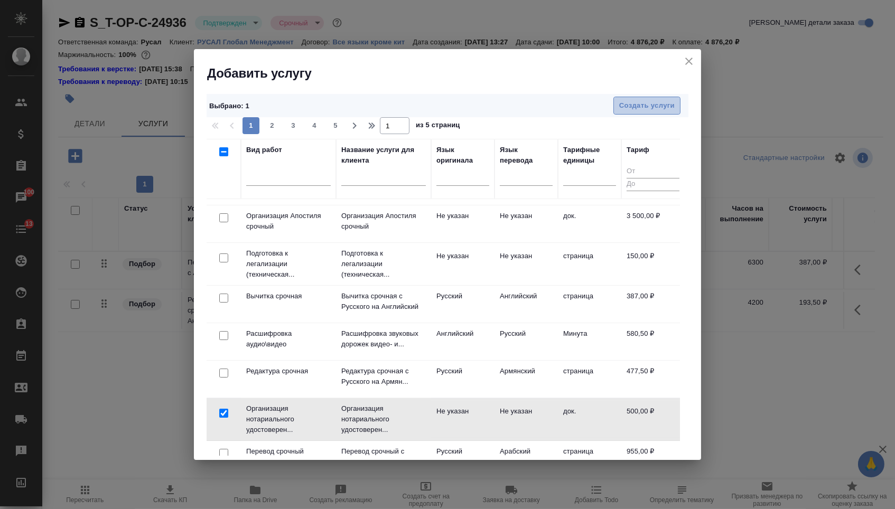
click at [638, 105] on span "Создать услуги" at bounding box center [646, 106] width 55 height 12
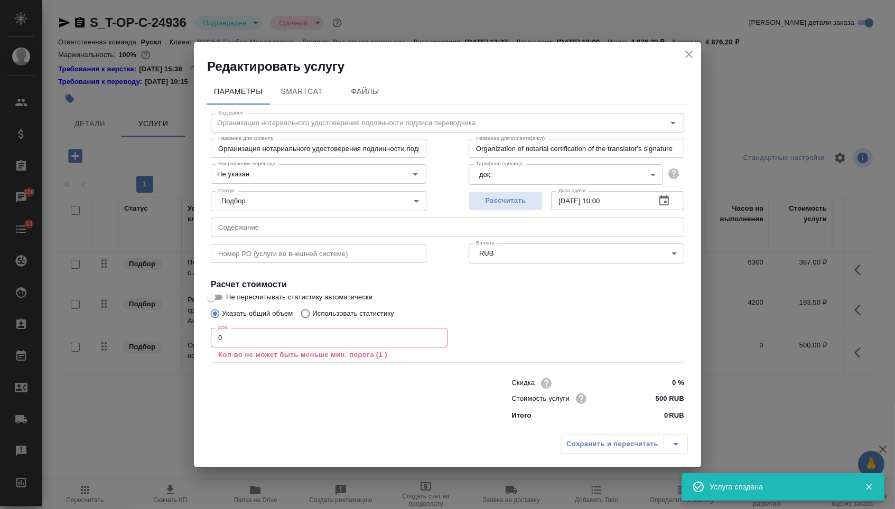
click at [277, 351] on p "Кол-во не может быть меньше мин. порога (1 )" at bounding box center [329, 355] width 222 height 11
click at [265, 346] on input "0" at bounding box center [329, 337] width 237 height 19
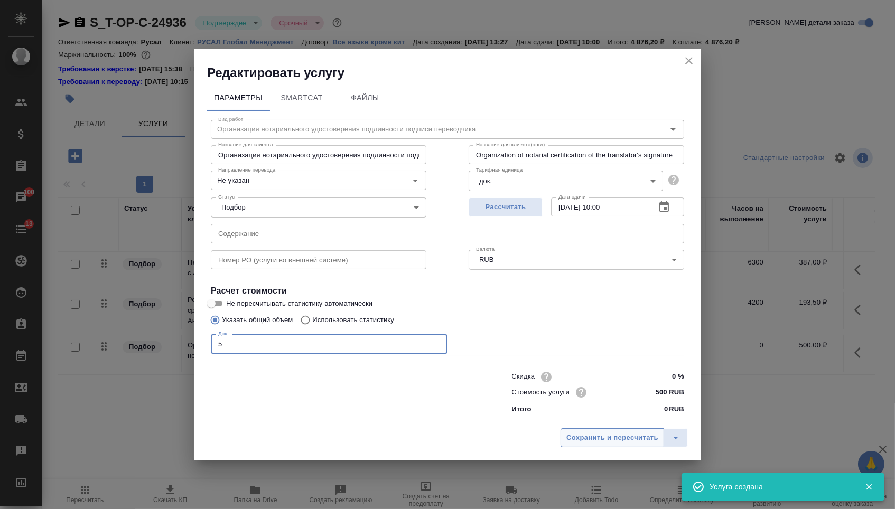
type input "5"
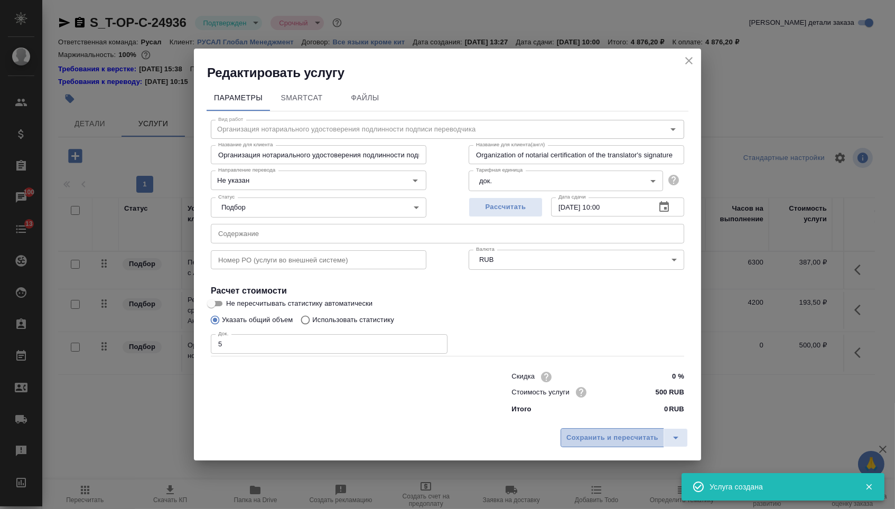
click at [605, 434] on button "Сохранить и пересчитать" at bounding box center [611, 437] width 103 height 19
click at [603, 440] on span "Сохранить и пересчитать" at bounding box center [612, 438] width 92 height 12
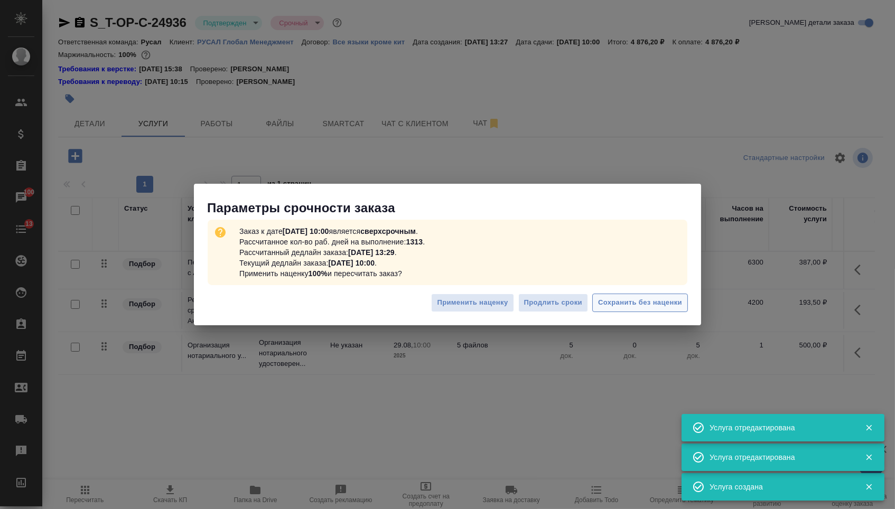
click at [670, 303] on span "Сохранить без наценки" at bounding box center [640, 303] width 84 height 12
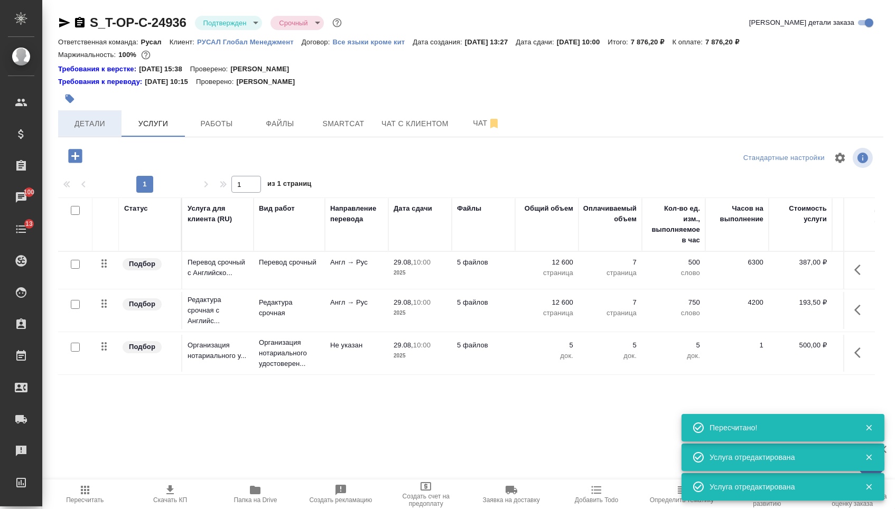
click at [69, 137] on button "Детали" at bounding box center [89, 123] width 63 height 26
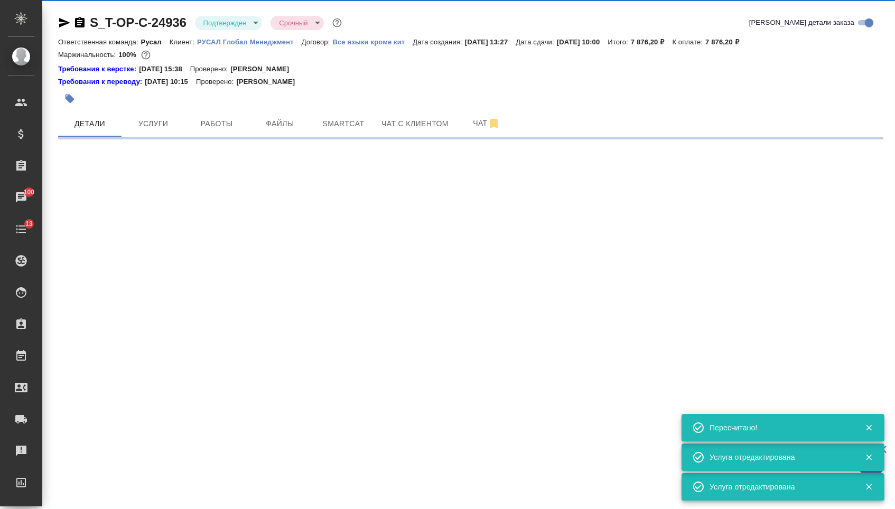
select select "RU"
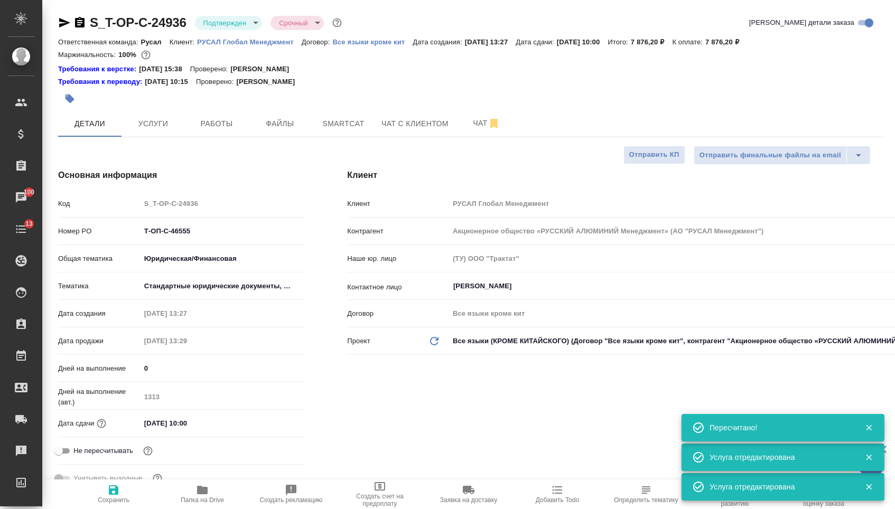
type textarea "x"
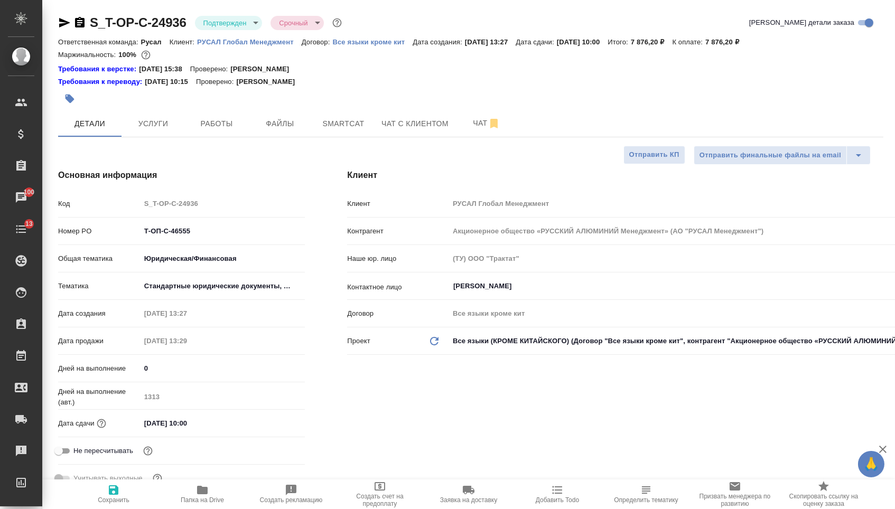
type textarea "x"
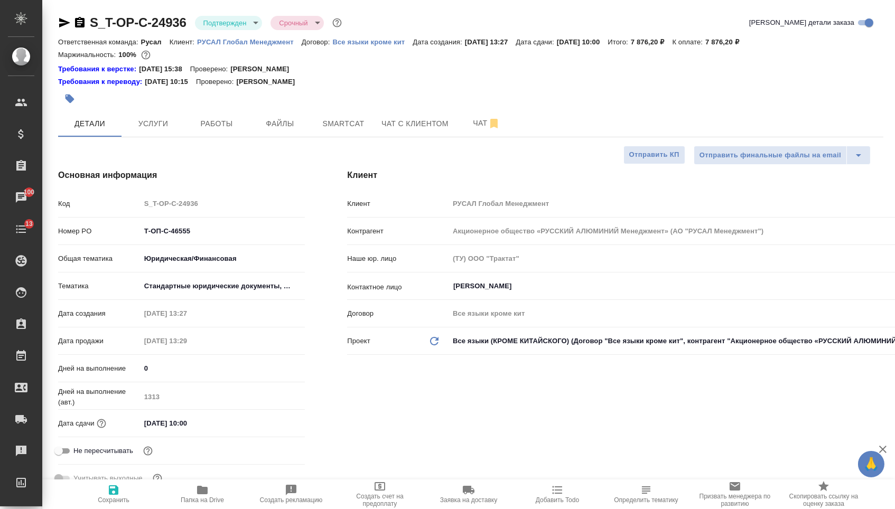
type textarea "x"
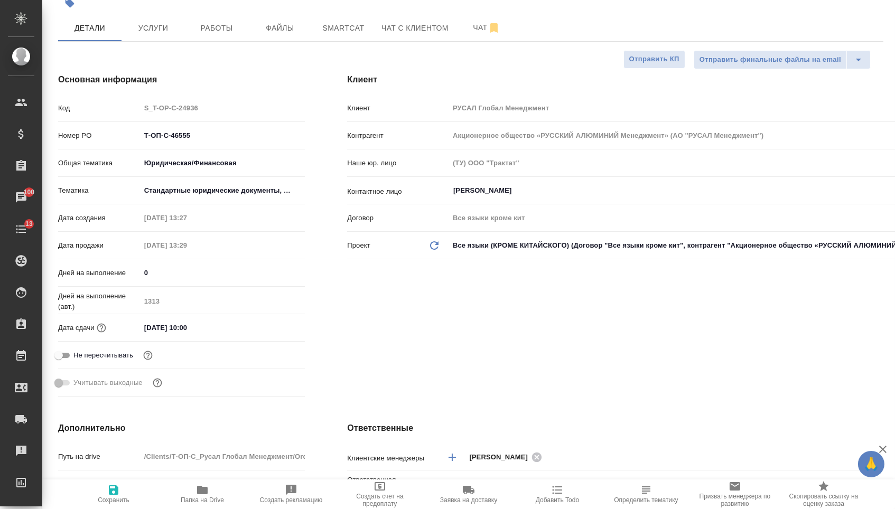
scroll to position [238, 0]
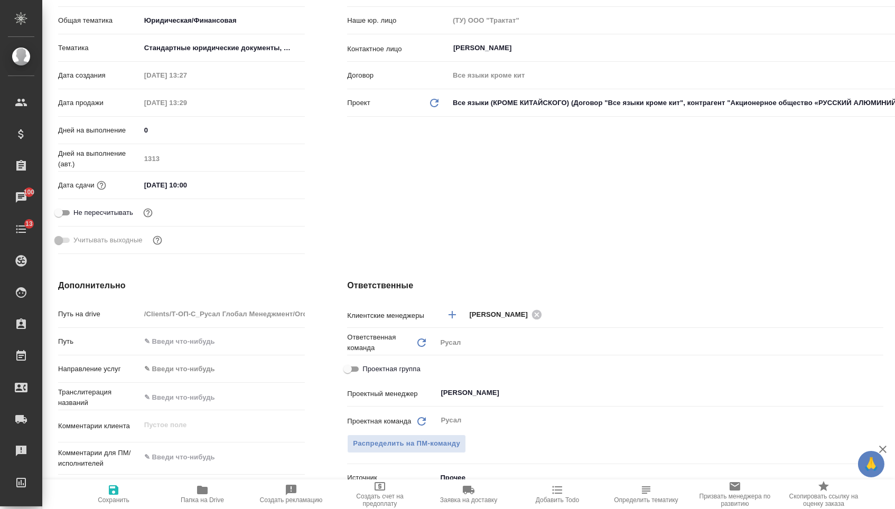
type textarea "x"
click at [177, 460] on textarea at bounding box center [222, 457] width 165 height 18
paste textarea "Документы после перевода необходимо подписать и удостоверить у нотариуса"
type textarea "Документы после перевода необходимо подписать и удостоверить у нотариуса"
type textarea "x"
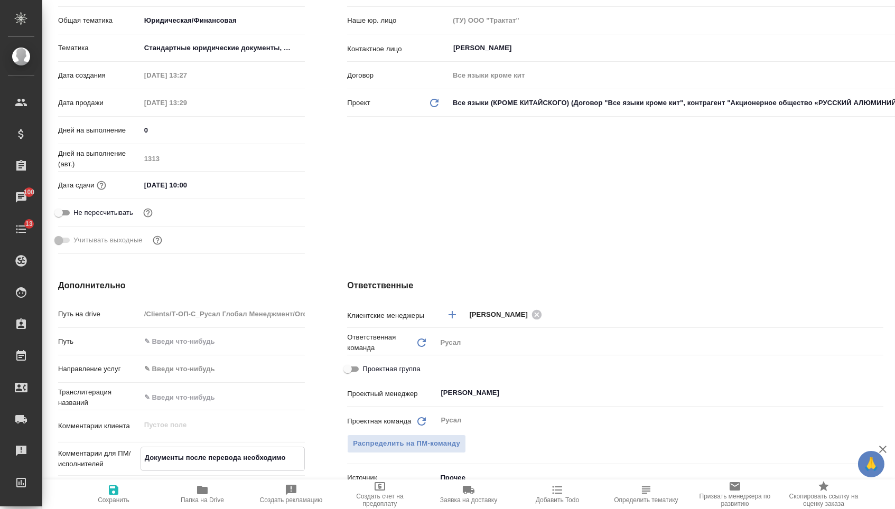
type textarea "x"
type textarea "Документы после перевода необходимо подписать и удостоверить у нотариуса"
type textarea "x"
click at [99, 509] on button "Сохранить" at bounding box center [113, 494] width 89 height 30
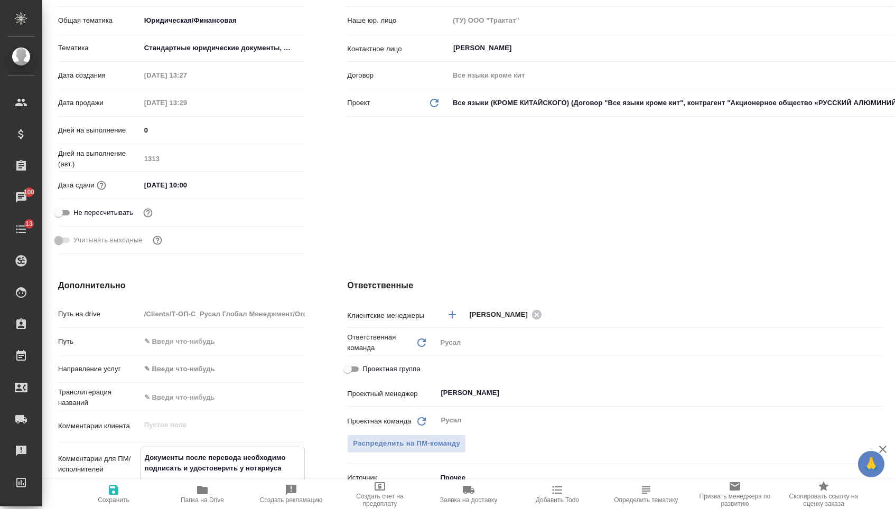
type textarea "x"
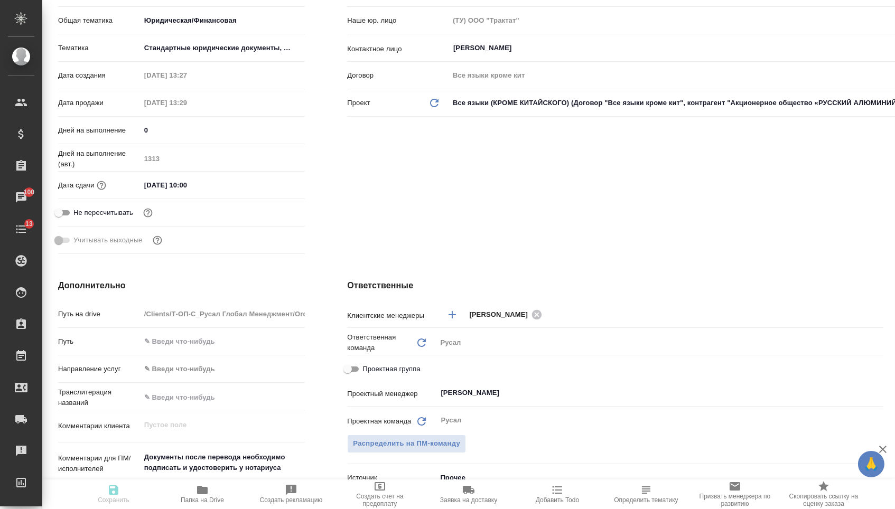
type textarea "x"
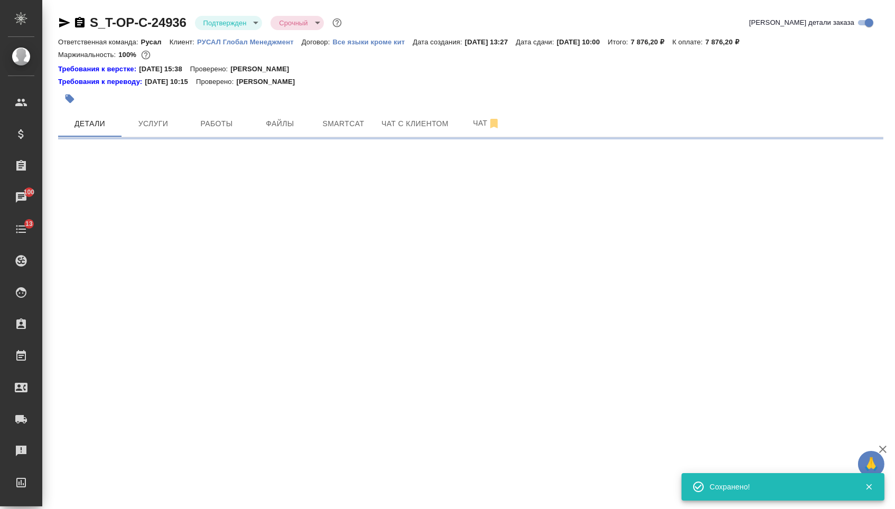
scroll to position [0, 0]
select select "RU"
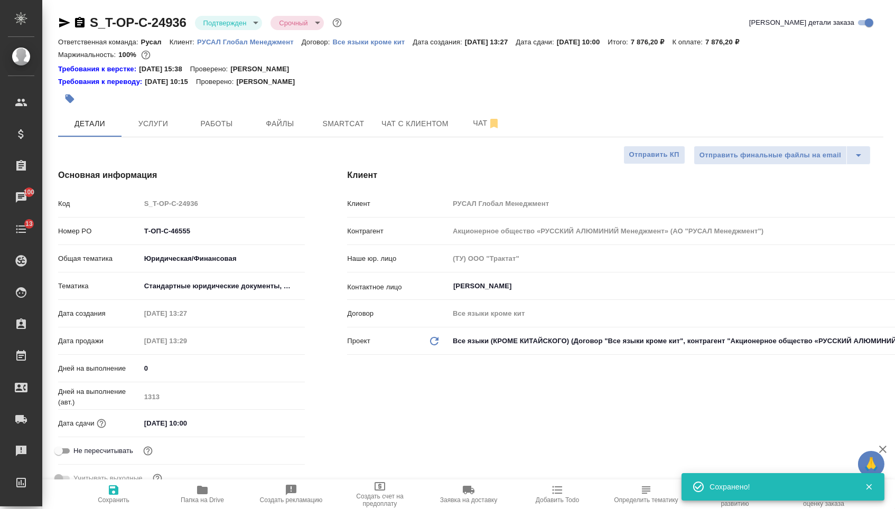
type textarea "x"
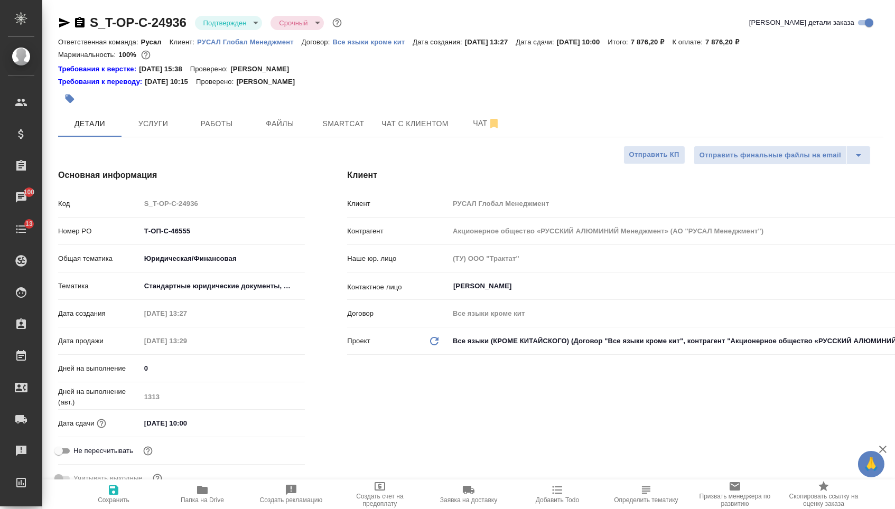
click at [84, 25] on icon "button" at bounding box center [80, 22] width 10 height 11
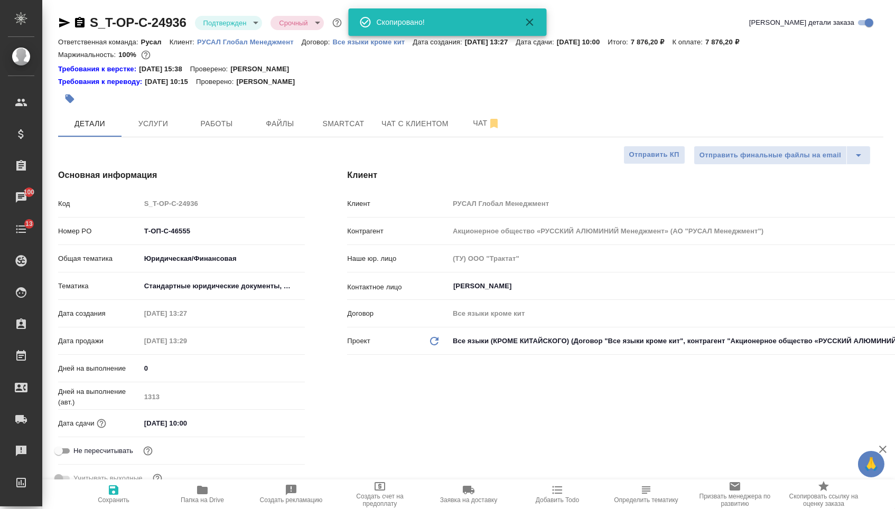
type textarea "x"
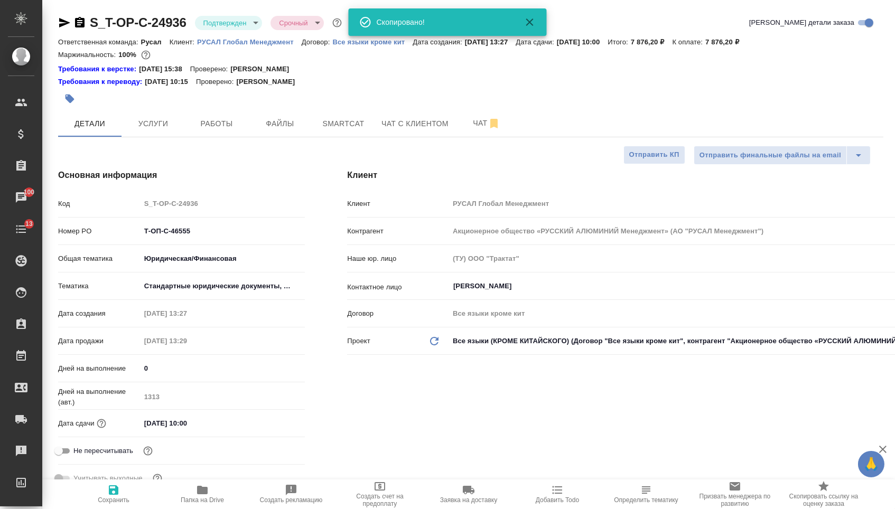
type textarea "x"
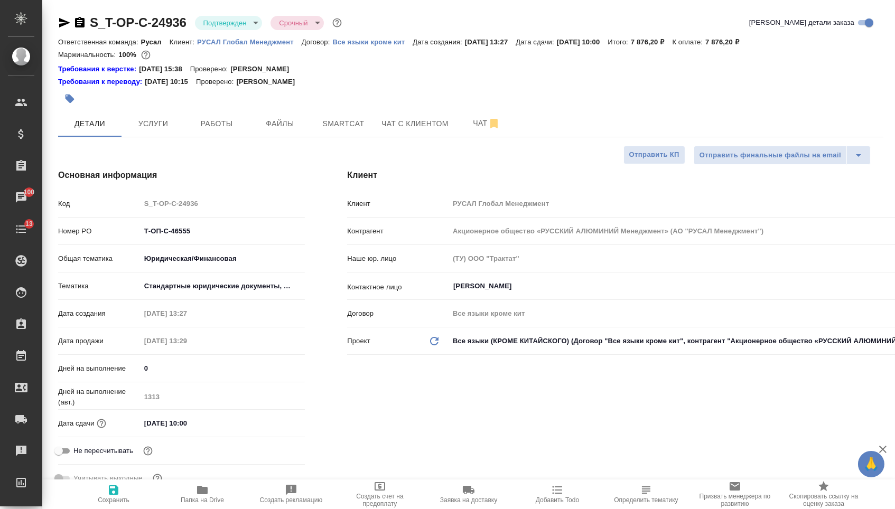
type textarea "x"
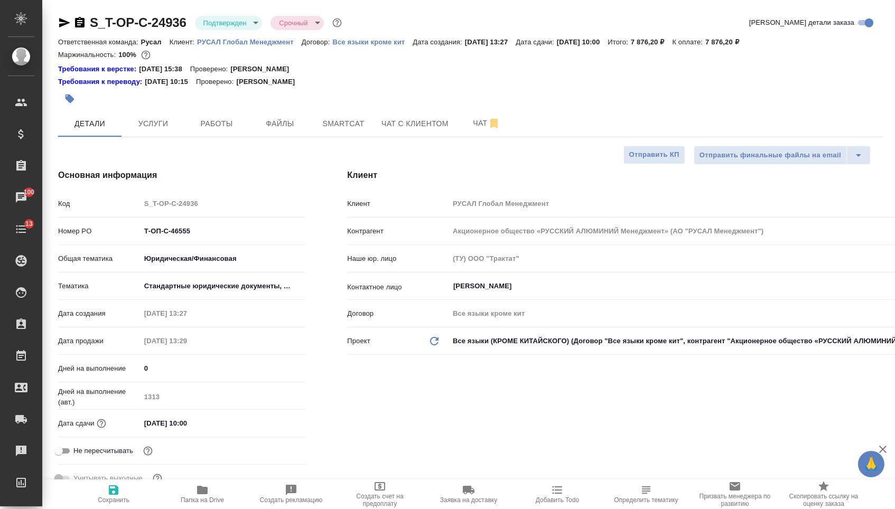
type textarea "x"
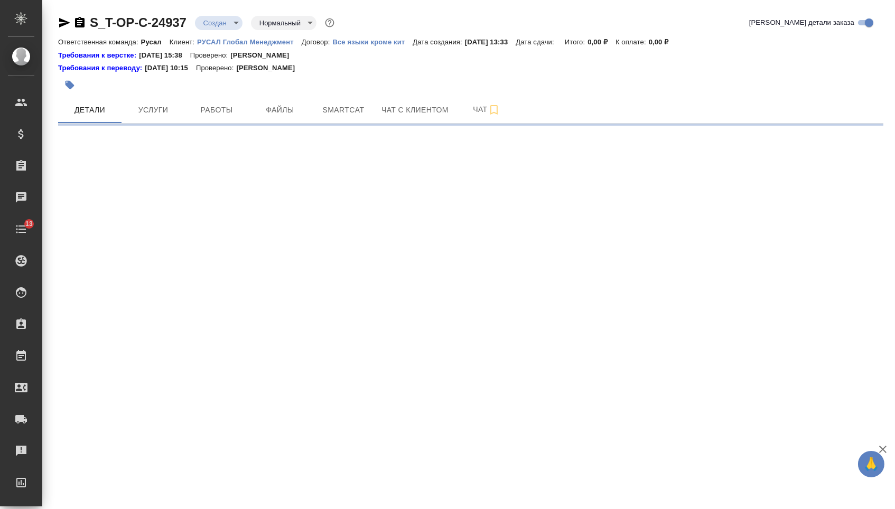
select select "RU"
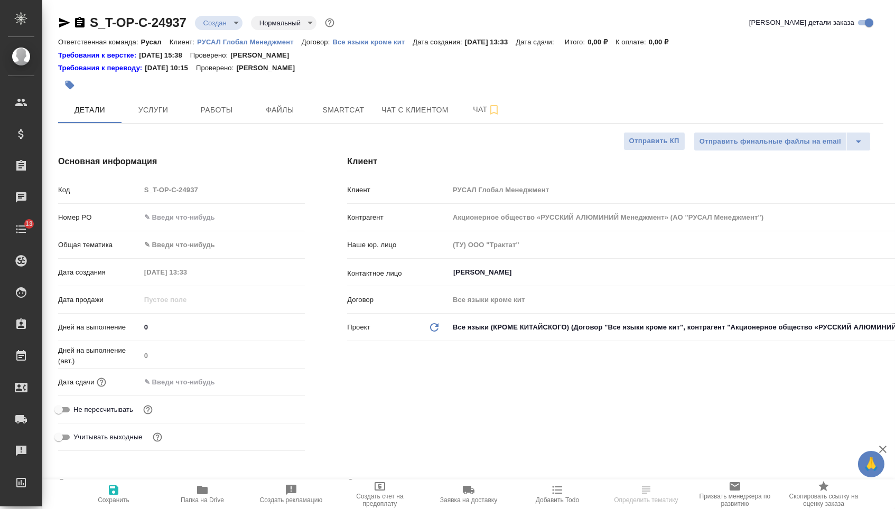
type textarea "x"
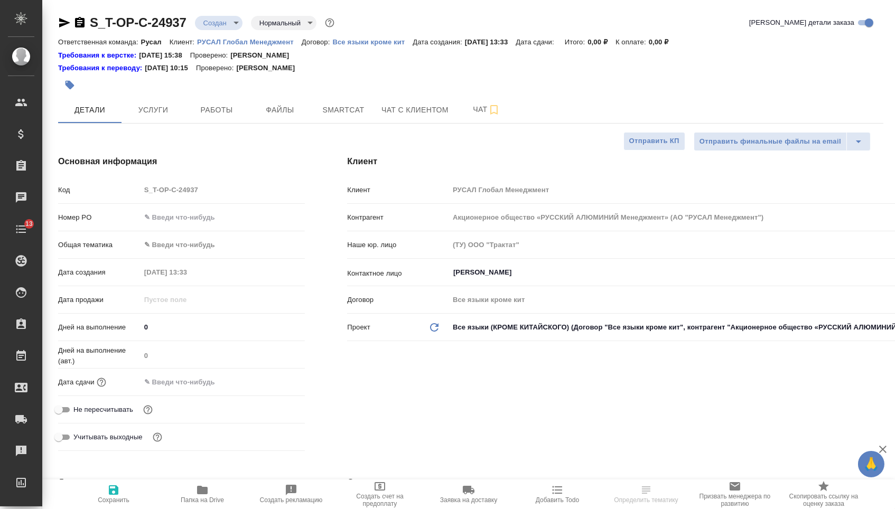
type textarea "x"
click at [195, 222] on input "text" at bounding box center [223, 217] width 164 height 15
type textarea "x"
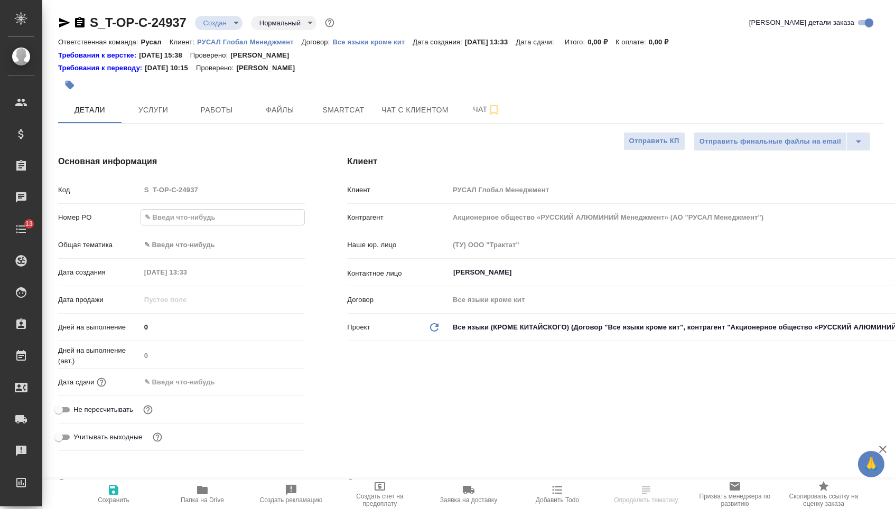
paste input "Т-ОП-С-46556"
type input "Т-ОП-С-46556"
type textarea "x"
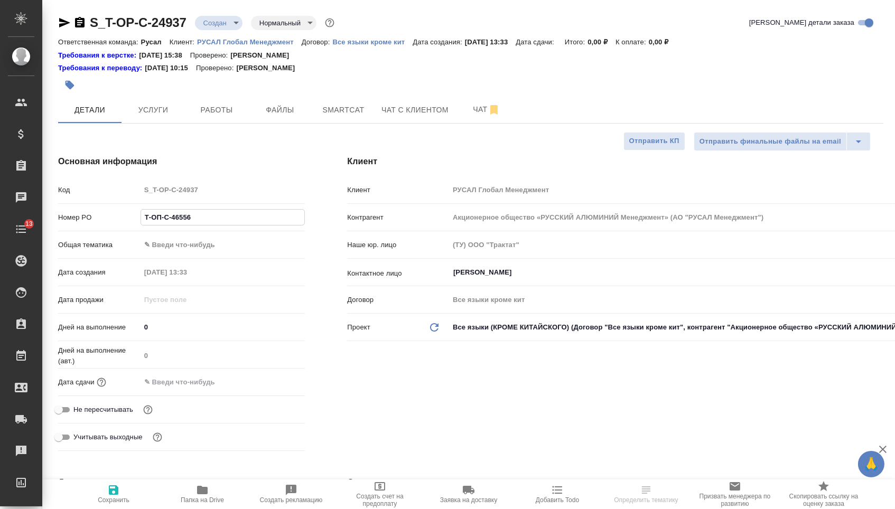
type input "Т-ОП-С-46556"
click at [227, 242] on body "🙏 .cls-1 fill:#fff; AWATERA Menshikova Aleksandra Клиенты Спецификации Заказы Ч…" at bounding box center [447, 254] width 895 height 509
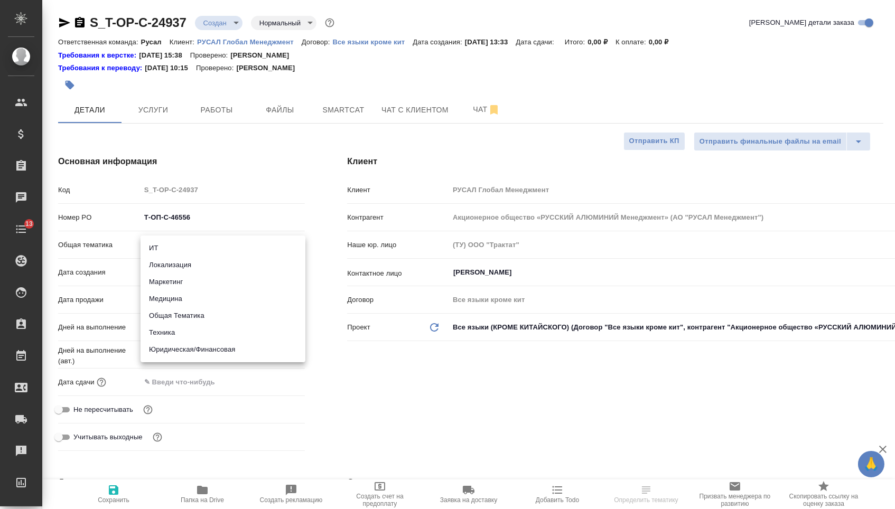
click at [186, 354] on li "Юридическая/Финансовая" at bounding box center [222, 349] width 165 height 17
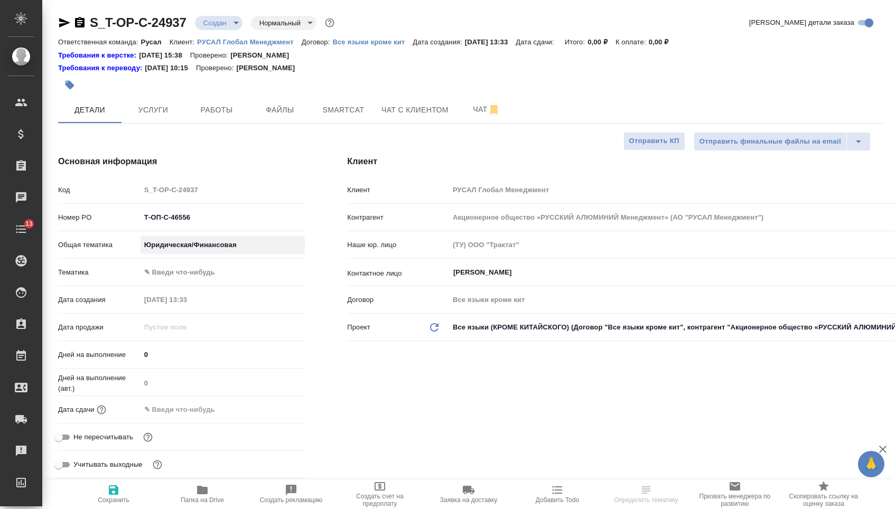
type input "yr-fn"
type textarea "x"
click at [187, 274] on body "🙏 .cls-1 fill:#fff; AWATERA Menshikova Aleksandra Клиенты Спецификации Заказы Ч…" at bounding box center [447, 254] width 895 height 509
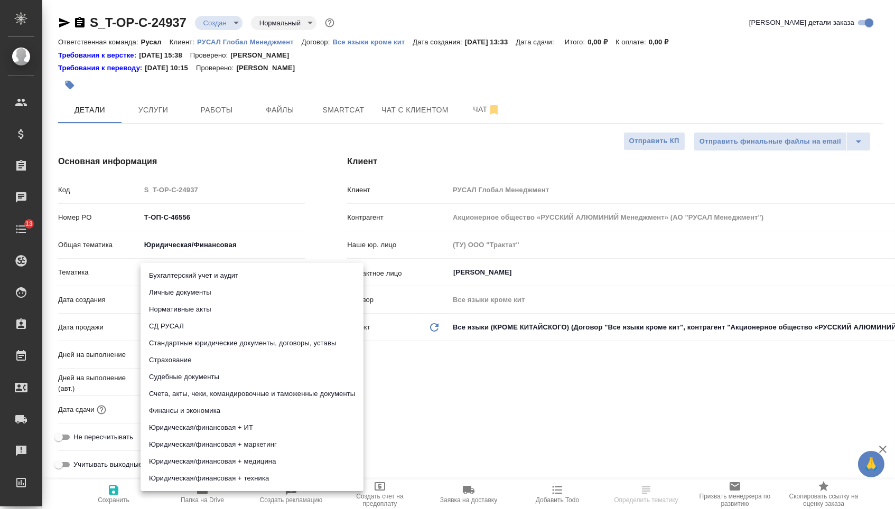
click at [188, 342] on li "Стандартные юридические документы, договоры, уставы" at bounding box center [251, 343] width 223 height 17
type textarea "x"
type input "5f647205b73bc97568ca66bf"
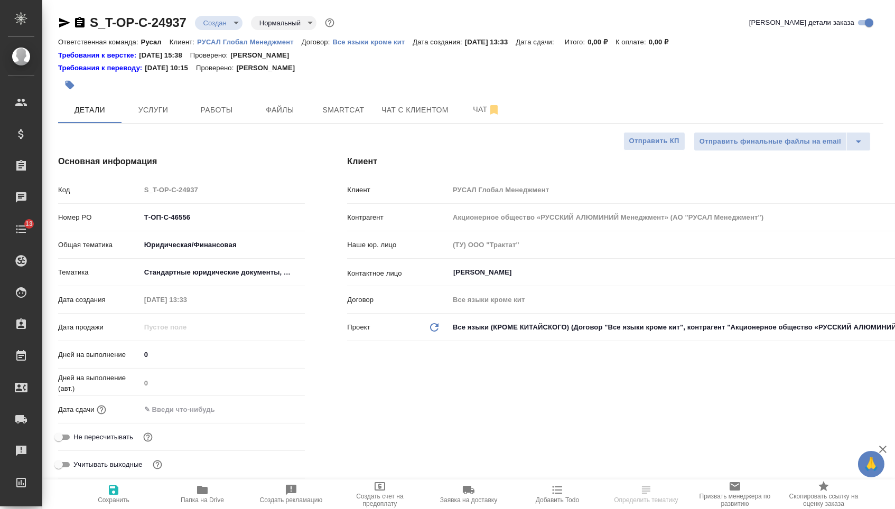
click at [181, 405] on input "text" at bounding box center [186, 409] width 92 height 15
click at [280, 416] on icon "button" at bounding box center [274, 409] width 13 height 13
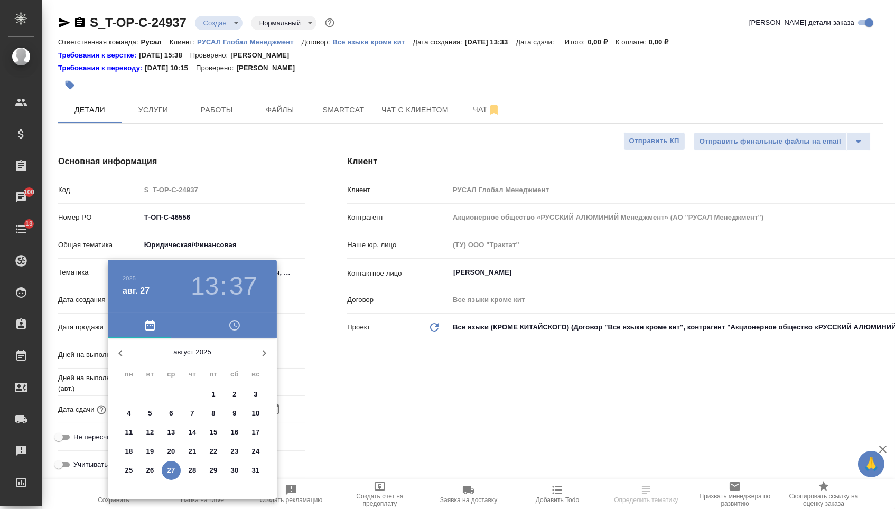
click at [189, 473] on p "28" at bounding box center [193, 470] width 8 height 11
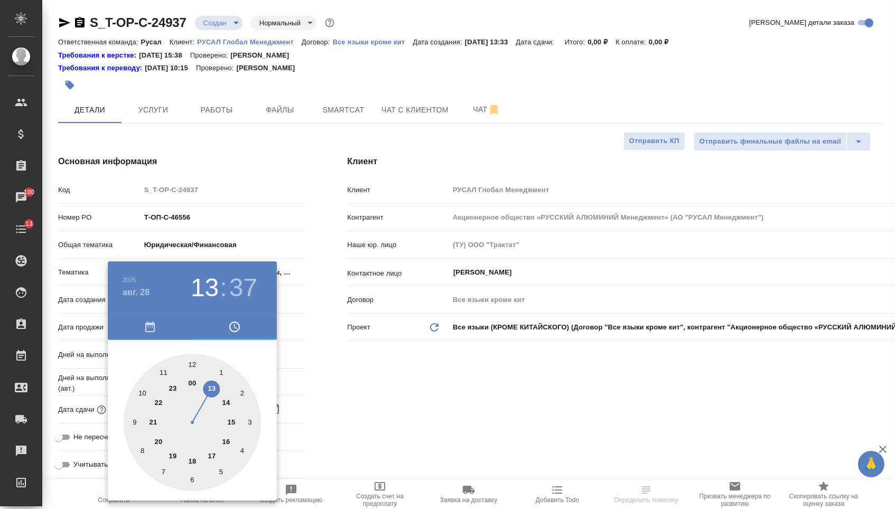
type input "28.08.2025 13:37"
type textarea "x"
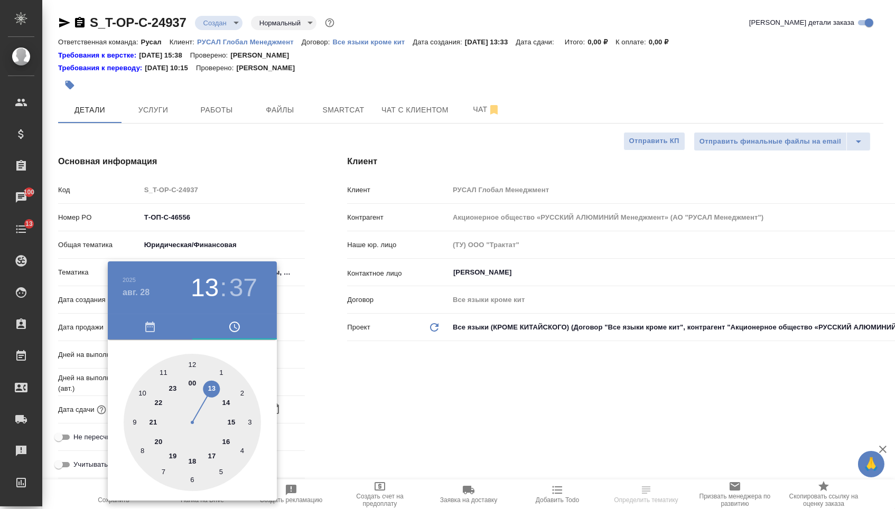
type textarea "x"
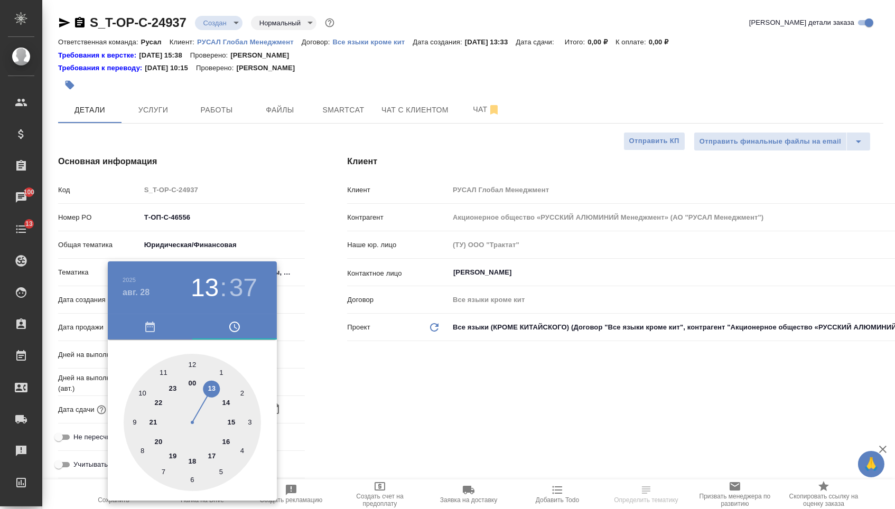
type textarea "x"
click at [226, 399] on div at bounding box center [192, 422] width 137 height 137
type input "28.08.2025 14:37"
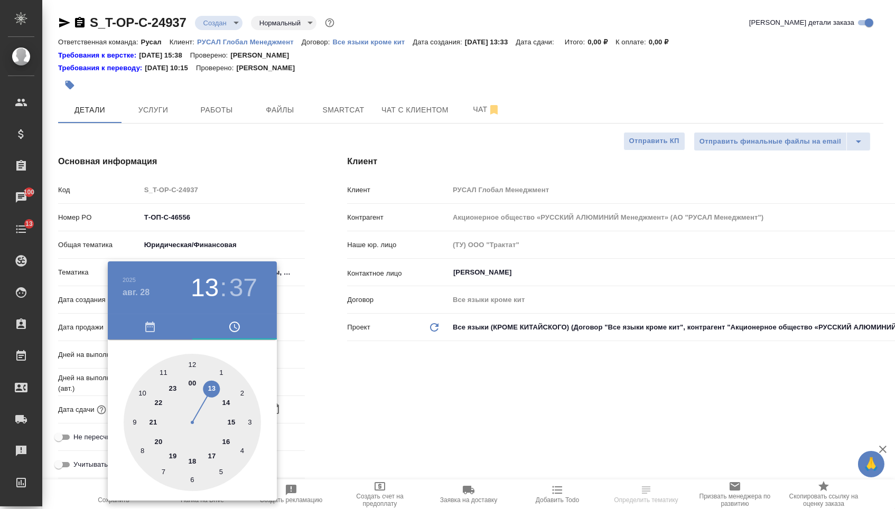
type textarea "x"
click at [192, 363] on div at bounding box center [192, 422] width 137 height 137
type input "28.08.2025 14:00"
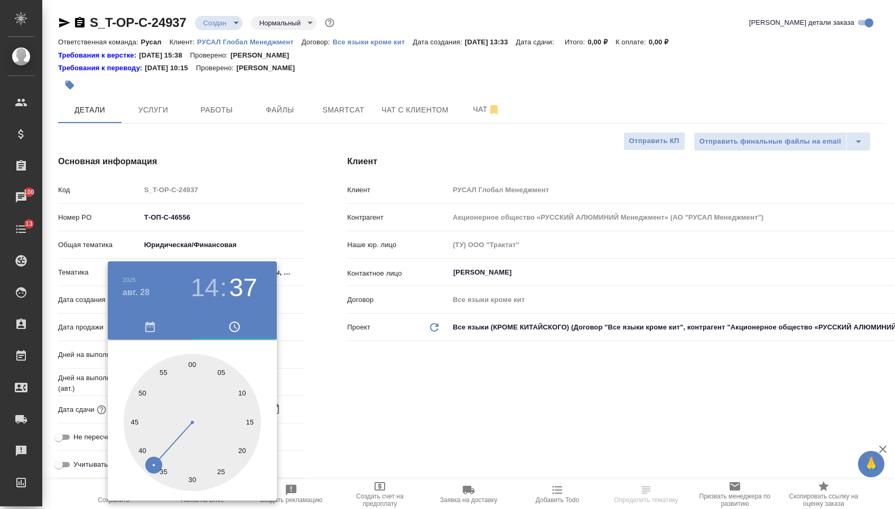
type textarea "x"
click at [381, 369] on div at bounding box center [447, 254] width 895 height 509
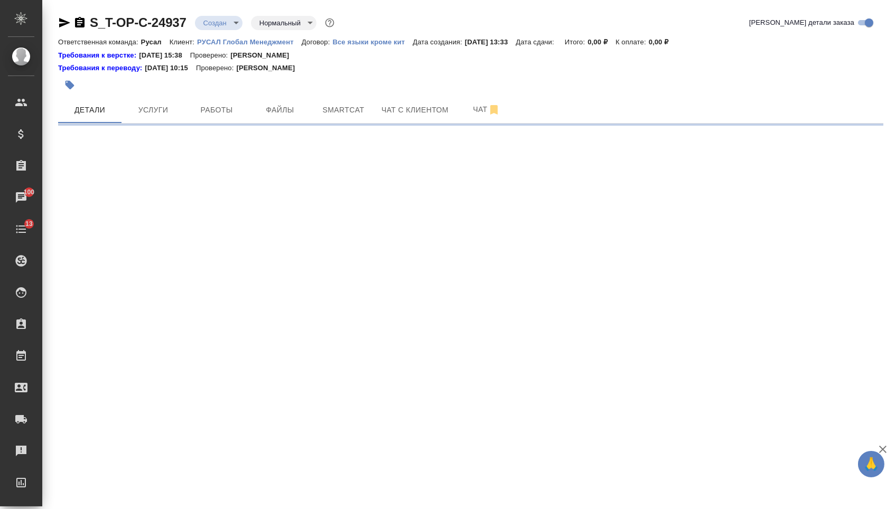
select select "RU"
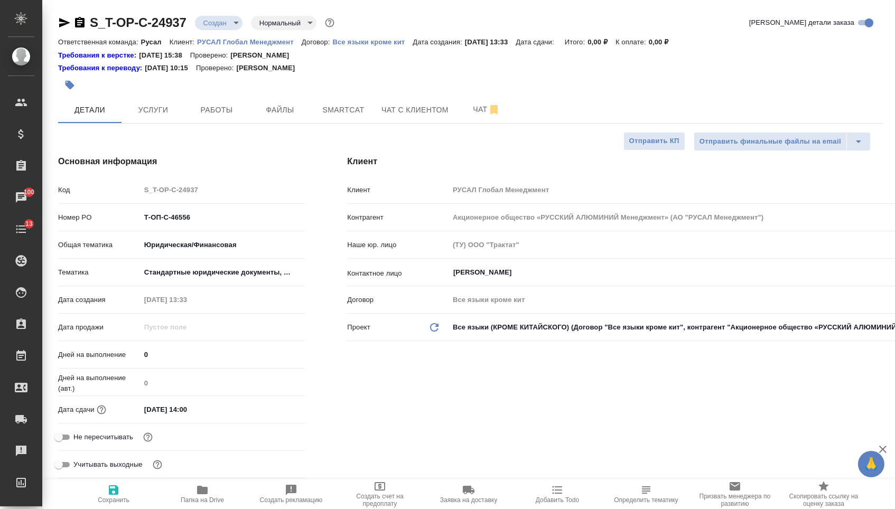
click at [114, 495] on icon "button" at bounding box center [114, 490] width 10 height 10
type textarea "x"
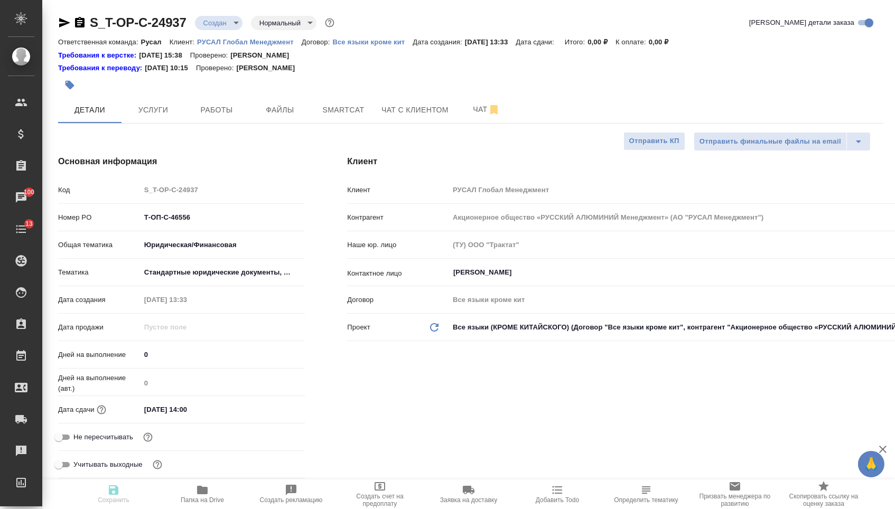
type textarea "x"
click at [114, 495] on icon "button" at bounding box center [114, 490] width 10 height 10
type textarea "x"
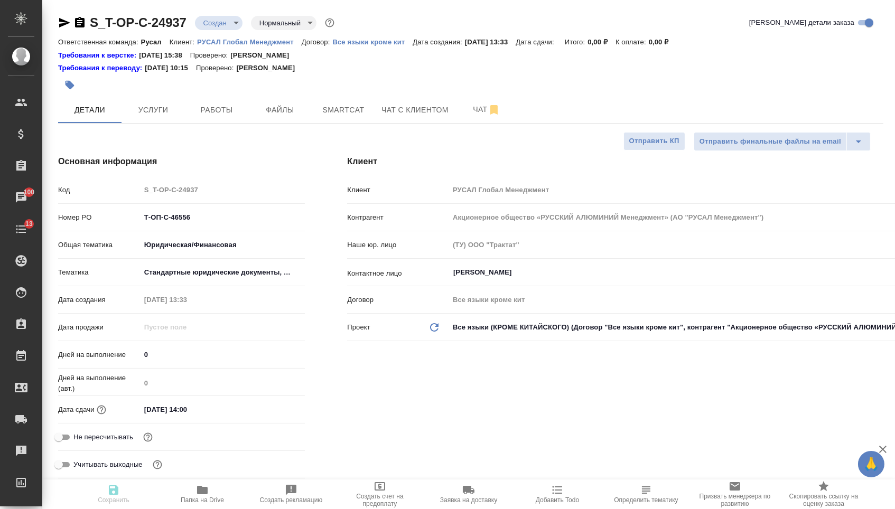
type textarea "x"
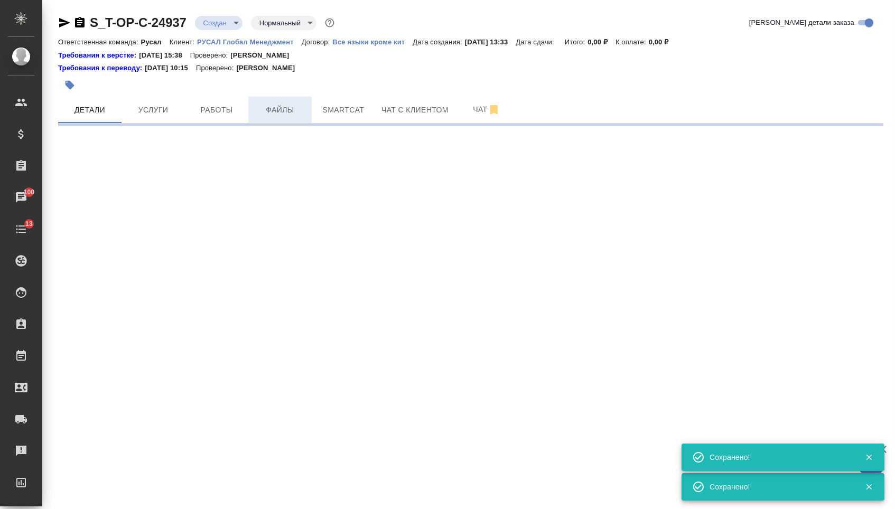
select select "RU"
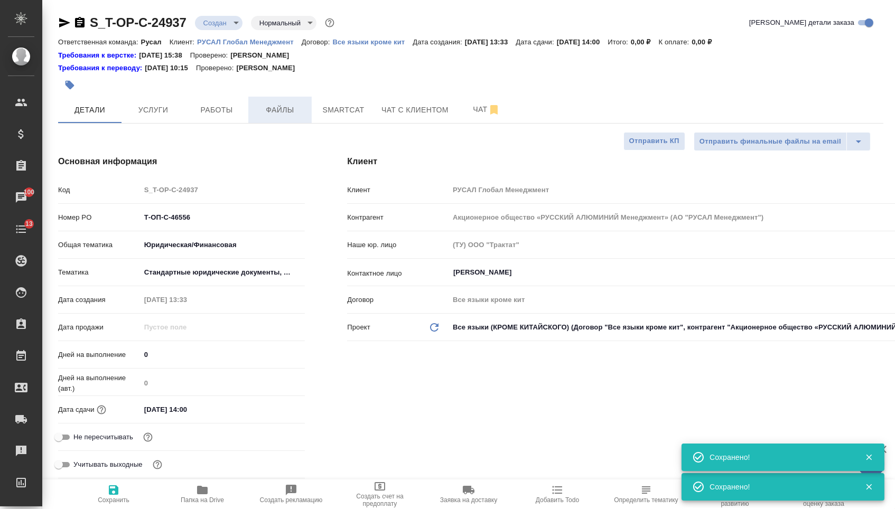
click at [275, 117] on span "Файлы" at bounding box center [280, 109] width 51 height 13
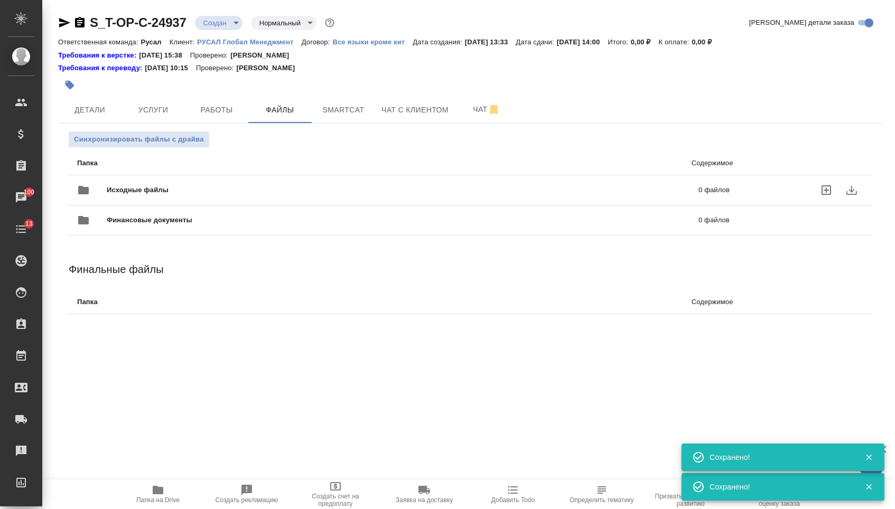
click at [166, 184] on div "Исходные файлы 0 файлов" at bounding box center [403, 189] width 652 height 25
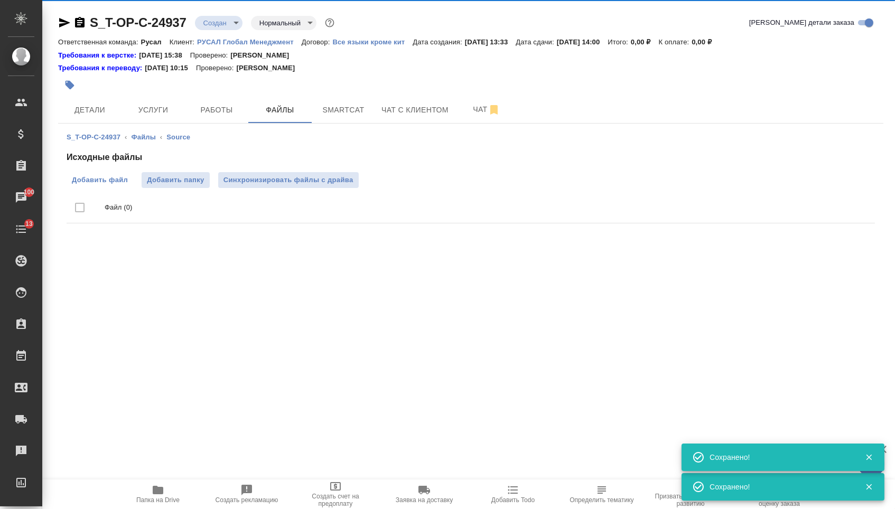
click at [96, 178] on span "Добавить файл" at bounding box center [100, 180] width 56 height 11
click at [0, 0] on input "Добавить файл" at bounding box center [0, 0] width 0 height 0
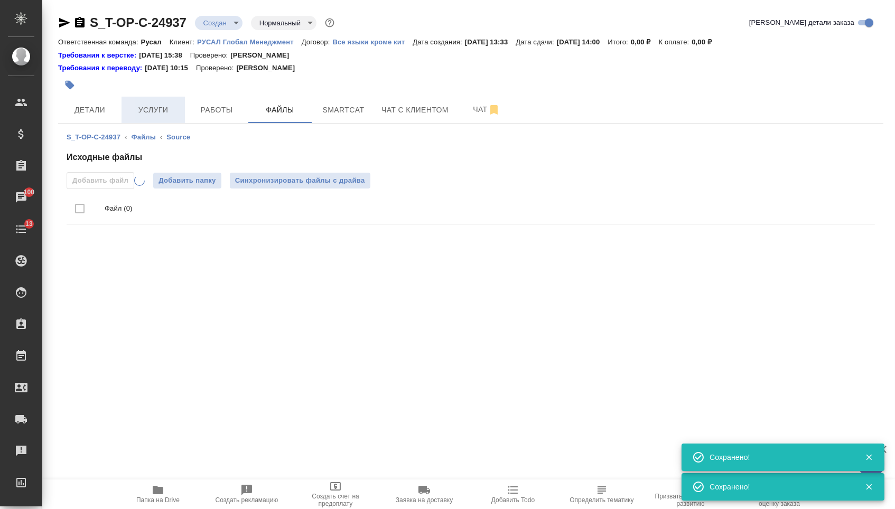
click at [156, 114] on span "Услуги" at bounding box center [153, 109] width 51 height 13
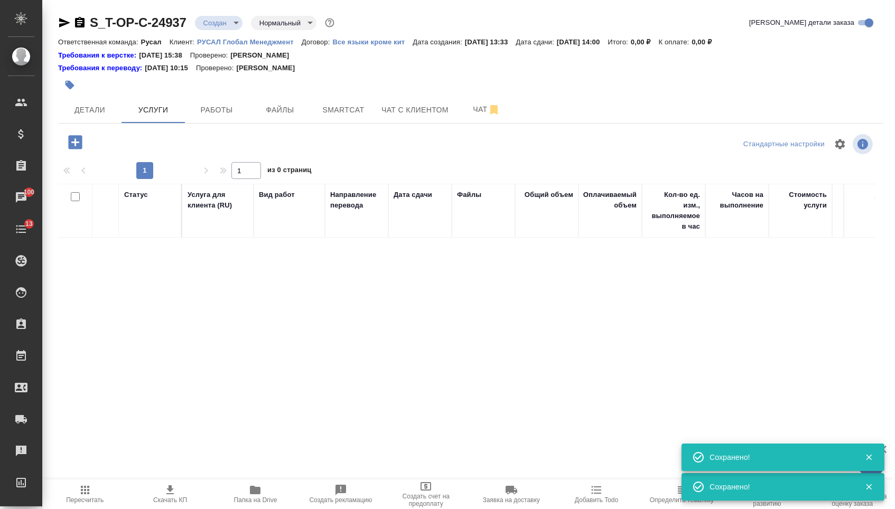
click at [80, 143] on icon "button" at bounding box center [75, 142] width 14 height 14
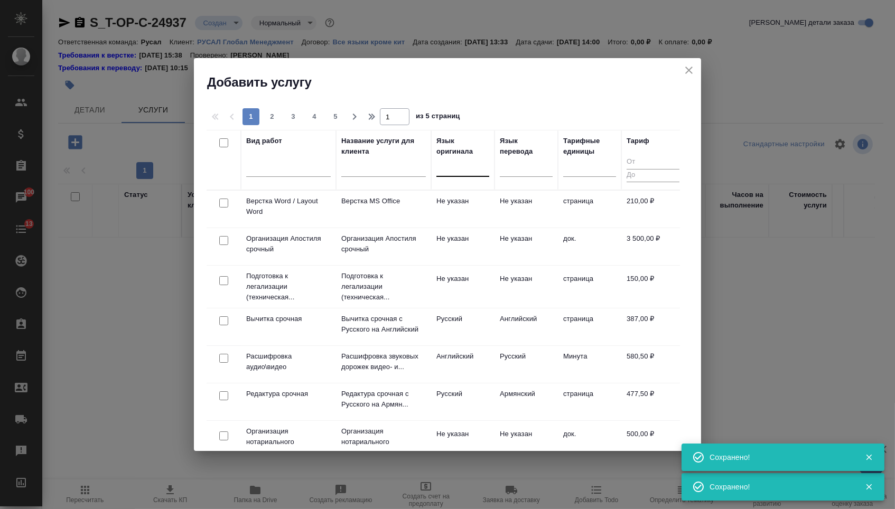
drag, startPoint x: 466, startPoint y: 167, endPoint x: 466, endPoint y: 175, distance: 8.4
click at [466, 167] on div at bounding box center [462, 165] width 53 height 15
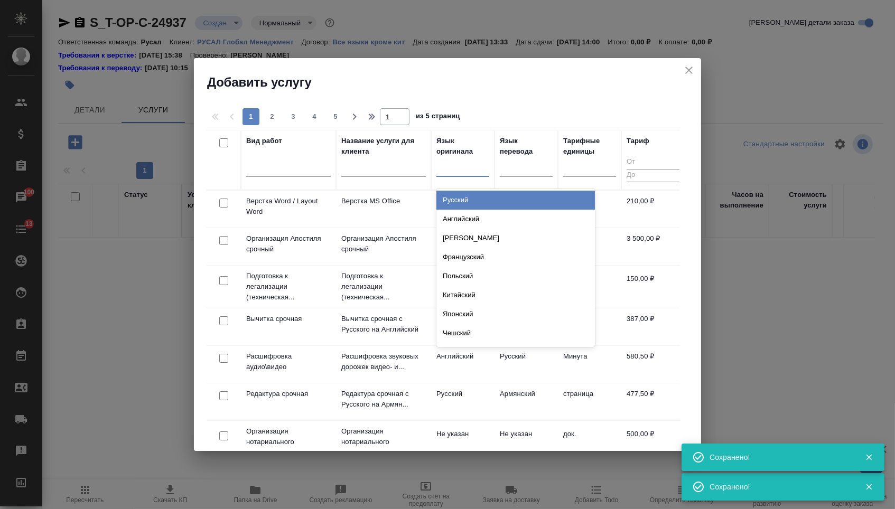
click at [466, 195] on div "Русский" at bounding box center [515, 200] width 158 height 19
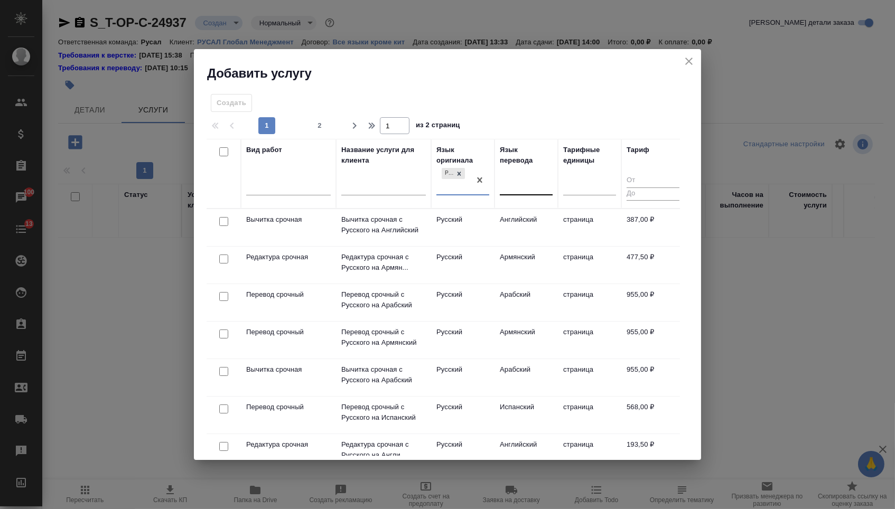
click at [521, 177] on div at bounding box center [526, 184] width 53 height 15
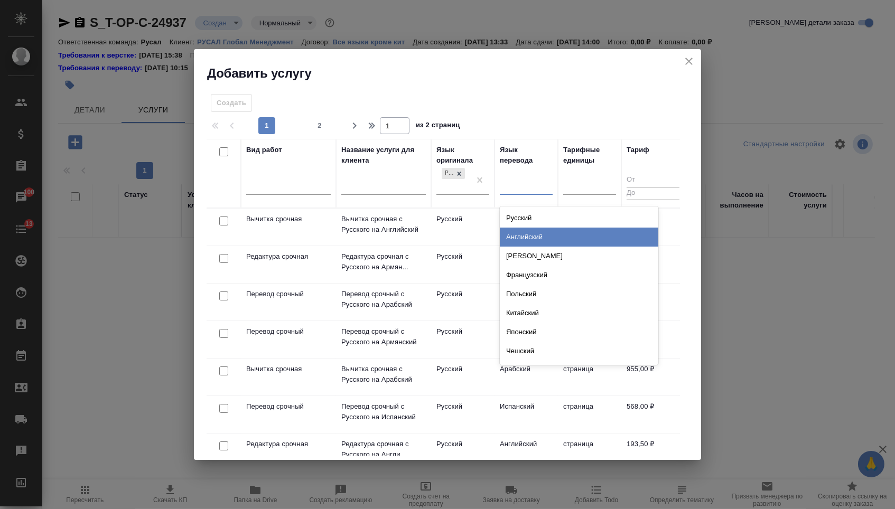
click at [521, 238] on div "Английский" at bounding box center [579, 237] width 158 height 19
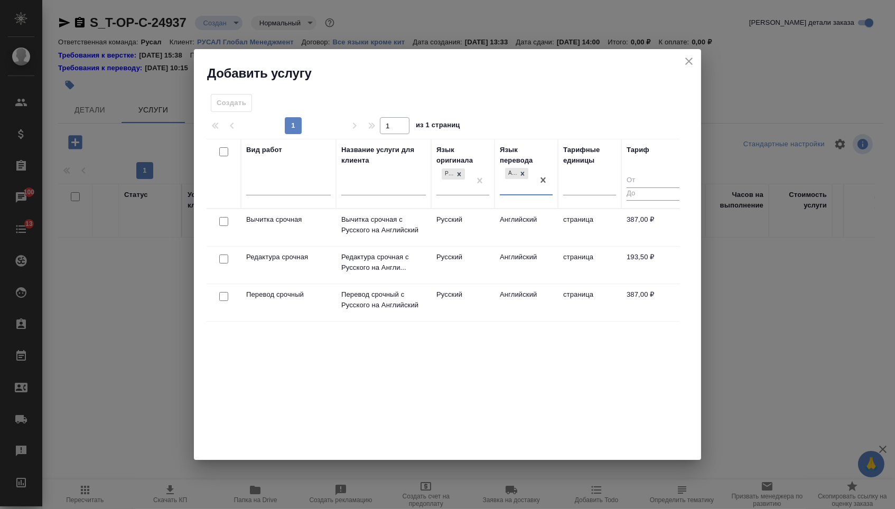
click at [228, 295] on div at bounding box center [224, 296] width 24 height 15
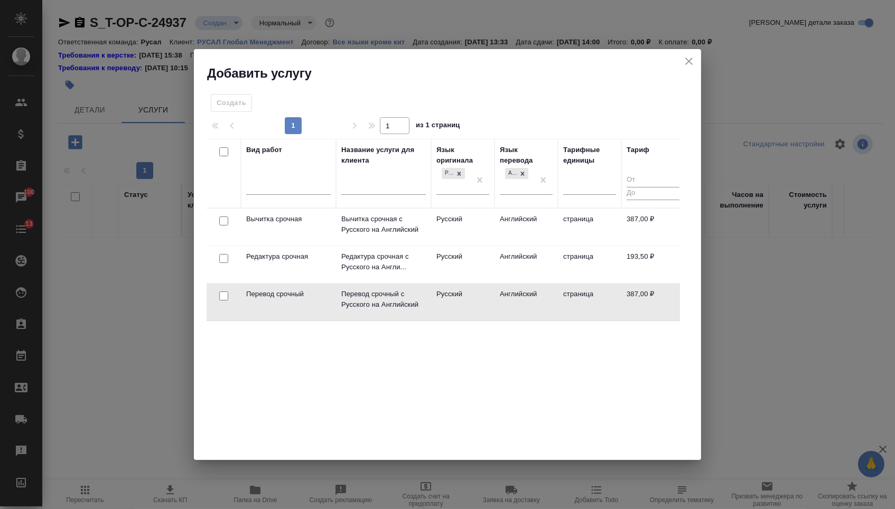
click at [220, 302] on div at bounding box center [224, 296] width 24 height 15
click at [221, 298] on input "checkbox" at bounding box center [223, 295] width 9 height 9
checkbox input "true"
click at [223, 261] on input "checkbox" at bounding box center [223, 258] width 9 height 9
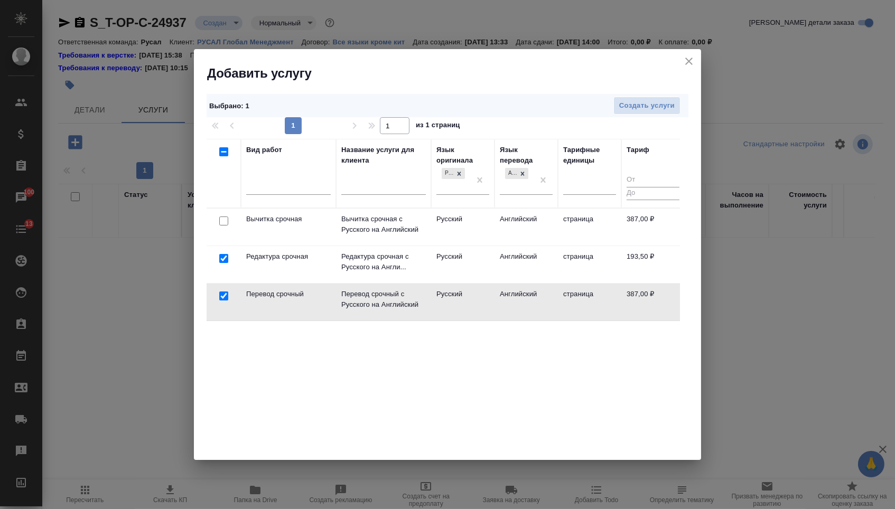
checkbox input "true"
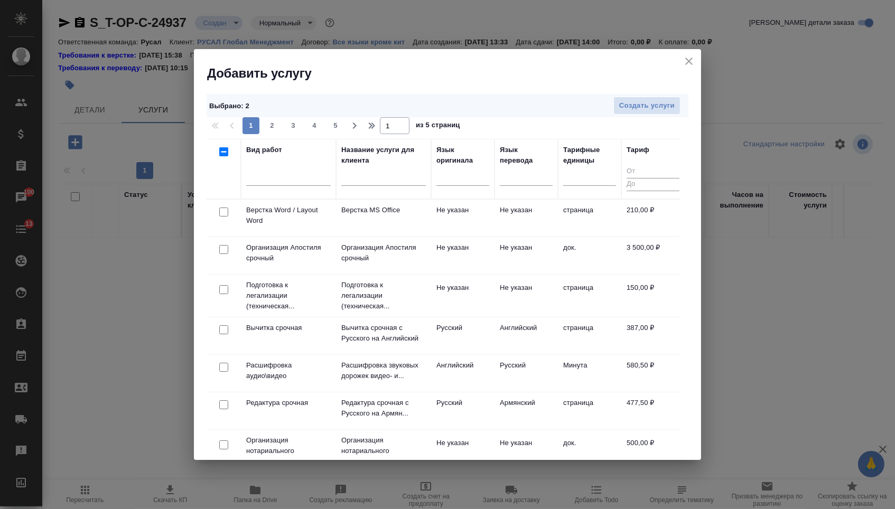
click at [221, 215] on input "checkbox" at bounding box center [223, 212] width 9 height 9
checkbox input "true"
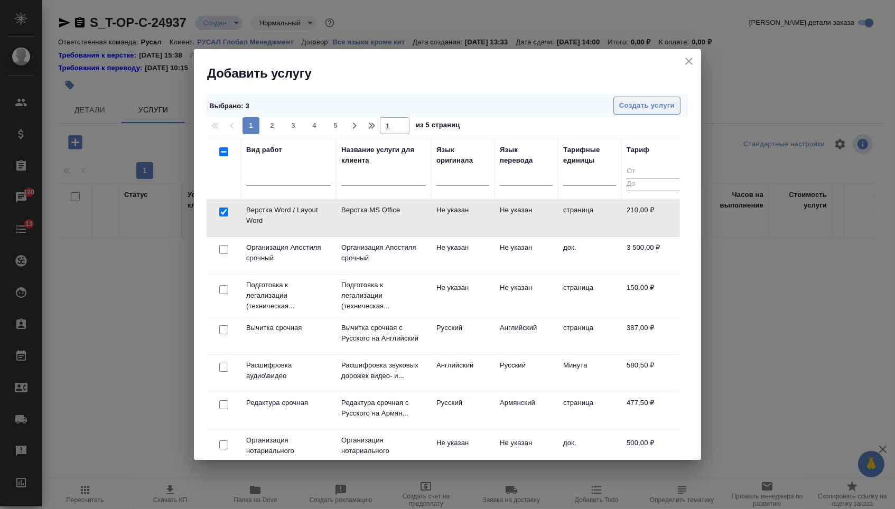
click at [617, 102] on button "Создать услуги" at bounding box center [646, 106] width 67 height 18
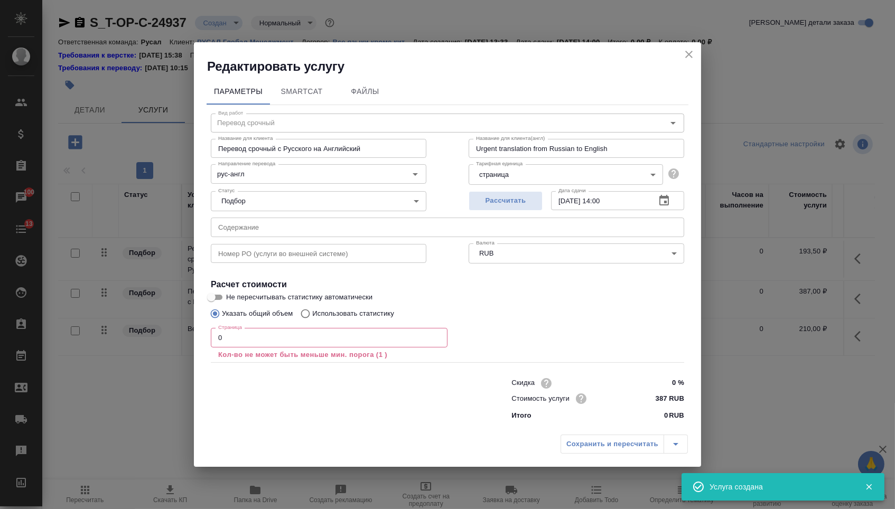
click at [279, 248] on input "text" at bounding box center [318, 253] width 215 height 19
click at [270, 234] on input "text" at bounding box center [447, 227] width 473 height 19
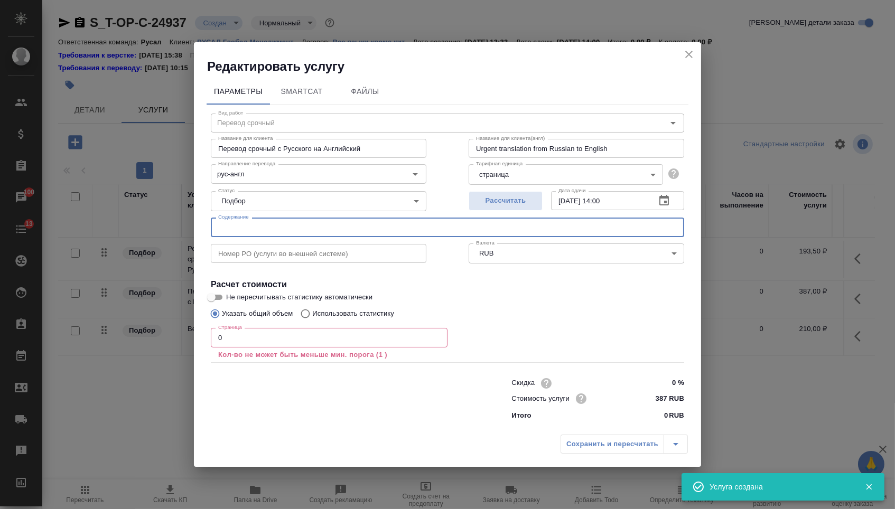
paste input "на перевод.zip 13-35-54-347"
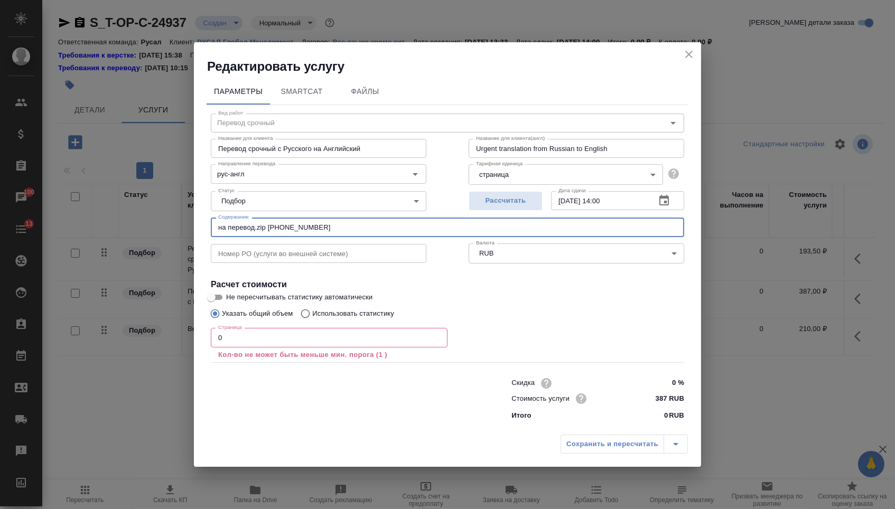
drag, startPoint x: 259, startPoint y: 225, endPoint x: 408, endPoint y: 224, distance: 148.4
click at [408, 224] on input "на перевод.zip 13-35-54-347" at bounding box center [447, 227] width 473 height 19
type input "на перевод"
click at [310, 338] on input "0" at bounding box center [329, 337] width 237 height 19
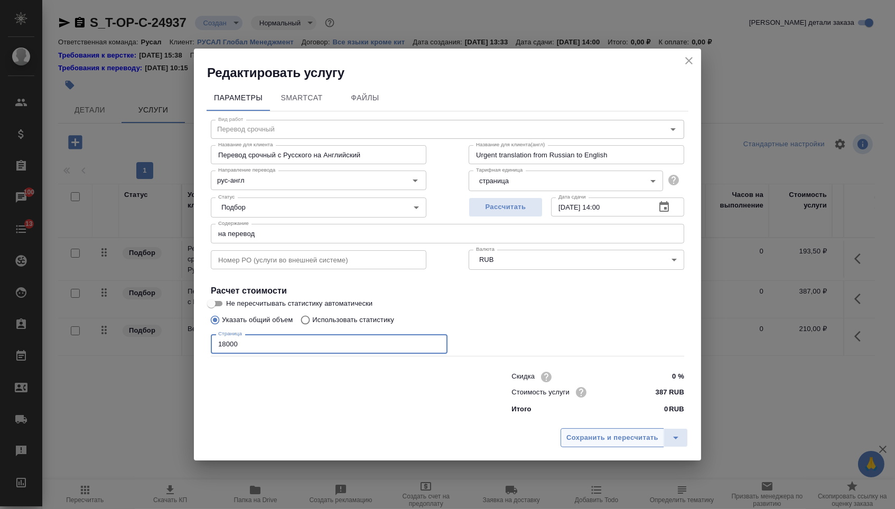
type input "18000"
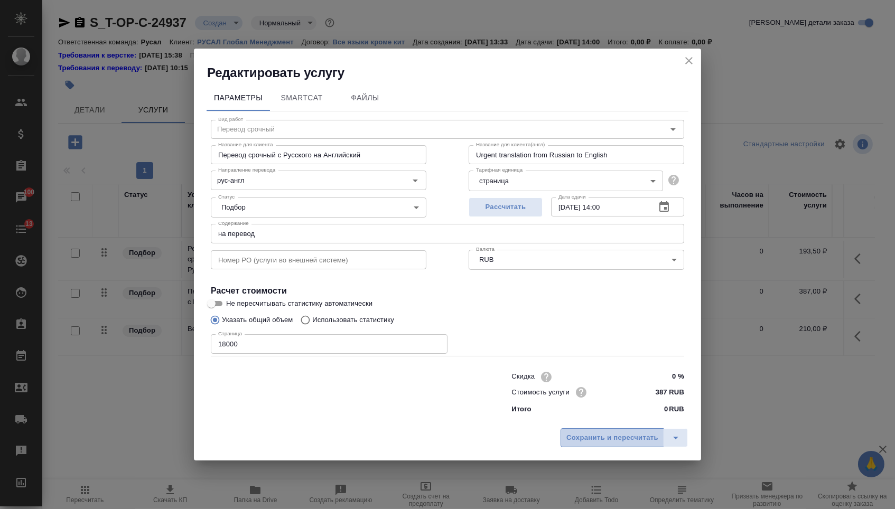
click at [622, 447] on button "Сохранить и пересчитать" at bounding box center [611, 437] width 103 height 19
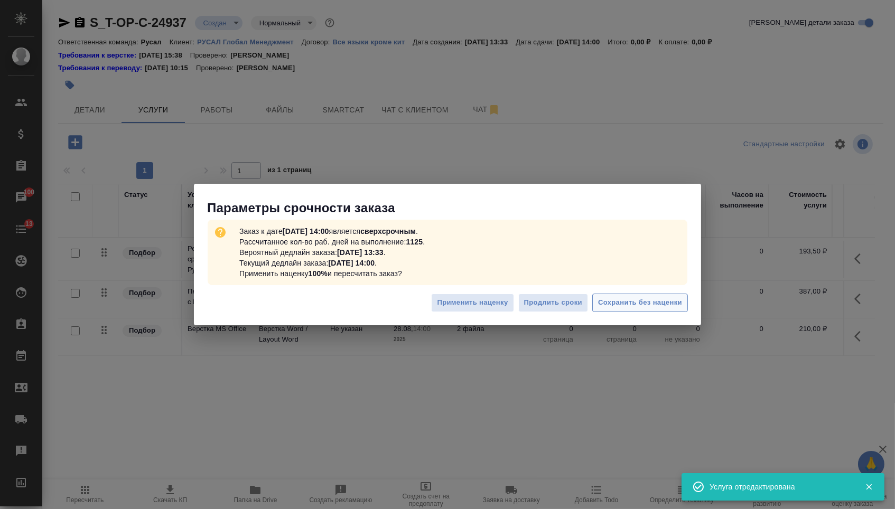
click at [629, 308] on span "Сохранить без наценки" at bounding box center [640, 303] width 84 height 12
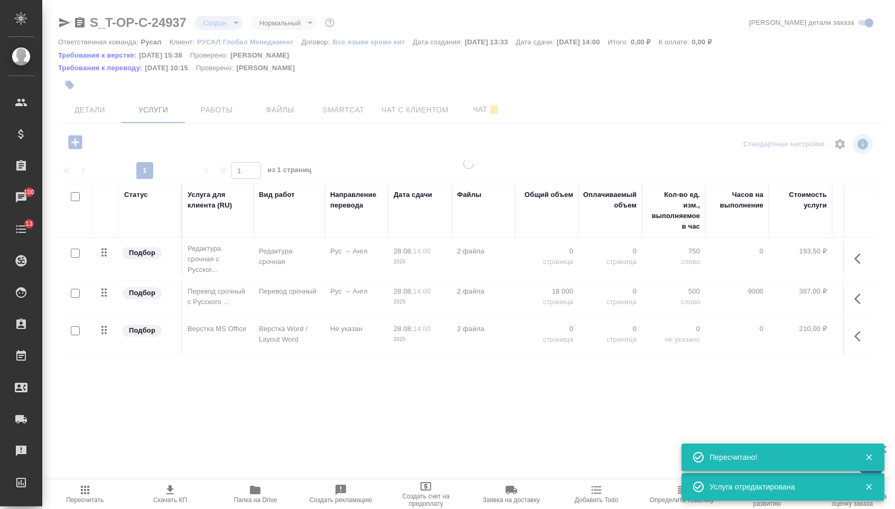
type input "urgent"
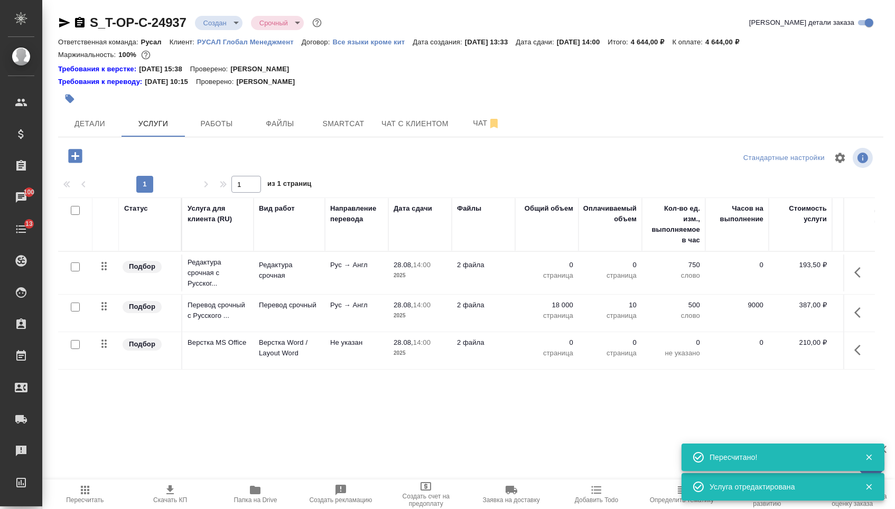
click at [547, 261] on td "0 страница" at bounding box center [546, 273] width 63 height 37
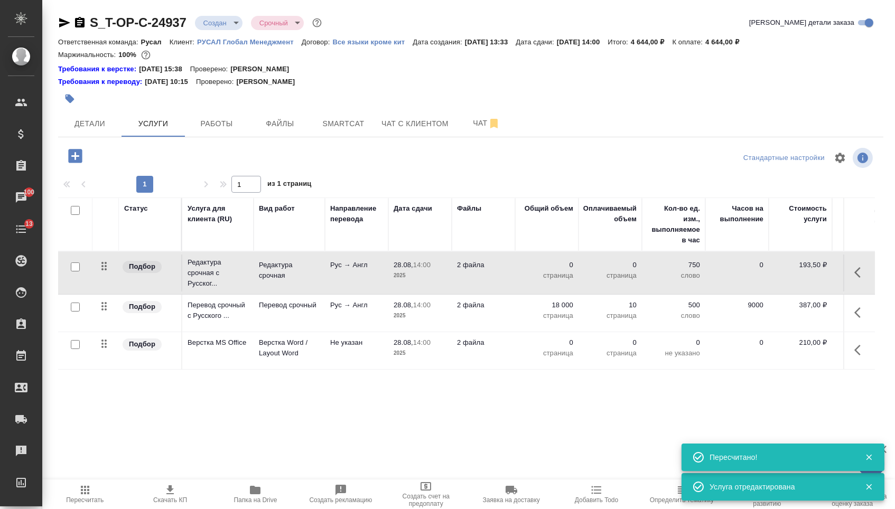
click at [547, 280] on p "страница" at bounding box center [546, 275] width 53 height 11
click at [541, 272] on input "0" at bounding box center [553, 267] width 40 height 15
type input "18000"
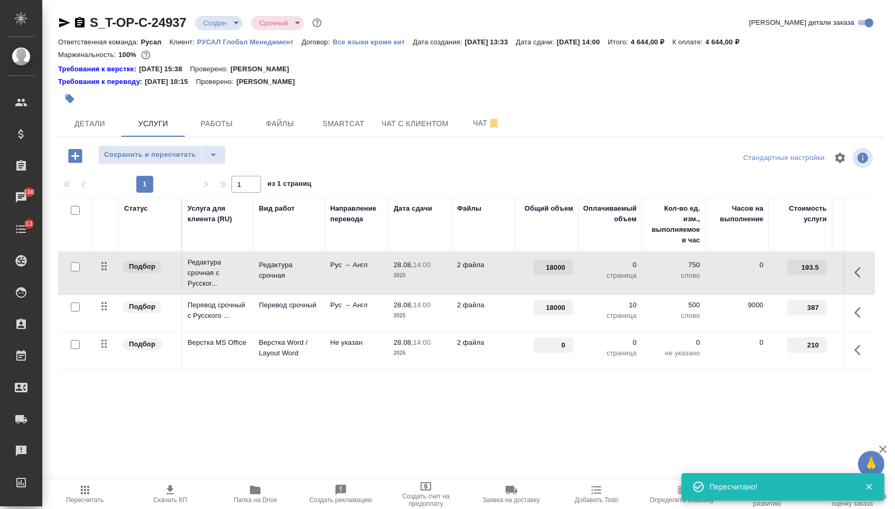
click at [553, 352] on input "0" at bounding box center [553, 344] width 40 height 15
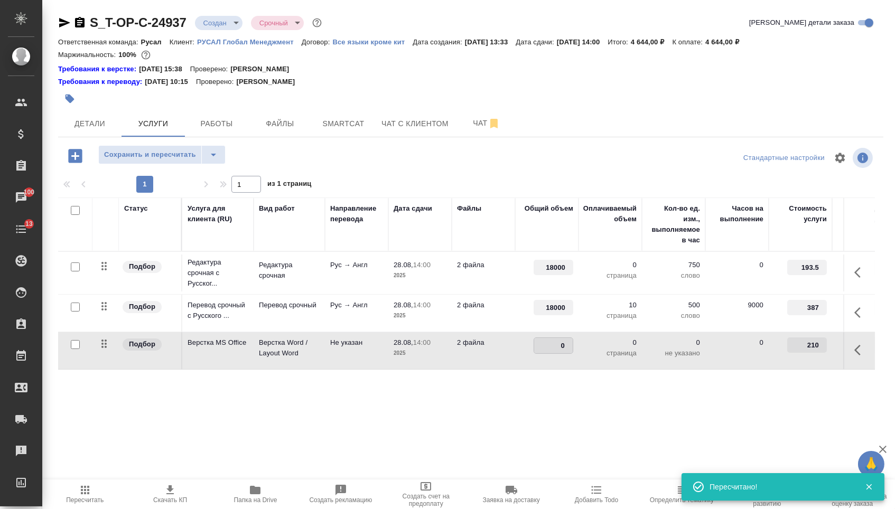
type input "10"
click at [544, 402] on div "Статус Услуга для клиента (RU) Вид работ Направление перевода Дата сдачи Файлы …" at bounding box center [466, 310] width 816 height 227
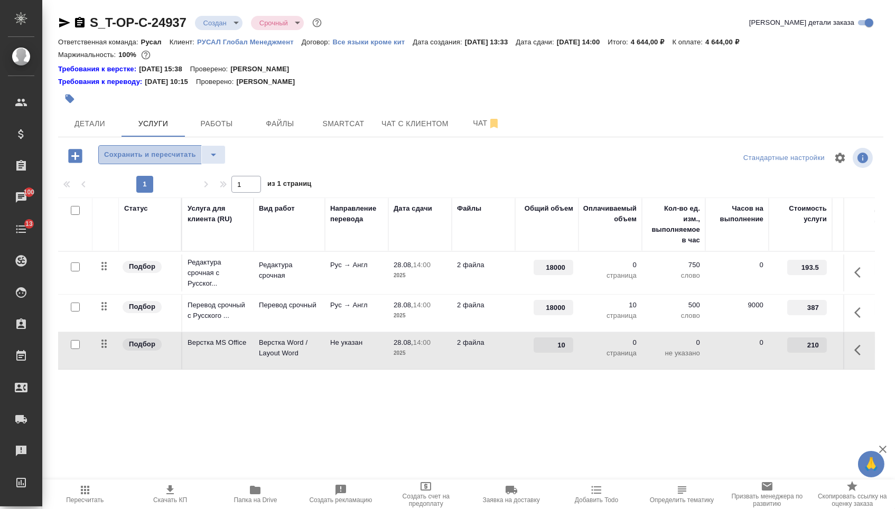
click at [146, 161] on span "Сохранить и пересчитать" at bounding box center [150, 155] width 92 height 12
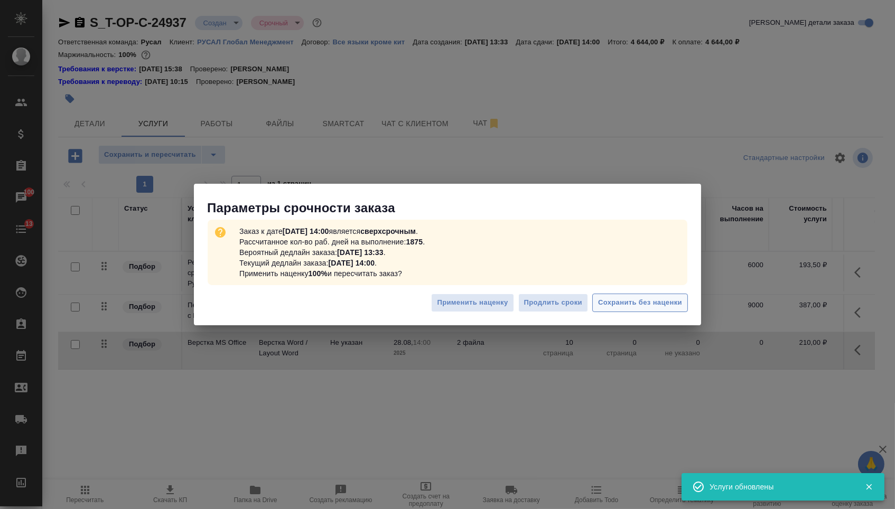
click at [656, 299] on span "Сохранить без наценки" at bounding box center [640, 303] width 84 height 12
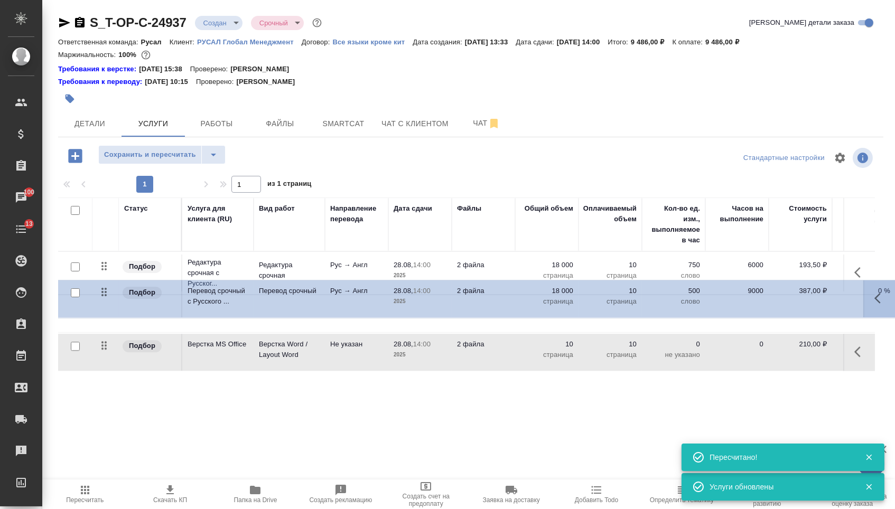
drag, startPoint x: 101, startPoint y: 312, endPoint x: 101, endPoint y: 253, distance: 58.6
click at [101, 253] on table "Статус Услуга для клиента (RU) Вид работ Направление перевода Дата сдачи Файлы …" at bounding box center [555, 284] width 995 height 174
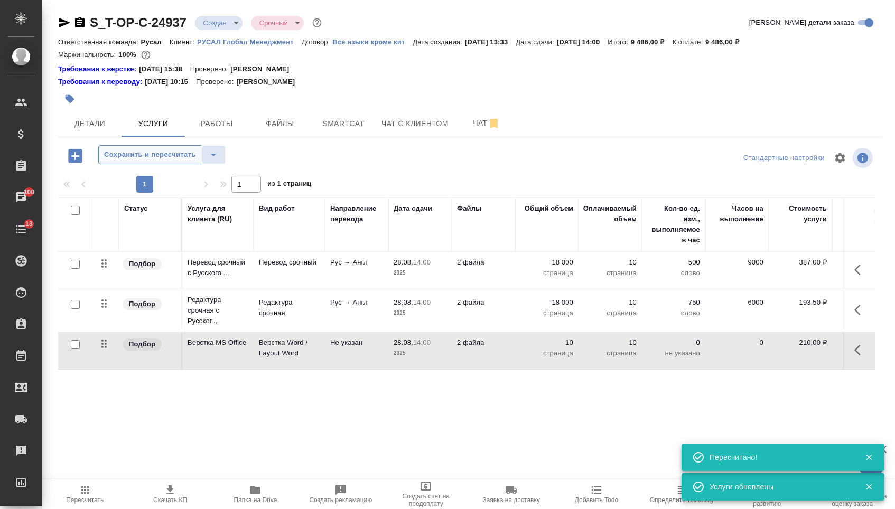
click at [173, 156] on span "Сохранить и пересчитать" at bounding box center [150, 155] width 92 height 12
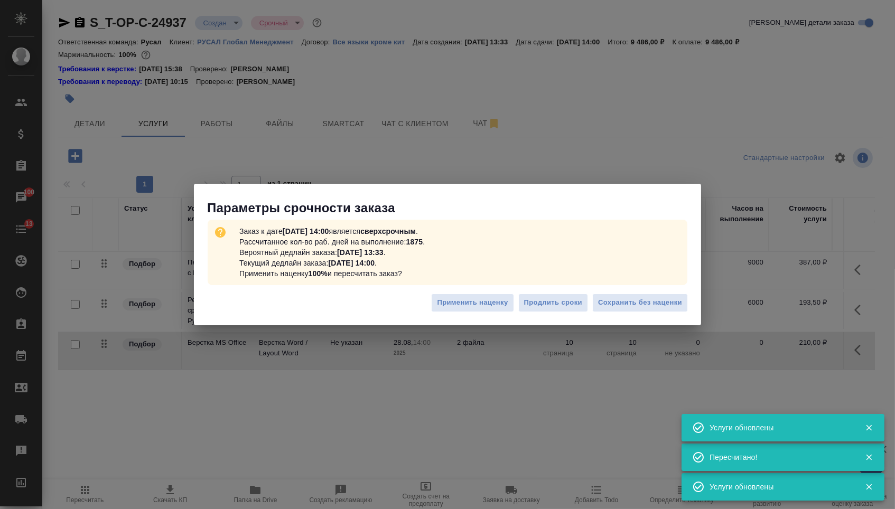
click at [628, 282] on div "Заказ к дате 28.08.2025, 14:00 является сверхсрочным . Рассчитанное кол-во раб.…" at bounding box center [447, 252] width 479 height 65
click at [628, 294] on button "Сохранить без наценки" at bounding box center [640, 303] width 96 height 18
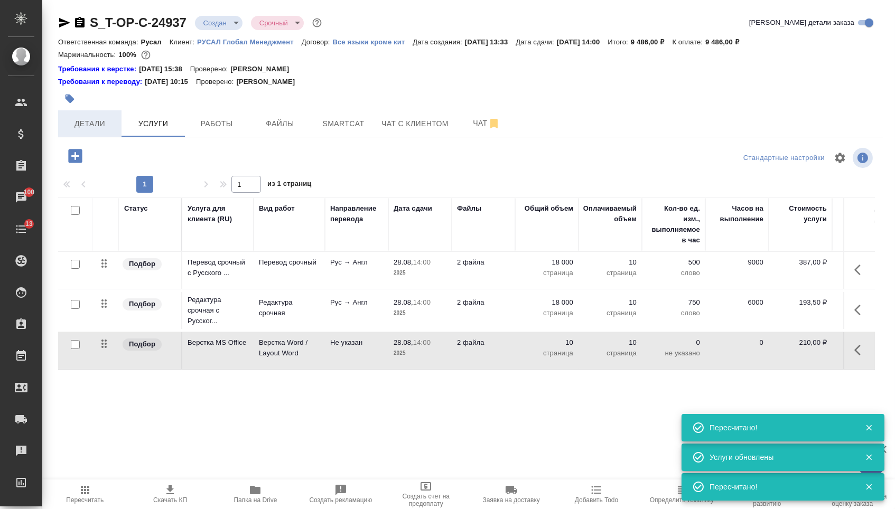
click at [78, 115] on button "Детали" at bounding box center [89, 123] width 63 height 26
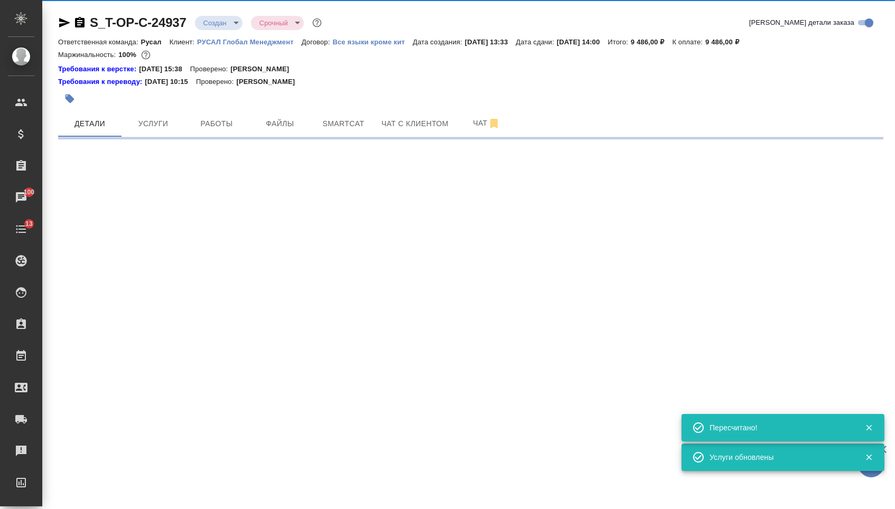
click at [226, 24] on body "🙏 .cls-1 fill:#fff; AWATERA Menshikova Aleksandra Клиенты Спецификации Заказы 1…" at bounding box center [447, 254] width 895 height 509
select select "RU"
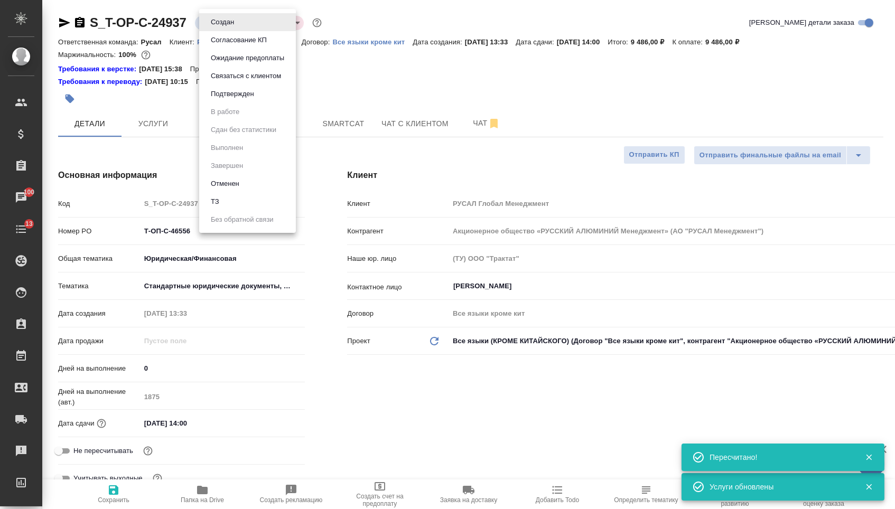
click at [226, 100] on button "Подтвержден" at bounding box center [233, 94] width 50 height 12
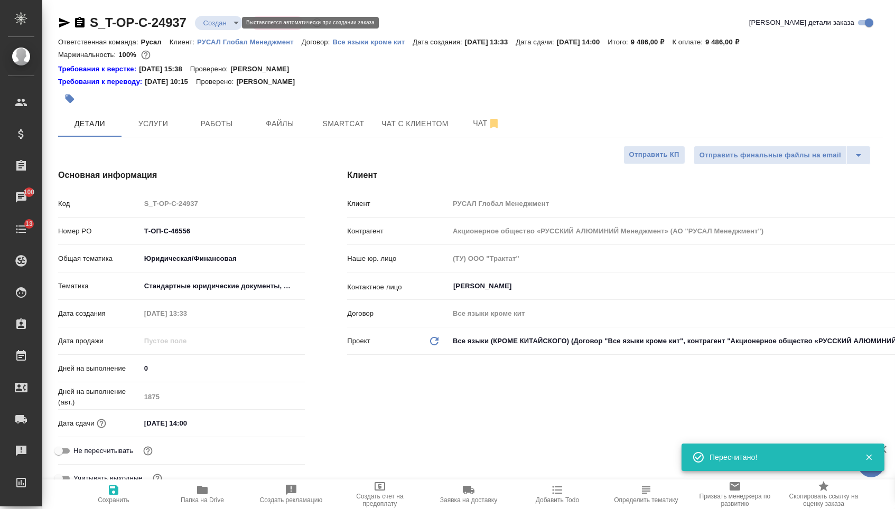
click at [215, 23] on body "🙏 .cls-1 fill:#fff; AWATERA Menshikova Aleksandra Клиенты Спецификации Заказы 1…" at bounding box center [447, 254] width 895 height 509
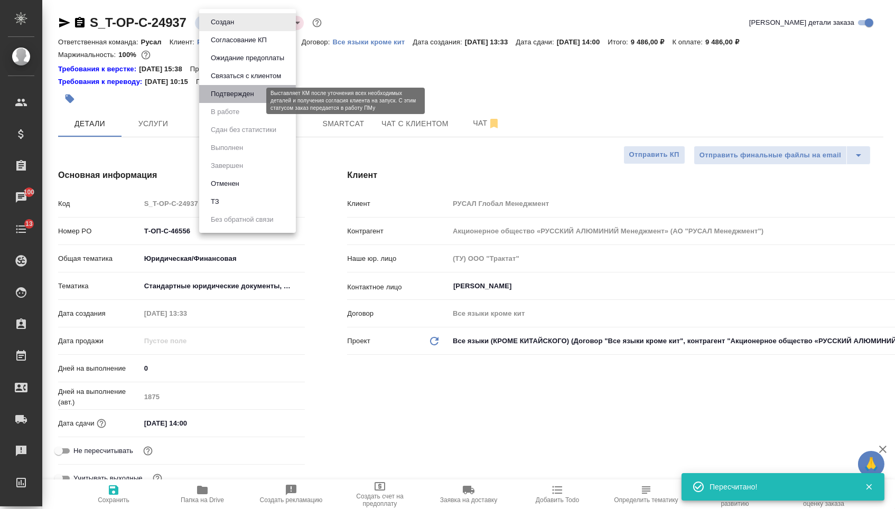
click at [215, 99] on button "Подтвержден" at bounding box center [233, 94] width 50 height 12
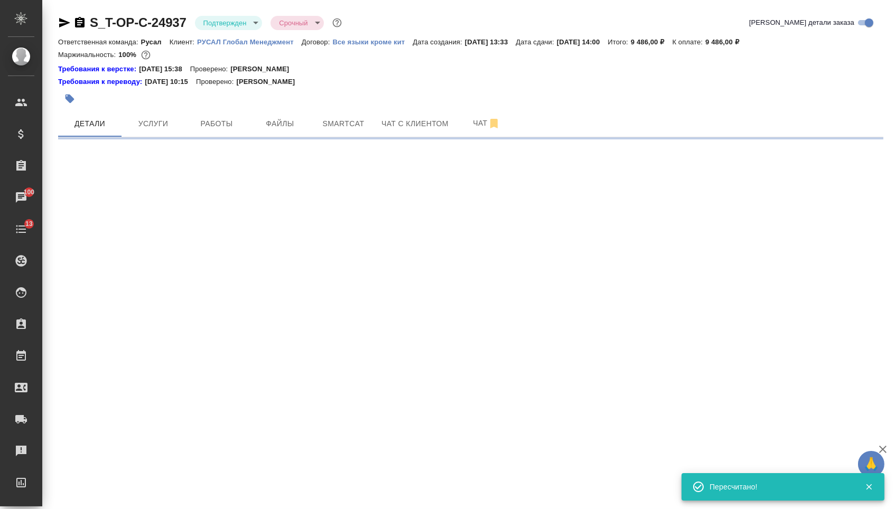
select select "RU"
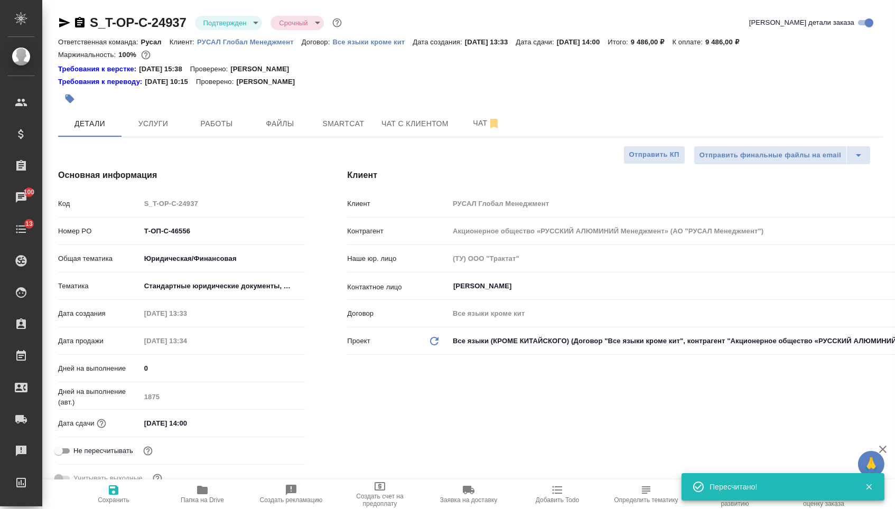
type textarea "x"
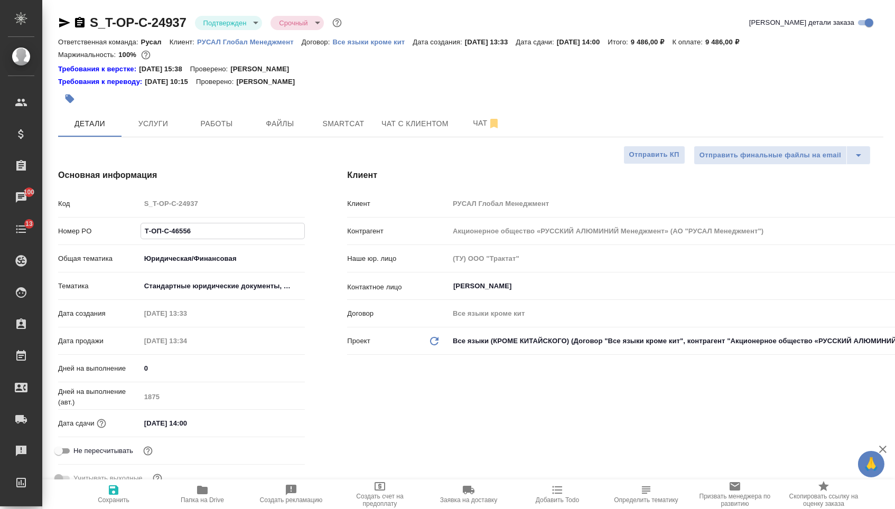
drag, startPoint x: 178, startPoint y: 240, endPoint x: 96, endPoint y: 234, distance: 82.6
click at [96, 235] on div "Номер PO Т-ОП-С-46556" at bounding box center [181, 231] width 247 height 18
type textarea "x"
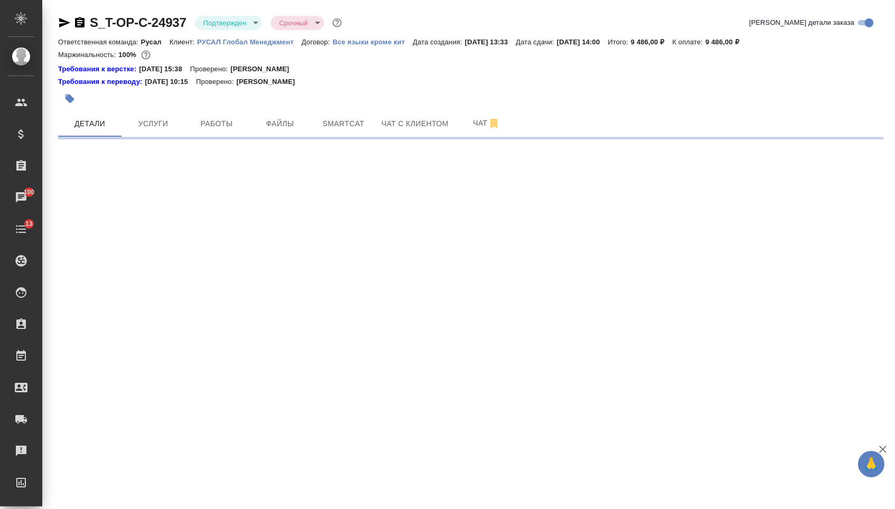
select select "RU"
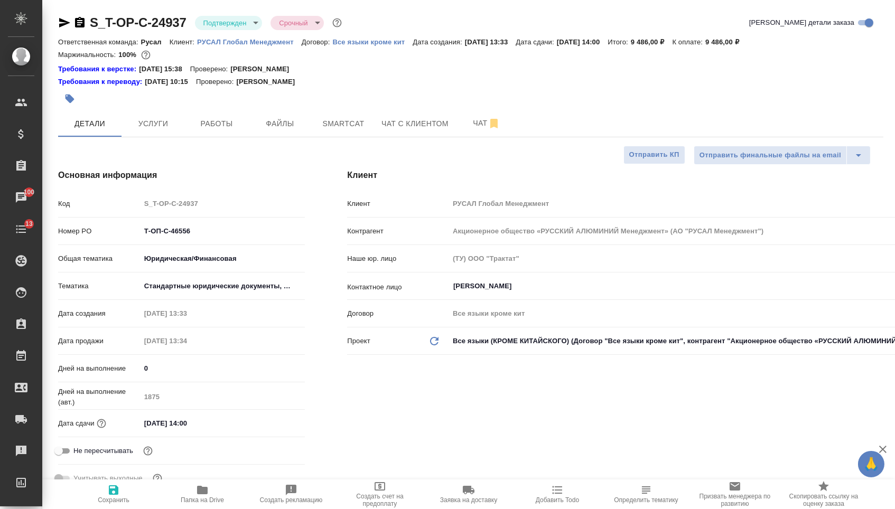
type textarea "x"
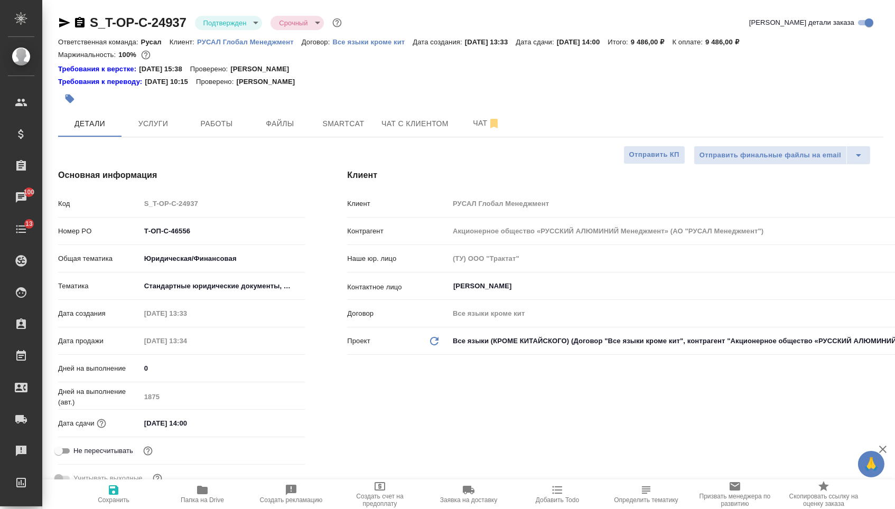
type textarea "x"
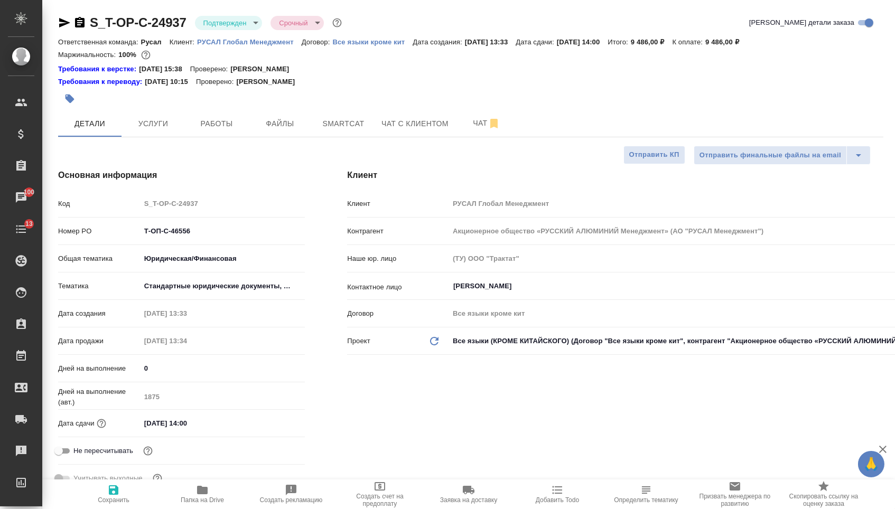
type textarea "x"
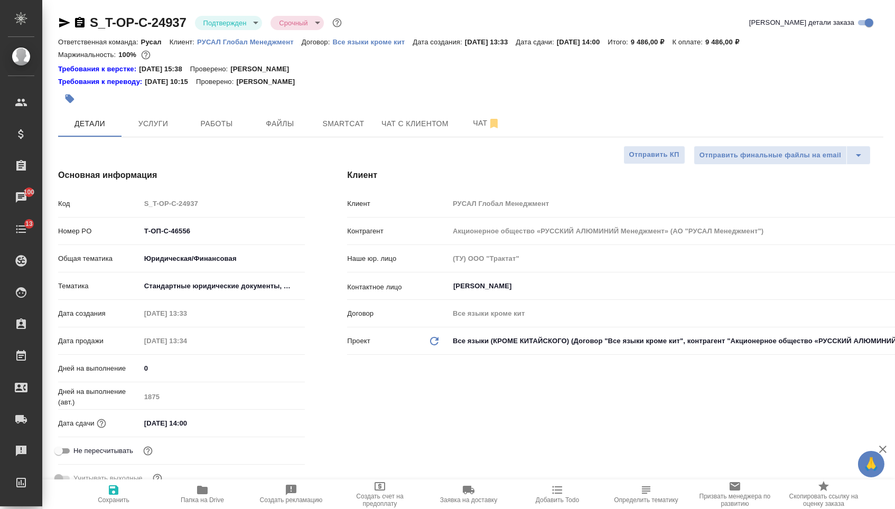
click at [79, 16] on icon "button" at bounding box center [79, 22] width 13 height 13
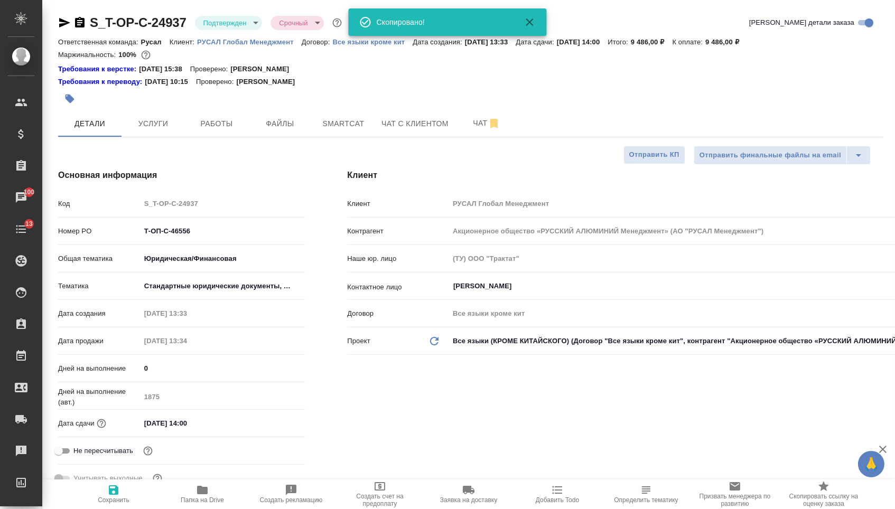
type textarea "x"
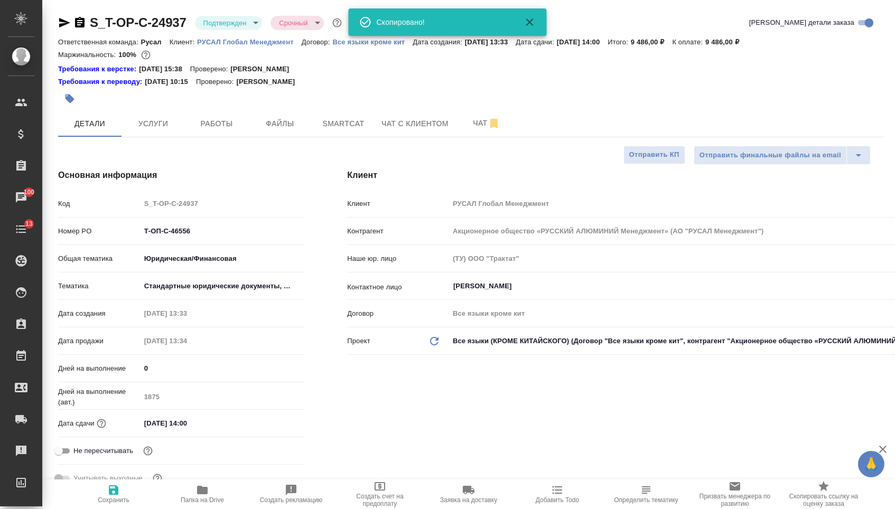
type textarea "x"
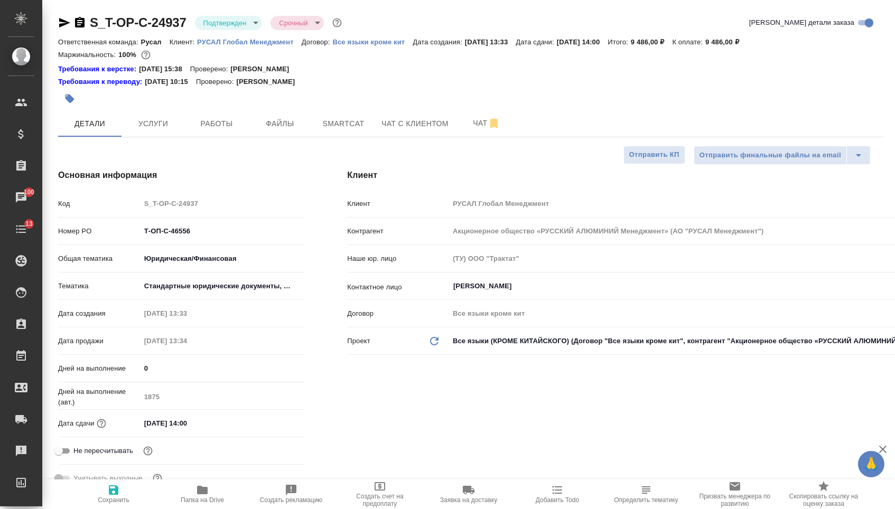
type textarea "x"
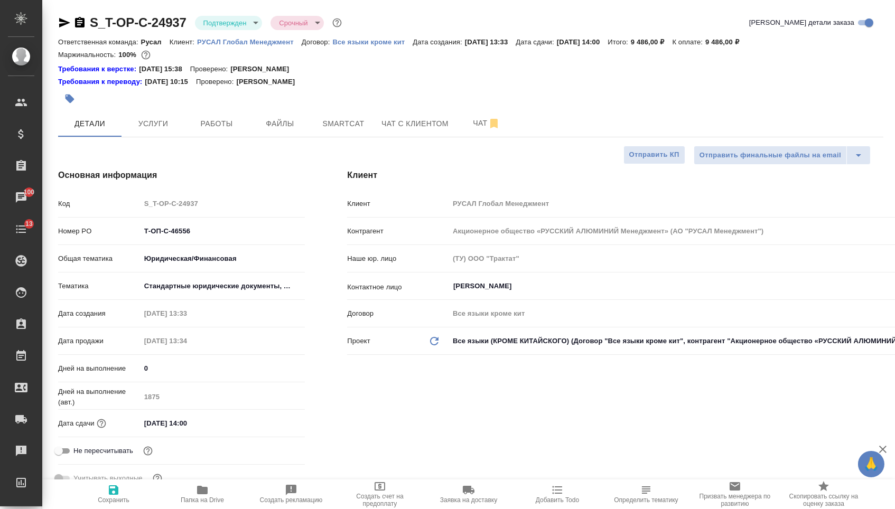
type textarea "x"
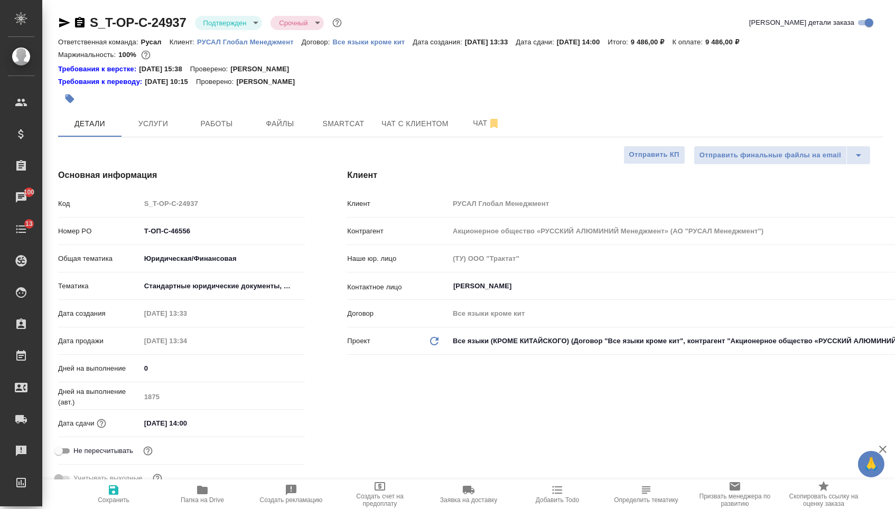
type textarea "x"
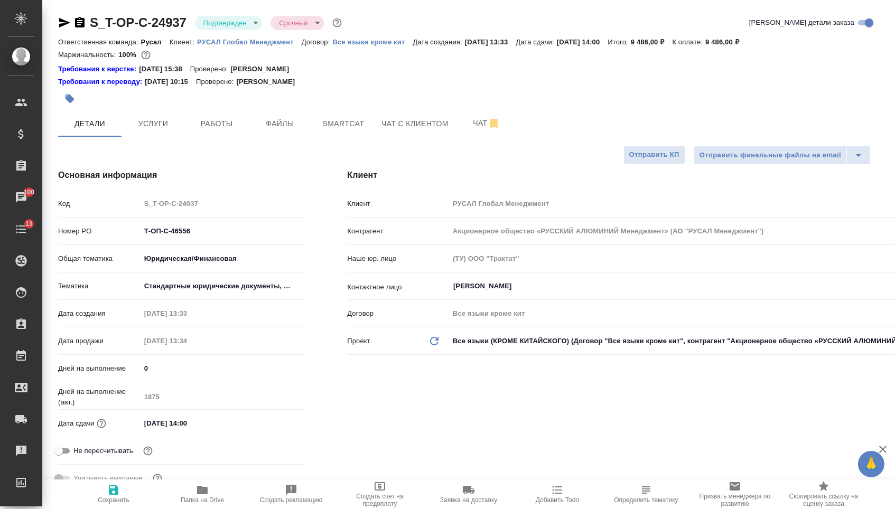
type textarea "x"
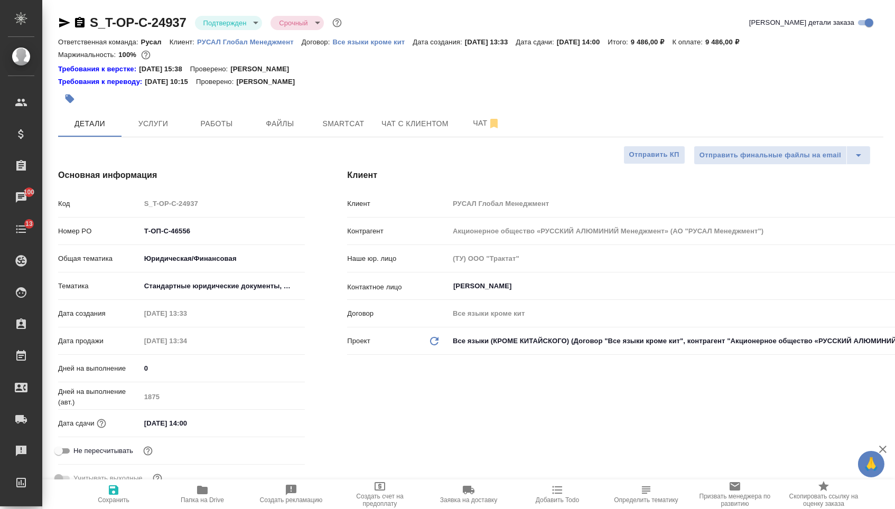
type textarea "x"
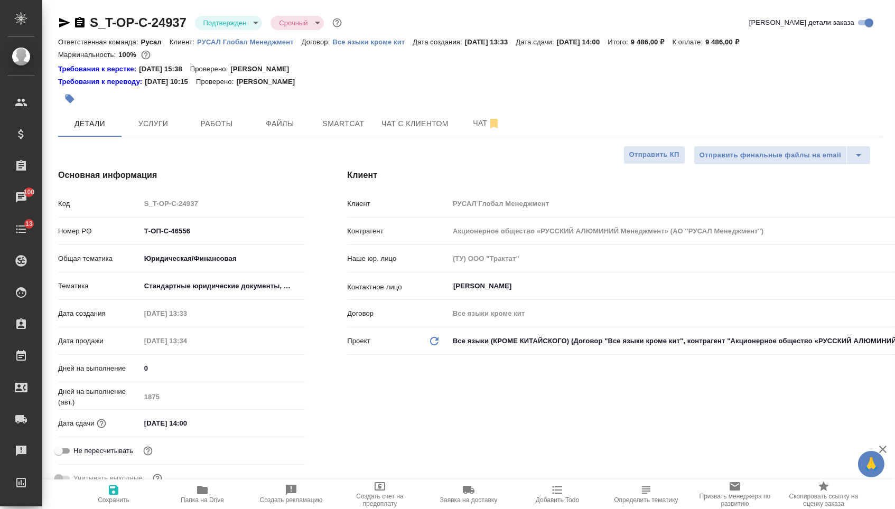
type textarea "x"
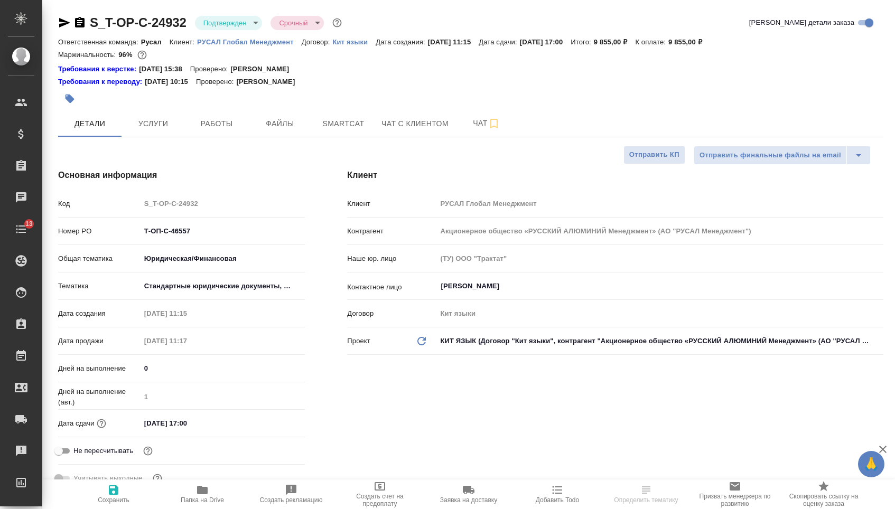
select select "RU"
click at [83, 26] on icon "button" at bounding box center [80, 22] width 10 height 11
select select "RU"
type textarea "x"
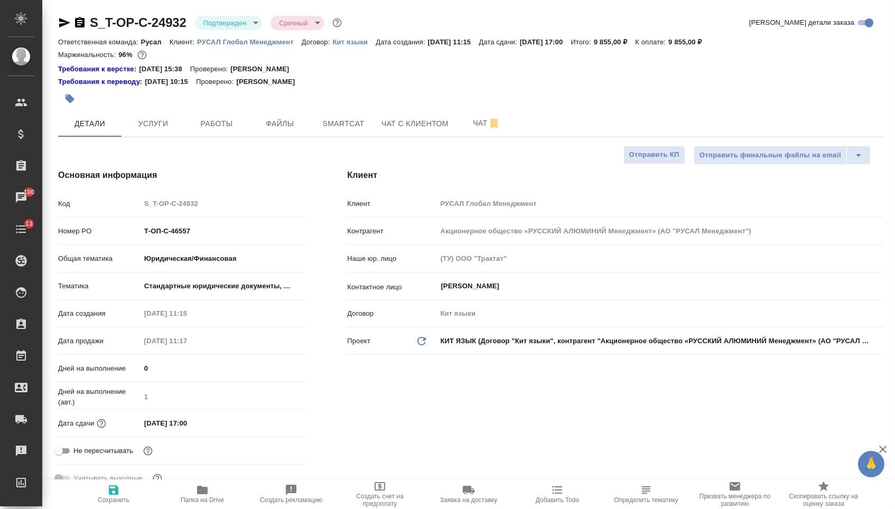
type textarea "x"
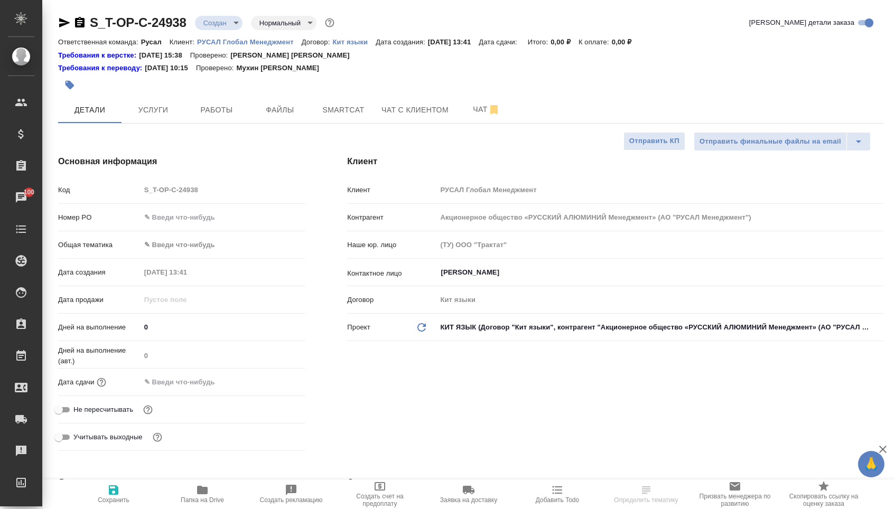
select select "RU"
type textarea "x"
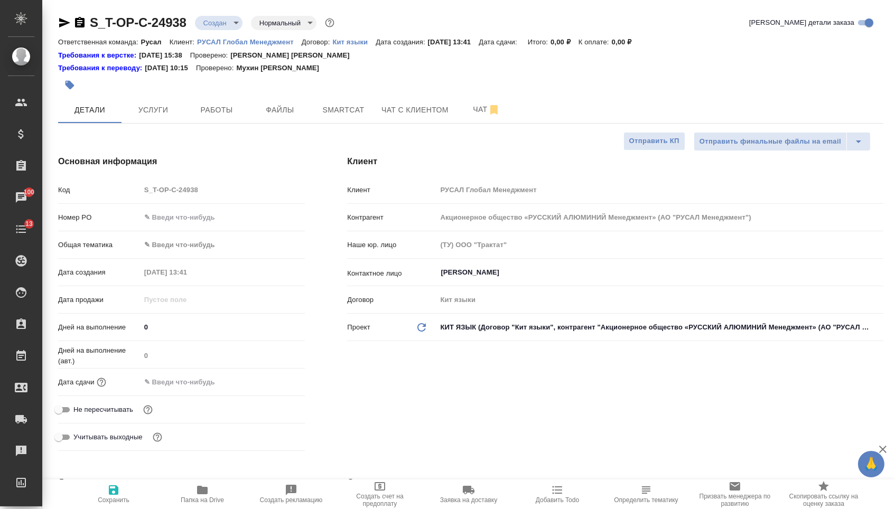
type textarea "x"
click at [205, 220] on input "text" at bounding box center [222, 217] width 165 height 15
paste input "Т-ОП-С-46559"
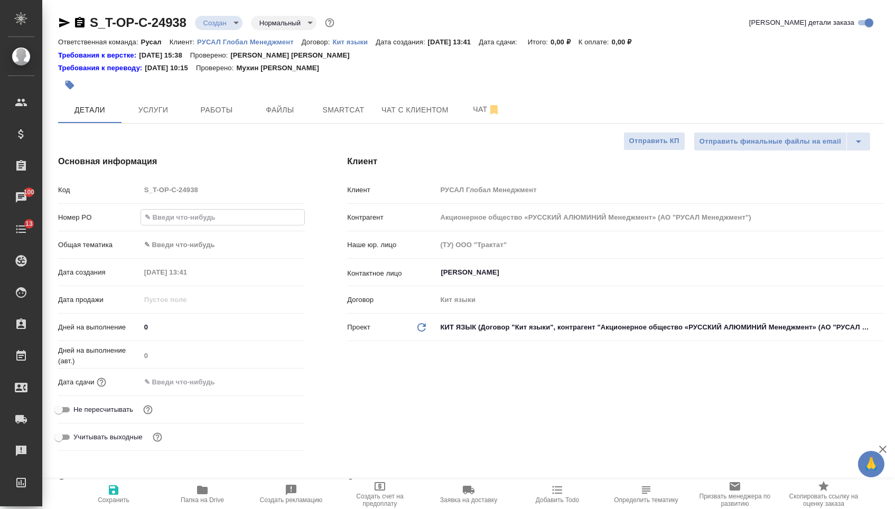
type input "Т-ОП-С-46559"
type textarea "x"
type input "Т-ОП-С-46559"
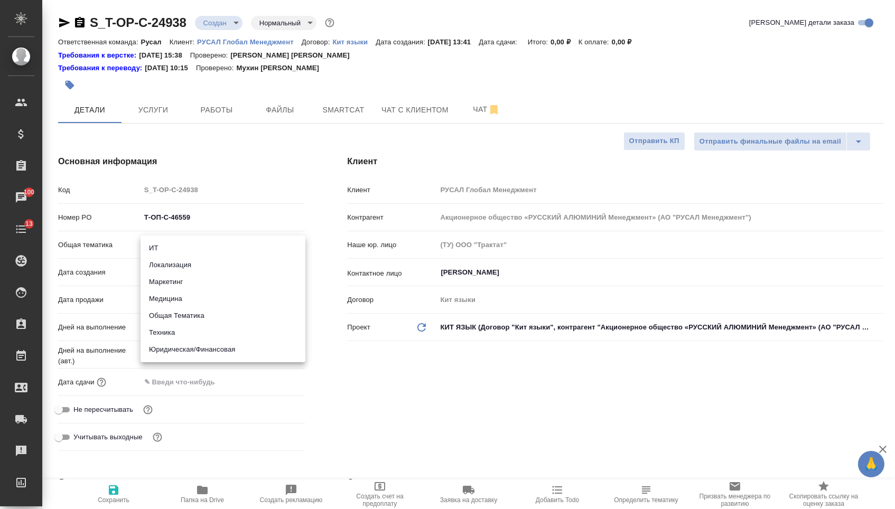
click at [212, 247] on body "🙏 .cls-1 fill:#fff; AWATERA [PERSON_NAME] Спецификации Заказы 100 Чаты 13 Todo …" at bounding box center [447, 254] width 895 height 509
click at [189, 352] on li "Юридическая/Финансовая" at bounding box center [222, 349] width 165 height 17
type input "yr-fn"
type textarea "x"
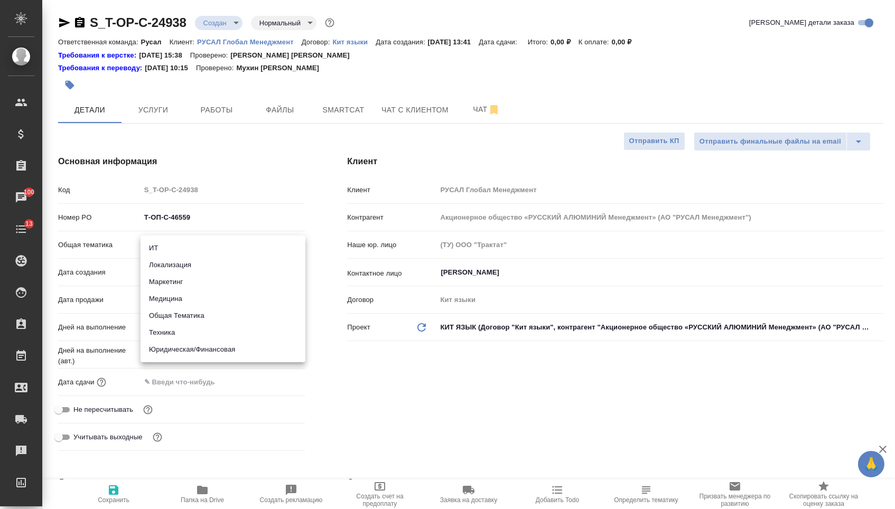
type textarea "x"
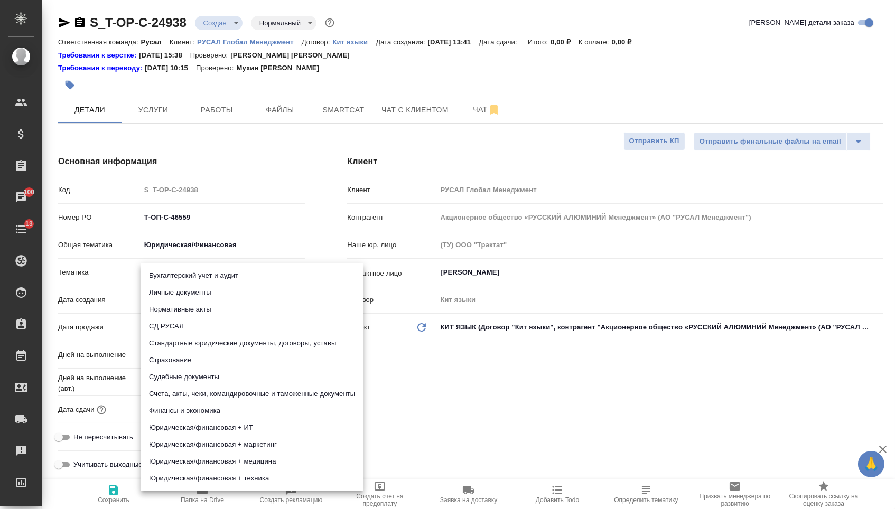
click at [189, 282] on body "🙏 .cls-1 fill:#fff; AWATERA [PERSON_NAME] Спецификации Заказы 100 Чаты 13 Todo …" at bounding box center [447, 254] width 895 height 509
click at [194, 340] on li "Стандартные юридические документы, договоры, уставы" at bounding box center [251, 343] width 223 height 17
type textarea "x"
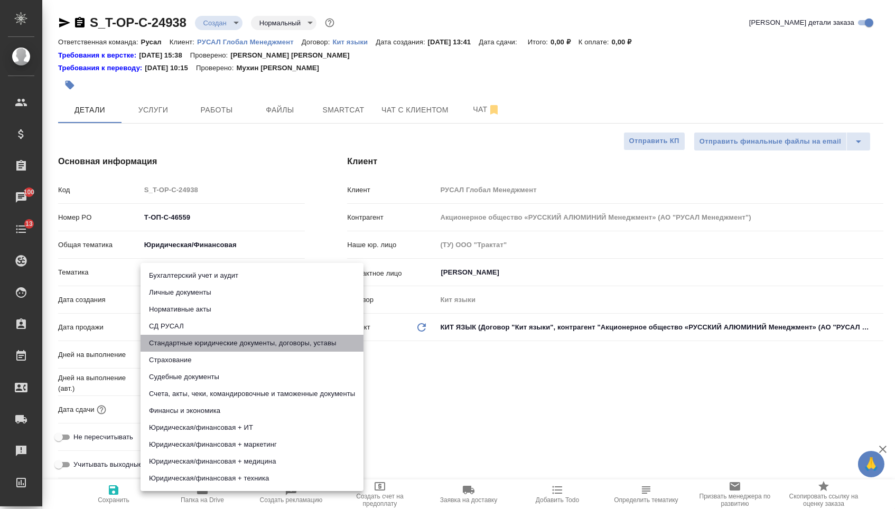
type input "5f647205b73bc97568ca66bf"
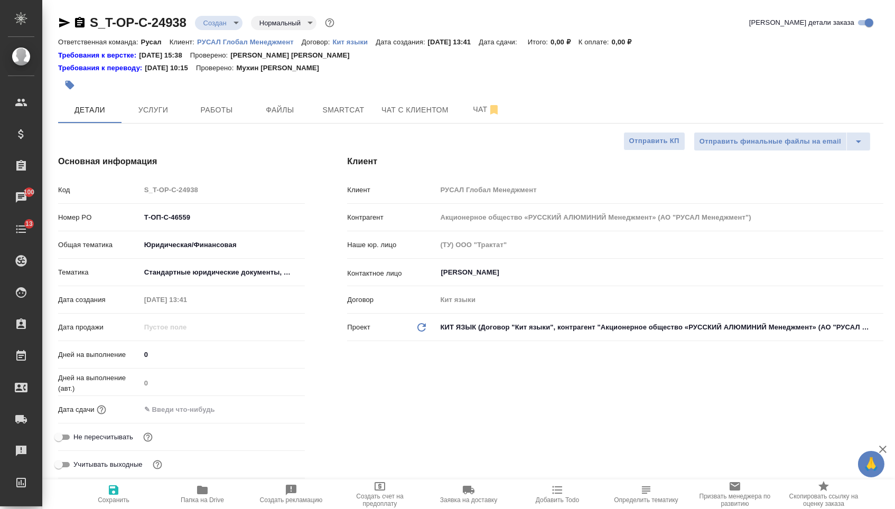
click at [194, 419] on div "Дата сдачи" at bounding box center [181, 409] width 247 height 18
click at [221, 413] on input "text" at bounding box center [186, 409] width 92 height 15
click at [279, 413] on icon "button" at bounding box center [274, 408] width 10 height 11
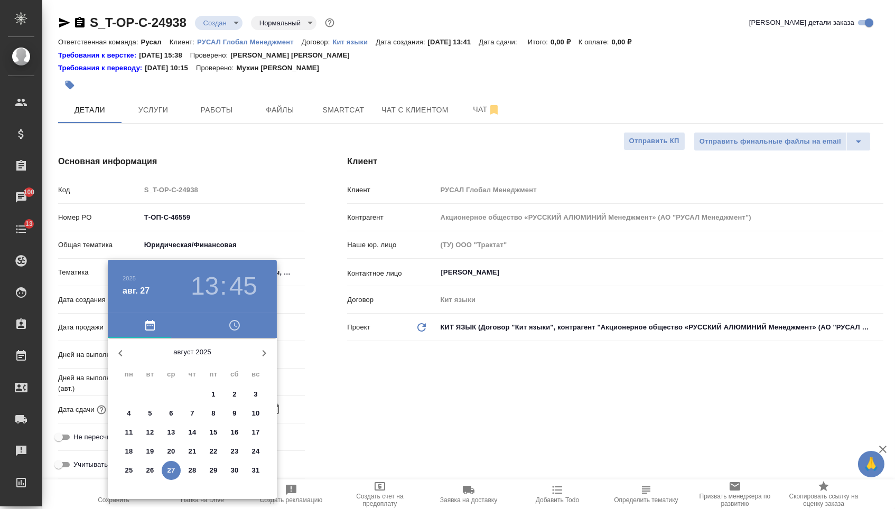
click at [175, 470] on span "27" at bounding box center [171, 470] width 19 height 11
type input "[DATE] 13:45"
type textarea "x"
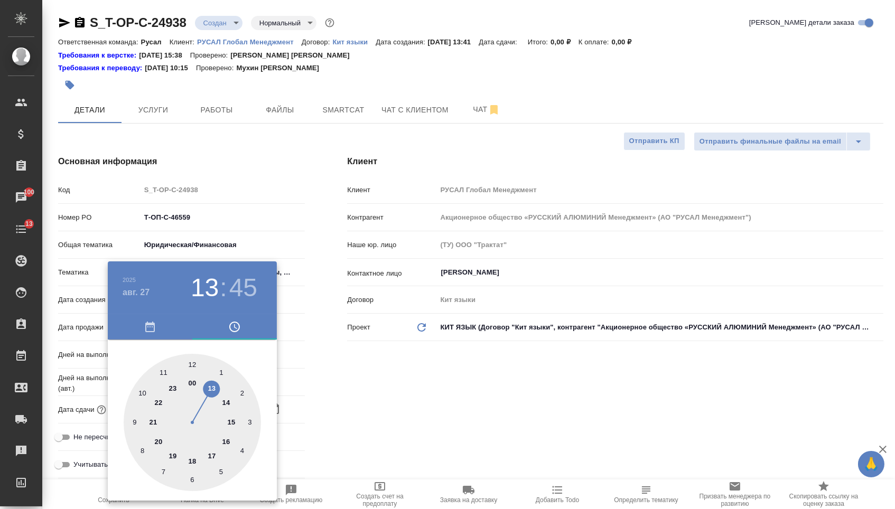
click at [213, 449] on div at bounding box center [192, 422] width 137 height 137
type input "[DATE] 17:45"
type textarea "x"
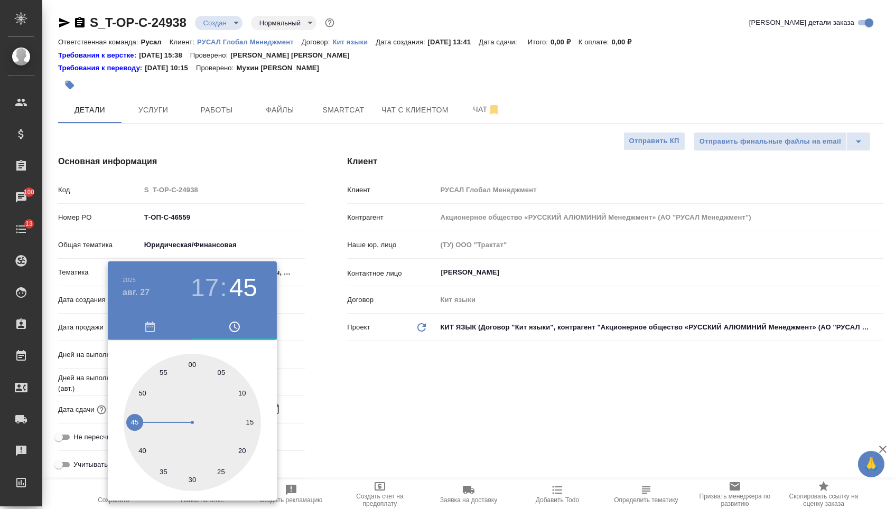
type textarea "x"
click at [189, 359] on div at bounding box center [192, 422] width 137 height 137
type input "[DATE] 17:00"
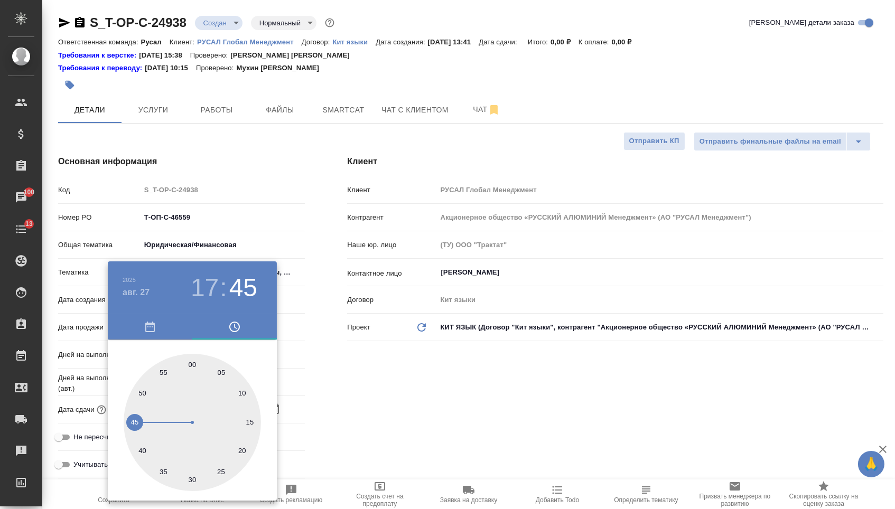
type textarea "x"
click at [364, 364] on div at bounding box center [447, 254] width 895 height 509
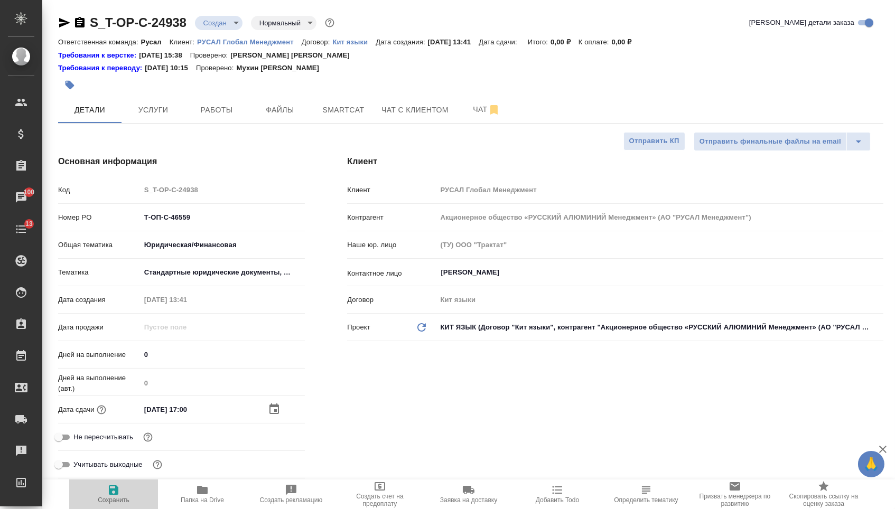
click at [123, 502] on span "Сохранить" at bounding box center [114, 499] width 32 height 7
type textarea "x"
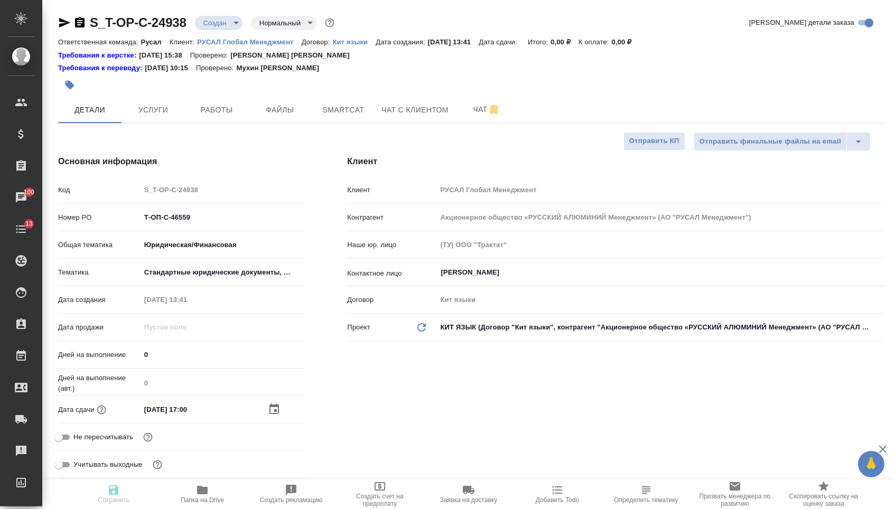
type textarea "x"
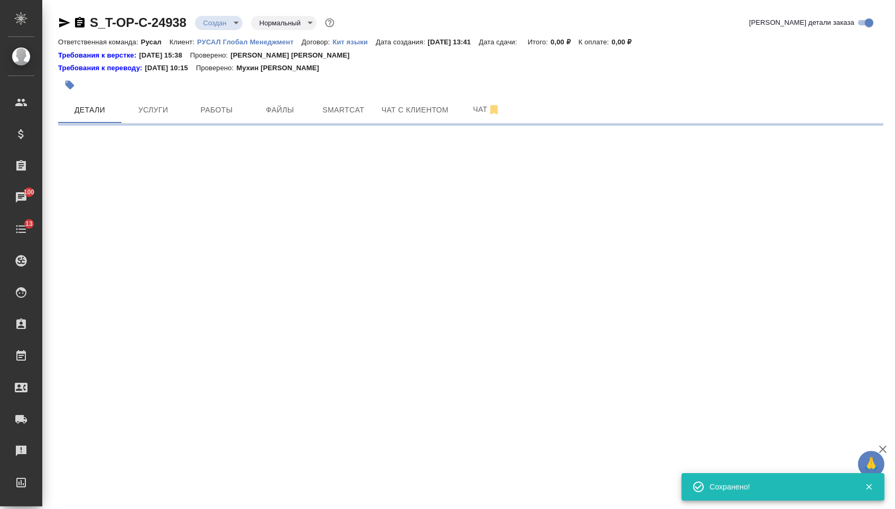
select select "RU"
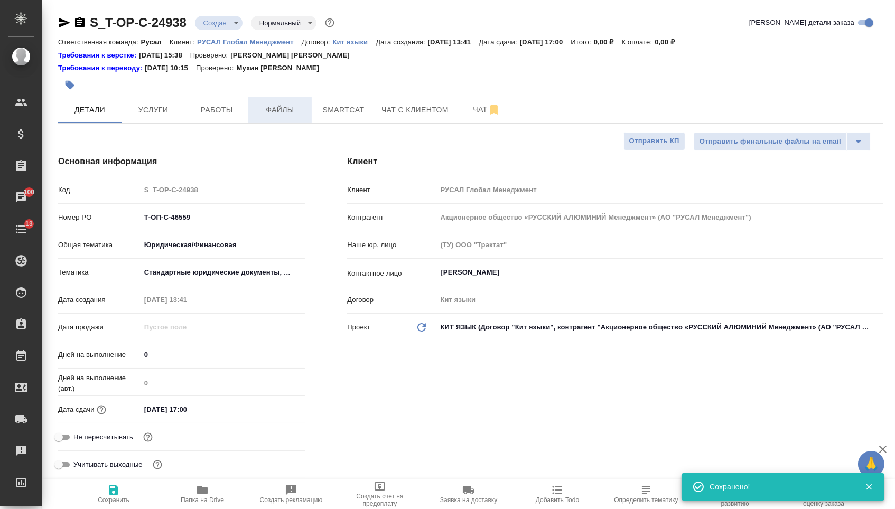
type textarea "x"
click at [265, 123] on button "Файлы" at bounding box center [279, 110] width 63 height 26
click at [270, 114] on span "Файлы" at bounding box center [280, 109] width 51 height 13
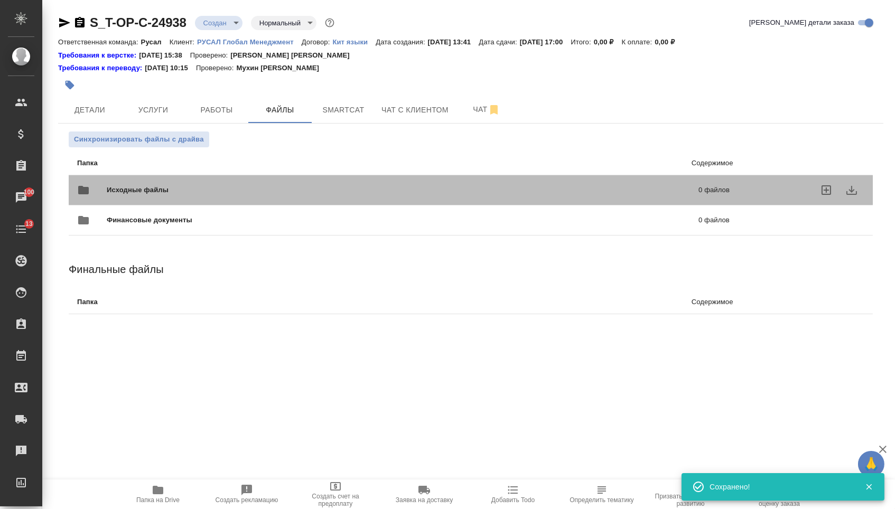
click at [199, 187] on span "Исходные файлы" at bounding box center [270, 190] width 327 height 11
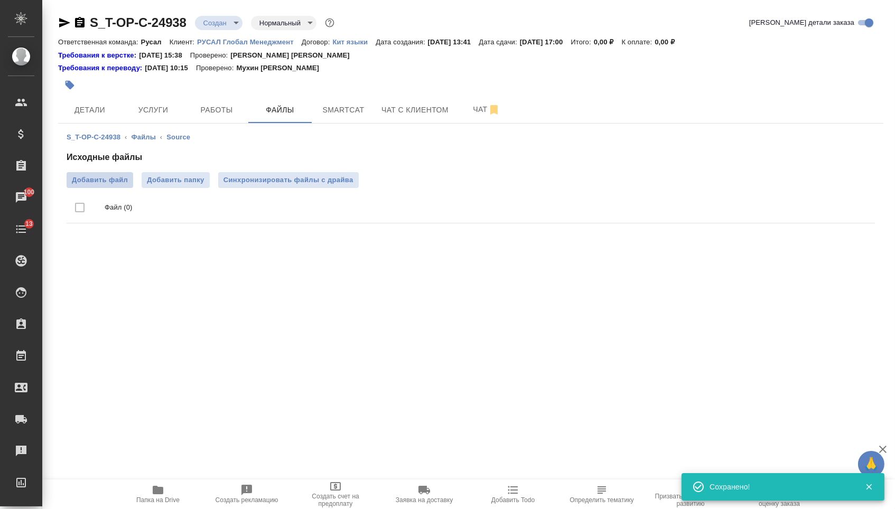
click at [95, 179] on span "Добавить файл" at bounding box center [100, 180] width 56 height 11
click at [0, 0] on input "Добавить файл" at bounding box center [0, 0] width 0 height 0
click at [153, 117] on span "Услуги" at bounding box center [153, 109] width 51 height 13
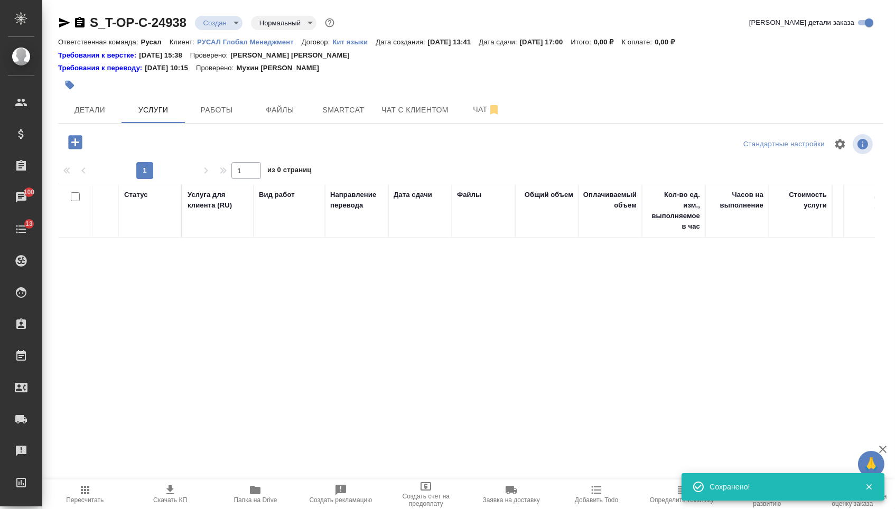
click at [82, 145] on icon "button" at bounding box center [75, 142] width 14 height 14
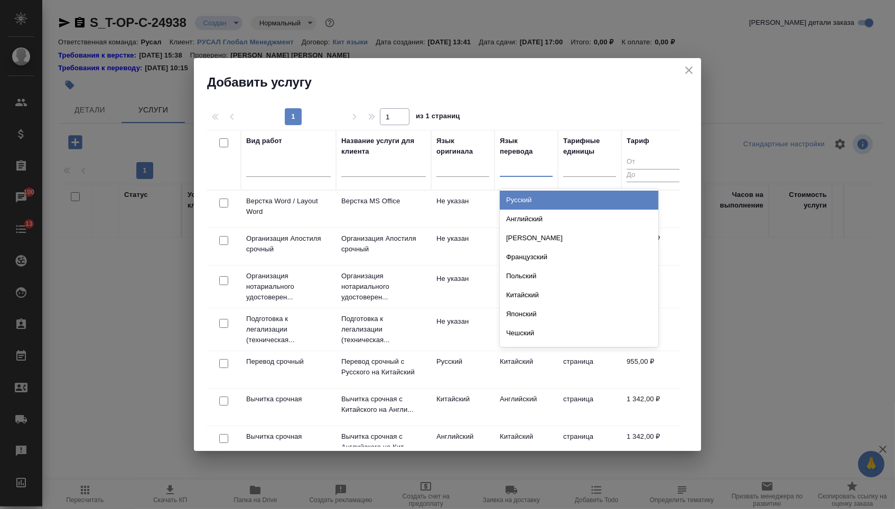
click at [525, 161] on div at bounding box center [526, 165] width 53 height 15
click at [525, 199] on div "Русский" at bounding box center [579, 200] width 158 height 19
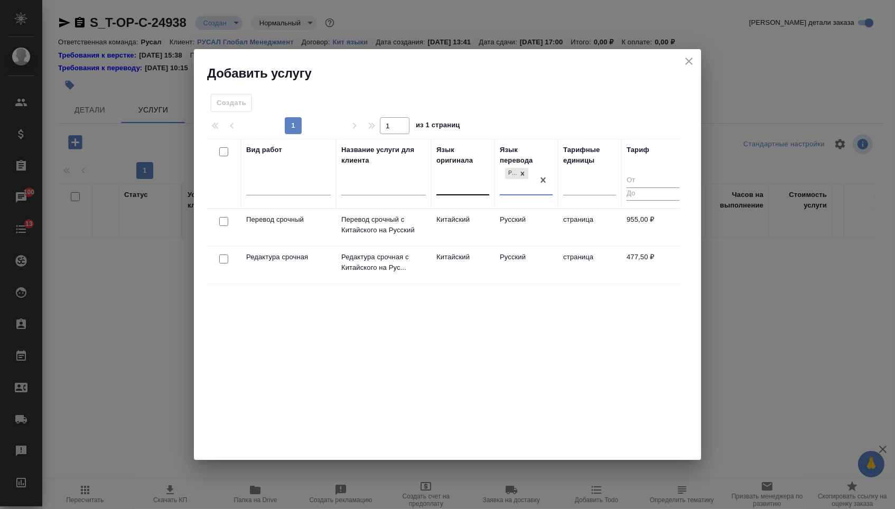
click at [460, 177] on div at bounding box center [462, 184] width 53 height 15
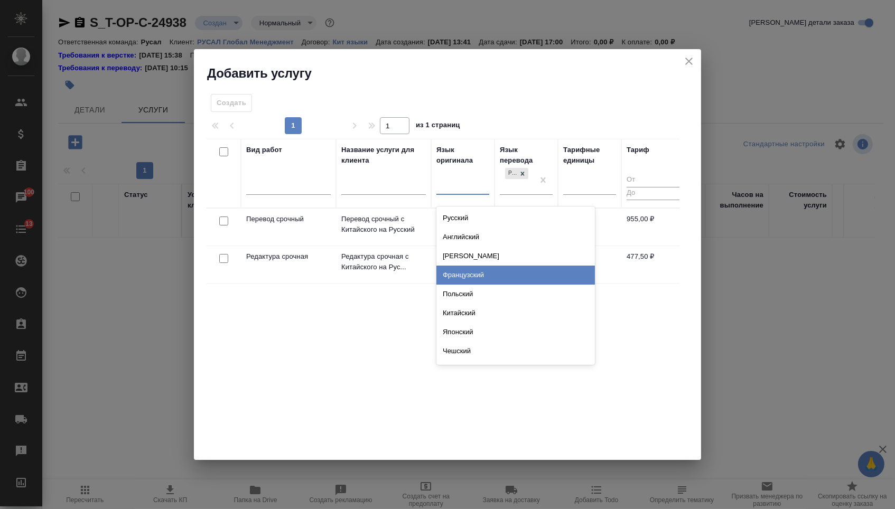
click at [376, 326] on div "Вид работ Название услуги для клиента Язык оригинала option Французский focused…" at bounding box center [442, 297] width 473 height 317
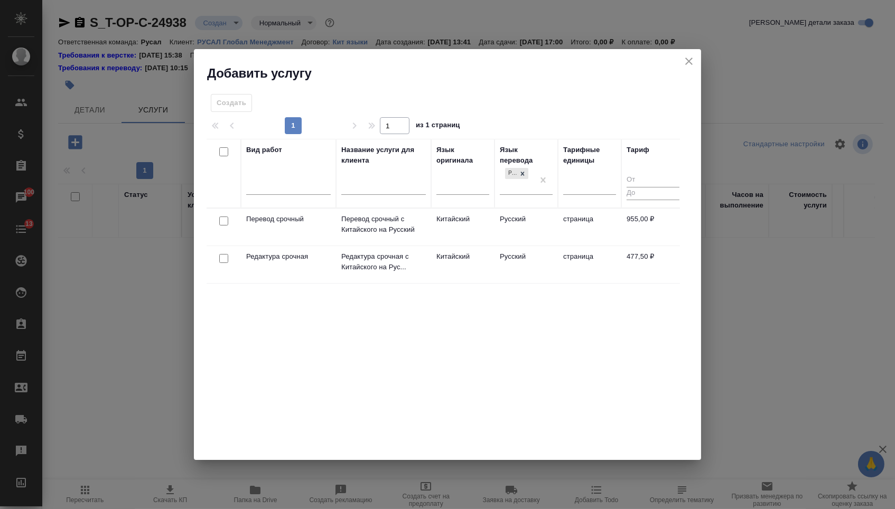
click at [220, 222] on input "checkbox" at bounding box center [223, 221] width 9 height 9
checkbox input "true"
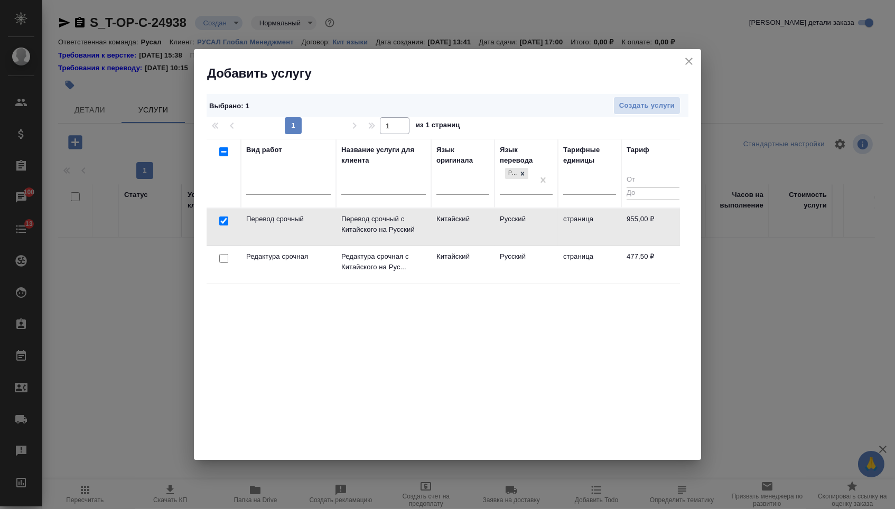
click at [223, 261] on input "checkbox" at bounding box center [223, 258] width 9 height 9
checkbox input "true"
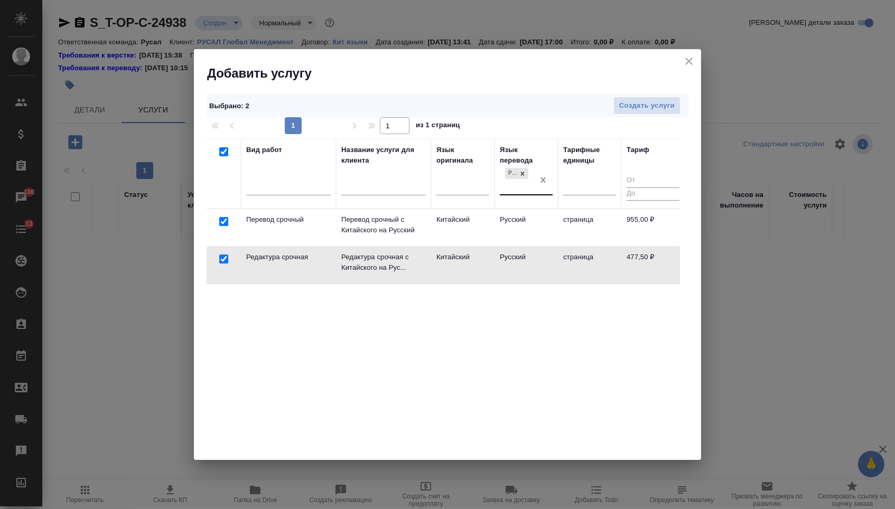
click at [554, 181] on th "Язык перевода Русский" at bounding box center [525, 174] width 63 height 70
checkbox input "false"
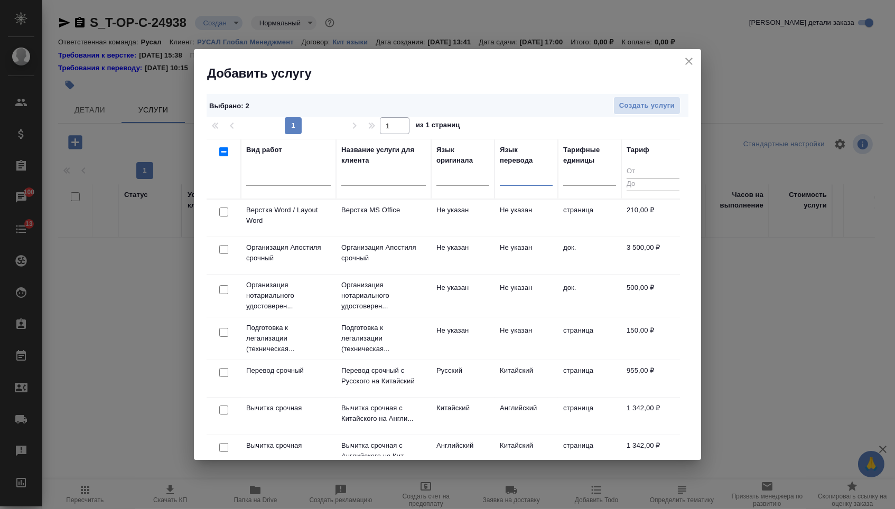
click at [222, 211] on input "checkbox" at bounding box center [223, 212] width 9 height 9
checkbox input "true"
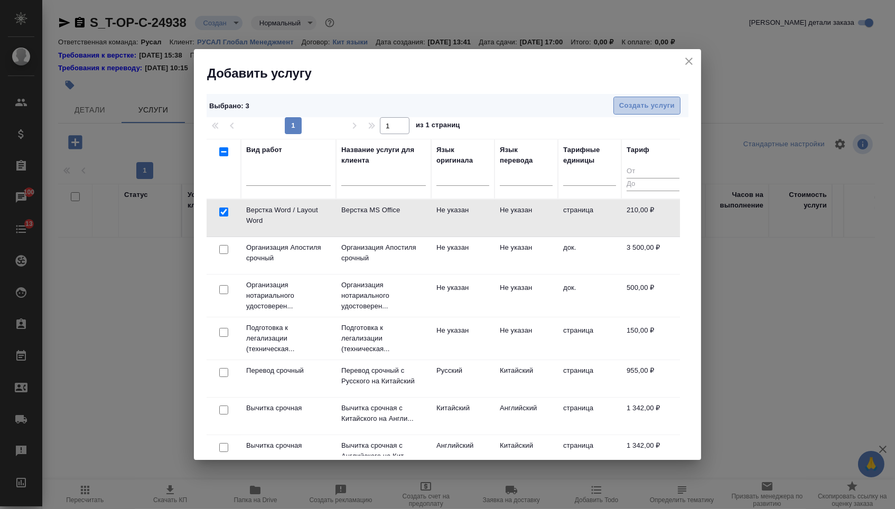
click at [657, 111] on button "Создать услуги" at bounding box center [646, 106] width 67 height 18
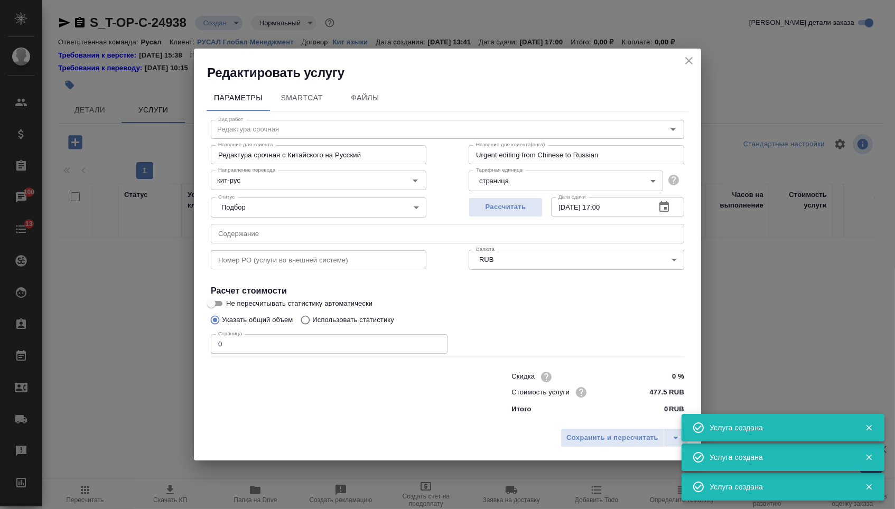
type input "Верстка Word / Layout Word"
type input "Верстка MS Office"
type input "Layout MS Office"
type input "Не указан"
type input "210 RUB"
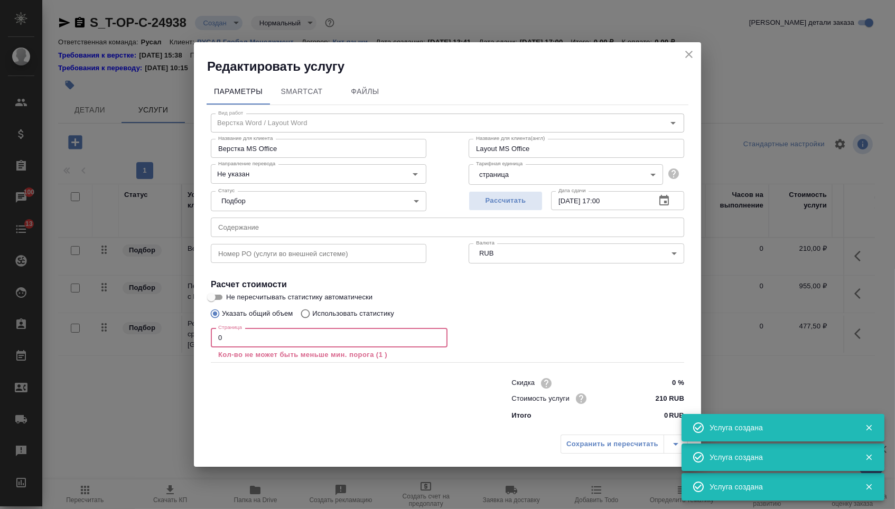
drag, startPoint x: 230, startPoint y: 335, endPoint x: 206, endPoint y: 333, distance: 23.9
click at [206, 333] on div "Вид работ Верстка Word / Layout Word Вид работ Название для клиента Верстка MS …" at bounding box center [447, 265] width 482 height 321
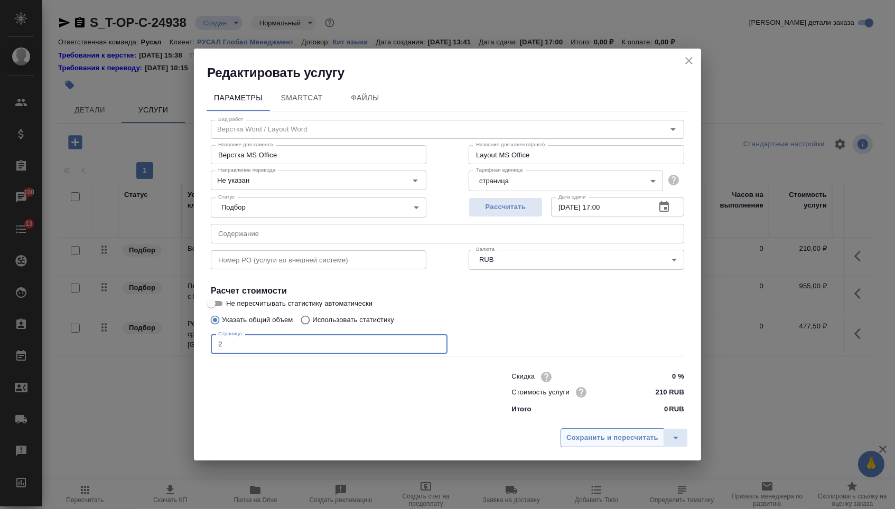
type input "2"
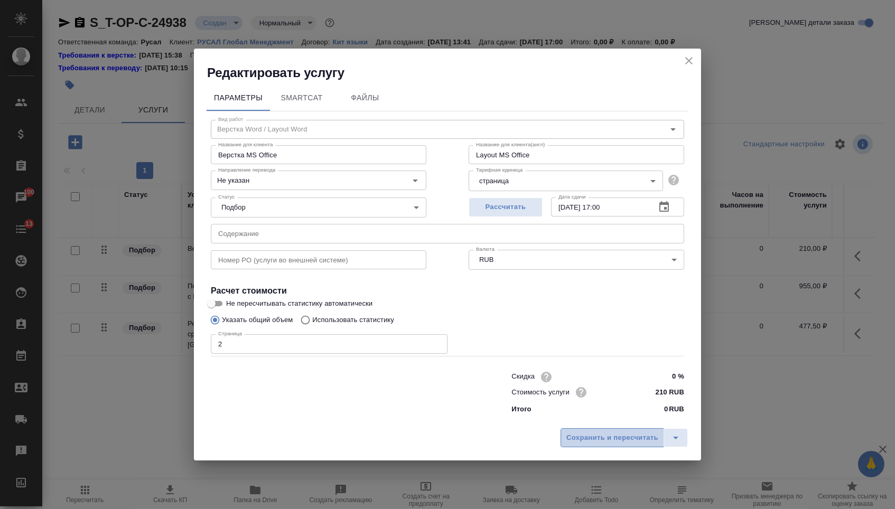
click at [579, 447] on button "Сохранить и пересчитать" at bounding box center [611, 437] width 103 height 19
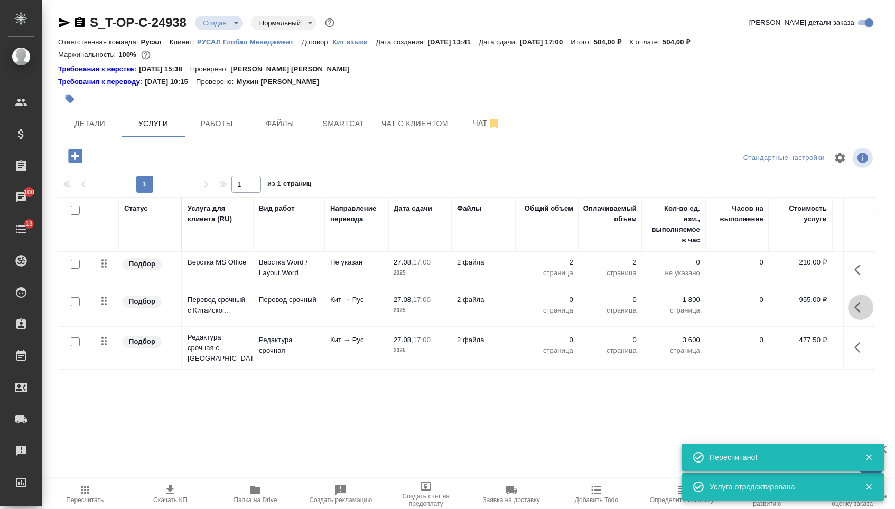
click at [860, 314] on icon "button" at bounding box center [860, 307] width 13 height 13
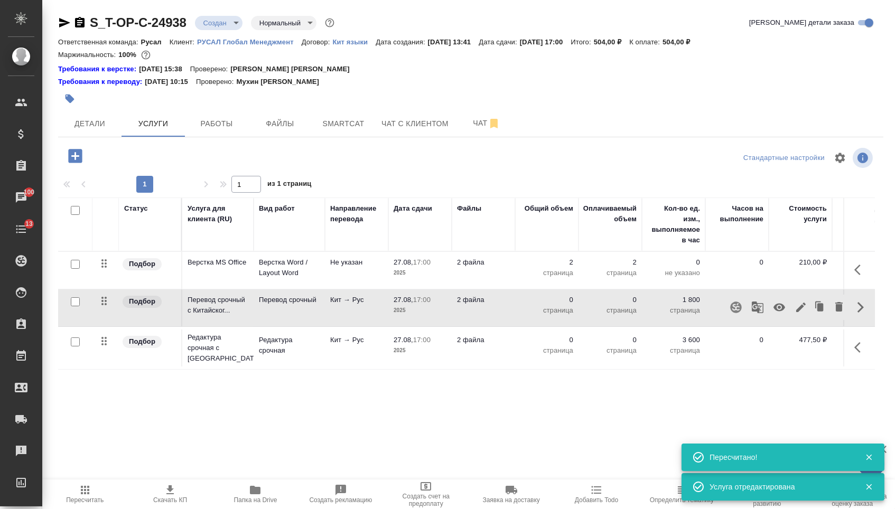
click at [796, 312] on icon "button" at bounding box center [801, 308] width 10 height 10
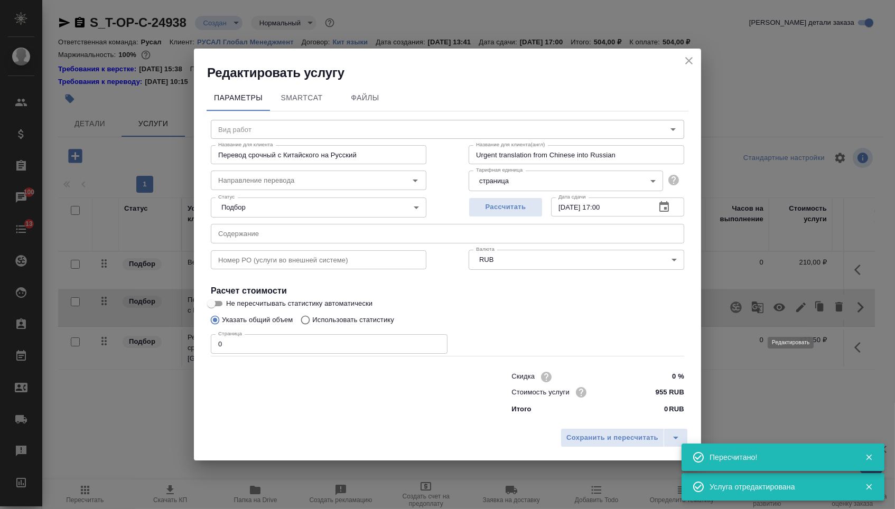
type input "Перевод срочный"
type input "кит-рус"
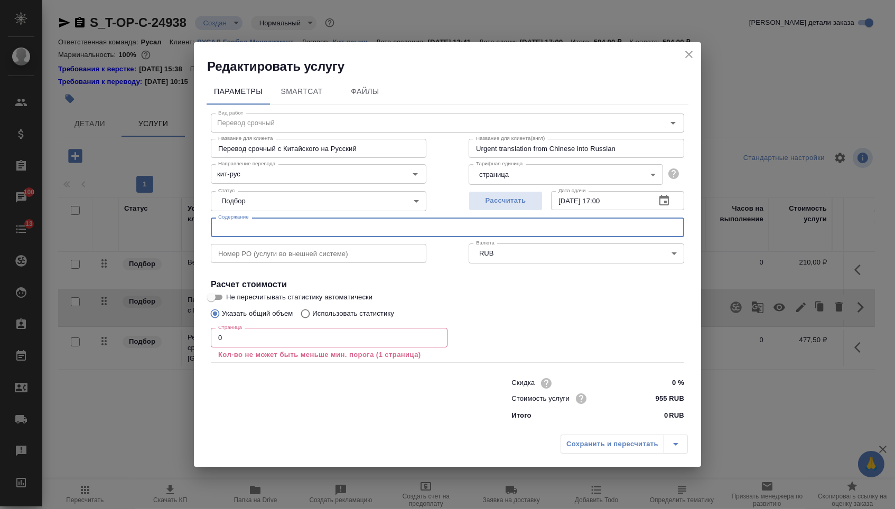
click at [257, 230] on input "text" at bounding box center [447, 227] width 473 height 19
paste input "2025()"
type input "2025()"
click at [237, 341] on input "0" at bounding box center [329, 337] width 237 height 19
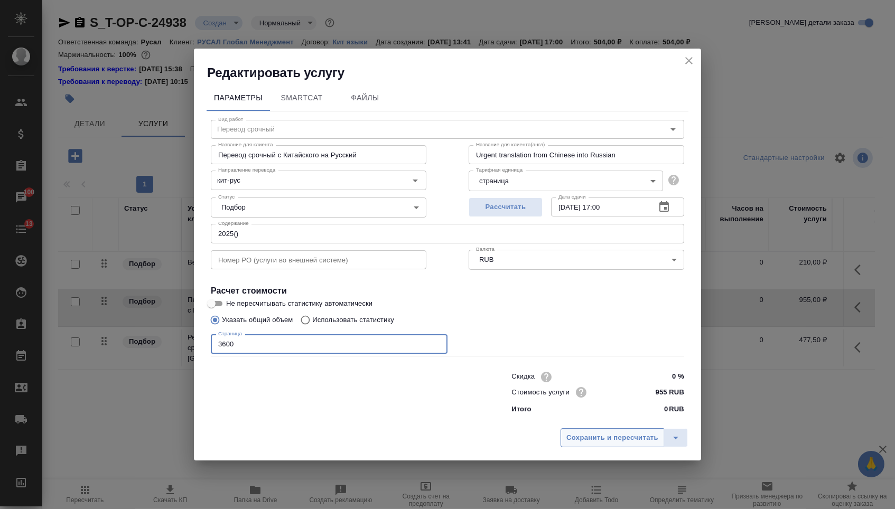
type input "3600"
click at [649, 434] on button "Сохранить и пересчитать" at bounding box center [611, 437] width 103 height 19
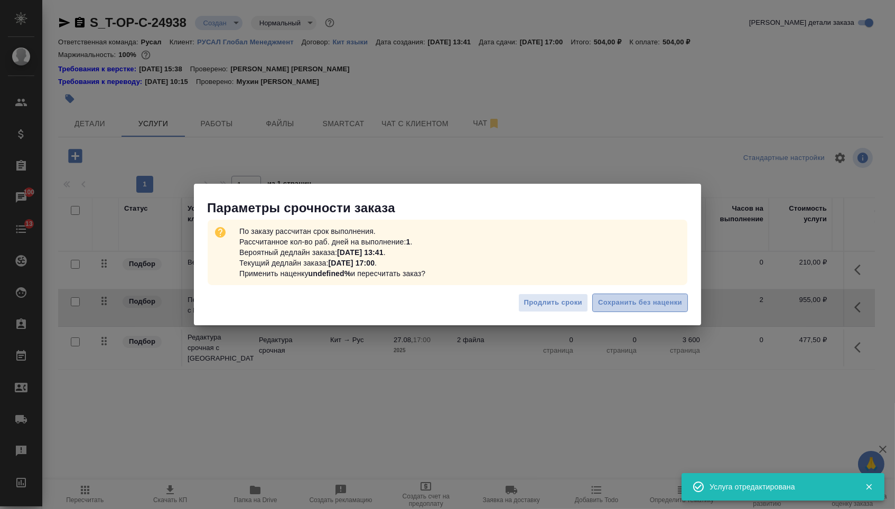
click at [622, 299] on span "Сохранить без наценки" at bounding box center [640, 303] width 84 height 12
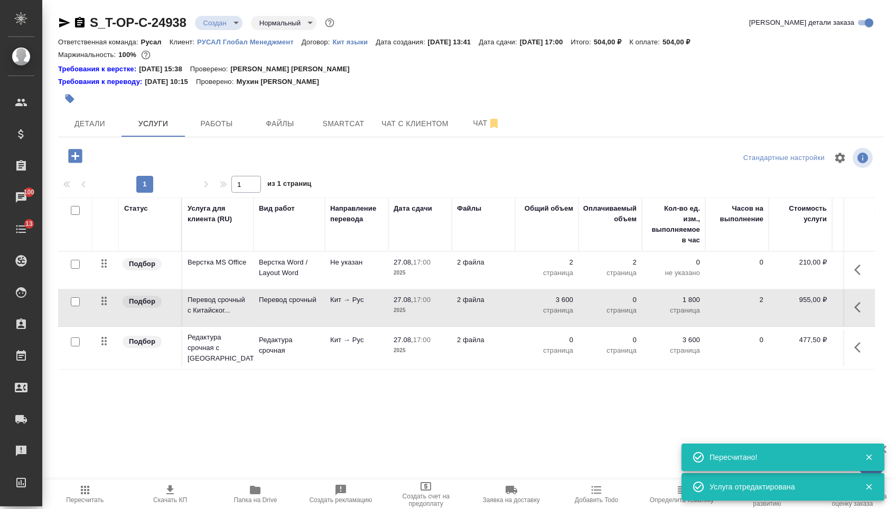
type input "urgent"
click at [850, 350] on button "button" at bounding box center [860, 347] width 25 height 25
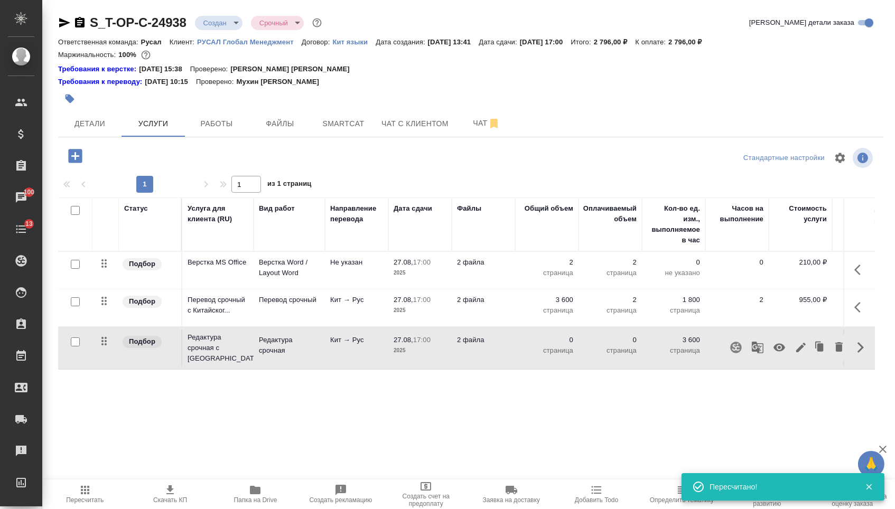
click at [794, 354] on icon "button" at bounding box center [800, 347] width 13 height 13
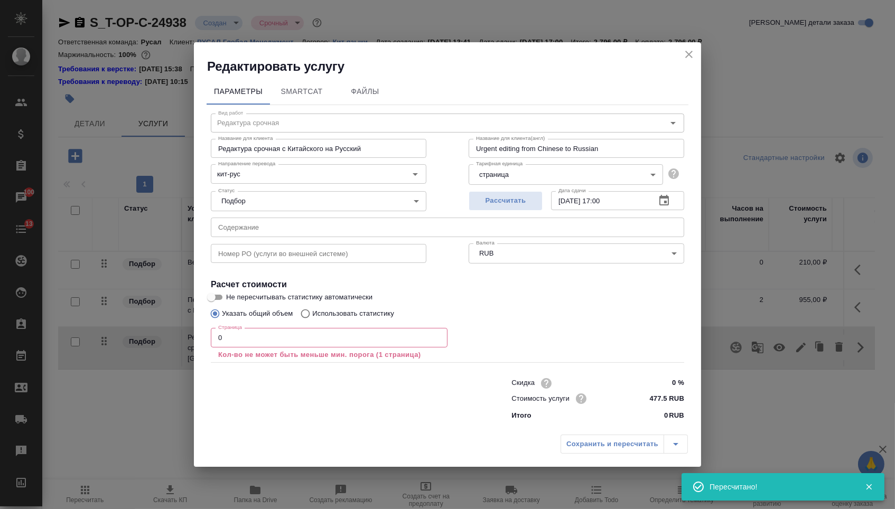
click at [342, 341] on input "0" at bounding box center [329, 337] width 237 height 19
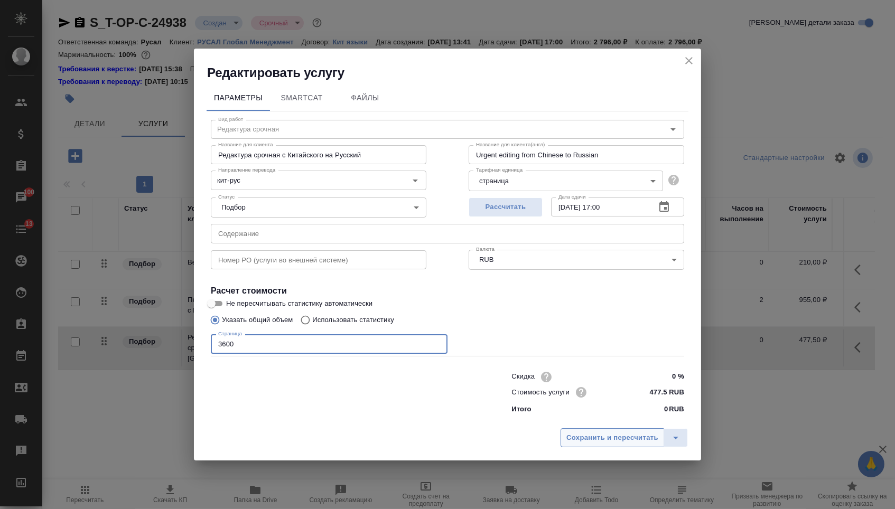
type input "3600"
click at [612, 447] on button "Сохранить и пересчитать" at bounding box center [611, 437] width 103 height 19
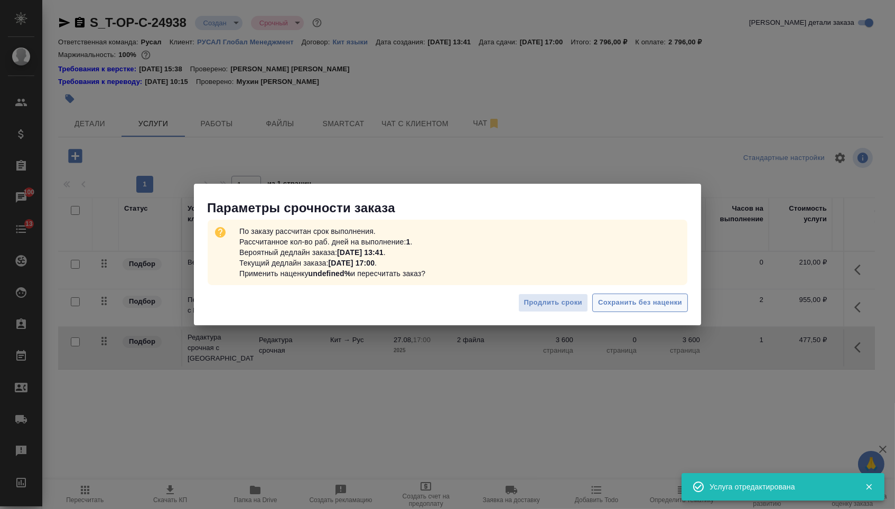
click at [644, 300] on span "Сохранить без наценки" at bounding box center [640, 303] width 84 height 12
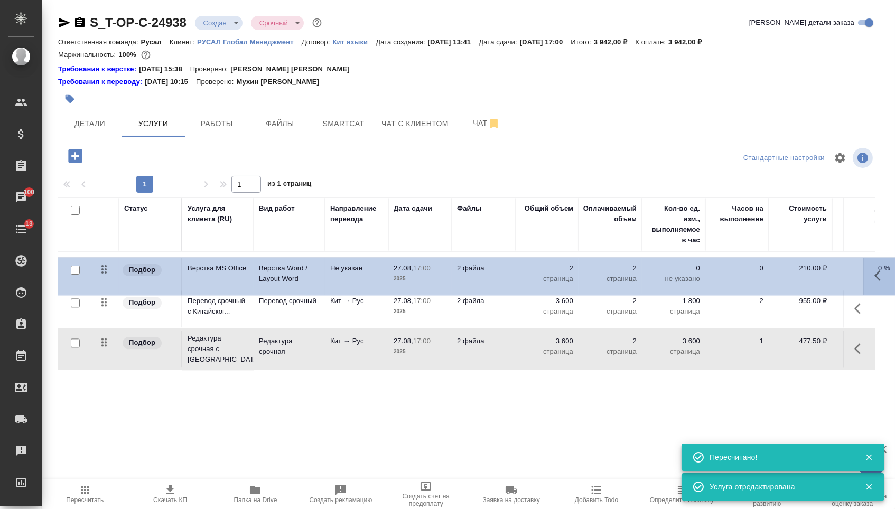
drag, startPoint x: 112, startPoint y: 272, endPoint x: 112, endPoint y: 378, distance: 105.1
click at [112, 371] on table "Статус Услуга для клиента (RU) Вид работ Направление перевода Дата сдачи Файлы …" at bounding box center [555, 283] width 995 height 173
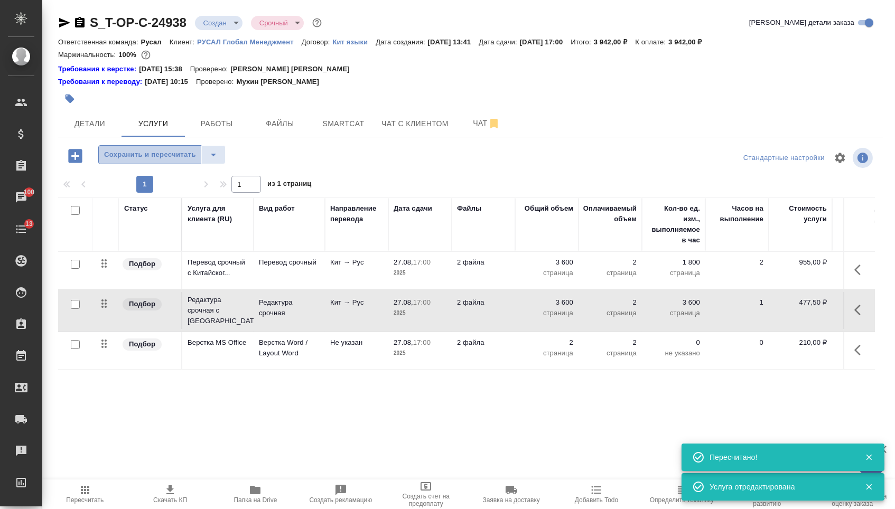
click at [154, 159] on span "Сохранить и пересчитать" at bounding box center [150, 155] width 92 height 12
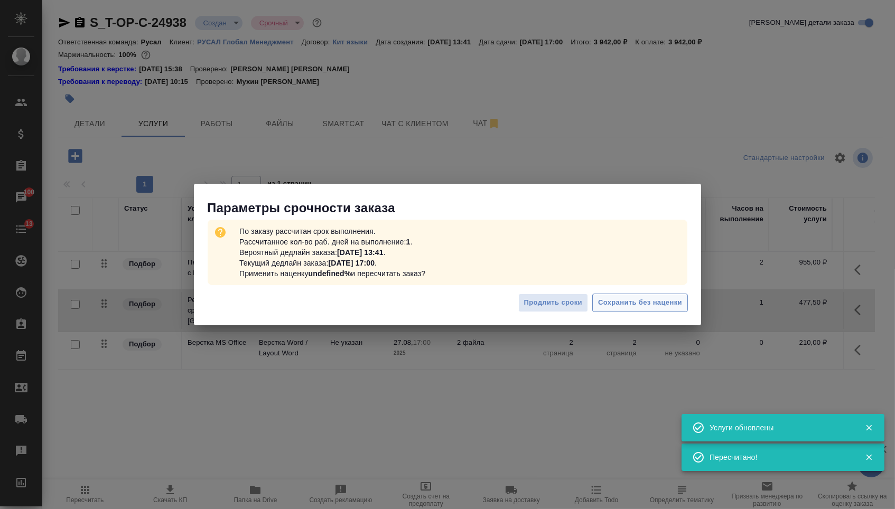
click at [628, 304] on span "Сохранить без наценки" at bounding box center [640, 303] width 84 height 12
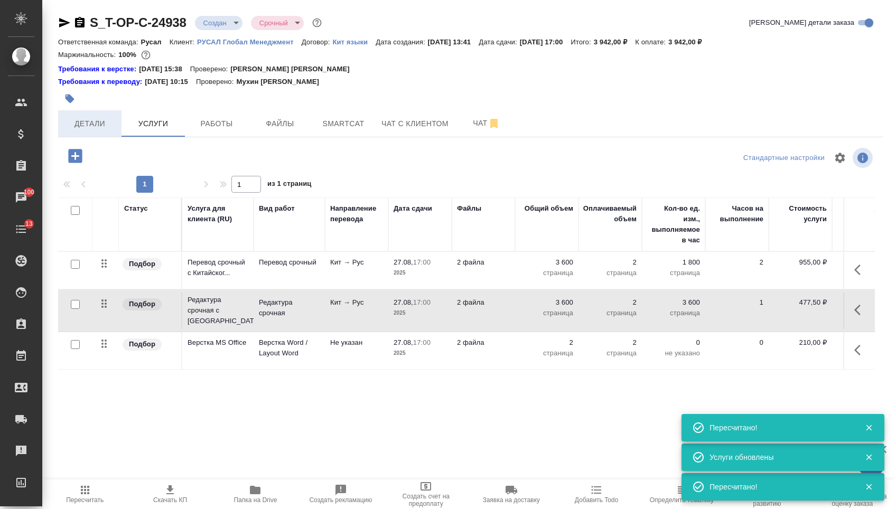
click at [97, 126] on span "Детали" at bounding box center [89, 123] width 51 height 13
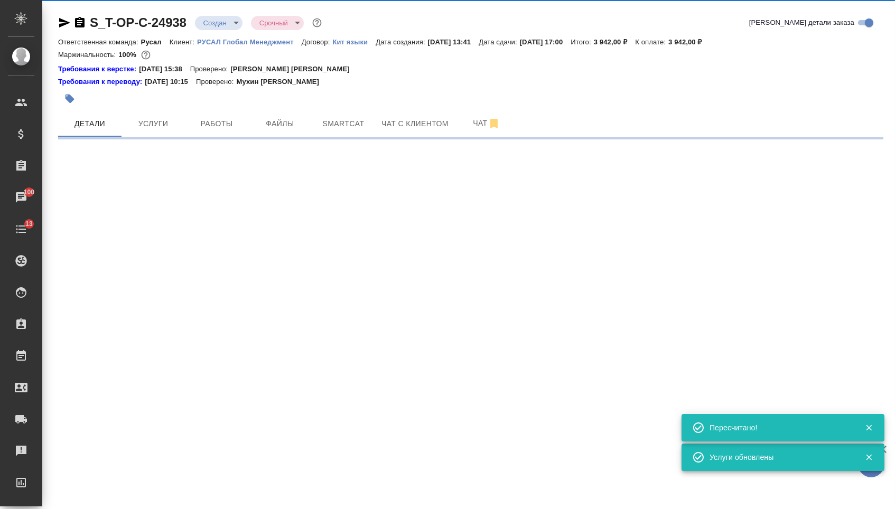
click at [231, 20] on body "🙏 .cls-1 fill:#fff; AWATERA [PERSON_NAME] Спецификации Заказы 100 Чаты 13 Todo …" at bounding box center [447, 254] width 895 height 509
select select "RU"
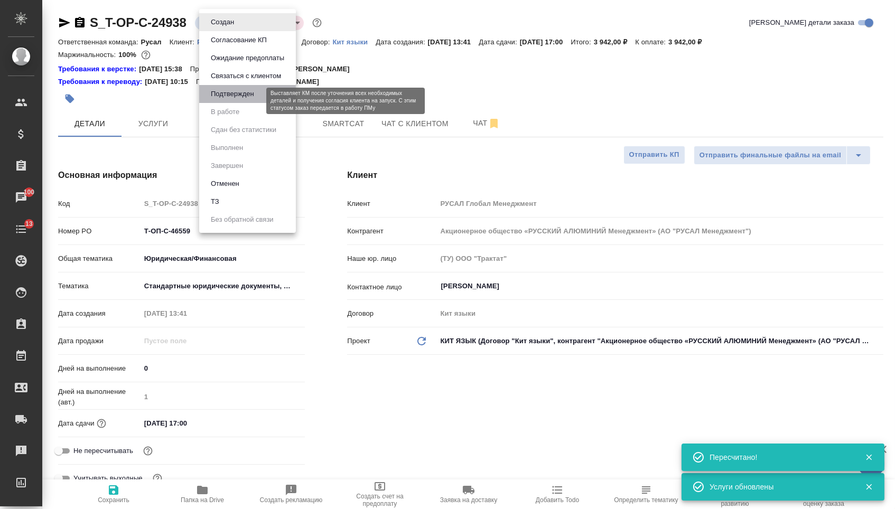
click at [231, 99] on button "Подтвержден" at bounding box center [233, 94] width 50 height 12
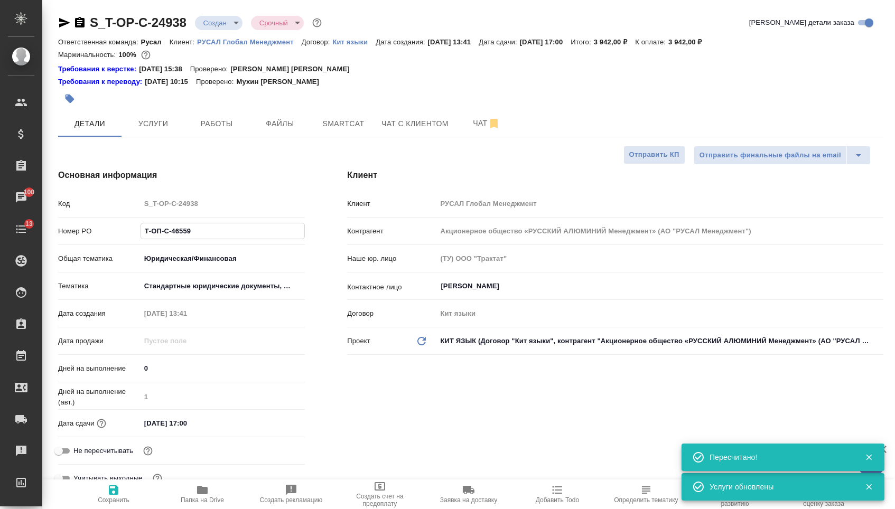
drag, startPoint x: 196, startPoint y: 237, endPoint x: 54, endPoint y: 226, distance: 143.0
click at [54, 226] on div "Основная информация Код S_T-OP-C-24938 Номер PO Т-ОП-С-46559 Общая тематика Юри…" at bounding box center [181, 333] width 289 height 370
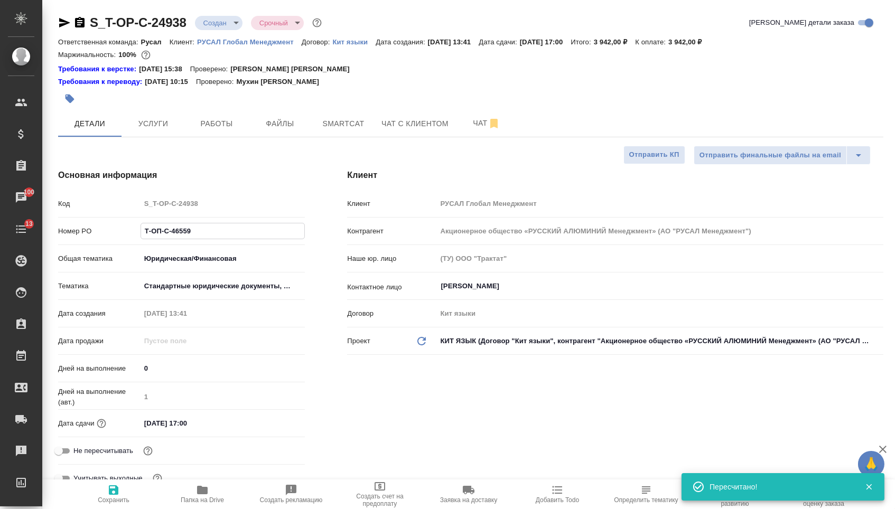
type textarea "x"
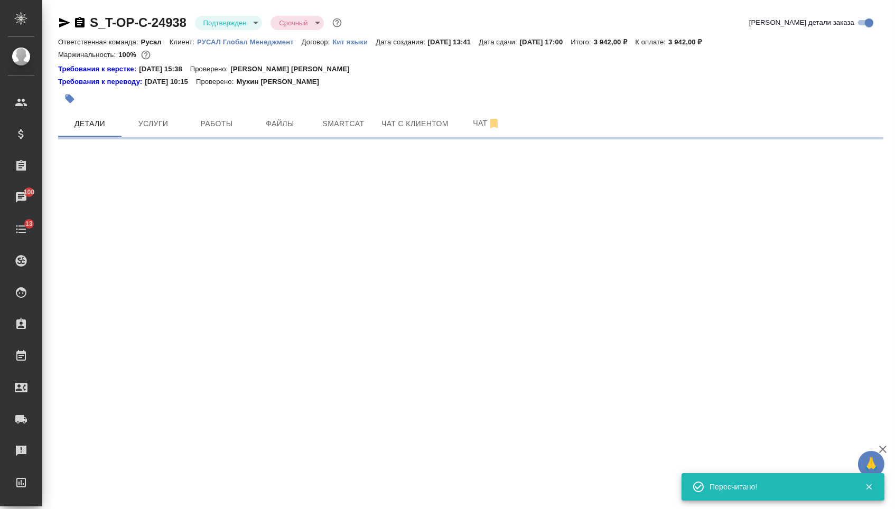
select select "RU"
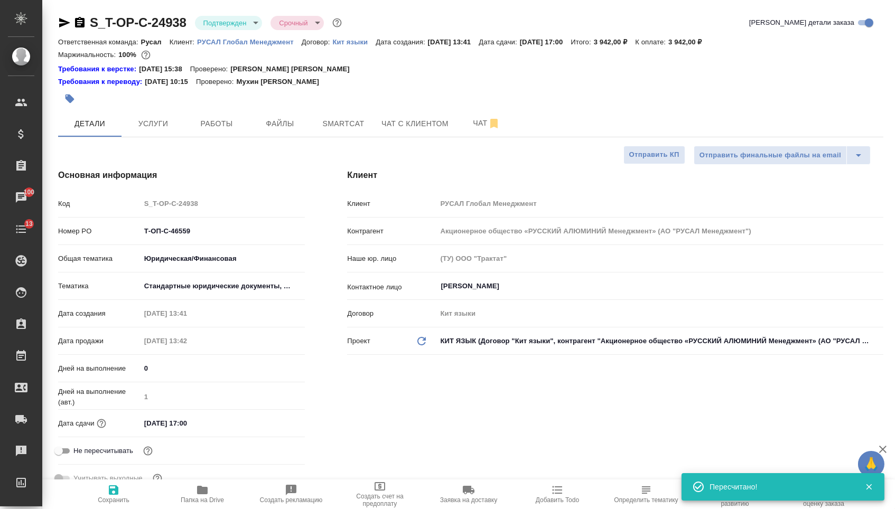
type textarea "x"
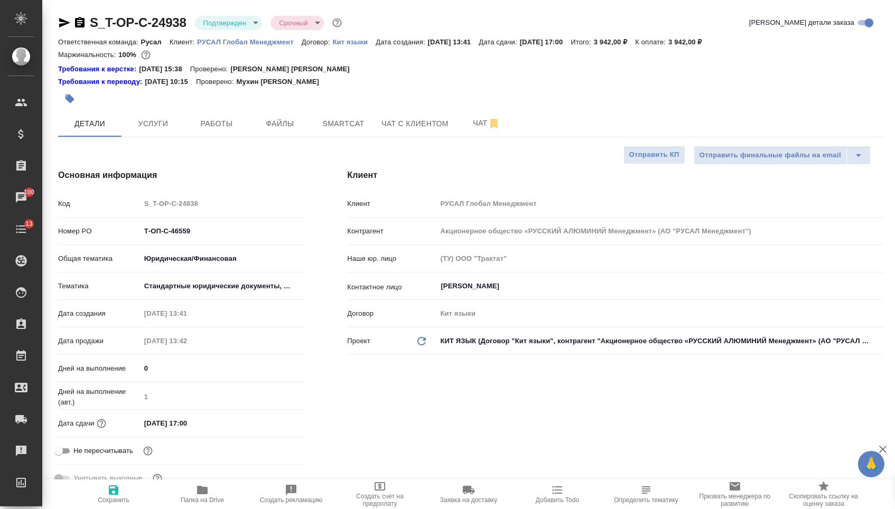
click at [86, 18] on icon "button" at bounding box center [79, 22] width 13 height 13
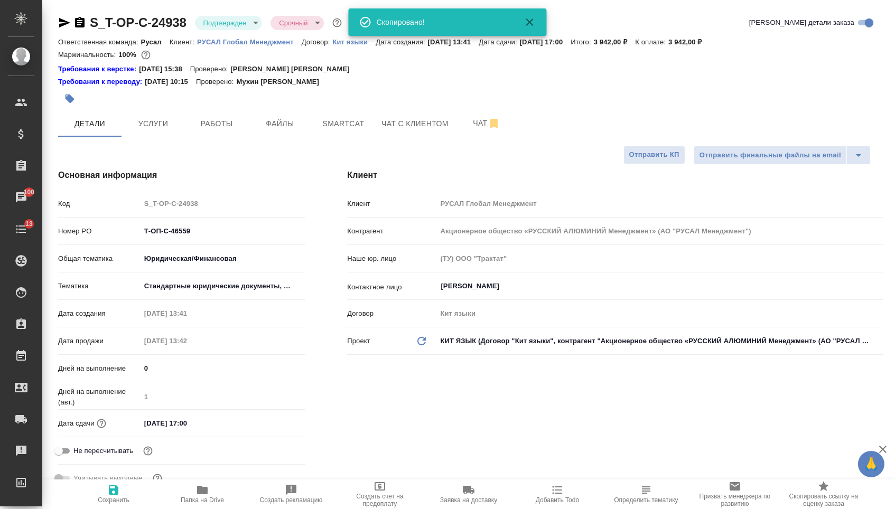
type textarea "x"
